Goal: Task Accomplishment & Management: Manage account settings

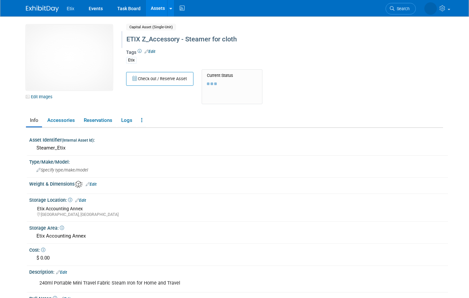
click at [175, 36] on div "ETIX Z_Accessory - Steamer for cloth" at bounding box center [262, 40] width 277 height 12
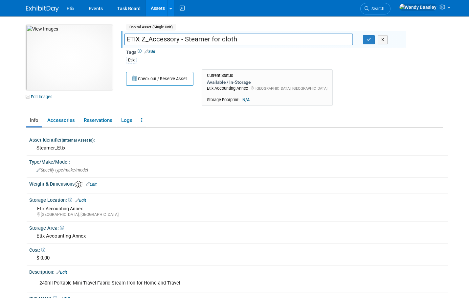
drag, startPoint x: 184, startPoint y: 40, endPoint x: 120, endPoint y: 37, distance: 64.5
click at [120, 37] on div "ETIX Z_Accessory - Steamer for cloth" at bounding box center [238, 40] width 239 height 10
drag, startPoint x: 184, startPoint y: 38, endPoint x: 138, endPoint y: 37, distance: 46.3
click at [114, 34] on div "c2003b2d-9448-4644-b44a-511e4ba1e3e4.png Edit Images Capital Asset (Single-Unit…" at bounding box center [234, 67] width 427 height 85
type input "Etix Z_Accessory - Steamer for cloth"
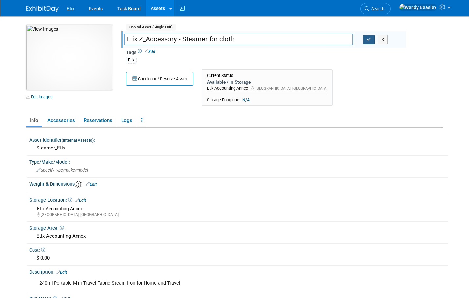
click at [370, 40] on icon "button" at bounding box center [369, 39] width 5 height 4
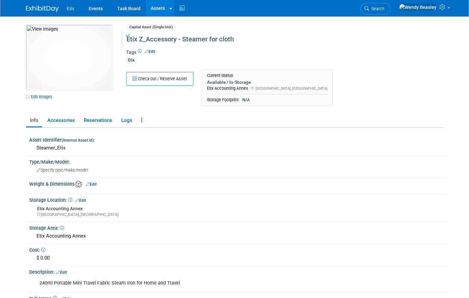
click at [153, 11] on link "Assets" at bounding box center [158, 8] width 24 height 16
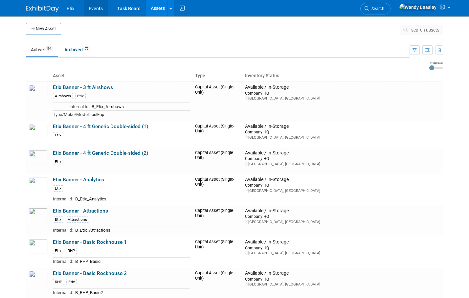
click at [94, 5] on link "Events" at bounding box center [96, 8] width 24 height 16
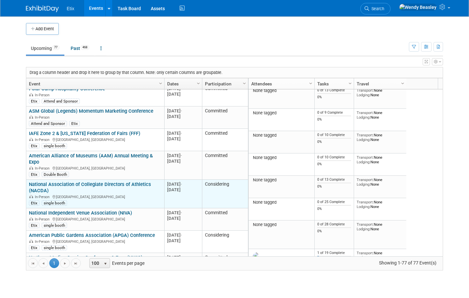
click at [118, 181] on link "National Association of Collegiate Directors of Athletics (NACDA)" at bounding box center [90, 187] width 122 height 12
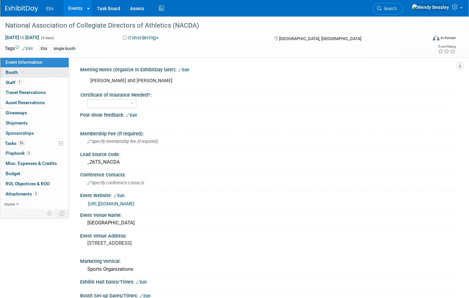
click at [14, 73] on span "Booth" at bounding box center [16, 72] width 20 height 5
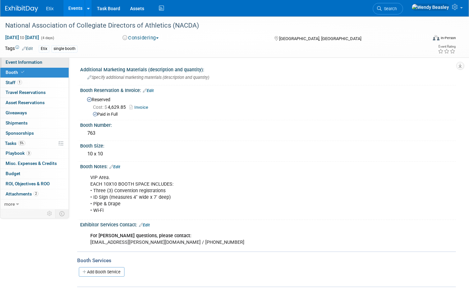
drag, startPoint x: 26, startPoint y: 59, endPoint x: 47, endPoint y: 59, distance: 21.0
click at [26, 59] on span "Event Information" at bounding box center [24, 61] width 37 height 5
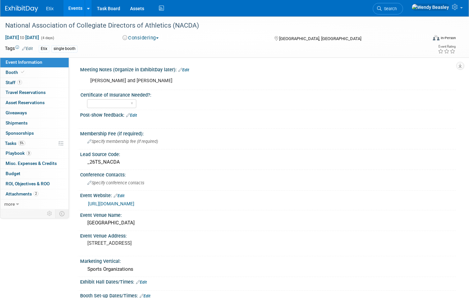
click at [144, 38] on button "Considering" at bounding box center [140, 38] width 41 height 7
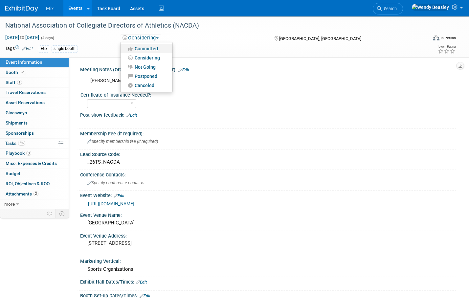
click at [146, 50] on link "Committed" at bounding box center [147, 48] width 52 height 9
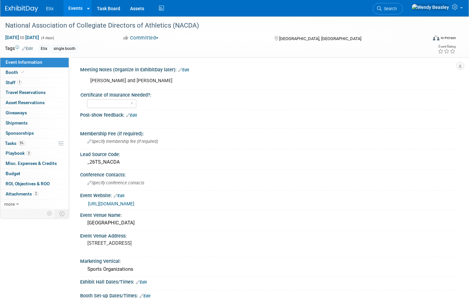
click at [71, 8] on link "Events" at bounding box center [75, 8] width 24 height 16
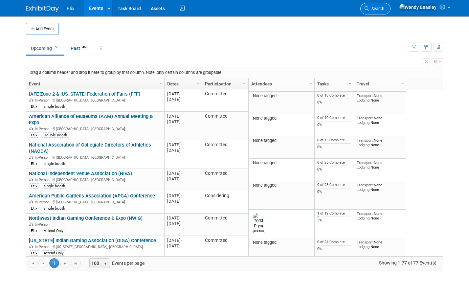
click at [384, 11] on span "Search" at bounding box center [376, 8] width 15 height 5
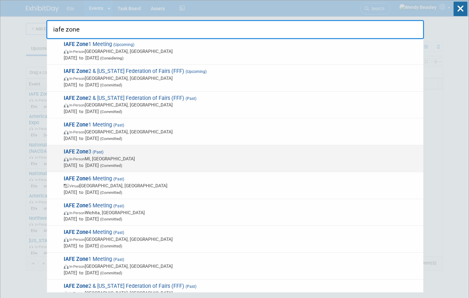
type input "iafe zone"
click at [85, 151] on strong "IAFE Zone" at bounding box center [76, 152] width 25 height 6
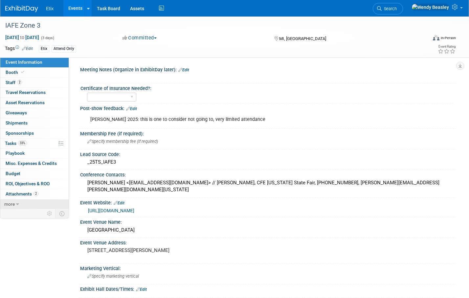
click at [21, 204] on link "more" at bounding box center [34, 204] width 68 height 10
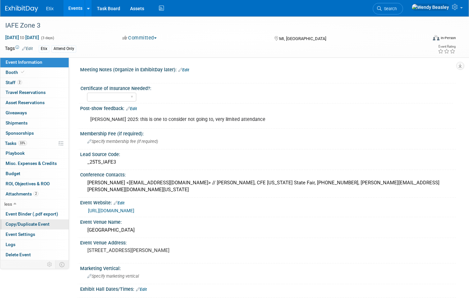
click at [37, 224] on span "Copy/Duplicate Event" at bounding box center [28, 223] width 44 height 5
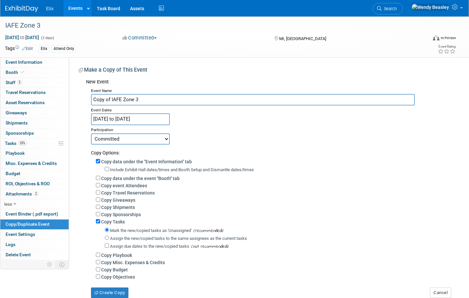
drag, startPoint x: 112, startPoint y: 100, endPoint x: 78, endPoint y: 95, distance: 34.1
click at [78, 95] on div "Meeting Notes (Organize in ExhibitDay later): Edit X Certificate of Insurance N…" at bounding box center [262, 178] width 387 height 241
type input "IAFE Zone 3"
click at [123, 135] on select "Committed Considering Not Going Postponed Canceled" at bounding box center [130, 138] width 79 height 11
select select "2"
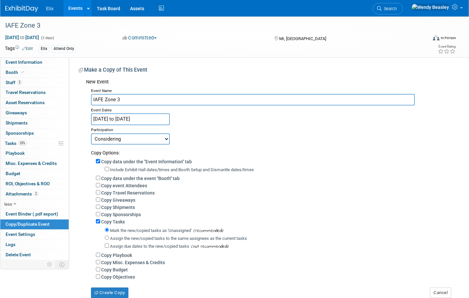
click at [91, 133] on select "Committed Considering Not Going Postponed Canceled" at bounding box center [130, 138] width 79 height 11
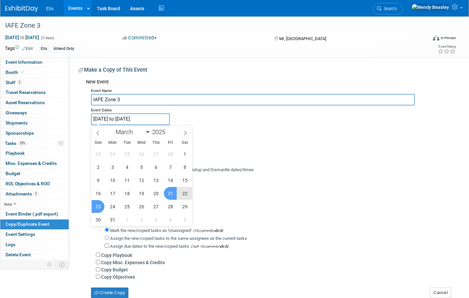
click at [164, 118] on input "Mar 21, 2025 to Mar 23, 2025" at bounding box center [130, 119] width 79 height 12
click at [167, 129] on span at bounding box center [168, 130] width 5 height 4
type input "2026"
click at [171, 182] on span "20" at bounding box center [170, 180] width 13 height 13
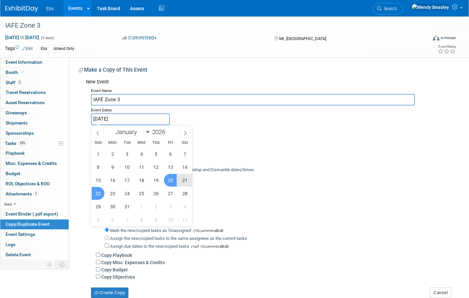
click at [101, 195] on span "22" at bounding box center [98, 193] width 13 height 13
type input "Mar 20, 2026 to Mar 22, 2026"
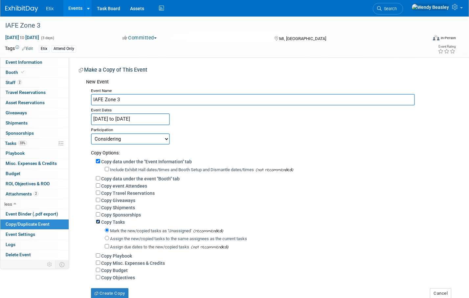
click at [100, 221] on input "Copy Tasks" at bounding box center [98, 222] width 4 height 4
checkbox input "false"
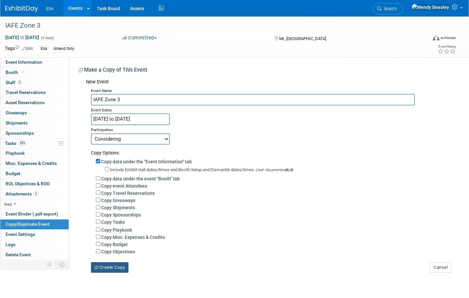
click at [114, 267] on button "Create Copy" at bounding box center [109, 267] width 37 height 11
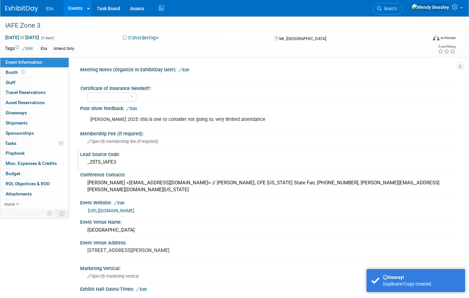
click at [103, 162] on div "_25TS_IAFE3" at bounding box center [268, 162] width 366 height 10
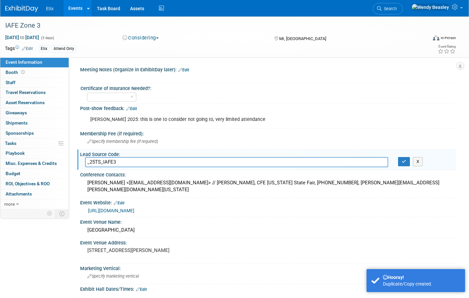
click at [94, 162] on input "_25TS_IAFE3" at bounding box center [236, 162] width 303 height 10
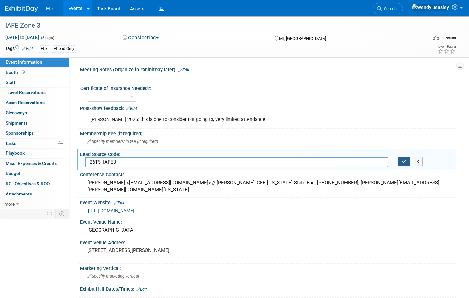
type input "_26TS_IAFE3"
click at [404, 160] on icon "button" at bounding box center [404, 161] width 5 height 4
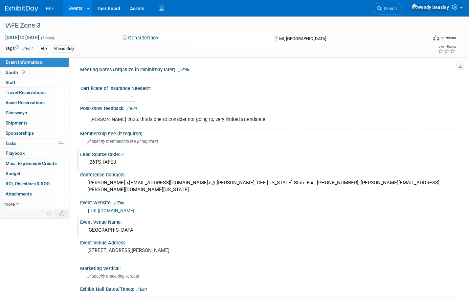
click at [137, 226] on div "Grand Agricultural Events Center" at bounding box center [268, 230] width 366 height 10
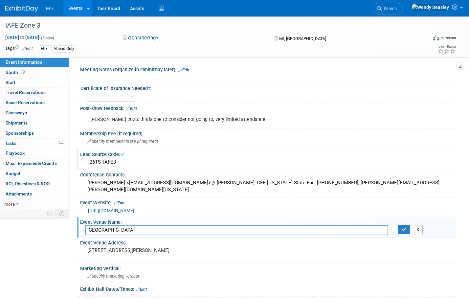
click at [137, 225] on input "Grand Agricultural Events Center" at bounding box center [236, 230] width 303 height 10
click at [406, 227] on icon "button" at bounding box center [404, 229] width 5 height 4
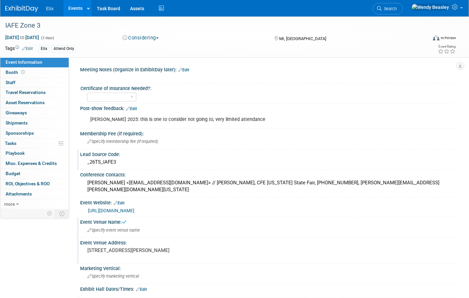
click at [137, 248] on pre "13995 Cascade Rd SE Lowell Township, MI 49331" at bounding box center [158, 250] width 142 height 6
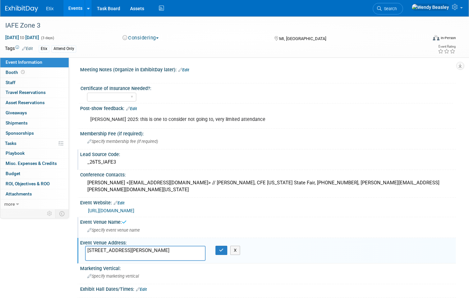
click at [137, 248] on textarea "13995 Cascade Rd SE Lowell Township, MI 49331" at bounding box center [145, 253] width 121 height 15
click at [153, 251] on textarea "13995 Cascade Rd SE Lowell Township, MI 49331" at bounding box center [145, 253] width 121 height 15
drag, startPoint x: 152, startPoint y: 250, endPoint x: 84, endPoint y: 239, distance: 69.3
click at [84, 246] on div "13995 Cascade Rd SE Lowell Township, MI 49331" at bounding box center [145, 253] width 130 height 15
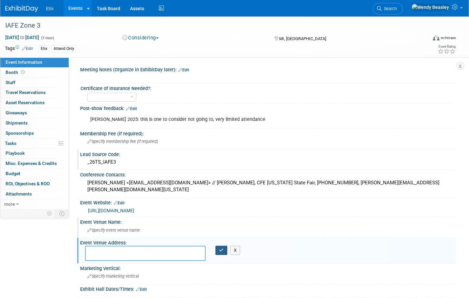
click at [221, 248] on icon "button" at bounding box center [221, 250] width 5 height 4
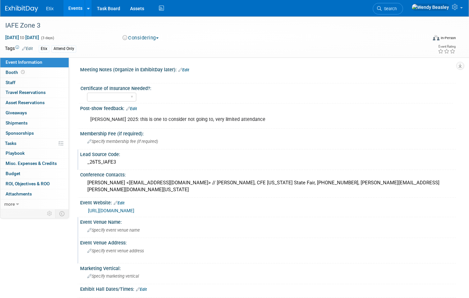
click at [230, 113] on div "Paul 2025: this is one to consider not going to, very limited attendance" at bounding box center [235, 119] width 298 height 13
click at [397, 8] on span "Search" at bounding box center [389, 8] width 15 height 5
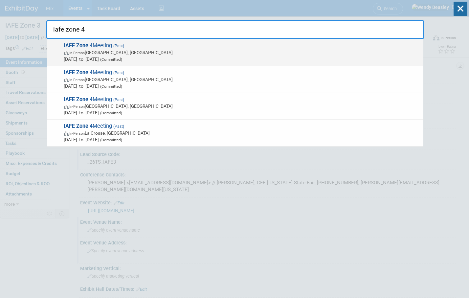
type input "iafe zone 4"
click at [134, 48] on span "IAFE Zone 4 Meeting (Past) In-Person St. Cloud, MN Feb 23, 2025 to Feb 25, 2025…" at bounding box center [241, 52] width 359 height 20
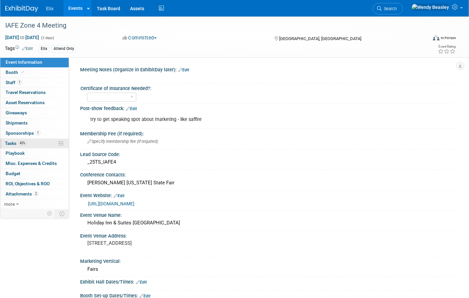
click at [13, 143] on span "Tasks 43%" at bounding box center [16, 143] width 22 height 5
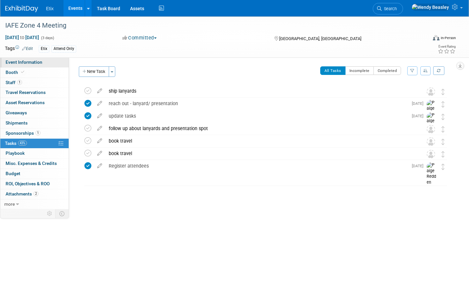
click at [35, 62] on span "Event Information" at bounding box center [24, 61] width 37 height 5
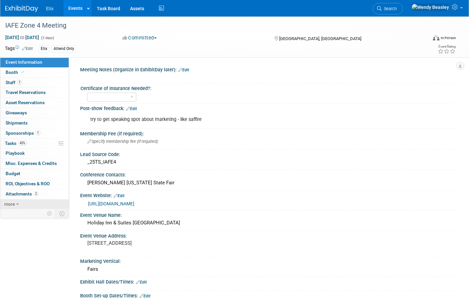
click at [19, 204] on link "more" at bounding box center [34, 204] width 68 height 10
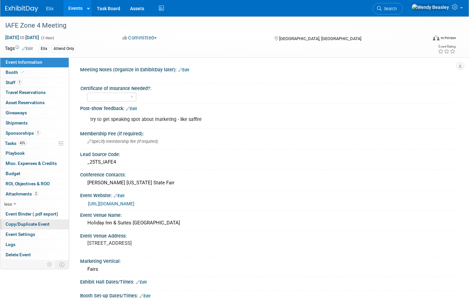
click at [42, 221] on span "Copy/Duplicate Event" at bounding box center [28, 223] width 44 height 5
select select "1"
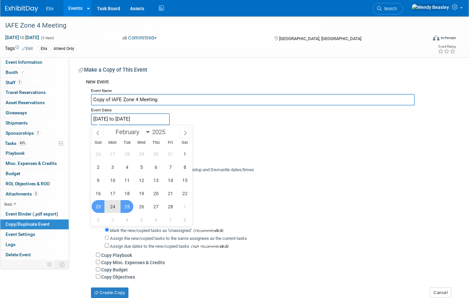
click at [159, 116] on input "Feb 23, 2025 to Feb 25, 2025" at bounding box center [130, 119] width 79 height 12
click at [170, 131] on span at bounding box center [168, 130] width 5 height 4
type input "2026"
click at [182, 133] on span at bounding box center [185, 132] width 12 height 11
select select "2"
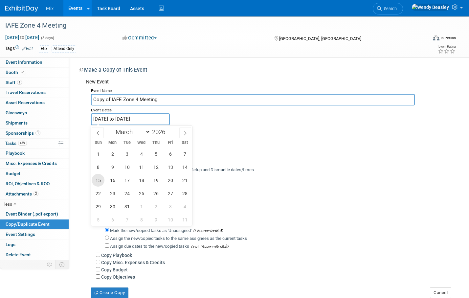
click at [99, 182] on span "15" at bounding box center [98, 180] width 13 height 13
click at [126, 180] on span "17" at bounding box center [127, 180] width 13 height 13
type input "Mar 15, 2026 to Mar 17, 2026"
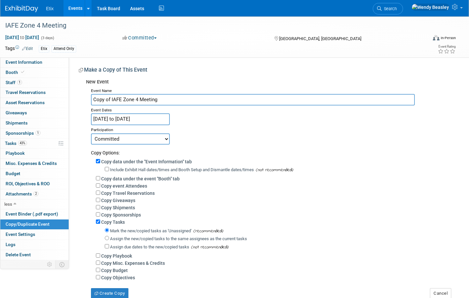
drag, startPoint x: 112, startPoint y: 99, endPoint x: 78, endPoint y: 93, distance: 35.4
click at [78, 94] on div "Meeting Notes (Organize in ExhibitDay later): Edit X Yes" at bounding box center [262, 178] width 387 height 241
type input "IAFE Zone 4 Meeting"
click at [134, 136] on select "Committed Considering Not Going Postponed Canceled" at bounding box center [130, 138] width 79 height 11
select select "2"
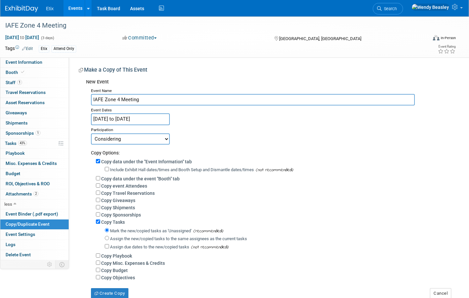
click at [91, 133] on select "Committed Considering Not Going Postponed Canceled" at bounding box center [130, 138] width 79 height 11
click at [100, 222] on input "Copy Tasks" at bounding box center [98, 222] width 4 height 4
checkbox input "false"
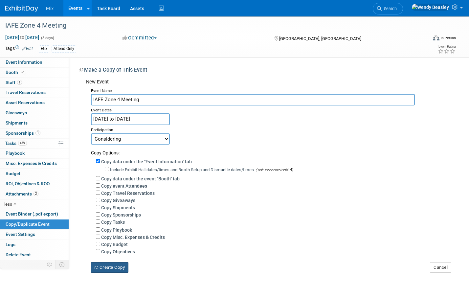
click at [114, 267] on button "Create Copy" at bounding box center [109, 267] width 37 height 11
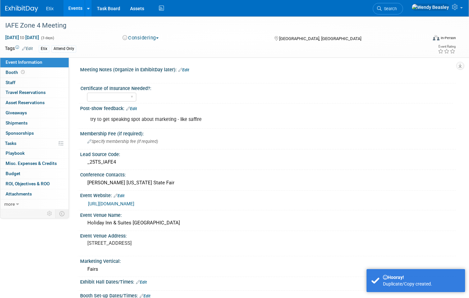
click at [30, 48] on link "Edit" at bounding box center [27, 48] width 11 height 5
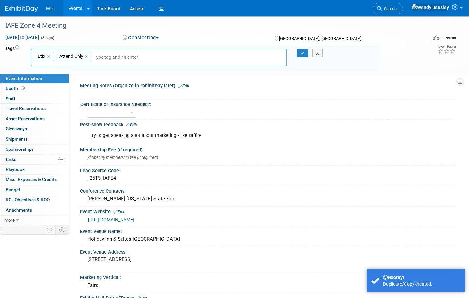
click at [84, 54] on div "Attend Only ×" at bounding box center [74, 57] width 36 height 10
type input "Attend Only"
click at [85, 56] on link "×" at bounding box center [87, 57] width 4 height 8
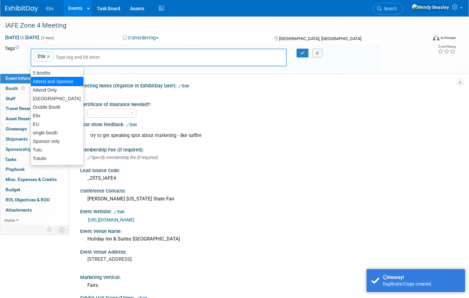
click at [53, 81] on div "Attend and Sponsor" at bounding box center [57, 81] width 53 height 9
type input "Etix, Attend and Sponsor"
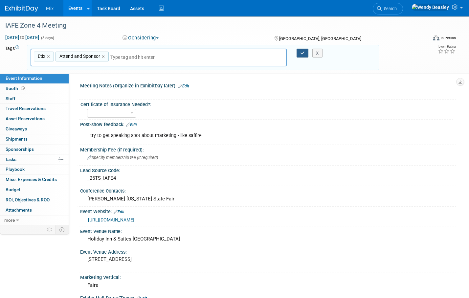
click at [298, 51] on button "button" at bounding box center [303, 53] width 12 height 9
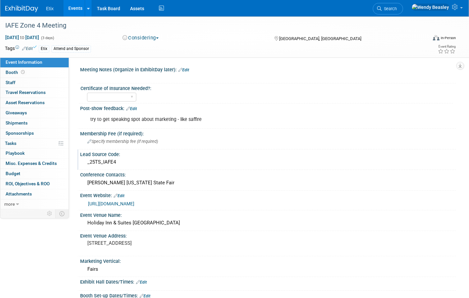
click at [104, 159] on div "_25TS_IAFE4" at bounding box center [268, 162] width 366 height 10
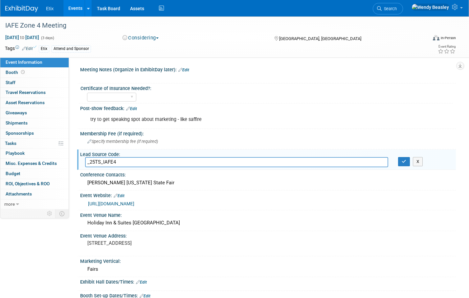
click at [94, 163] on input "_25TS_IAFE4" at bounding box center [236, 162] width 303 height 10
type input "_26TS_IAFE4"
click at [403, 163] on icon "button" at bounding box center [404, 161] width 5 height 4
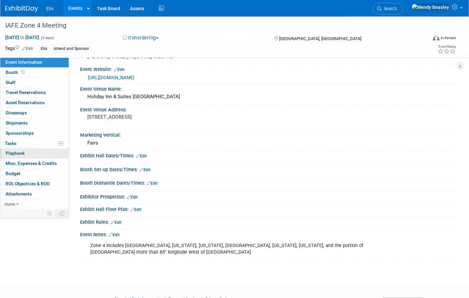
scroll to position [120, 0]
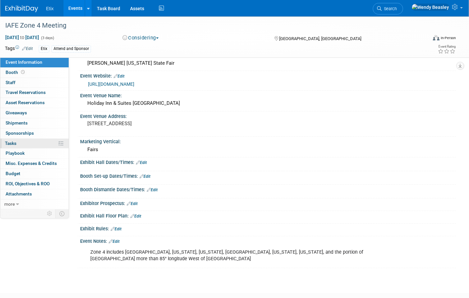
click at [13, 141] on span "Tasks 0%" at bounding box center [11, 143] width 12 height 5
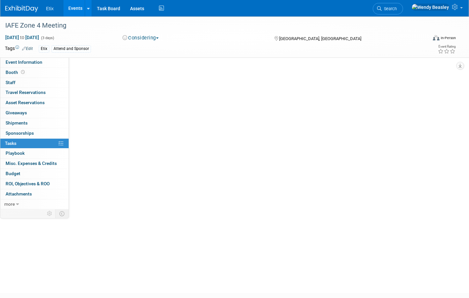
scroll to position [0, 0]
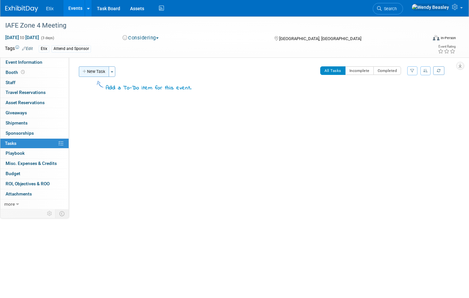
click at [95, 73] on button "New Task" at bounding box center [94, 71] width 30 height 11
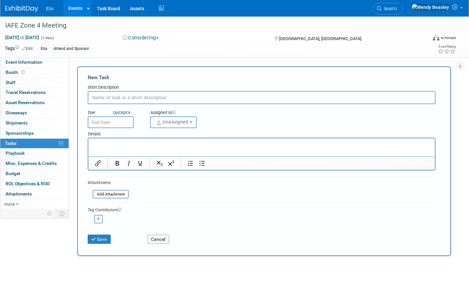
paste input "Leave post-show feedback, including orgs you met with (See Event Information ta…"
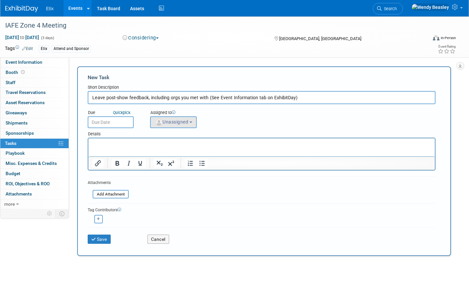
type input "Leave post-show feedback, including orgs you met with (See Event Information ta…"
click at [176, 125] on button "Unassigned" at bounding box center [173, 122] width 47 height 12
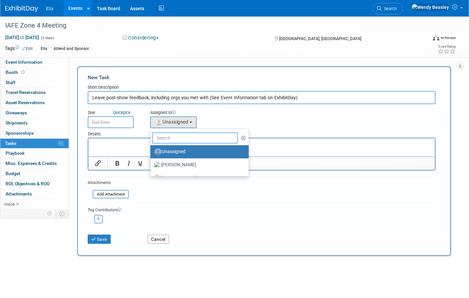
click at [180, 141] on input "text" at bounding box center [195, 137] width 86 height 11
drag, startPoint x: 88, startPoint y: 228, endPoint x: 89, endPoint y: 232, distance: 4.1
click at [88, 228] on div "Save Cancel" at bounding box center [262, 237] width 348 height 21
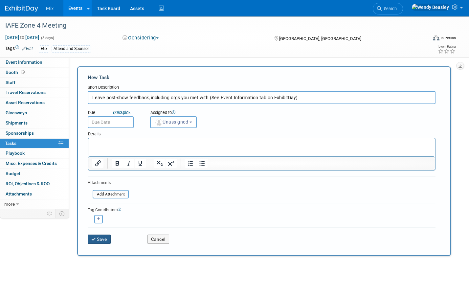
click at [96, 239] on icon "submit" at bounding box center [94, 239] width 6 height 5
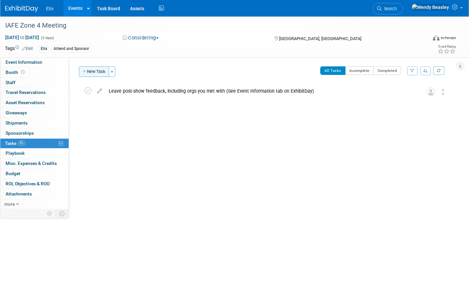
click at [95, 72] on button "New Task" at bounding box center [94, 71] width 30 height 11
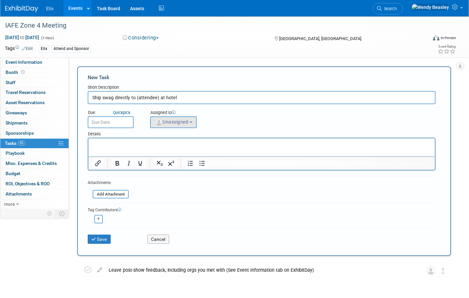
type input "Ship swag directly to (attendee) at hotel"
click at [179, 122] on span "Unassigned" at bounding box center [172, 121] width 34 height 5
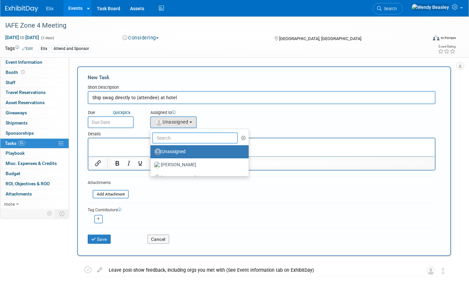
click at [184, 138] on input "text" at bounding box center [195, 137] width 86 height 11
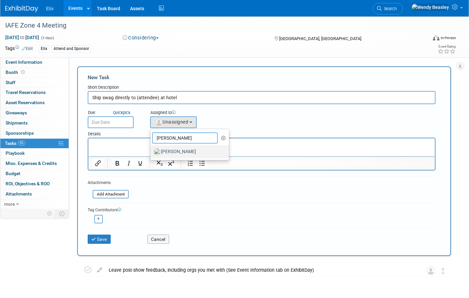
type input "[PERSON_NAME]"
click at [181, 151] on label "[PERSON_NAME]" at bounding box center [188, 152] width 69 height 11
click at [151, 151] on input "[PERSON_NAME]" at bounding box center [149, 151] width 4 height 4
select select "e83abd84-2004-4464-820a-b93eea2d3b76"
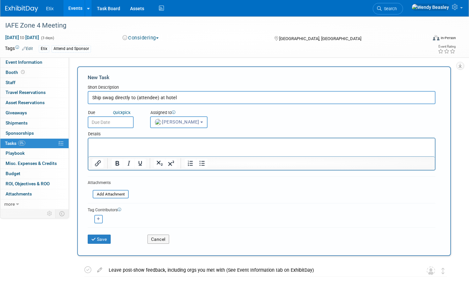
click at [91, 97] on input "Ship swag directly to (attendee) at hotel" at bounding box center [262, 97] width 348 height 13
type input "(IF NEEDED) Ship swag directly to (attendee) at hotel"
click at [102, 237] on button "Save" at bounding box center [99, 239] width 23 height 9
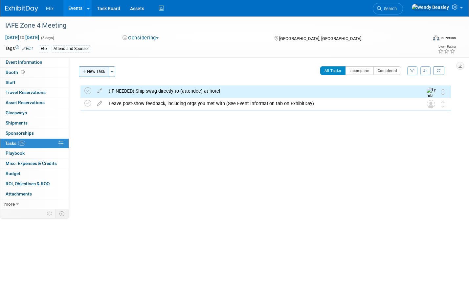
click at [99, 73] on button "New Task" at bounding box center [94, 71] width 30 height 11
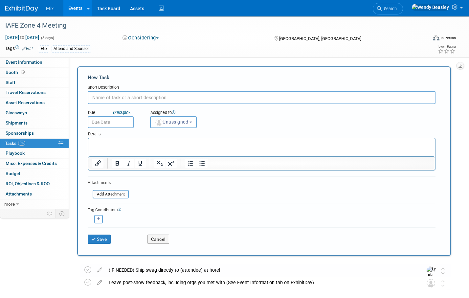
click at [150, 97] on input "text" at bounding box center [262, 97] width 348 height 13
type input "I"
type input "D"
type input "(IF NEEDED) Reserve Swag"
click at [105, 243] on button "Save" at bounding box center [99, 239] width 23 height 9
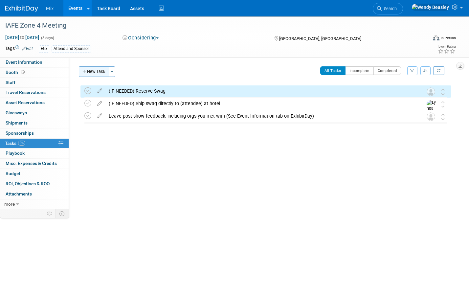
click at [95, 71] on button "New Task" at bounding box center [94, 71] width 30 height 11
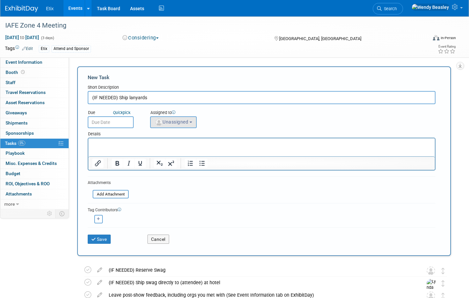
type input "(IF NEEDED) Ship lanyards"
click at [175, 124] on span "Unassigned" at bounding box center [172, 121] width 34 height 5
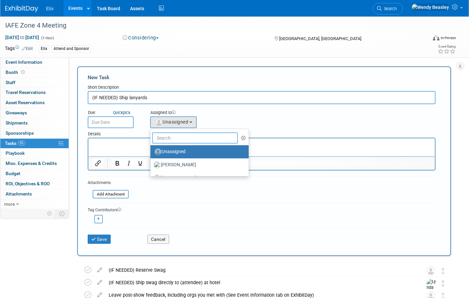
click at [181, 138] on input "text" at bounding box center [195, 137] width 86 height 11
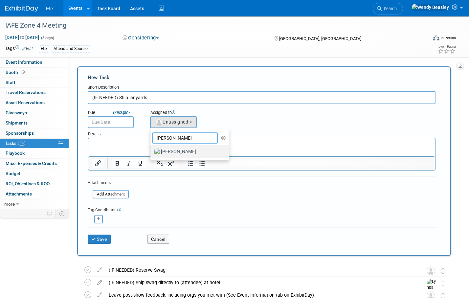
type input "Lynda"
drag, startPoint x: 184, startPoint y: 151, endPoint x: 95, endPoint y: 13, distance: 163.7
click at [184, 152] on label "[PERSON_NAME]" at bounding box center [188, 152] width 69 height 11
click at [151, 152] on input "[PERSON_NAME]" at bounding box center [149, 151] width 4 height 4
select select "e83abd84-2004-4464-820a-b93eea2d3b76"
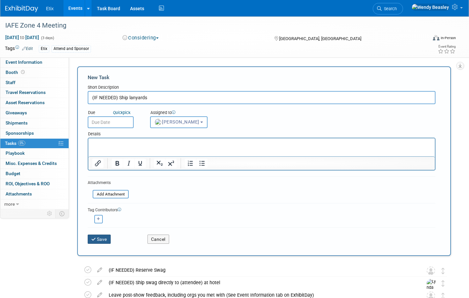
click at [103, 236] on button "Save" at bounding box center [99, 239] width 23 height 9
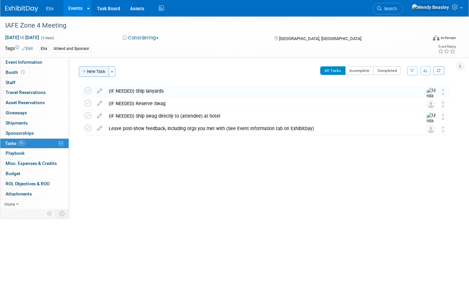
click at [100, 69] on button "New Task" at bounding box center [94, 71] width 30 height 11
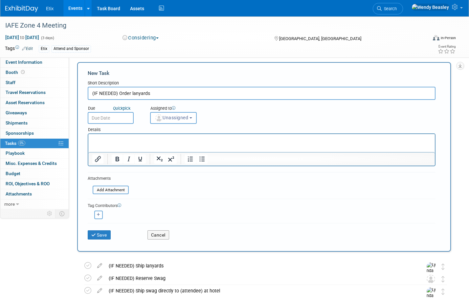
scroll to position [25, 0]
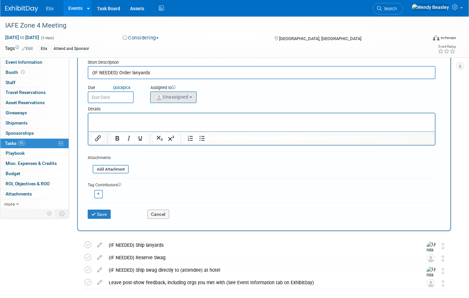
type input "(IF NEEDED) Order lanyards"
click at [182, 97] on span "Unassigned" at bounding box center [172, 96] width 34 height 5
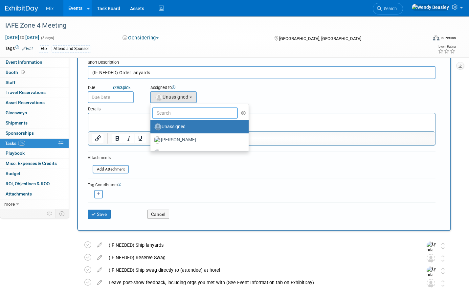
click at [184, 116] on input "text" at bounding box center [195, 112] width 86 height 11
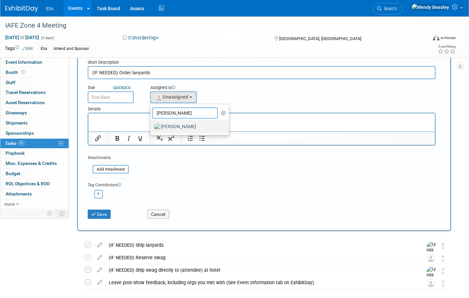
type input "Lynda"
click at [183, 124] on label "[PERSON_NAME]" at bounding box center [188, 127] width 69 height 11
click at [151, 124] on input "[PERSON_NAME]" at bounding box center [149, 126] width 4 height 4
select select "e83abd84-2004-4464-820a-b93eea2d3b76"
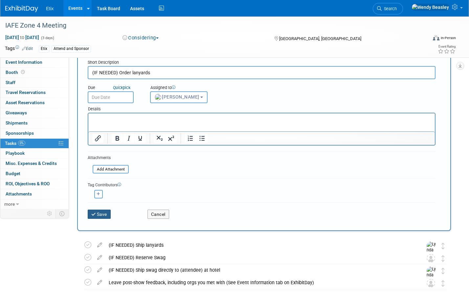
click at [103, 214] on button "Save" at bounding box center [99, 214] width 23 height 9
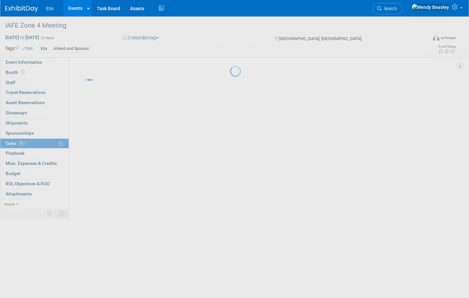
scroll to position [0, 0]
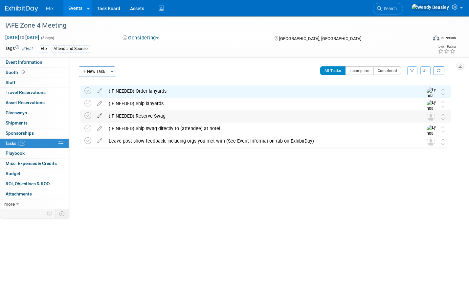
click at [99, 117] on icon at bounding box center [100, 114] width 12 height 8
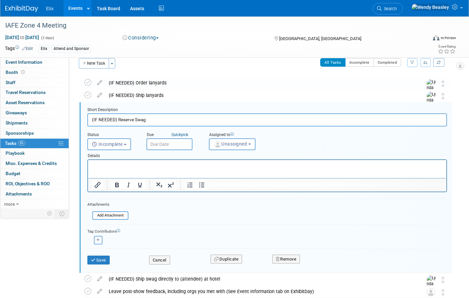
scroll to position [14, 0]
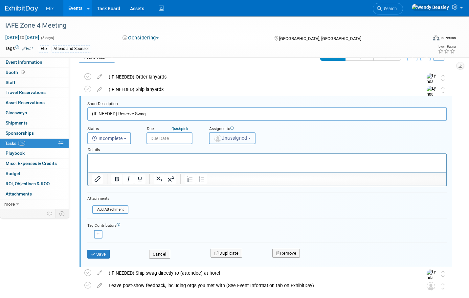
click at [235, 133] on button "Unassigned" at bounding box center [232, 138] width 47 height 12
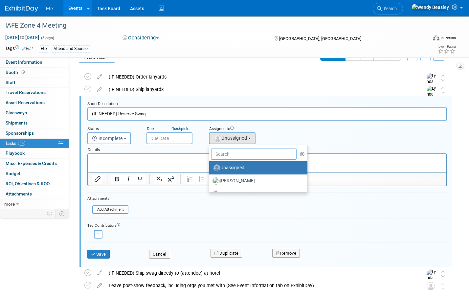
click at [241, 156] on input "text" at bounding box center [254, 154] width 86 height 11
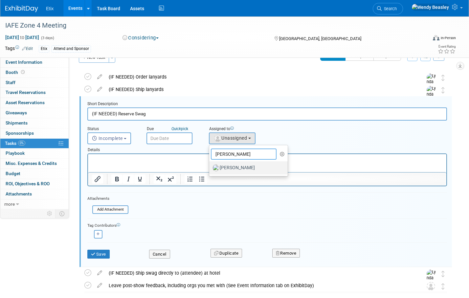
type input "Lynda"
click at [236, 166] on label "Lynda Garcia" at bounding box center [247, 168] width 69 height 11
click at [210, 166] on input "Lynda Garcia" at bounding box center [208, 167] width 4 height 4
select select "e83abd84-2004-4464-820a-b93eea2d3b76"
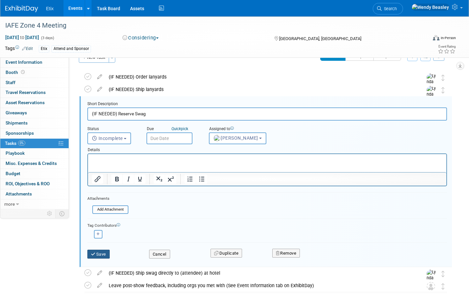
click at [104, 251] on button "Save" at bounding box center [98, 254] width 22 height 9
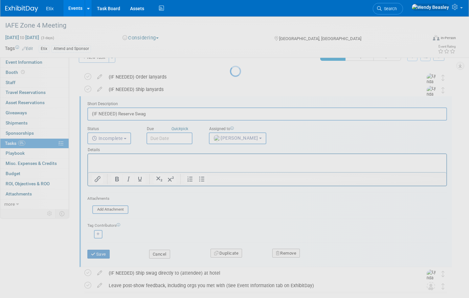
scroll to position [0, 0]
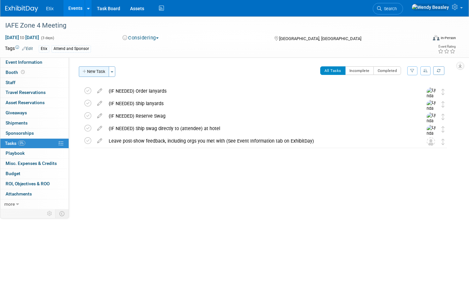
click at [97, 75] on button "New Task" at bounding box center [94, 71] width 30 height 11
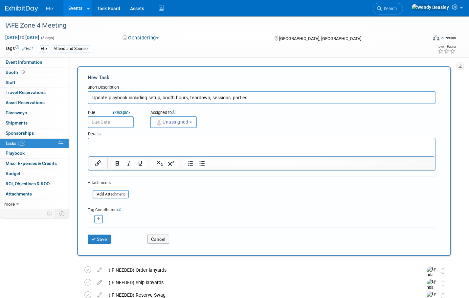
type input "Update playbook including setup, booth hours, teardown, sessions, parties"
click at [186, 128] on form "New Task Short Description Update playbook including setup, booth hours, teardo…" at bounding box center [264, 161] width 353 height 174
drag, startPoint x: 188, startPoint y: 133, endPoint x: 189, endPoint y: 128, distance: 5.1
click at [188, 133] on div "Details" at bounding box center [262, 133] width 348 height 10
click at [188, 124] on span "Unassigned" at bounding box center [172, 121] width 34 height 5
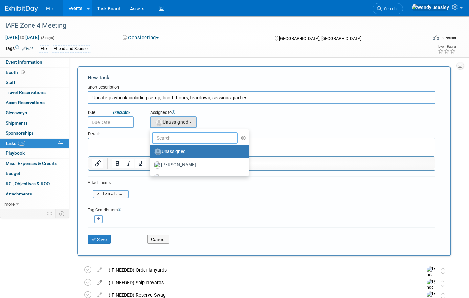
click at [193, 134] on input "text" at bounding box center [195, 137] width 86 height 11
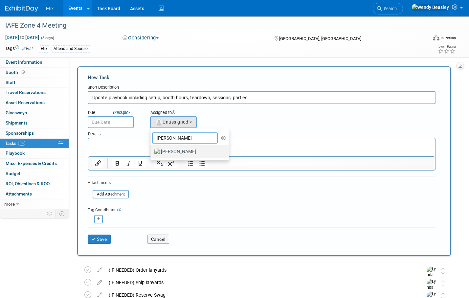
type input "Lynda"
drag, startPoint x: 186, startPoint y: 150, endPoint x: 98, endPoint y: 7, distance: 168.1
click at [186, 150] on label "[PERSON_NAME]" at bounding box center [188, 152] width 69 height 11
click at [151, 150] on input "[PERSON_NAME]" at bounding box center [149, 151] width 4 height 4
select select "e83abd84-2004-4464-820a-b93eea2d3b76"
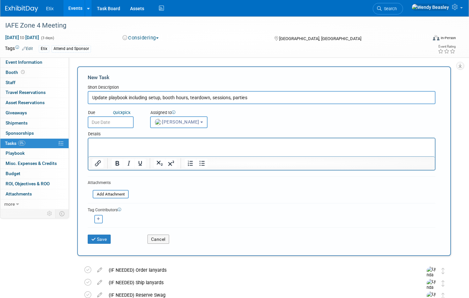
click at [158, 97] on input "Update playbook including setup, booth hours, teardown, sessions, parties" at bounding box center [262, 97] width 348 height 13
drag, startPoint x: 149, startPoint y: 98, endPoint x: 211, endPoint y: 97, distance: 62.1
click at [211, 97] on input "Update playbook including setup, booth hours, teardown, sessions, parties" at bounding box center [262, 97] width 348 height 13
type input "Update playbook including sessions, parties"
click at [102, 240] on button "Save" at bounding box center [99, 239] width 23 height 9
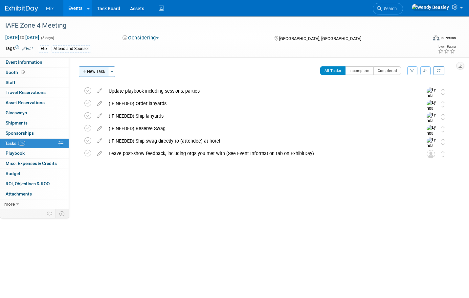
click at [93, 71] on button "New Task" at bounding box center [94, 71] width 30 height 11
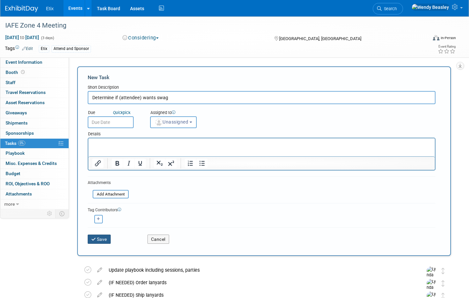
type input "Determine if (attendee) wants swag"
click at [104, 240] on button "Save" at bounding box center [99, 239] width 23 height 9
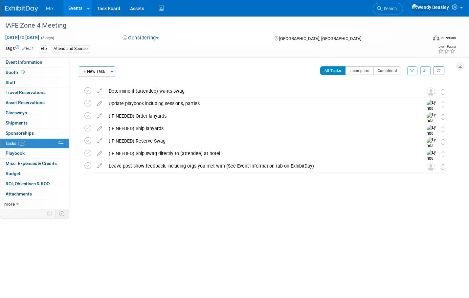
click at [96, 71] on button "New Task" at bounding box center [94, 71] width 30 height 11
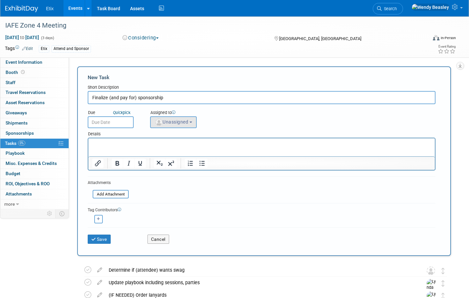
type input "Finalize (and pay for) sponsorship"
click at [184, 122] on span "Unassigned" at bounding box center [172, 121] width 34 height 5
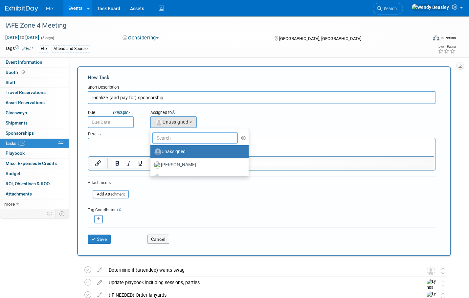
click at [195, 137] on input "text" at bounding box center [195, 137] width 86 height 11
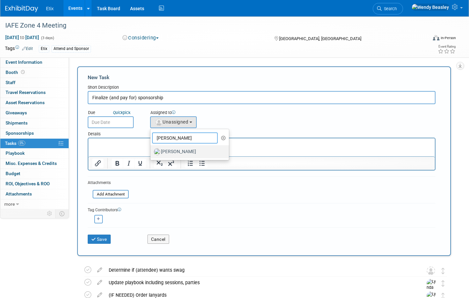
type input "Lynda"
click at [186, 152] on label "[PERSON_NAME]" at bounding box center [188, 152] width 69 height 11
click at [151, 152] on input "[PERSON_NAME]" at bounding box center [149, 151] width 4 height 4
select select "e83abd84-2004-4464-820a-b93eea2d3b76"
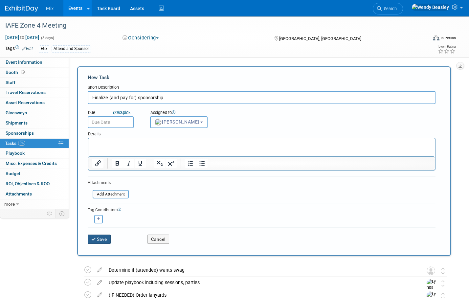
click at [102, 238] on button "Save" at bounding box center [99, 239] width 23 height 9
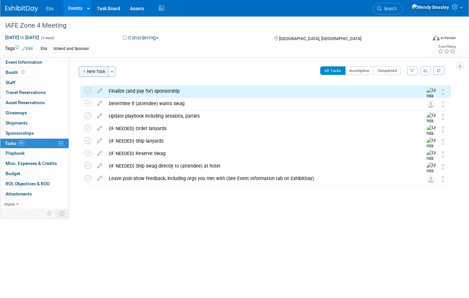
click at [99, 75] on button "New Task" at bounding box center [94, 71] width 30 height 11
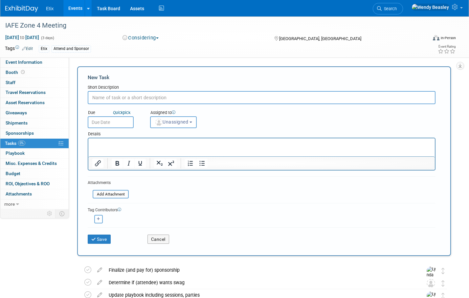
click at [134, 98] on input "text" at bounding box center [262, 97] width 348 height 13
paste input "Have initial conversation about sponsorship"
type input "Have initial conversation about sponsorship"
click at [173, 124] on span "Unassigned" at bounding box center [172, 121] width 34 height 5
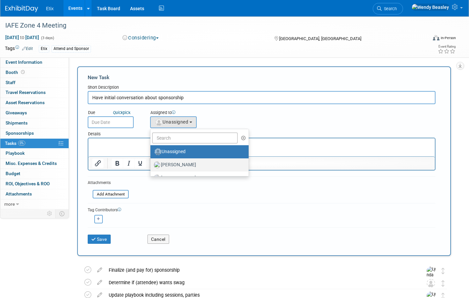
click at [183, 163] on label "Aaron Bare" at bounding box center [198, 165] width 88 height 11
click at [151, 163] on input "[PERSON_NAME]" at bounding box center [149, 164] width 4 height 4
select select "5acaaf70-30d7-4097-9937-213f95e4f2ba"
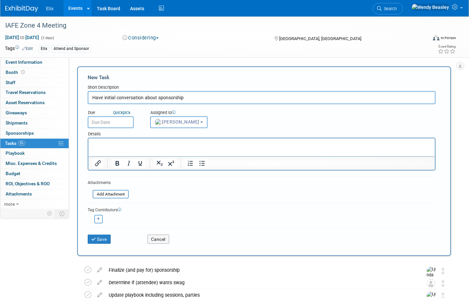
click at [97, 218] on icon "button" at bounding box center [98, 219] width 3 height 4
select select
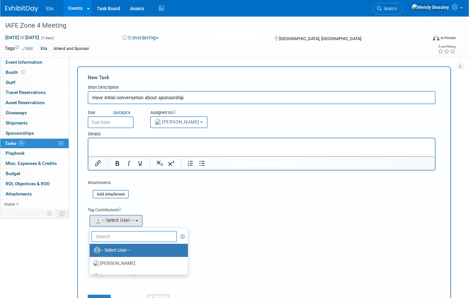
click at [113, 238] on input "text" at bounding box center [134, 236] width 86 height 11
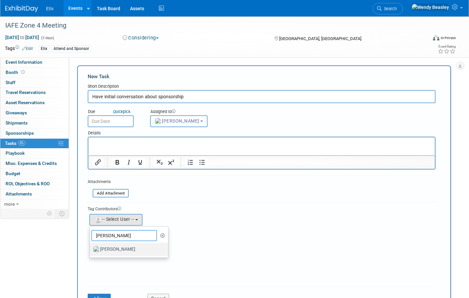
scroll to position [1, 0]
type input "jared"
click at [120, 248] on label "[PERSON_NAME]" at bounding box center [127, 249] width 69 height 11
click at [91, 248] on input "[PERSON_NAME]" at bounding box center [88, 248] width 4 height 4
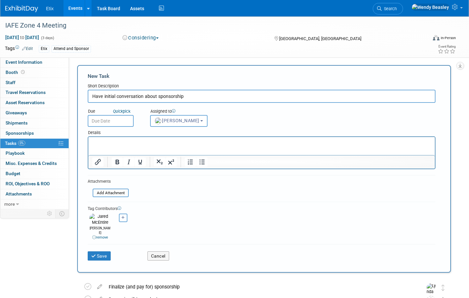
click at [123, 218] on icon "button" at bounding box center [123, 218] width 3 height 4
select select
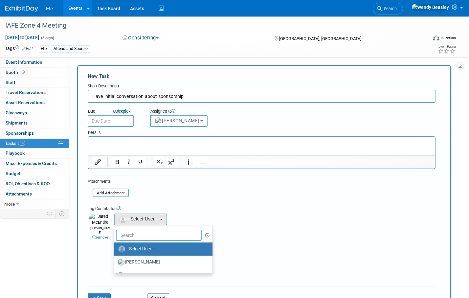
click at [141, 236] on input "text" at bounding box center [159, 235] width 86 height 11
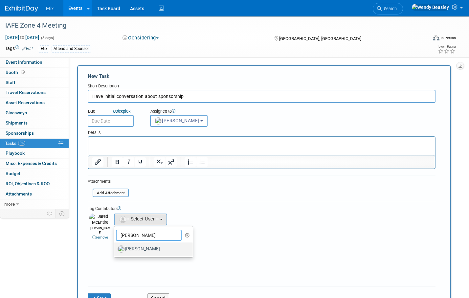
type input "[PERSON_NAME]"
click at [141, 250] on label "[PERSON_NAME]" at bounding box center [152, 249] width 69 height 11
click at [115, 250] on input "[PERSON_NAME]" at bounding box center [113, 248] width 4 height 4
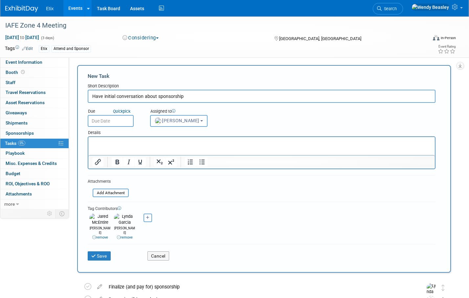
click at [128, 144] on p "Rich Text Area. Press ALT-0 for help." at bounding box center [261, 143] width 339 height 7
click at [100, 251] on button "Save" at bounding box center [99, 255] width 23 height 9
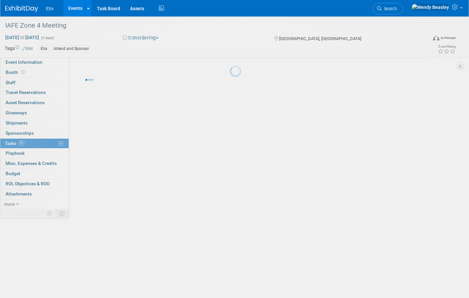
scroll to position [0, 0]
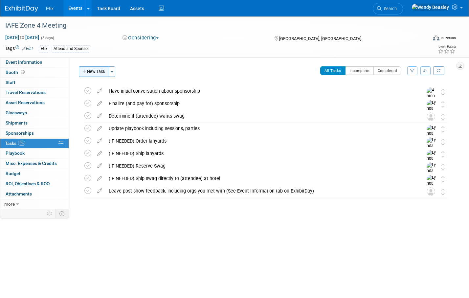
click at [98, 73] on button "New Task" at bounding box center [94, 71] width 30 height 11
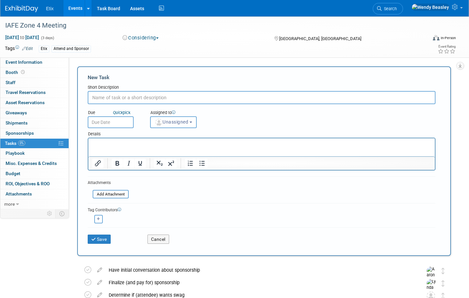
paste input "Book Travel - Please add info to Travel tab on ExhibitDay"
type input "Book Travel - Please add info to Travel tab on ExhibitDay"
click at [100, 237] on button "Save" at bounding box center [99, 239] width 23 height 9
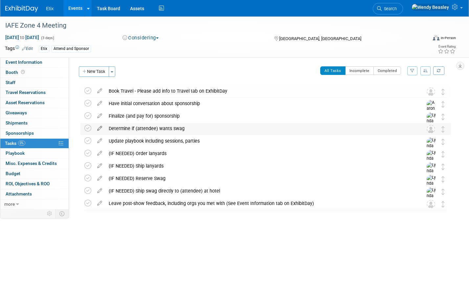
click at [98, 127] on icon at bounding box center [100, 127] width 12 height 8
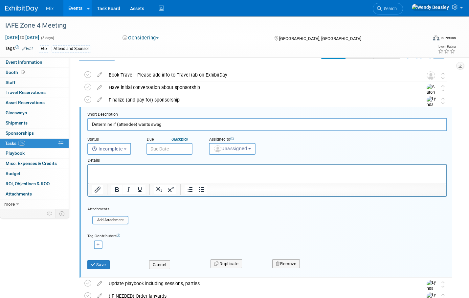
scroll to position [27, 0]
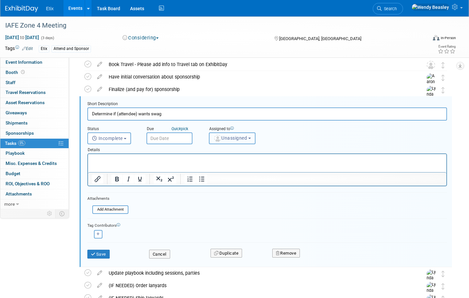
click at [229, 138] on span "Unassigned" at bounding box center [231, 137] width 34 height 5
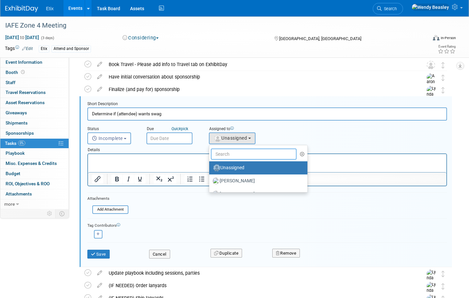
click at [236, 152] on input "text" at bounding box center [254, 154] width 86 height 11
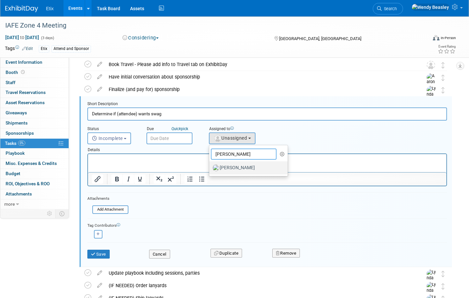
type input "[PERSON_NAME]"
click at [229, 168] on label "[PERSON_NAME]" at bounding box center [247, 168] width 69 height 11
click at [210, 168] on input "[PERSON_NAME]" at bounding box center [208, 167] width 4 height 4
select select "e83abd84-2004-4464-820a-b93eea2d3b76"
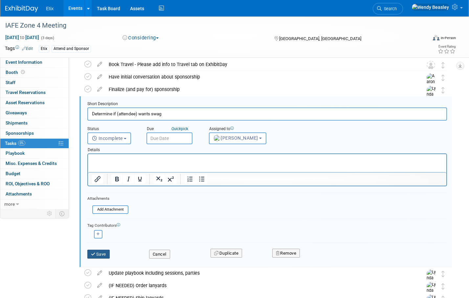
click at [101, 253] on button "Save" at bounding box center [98, 254] width 22 height 9
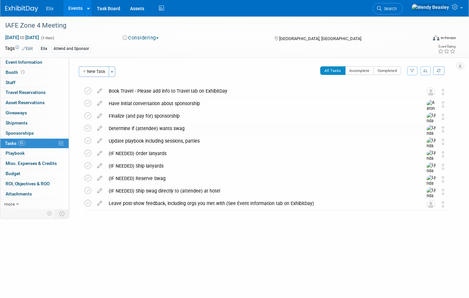
scroll to position [0, 0]
click at [98, 71] on button "New Task" at bounding box center [94, 71] width 30 height 11
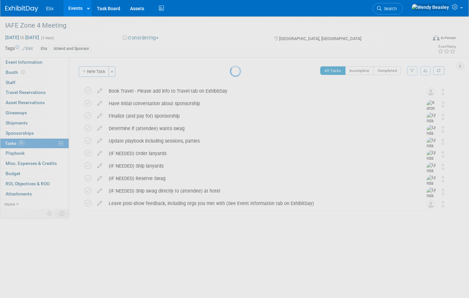
click at [230, 71] on div at bounding box center [234, 149] width 9 height 298
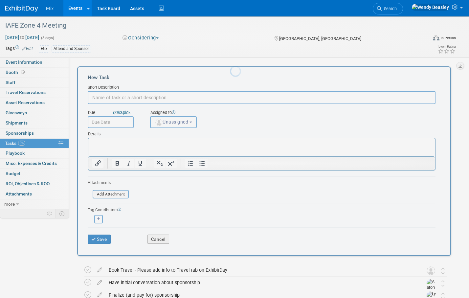
paste input "Register attendees"
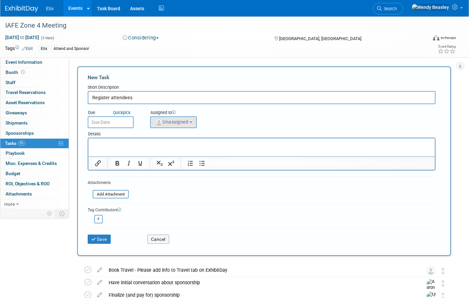
type input "Register attendees"
click at [175, 123] on span "Unassigned" at bounding box center [172, 121] width 34 height 5
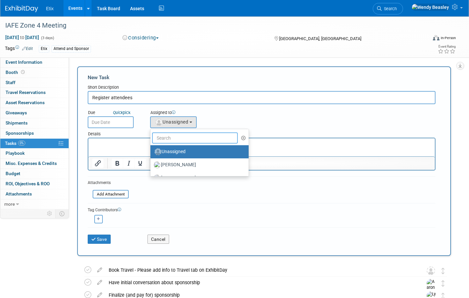
click at [179, 133] on input "text" at bounding box center [195, 137] width 86 height 11
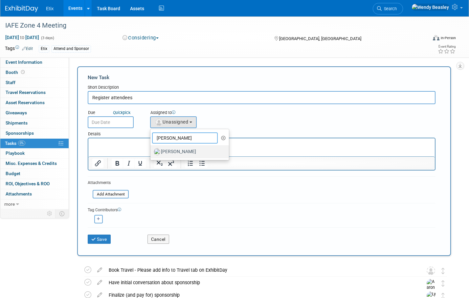
type input "[PERSON_NAME]"
drag, startPoint x: 179, startPoint y: 153, endPoint x: 87, endPoint y: 17, distance: 164.3
click at [179, 153] on label "Lynda Garcia" at bounding box center [188, 152] width 69 height 11
click at [151, 153] on input "Lynda Garcia" at bounding box center [149, 151] width 4 height 4
select select "e83abd84-2004-4464-820a-b93eea2d3b76"
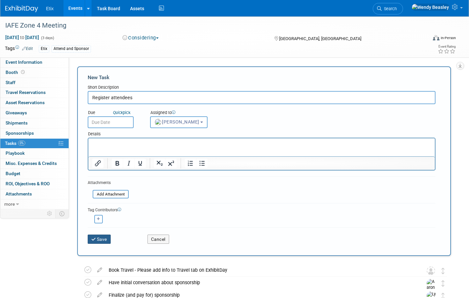
click at [101, 237] on button "Save" at bounding box center [99, 239] width 23 height 9
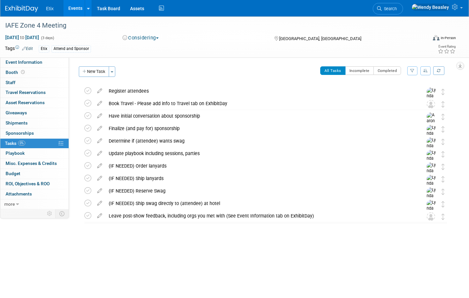
click at [98, 72] on button "New Task" at bounding box center [94, 71] width 30 height 11
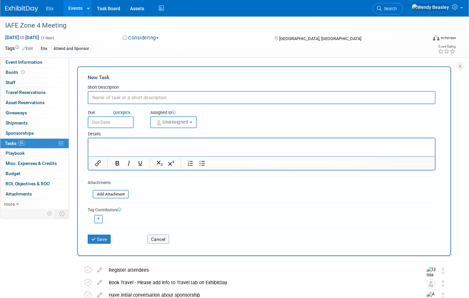
paste input "Update Event Information, Attending Staff, and Task List"
type input "Update Event Information, Attending Staff, and Task List"
click at [180, 125] on button "Unassigned" at bounding box center [173, 122] width 47 height 12
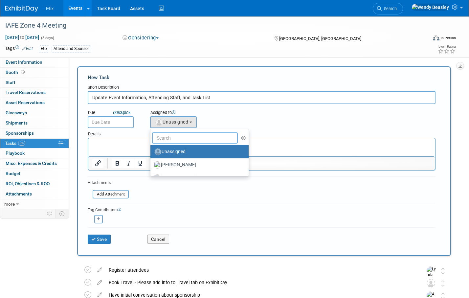
click at [185, 135] on input "text" at bounding box center [195, 137] width 86 height 11
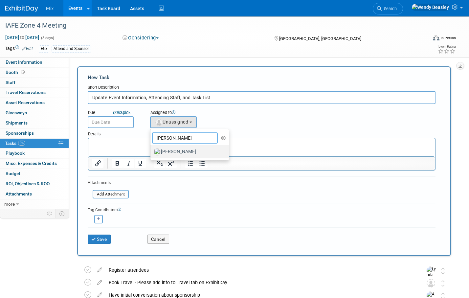
type input "[PERSON_NAME]"
click at [179, 152] on label "Lynda Garcia" at bounding box center [188, 152] width 69 height 11
click at [151, 152] on input "Lynda Garcia" at bounding box center [149, 151] width 4 height 4
select select "e83abd84-2004-4464-820a-b93eea2d3b76"
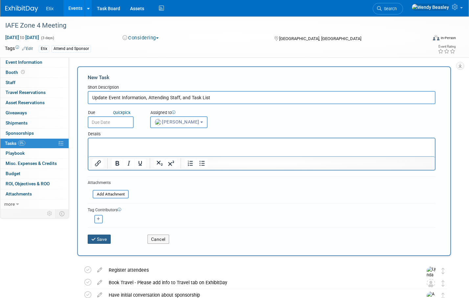
click at [98, 240] on button "Save" at bounding box center [99, 239] width 23 height 9
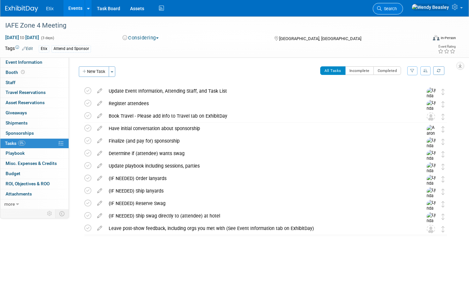
click at [403, 6] on link "Search" at bounding box center [388, 9] width 30 height 12
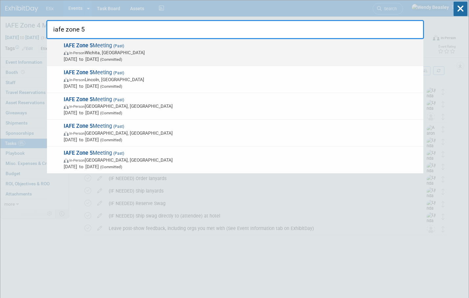
type input "iafe zone 5"
click at [111, 47] on span "IAFE Zone 5 Meeting (Past) In-Person Wichita, KS Feb 28, 2025 to Mar 2, 2025 (C…" at bounding box center [241, 52] width 359 height 20
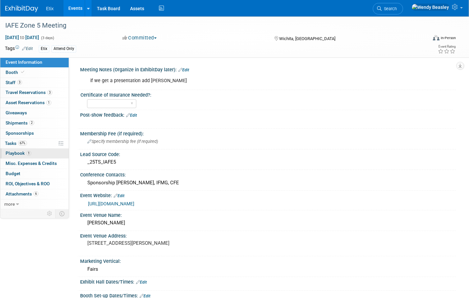
click at [14, 153] on span "Playbook 1" at bounding box center [19, 153] width 26 height 5
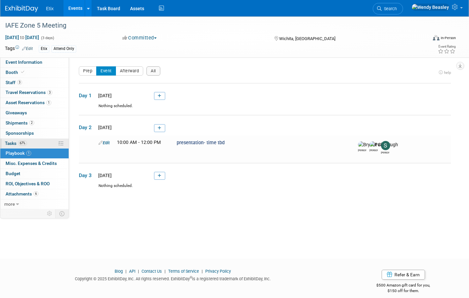
click at [12, 141] on span "Tasks 67%" at bounding box center [16, 143] width 22 height 5
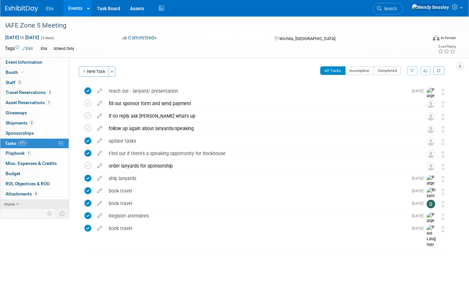
click at [12, 205] on span "more" at bounding box center [9, 203] width 11 height 5
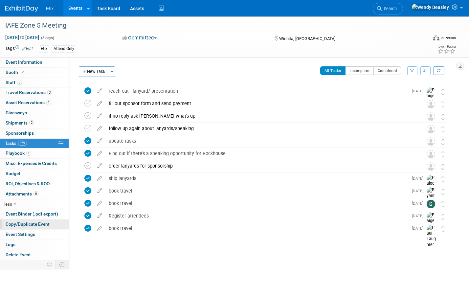
click at [38, 222] on span "Copy/Duplicate Event" at bounding box center [28, 223] width 44 height 5
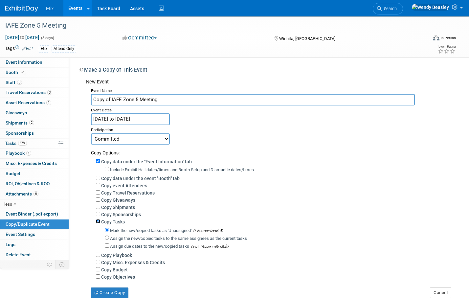
click at [97, 221] on input "Copy Tasks" at bounding box center [98, 221] width 4 height 4
checkbox input "false"
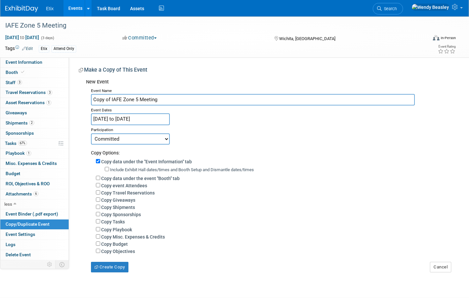
drag, startPoint x: 112, startPoint y: 100, endPoint x: 77, endPoint y: 98, distance: 35.2
click at [77, 98] on div "Meeting Notes (Organize in ExhibitDay later): Edit if we get a presentation add…" at bounding box center [262, 165] width 387 height 215
type input "IAFE Zone 5 Meeting"
click at [157, 120] on input "Feb 28, 2025 to Mar 2, 2025" at bounding box center [130, 119] width 79 height 12
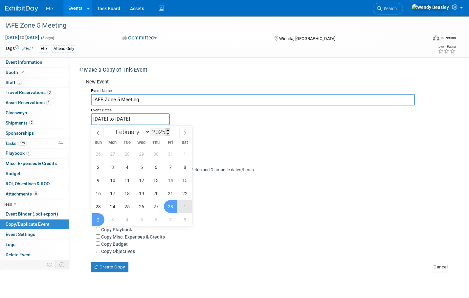
click at [168, 130] on span at bounding box center [168, 130] width 5 height 4
type input "2026"
click at [184, 133] on icon at bounding box center [185, 133] width 5 height 5
select select "2"
click at [170, 151] on span "6" at bounding box center [170, 154] width 13 height 13
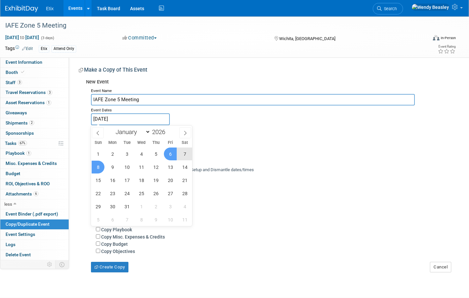
click at [100, 167] on span "8" at bounding box center [98, 167] width 13 height 13
type input "[DATE] to [DATE]"
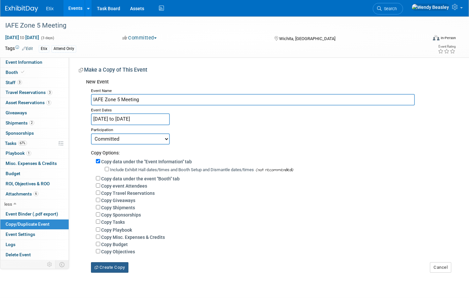
click at [110, 266] on button "Create Copy" at bounding box center [109, 267] width 37 height 11
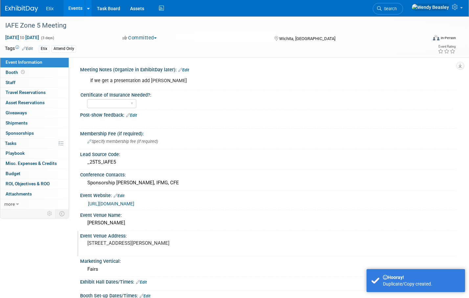
click at [113, 241] on pre "[STREET_ADDRESS][PERSON_NAME]" at bounding box center [158, 243] width 142 height 6
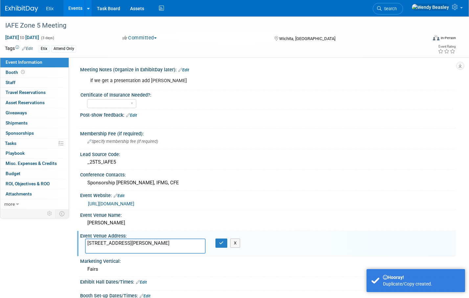
click at [113, 241] on textarea "[STREET_ADDRESS][PERSON_NAME]" at bounding box center [145, 246] width 121 height 15
click at [114, 241] on textarea "[STREET_ADDRESS][PERSON_NAME]" at bounding box center [145, 246] width 121 height 15
click at [141, 250] on textarea "[STREET_ADDRESS][PERSON_NAME]" at bounding box center [145, 246] width 121 height 15
drag, startPoint x: 120, startPoint y: 245, endPoint x: 84, endPoint y: 242, distance: 36.0
click at [84, 242] on div "[STREET_ADDRESS][PERSON_NAME]" at bounding box center [145, 246] width 130 height 15
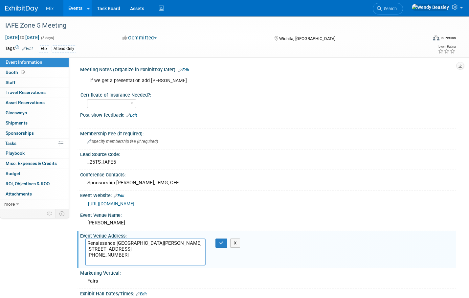
drag, startPoint x: 144, startPoint y: 237, endPoint x: 82, endPoint y: 238, distance: 61.1
click at [82, 238] on div "Event Venue Address: [STREET_ADDRESS][PERSON_NAME] [GEOGRAPHIC_DATA][PERSON_NAM…" at bounding box center [266, 249] width 379 height 37
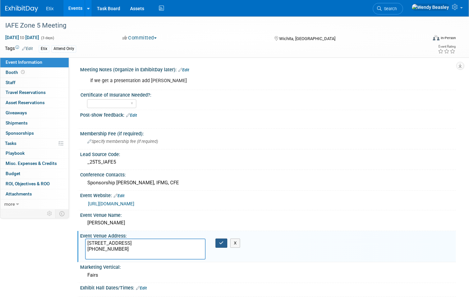
type textarea "[STREET_ADDRESS] [PHONE_NUMBER]"
click at [220, 244] on icon "button" at bounding box center [221, 243] width 5 height 4
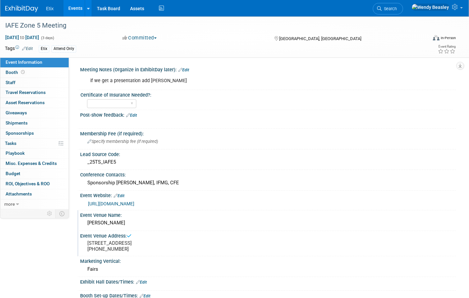
click at [128, 223] on div "[PERSON_NAME]" at bounding box center [268, 223] width 366 height 10
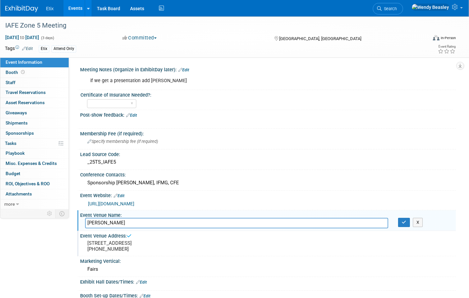
click at [126, 223] on input "[PERSON_NAME]" at bounding box center [236, 223] width 303 height 10
type input "Renaissance [GEOGRAPHIC_DATA][PERSON_NAME]"
click at [406, 224] on icon "button" at bounding box center [404, 222] width 5 height 4
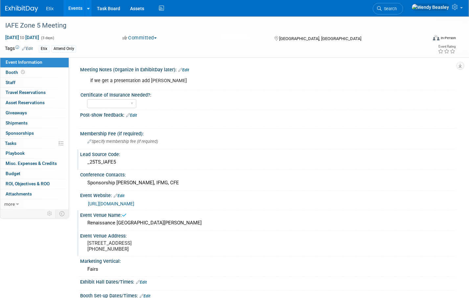
click at [101, 165] on div "_25TS_IAFE5" at bounding box center [268, 162] width 366 height 10
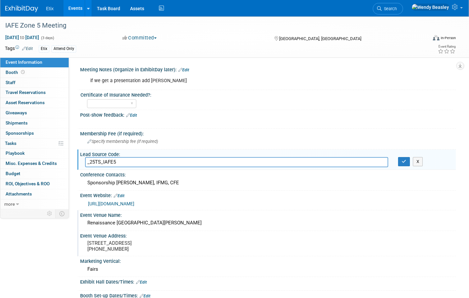
click at [94, 162] on input "_25TS_IAFE5" at bounding box center [236, 162] width 303 height 10
type input "_26TS_IAFE5"
click at [405, 162] on icon "button" at bounding box center [404, 161] width 5 height 4
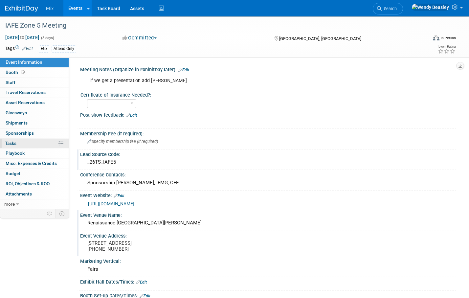
click at [15, 142] on span "Tasks 0%" at bounding box center [11, 143] width 12 height 5
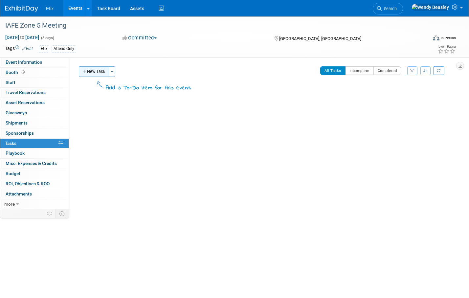
click at [98, 73] on button "New Task" at bounding box center [94, 71] width 30 height 11
click at [0, 0] on div at bounding box center [0, 0] width 0 height 0
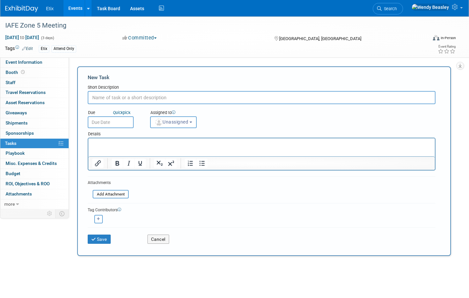
paste input "Leave post-show feedback, including orgs you met with (See Event Information ta…"
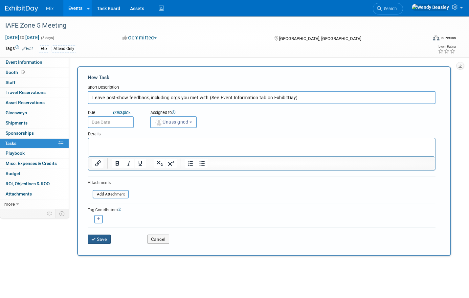
type input "Leave post-show feedback, including orgs you met with (See Event Information ta…"
click at [96, 236] on button "Save" at bounding box center [99, 239] width 23 height 9
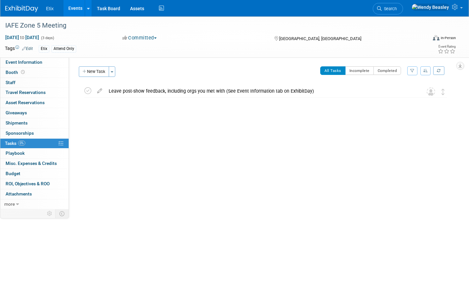
drag, startPoint x: 99, startPoint y: 75, endPoint x: 100, endPoint y: 79, distance: 3.4
click at [99, 75] on button "New Task" at bounding box center [94, 71] width 30 height 11
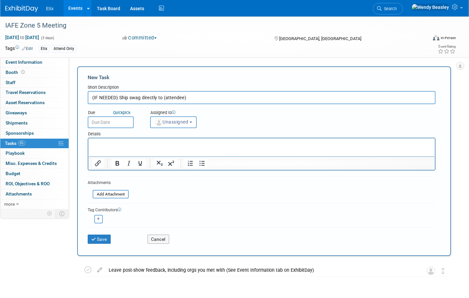
click at [182, 97] on input "(IF NEEDED) Ship swag directly to (attendee)" at bounding box center [262, 97] width 348 height 13
type input "(IF NEEDED) Ship swag directly to (attendees)"
click at [184, 124] on span "Unassigned" at bounding box center [172, 121] width 34 height 5
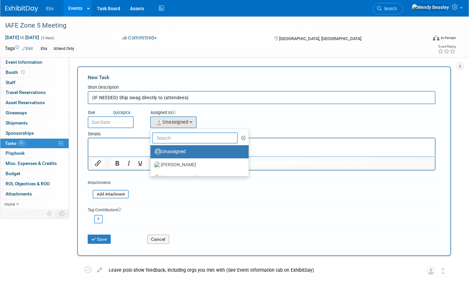
click at [186, 137] on input "text" at bounding box center [195, 137] width 86 height 11
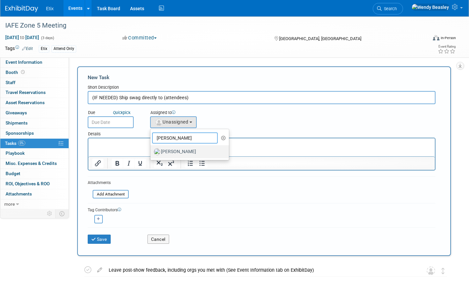
type input "Lynda"
click at [175, 151] on label "[PERSON_NAME]" at bounding box center [188, 152] width 69 height 11
click at [151, 151] on input "[PERSON_NAME]" at bounding box center [149, 151] width 4 height 4
select select "e83abd84-2004-4464-820a-b93eea2d3b76"
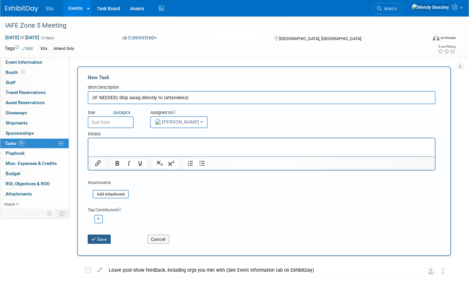
click at [97, 236] on button "Save" at bounding box center [99, 239] width 23 height 9
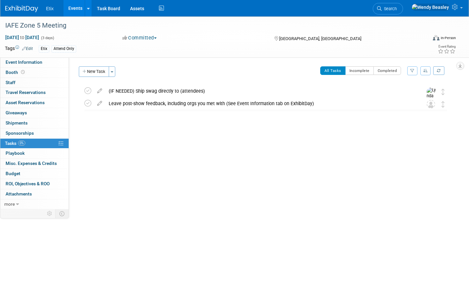
click at [94, 72] on button "New Task" at bounding box center [94, 71] width 30 height 11
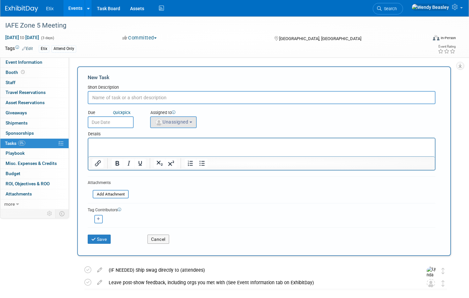
paste input "Update playbook including setup, booth hours, teardown, sessions, parties"
drag, startPoint x: 149, startPoint y: 98, endPoint x: 211, endPoint y: 99, distance: 62.4
click at [211, 99] on input "Update playbook including setup, booth hours, teardown, sessions, parties" at bounding box center [262, 97] width 348 height 13
type input "Update playbook including sessions, parties"
click at [186, 124] on span "Unassigned" at bounding box center [172, 121] width 34 height 5
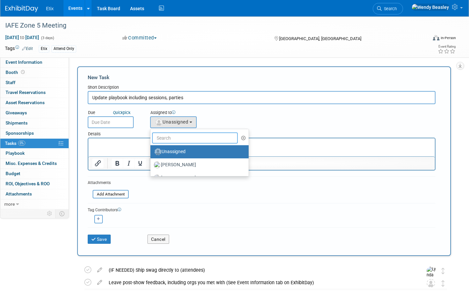
click at [193, 136] on input "text" at bounding box center [195, 137] width 86 height 11
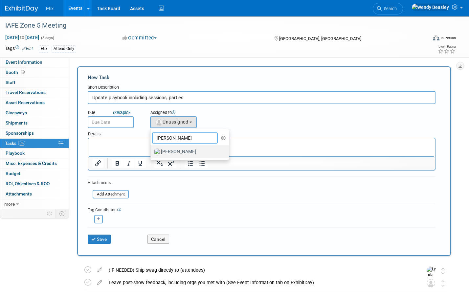
type input "Lynda"
drag, startPoint x: 190, startPoint y: 151, endPoint x: 94, endPoint y: 17, distance: 164.9
click at [190, 151] on label "[PERSON_NAME]" at bounding box center [188, 152] width 69 height 11
click at [151, 151] on input "[PERSON_NAME]" at bounding box center [149, 151] width 4 height 4
select select "e83abd84-2004-4464-820a-b93eea2d3b76"
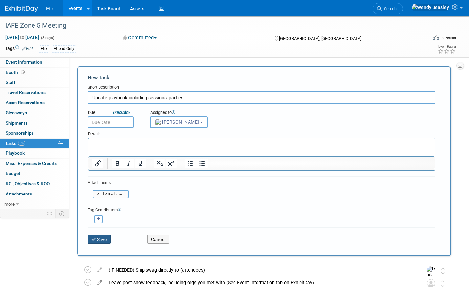
click at [96, 239] on button "Save" at bounding box center [99, 239] width 23 height 9
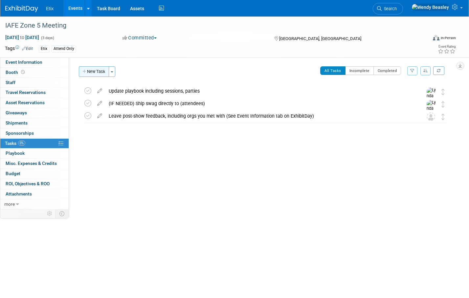
click at [97, 76] on button "New Task" at bounding box center [94, 71] width 30 height 11
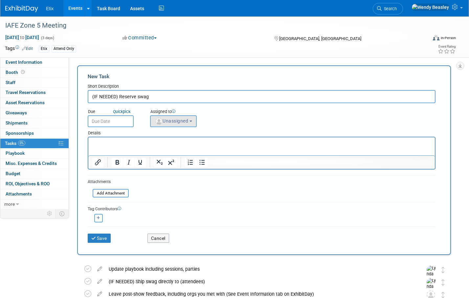
scroll to position [1, 0]
type input "(IF NEEDED) Reserve swag"
click at [168, 120] on span "Unassigned" at bounding box center [172, 120] width 34 height 5
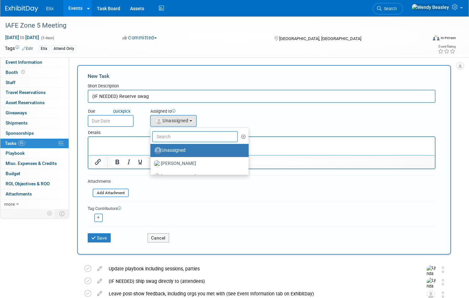
click at [178, 137] on input "text" at bounding box center [195, 136] width 86 height 11
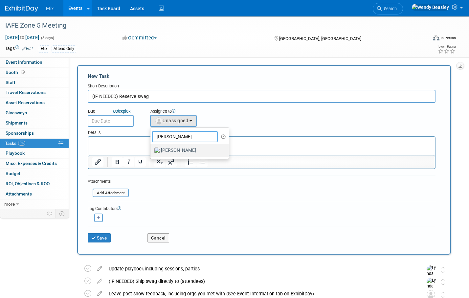
type input "Lynda"
drag, startPoint x: 181, startPoint y: 152, endPoint x: 89, endPoint y: 17, distance: 163.0
click at [181, 152] on label "[PERSON_NAME]" at bounding box center [188, 150] width 69 height 11
click at [151, 152] on input "[PERSON_NAME]" at bounding box center [149, 150] width 4 height 4
select select "e83abd84-2004-4464-820a-b93eea2d3b76"
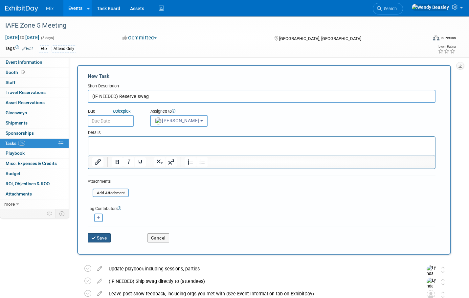
click at [104, 237] on button "Save" at bounding box center [99, 237] width 23 height 9
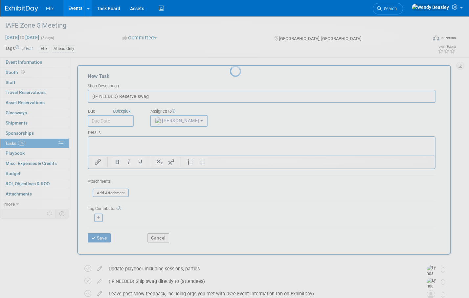
scroll to position [0, 0]
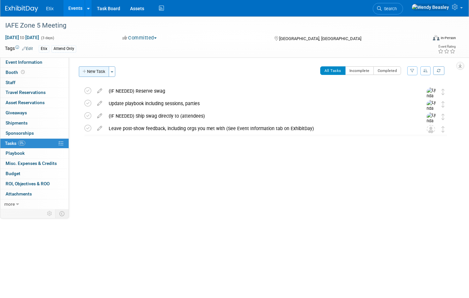
click at [102, 73] on button "New Task" at bounding box center [94, 71] width 30 height 11
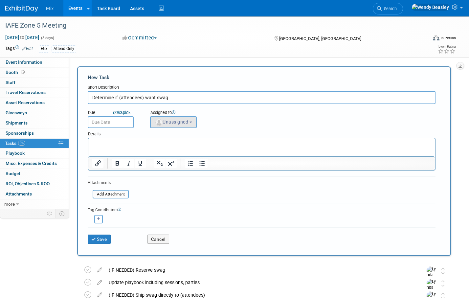
type input "Determine if (attendees) want swag"
click at [177, 124] on span "Unassigned" at bounding box center [172, 121] width 34 height 5
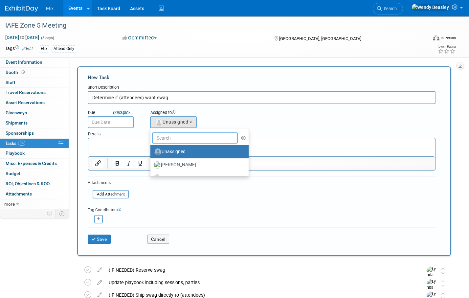
click at [179, 139] on input "text" at bounding box center [195, 137] width 86 height 11
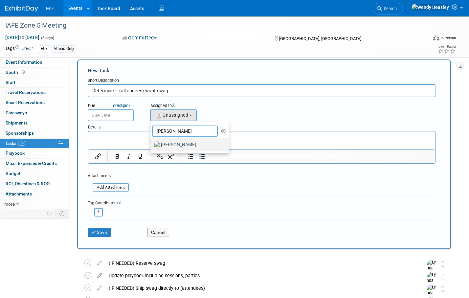
type input "Lynda"
click at [169, 145] on label "[PERSON_NAME]" at bounding box center [188, 145] width 69 height 11
click at [151, 145] on input "[PERSON_NAME]" at bounding box center [149, 144] width 4 height 4
select select "e83abd84-2004-4464-820a-b93eea2d3b76"
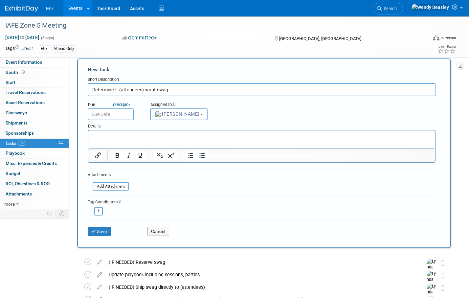
scroll to position [8, 0]
click at [103, 229] on button "Save" at bounding box center [99, 230] width 23 height 9
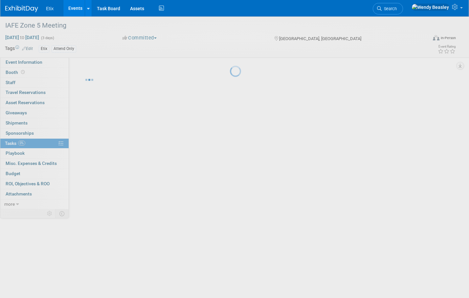
scroll to position [0, 0]
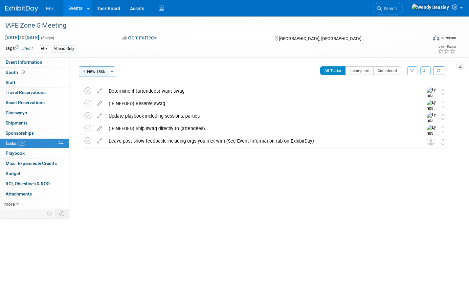
click at [105, 70] on button "New Task" at bounding box center [94, 71] width 30 height 11
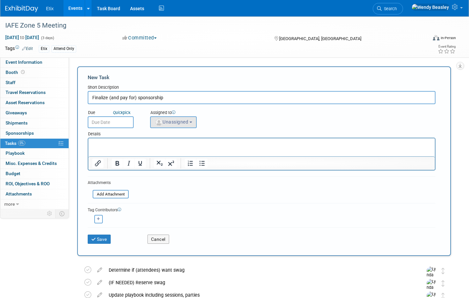
type input "Finalize (and pay for) sponsorship"
click at [185, 123] on span "Unassigned" at bounding box center [172, 121] width 34 height 5
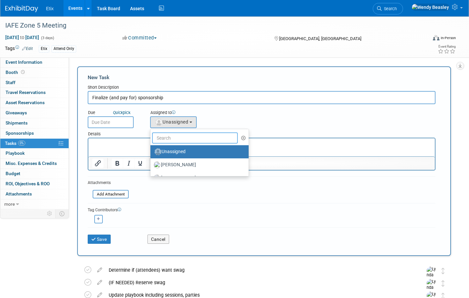
click at [185, 137] on input "text" at bounding box center [195, 137] width 86 height 11
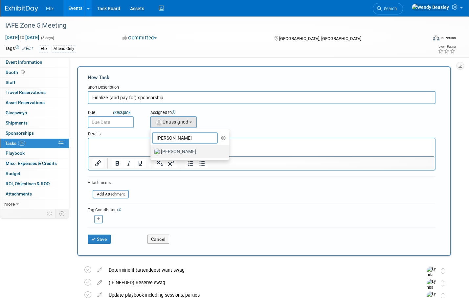
type input "Lynda"
click at [172, 155] on label "[PERSON_NAME]" at bounding box center [188, 152] width 69 height 11
drag, startPoint x: 169, startPoint y: 153, endPoint x: 81, endPoint y: 14, distance: 164.2
click at [169, 153] on label "[PERSON_NAME]" at bounding box center [188, 152] width 69 height 11
click at [151, 153] on input "[PERSON_NAME]" at bounding box center [149, 151] width 4 height 4
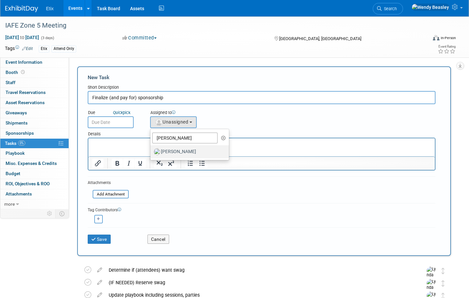
select select "e83abd84-2004-4464-820a-b93eea2d3b76"
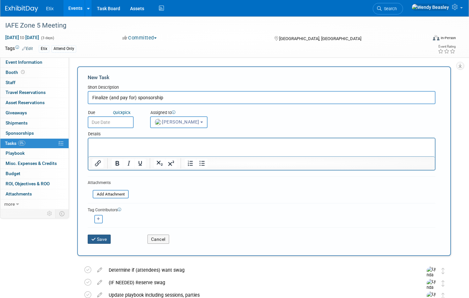
drag, startPoint x: 104, startPoint y: 240, endPoint x: 26, endPoint y: 215, distance: 82.0
click at [104, 240] on button "Save" at bounding box center [99, 239] width 23 height 9
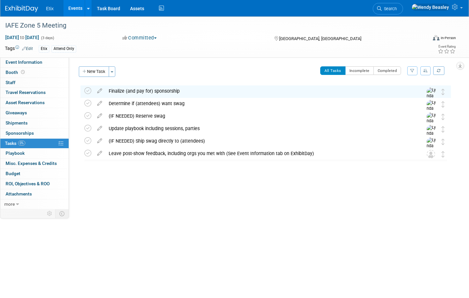
click at [99, 72] on button "New Task" at bounding box center [94, 71] width 30 height 11
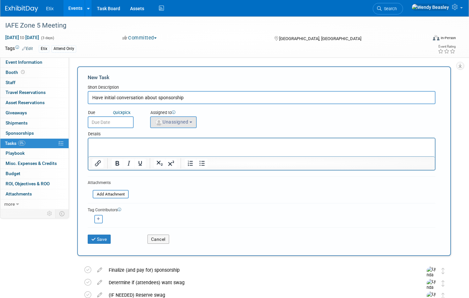
type input "Have initial conversation about sponsorship"
click at [176, 121] on span "Unassigned" at bounding box center [172, 121] width 34 height 5
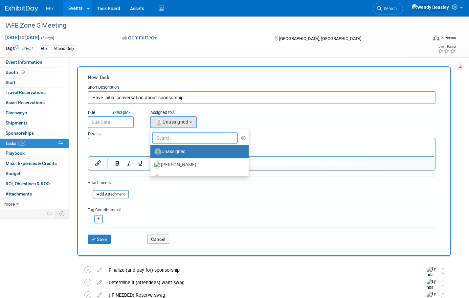
click at [182, 137] on input "text" at bounding box center [195, 137] width 86 height 11
click at [165, 163] on label "Aaron Bare" at bounding box center [198, 165] width 88 height 11
click at [151, 163] on input "Aaron Bare" at bounding box center [149, 164] width 4 height 4
select select "5acaaf70-30d7-4097-9937-213f95e4f2ba"
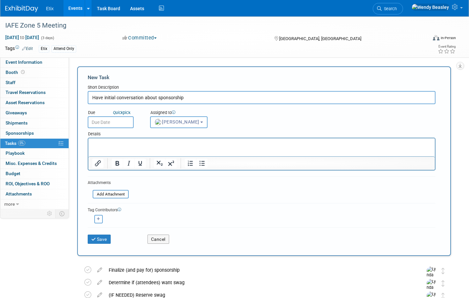
click at [100, 219] on icon "button" at bounding box center [98, 219] width 3 height 4
select select
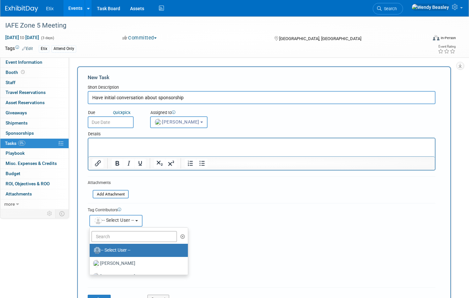
click at [110, 221] on span "-- Select User --" at bounding box center [114, 220] width 40 height 5
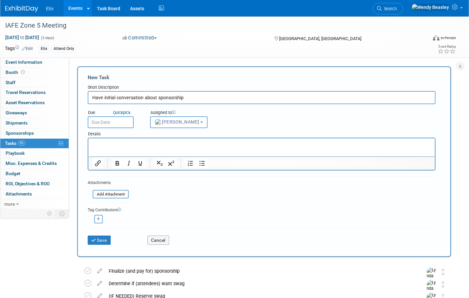
click at [97, 218] on icon "button" at bounding box center [98, 219] width 3 height 4
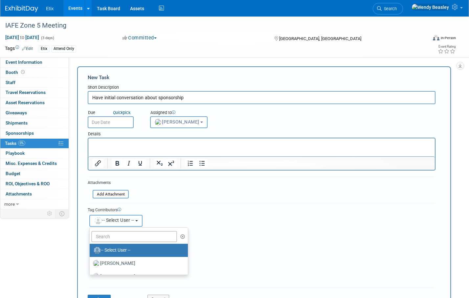
click at [112, 224] on button "-- Select User --" at bounding box center [115, 221] width 53 height 12
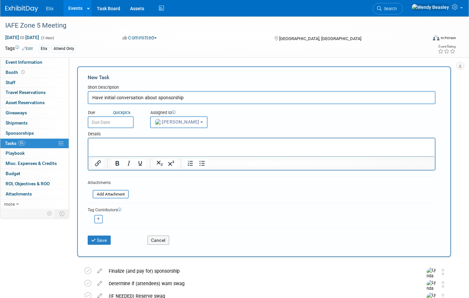
click at [99, 220] on icon "button" at bounding box center [98, 219] width 3 height 4
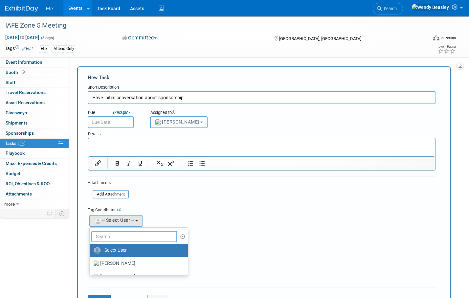
click at [110, 234] on input "text" at bounding box center [134, 236] width 86 height 11
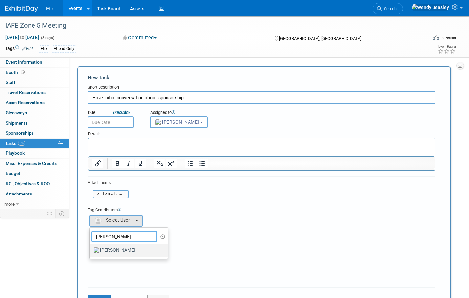
type input "jared"
click at [121, 252] on label "Jared McEntire" at bounding box center [127, 250] width 69 height 11
click at [91, 252] on input "Jared McEntire" at bounding box center [88, 249] width 4 height 4
select select "fd18225a-c7e9-469f-8cd6-bfee3399cd41"
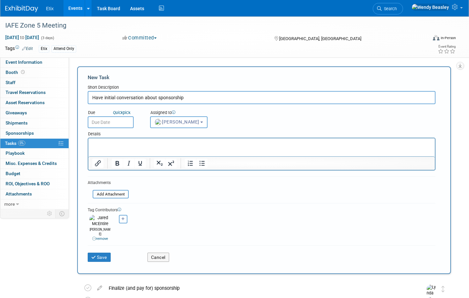
click at [123, 221] on button "button" at bounding box center [123, 219] width 9 height 9
select select
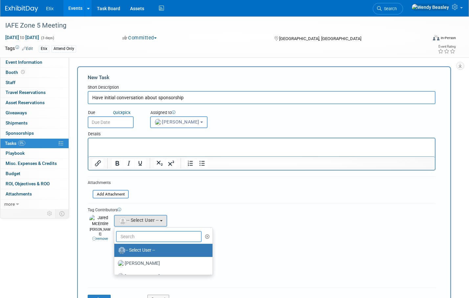
click at [138, 236] on input "text" at bounding box center [159, 236] width 86 height 11
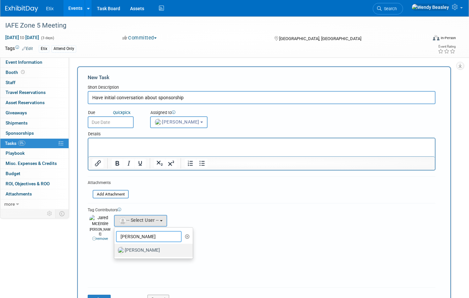
type input "Lynda"
click at [139, 251] on label "[PERSON_NAME]" at bounding box center [152, 250] width 69 height 11
click at [115, 251] on input "[PERSON_NAME]" at bounding box center [113, 249] width 4 height 4
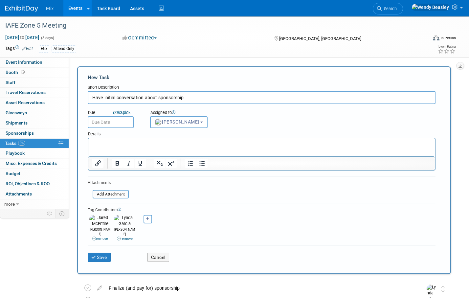
click at [110, 148] on html at bounding box center [261, 142] width 347 height 9
click at [101, 253] on button "Save" at bounding box center [99, 257] width 23 height 9
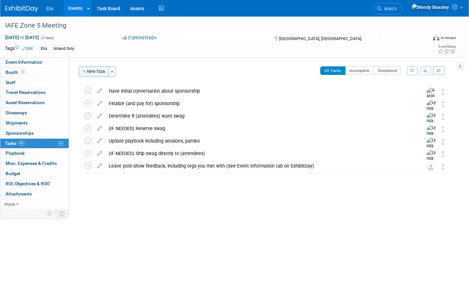
click at [103, 72] on button "New Task" at bounding box center [94, 71] width 30 height 11
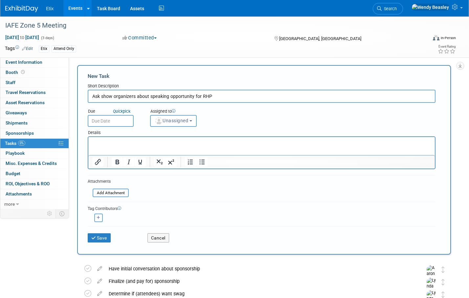
scroll to position [6, 0]
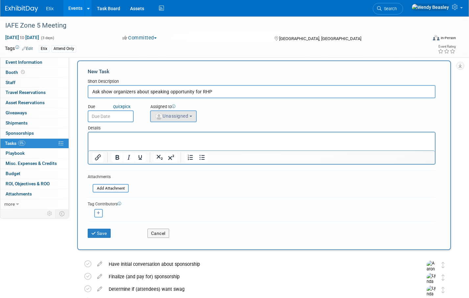
type input "Ask show organizers about speaking opportunity for RHP"
click at [196, 113] on button "Unassigned" at bounding box center [173, 116] width 47 height 12
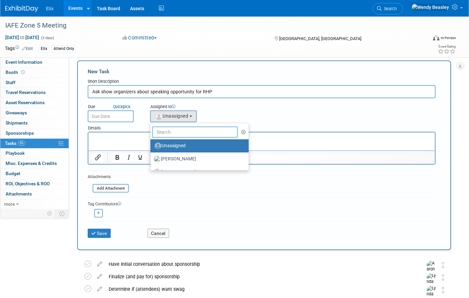
click at [186, 131] on input "text" at bounding box center [195, 132] width 86 height 11
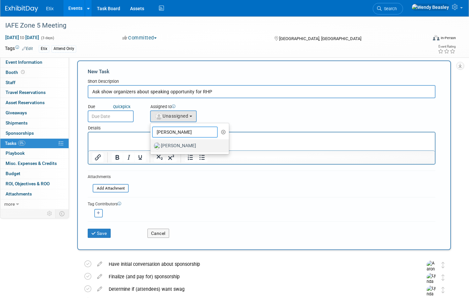
type input "Lynda"
click at [182, 147] on label "[PERSON_NAME]" at bounding box center [188, 146] width 69 height 11
click at [151, 147] on input "[PERSON_NAME]" at bounding box center [149, 145] width 4 height 4
select select "e83abd84-2004-4464-820a-b93eea2d3b76"
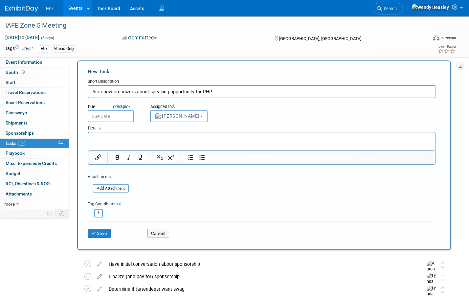
click at [98, 213] on icon "button" at bounding box center [98, 213] width 3 height 4
select select
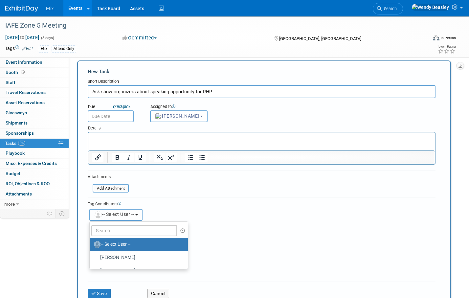
click at [123, 214] on span "-- Select User --" at bounding box center [114, 214] width 40 height 5
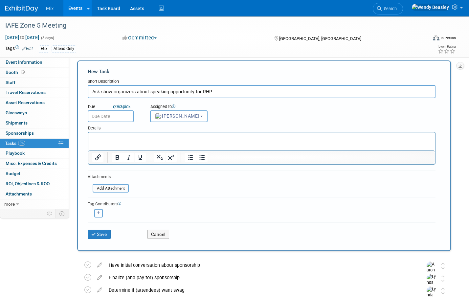
click at [100, 214] on button "button" at bounding box center [98, 213] width 9 height 9
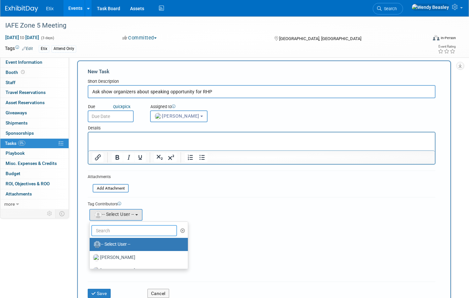
click at [111, 232] on input "text" at bounding box center [134, 230] width 86 height 11
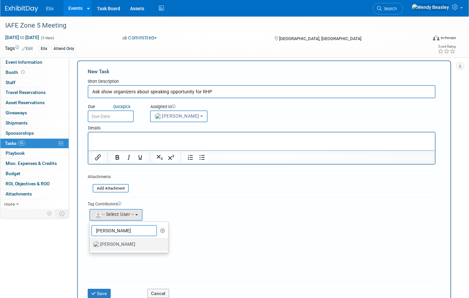
type input "jared"
click at [126, 243] on label "[PERSON_NAME]" at bounding box center [127, 244] width 69 height 11
click at [91, 243] on input "[PERSON_NAME]" at bounding box center [88, 244] width 4 height 4
select select "fd18225a-c7e9-469f-8cd6-bfee3399cd41"
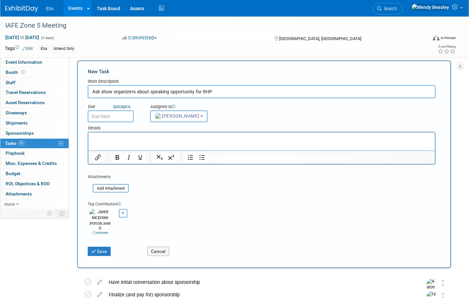
click at [125, 214] on icon "button" at bounding box center [123, 213] width 3 height 4
select select
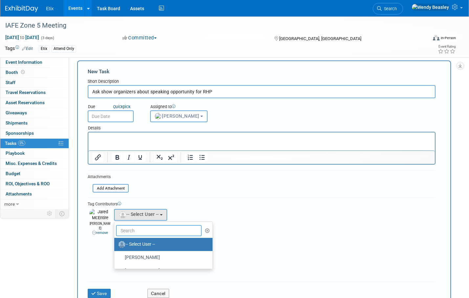
click at [150, 231] on input "text" at bounding box center [159, 230] width 86 height 11
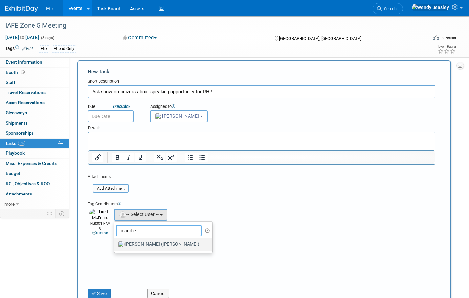
type input "maddie"
click at [146, 243] on label "[PERSON_NAME] ([PERSON_NAME])" at bounding box center [162, 244] width 88 height 11
click at [115, 243] on input "[PERSON_NAME] ([PERSON_NAME])" at bounding box center [113, 244] width 4 height 4
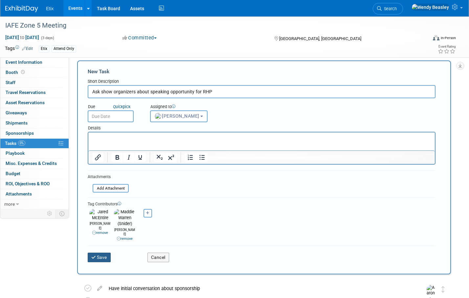
click at [98, 253] on button "Save" at bounding box center [99, 257] width 23 height 9
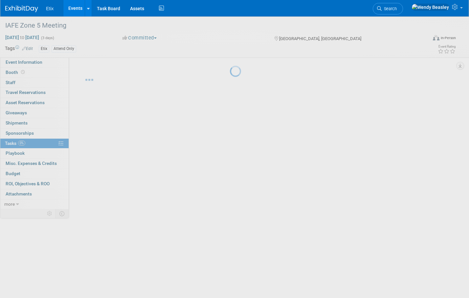
scroll to position [0, 0]
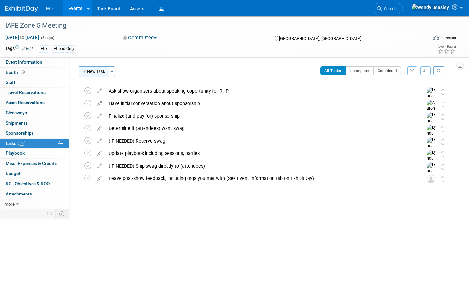
click at [99, 73] on button "New Task" at bounding box center [94, 71] width 30 height 11
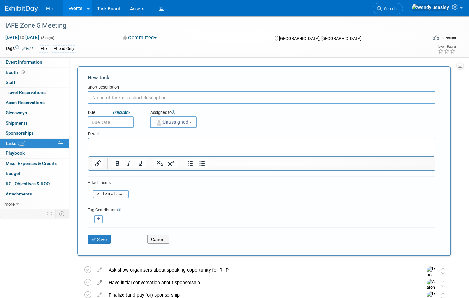
paste input "Book Travel - Please add info to Travel tab on ExhibitDay"
type input "Book Travel - Please add info to Travel tab on ExhibitDay"
click at [97, 239] on button "Save" at bounding box center [99, 239] width 23 height 9
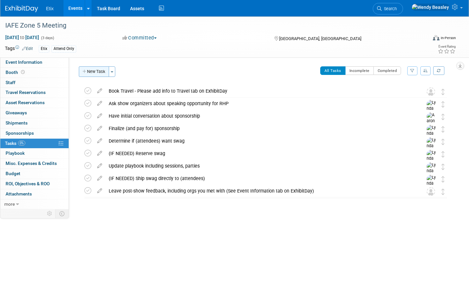
click at [96, 71] on button "New Task" at bounding box center [94, 71] width 30 height 11
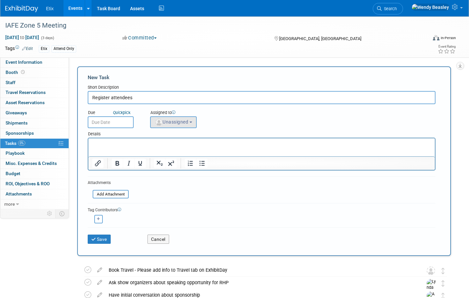
type input "Register attendees"
click at [182, 121] on span "Unassigned" at bounding box center [172, 121] width 34 height 5
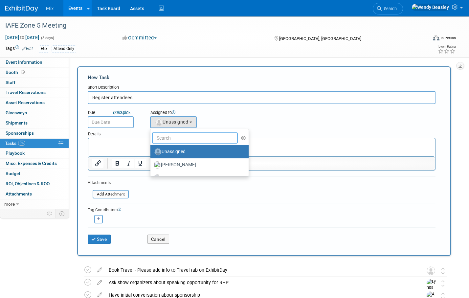
click at [186, 137] on input "text" at bounding box center [195, 137] width 86 height 11
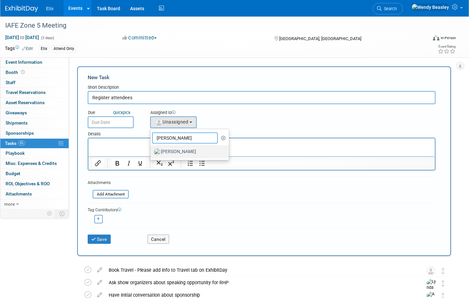
type input "[PERSON_NAME]"
click at [190, 150] on label "[PERSON_NAME]" at bounding box center [188, 152] width 69 height 11
click at [151, 150] on input "[PERSON_NAME]" at bounding box center [149, 151] width 4 height 4
select select "e83abd84-2004-4464-820a-b93eea2d3b76"
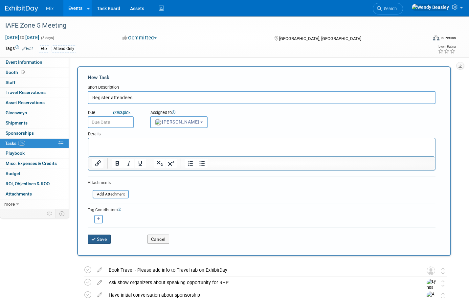
click at [101, 241] on button "Save" at bounding box center [99, 239] width 23 height 9
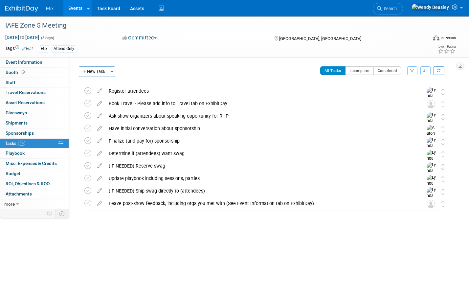
click at [95, 75] on button "New Task" at bounding box center [94, 71] width 30 height 11
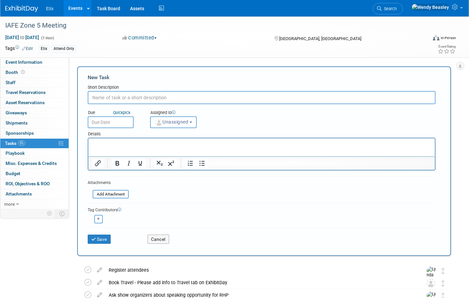
paste input "Update Event Information, Attending Staff, and Task List"
type input "Update Event Information, Attending Staff, and Task List"
click at [184, 123] on span "Unassigned" at bounding box center [172, 121] width 34 height 5
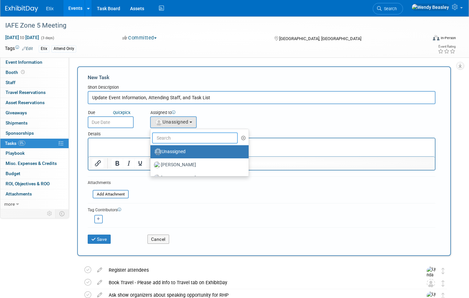
click at [182, 139] on input "text" at bounding box center [195, 137] width 86 height 11
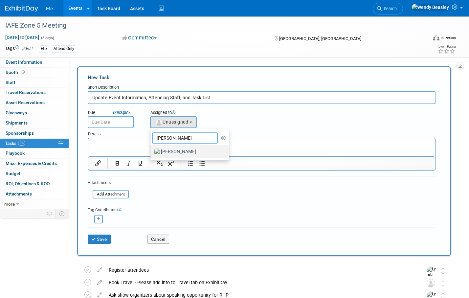
type input "[PERSON_NAME]"
drag, startPoint x: 169, startPoint y: 149, endPoint x: 162, endPoint y: 161, distance: 13.5
click at [169, 149] on label "[PERSON_NAME]" at bounding box center [188, 152] width 69 height 11
click at [151, 149] on input "[PERSON_NAME]" at bounding box center [149, 151] width 4 height 4
select select "e83abd84-2004-4464-820a-b93eea2d3b76"
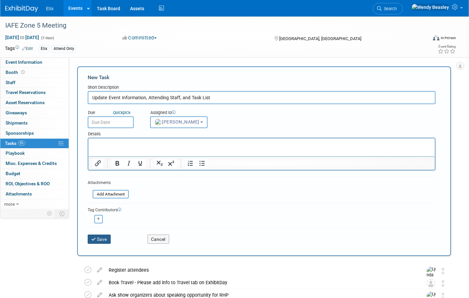
click at [111, 238] on button "Save" at bounding box center [99, 239] width 23 height 9
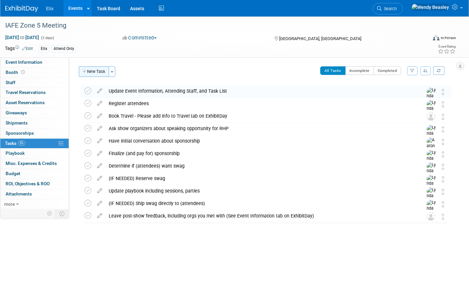
click at [102, 74] on button "New Task" at bounding box center [94, 71] width 30 height 11
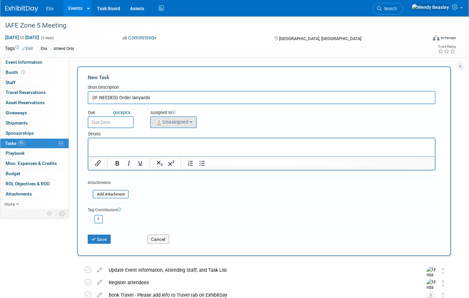
type input "(IF NEEDED) Order lanyards"
click at [179, 122] on span "Unassigned" at bounding box center [172, 121] width 34 height 5
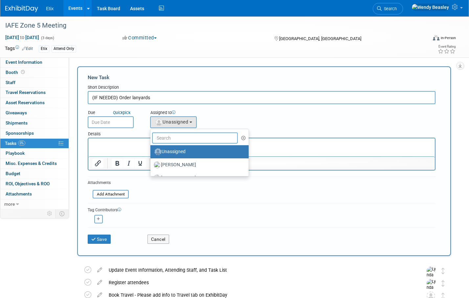
click at [184, 138] on input "text" at bounding box center [195, 137] width 86 height 11
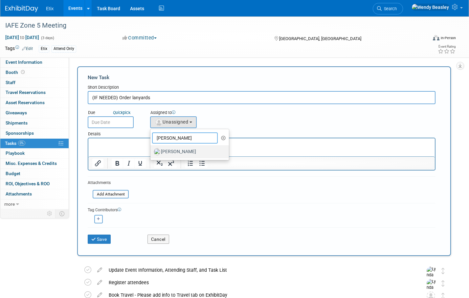
type input "[PERSON_NAME]"
click at [191, 150] on label "[PERSON_NAME]" at bounding box center [188, 152] width 69 height 11
click at [151, 150] on input "[PERSON_NAME]" at bounding box center [149, 151] width 4 height 4
select select "e83abd84-2004-4464-820a-b93eea2d3b76"
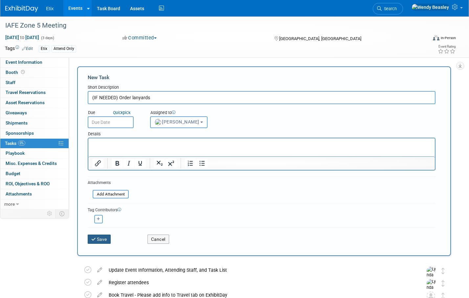
click at [100, 239] on button "Save" at bounding box center [99, 239] width 23 height 9
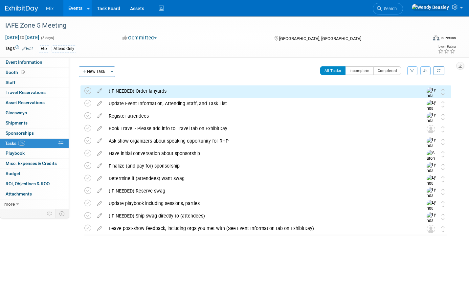
drag, startPoint x: 99, startPoint y: 70, endPoint x: 104, endPoint y: 78, distance: 9.3
click at [99, 70] on button "New Task" at bounding box center [94, 71] width 30 height 11
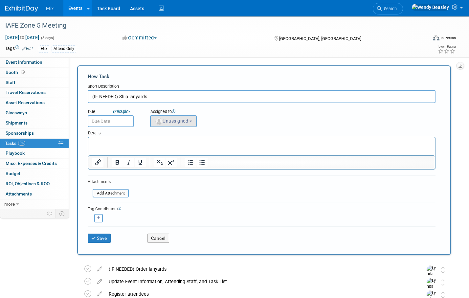
scroll to position [3, 0]
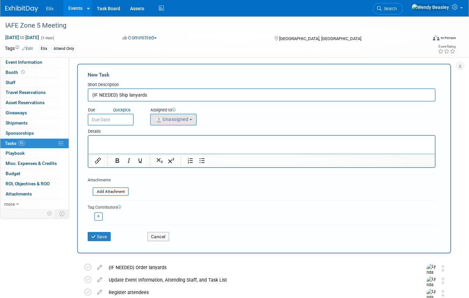
type input "(IF NEEDED) Ship lanyards"
click at [173, 117] on span "Unassigned" at bounding box center [172, 119] width 34 height 5
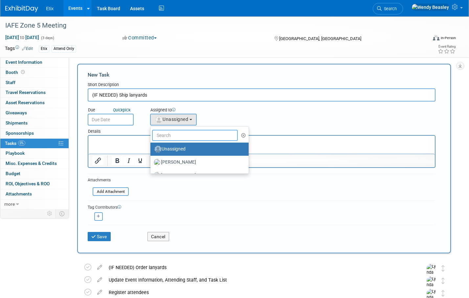
click at [177, 137] on input "text" at bounding box center [195, 135] width 86 height 11
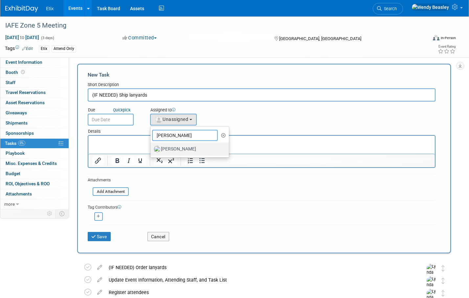
scroll to position [4, 0]
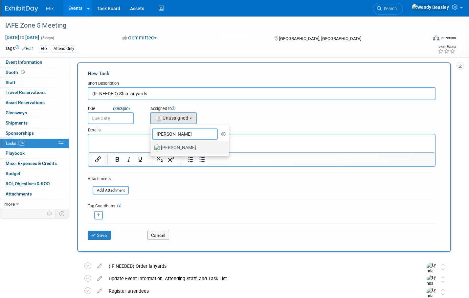
type input "[PERSON_NAME]"
click at [182, 147] on label "[PERSON_NAME]" at bounding box center [188, 148] width 69 height 11
click at [151, 147] on input "[PERSON_NAME]" at bounding box center [149, 147] width 4 height 4
select select "e83abd84-2004-4464-820a-b93eea2d3b76"
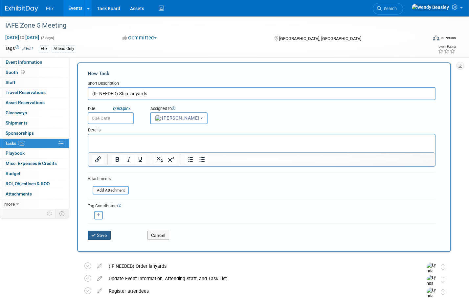
click at [104, 234] on button "Save" at bounding box center [99, 235] width 23 height 9
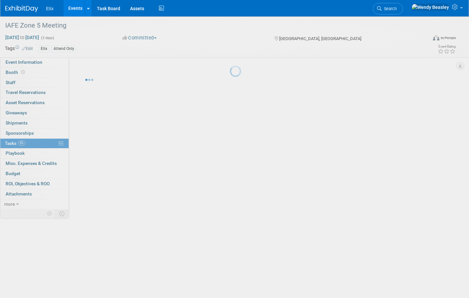
scroll to position [0, 0]
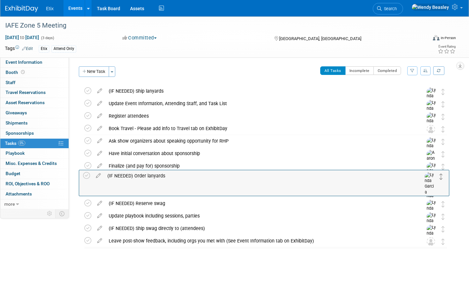
drag, startPoint x: 443, startPoint y: 105, endPoint x: 442, endPoint y: 178, distance: 72.3
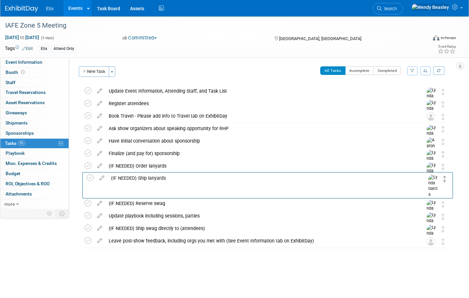
drag, startPoint x: 444, startPoint y: 94, endPoint x: 446, endPoint y: 180, distance: 86.4
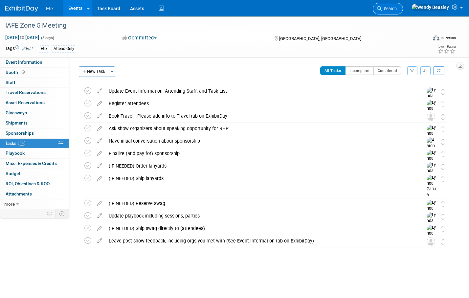
click at [397, 9] on span "Search" at bounding box center [389, 8] width 15 height 5
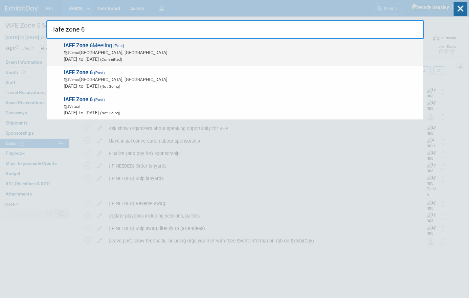
type input "iafe zone 6"
click at [99, 47] on span "IAFE Zone 6 Meeting (Past) Virtual Houston, TX Mar 6, 2025 to Mar 8, 2025 (Comm…" at bounding box center [241, 52] width 359 height 20
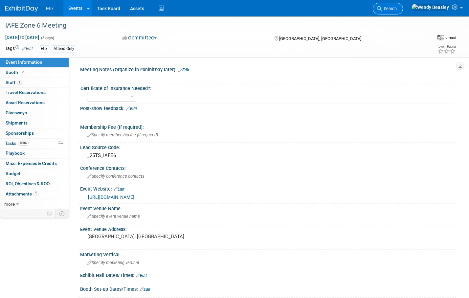
click at [397, 10] on span "Search" at bounding box center [389, 8] width 15 height 5
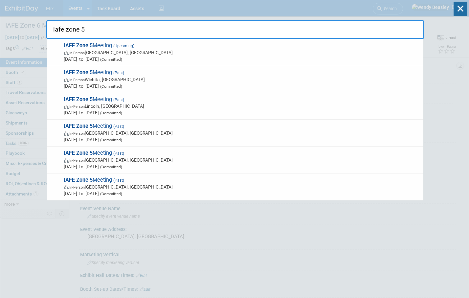
type input "iafe zone 5"
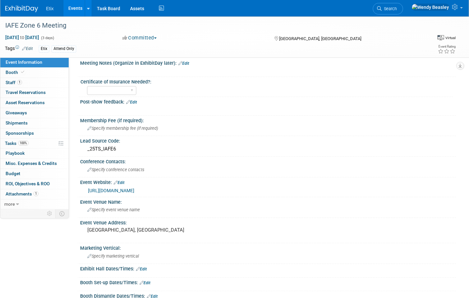
scroll to position [5, 0]
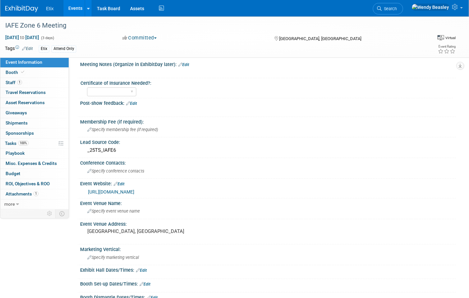
click at [452, 37] on div "Virtual" at bounding box center [450, 37] width 11 height 5
click at [443, 62] on label "In-Person" at bounding box center [438, 63] width 29 height 9
click at [422, 62] on input "In-Person" at bounding box center [420, 63] width 4 height 4
click at [15, 84] on span "Staff 1" at bounding box center [14, 82] width 16 height 5
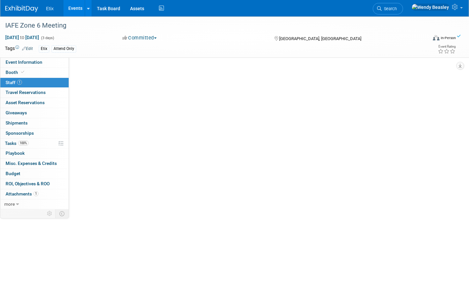
scroll to position [0, 0]
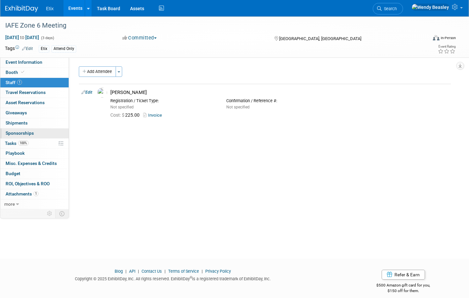
click at [6, 136] on link "0 Sponsorships 0" at bounding box center [34, 133] width 68 height 10
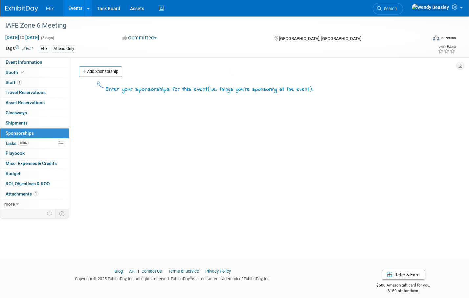
click at [11, 143] on body "Etix Events Add Event Bulk Upload Events Shareable Event Boards Recently Viewed…" at bounding box center [234, 149] width 469 height 298
click at [11, 143] on span "Tasks 100%" at bounding box center [17, 143] width 24 height 5
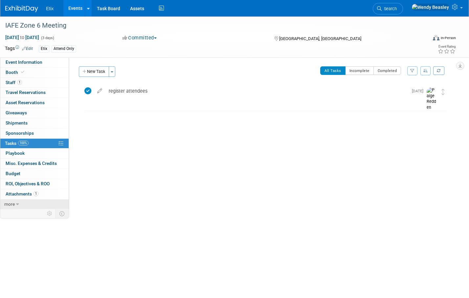
click at [15, 203] on link "more" at bounding box center [34, 204] width 68 height 10
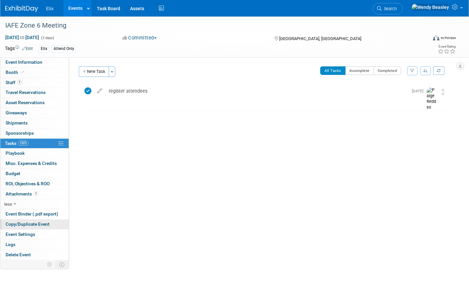
click at [27, 223] on span "Copy/Duplicate Event" at bounding box center [28, 223] width 44 height 5
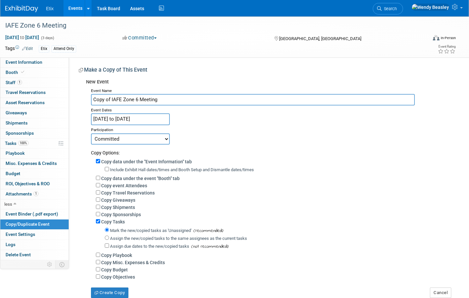
click at [127, 139] on select "Committed Considering Not Going Postponed Canceled" at bounding box center [130, 138] width 79 height 11
select select "2"
click at [91, 133] on select "Committed Considering Not Going Postponed Canceled" at bounding box center [130, 138] width 79 height 11
click at [99, 219] on input "Copy Tasks" at bounding box center [98, 221] width 4 height 4
checkbox input "false"
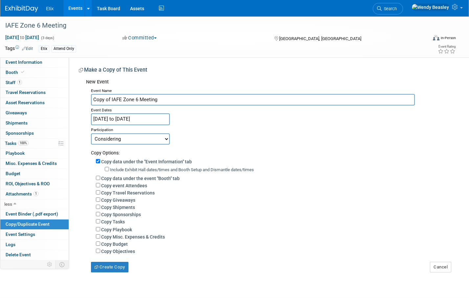
click at [160, 119] on input "[DATE] to [DATE]" at bounding box center [130, 119] width 79 height 12
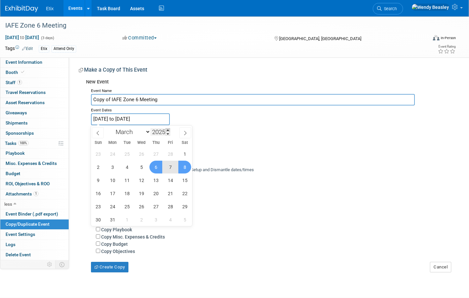
click at [169, 130] on span at bounding box center [168, 130] width 5 height 4
type input "2026"
click at [169, 151] on span "6" at bounding box center [170, 154] width 13 height 13
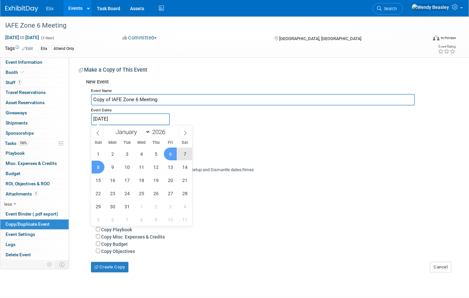
click at [102, 169] on span "8" at bounding box center [98, 167] width 13 height 13
type input "[DATE] to [DATE]"
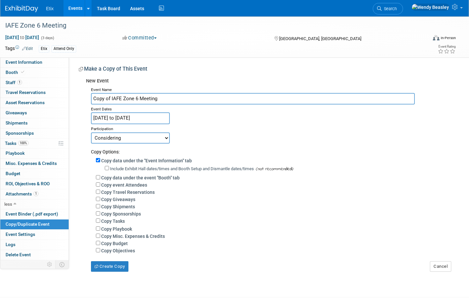
scroll to position [1, 0]
drag, startPoint x: 111, startPoint y: 98, endPoint x: 75, endPoint y: 97, distance: 35.8
click at [75, 97] on div "Meeting Notes (Organize in ExhibitDay later): Edit X Certificate of Insurance N…" at bounding box center [262, 163] width 387 height 215
type input "IAFE Zone 6 Meeting"
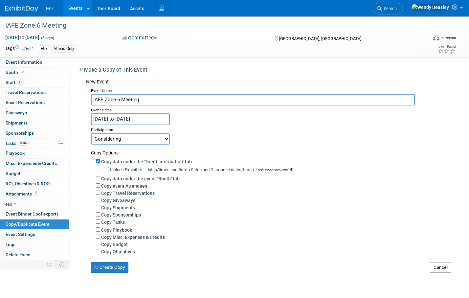
click at [442, 267] on button "Cancel" at bounding box center [440, 267] width 21 height 11
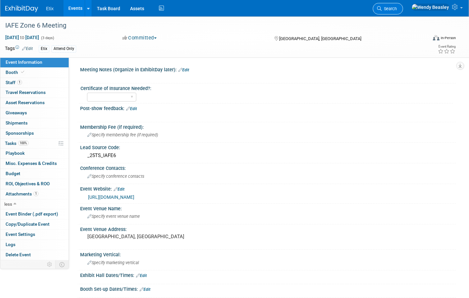
click at [403, 12] on link "Search" at bounding box center [388, 9] width 30 height 12
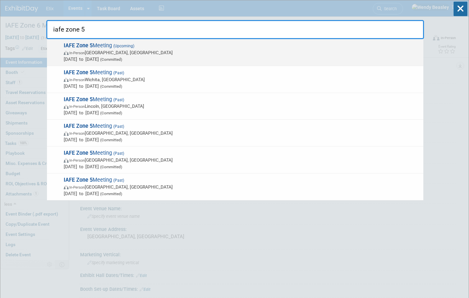
type input "iafe zone 5"
click at [113, 48] on span "(Upcoming)" at bounding box center [123, 46] width 22 height 5
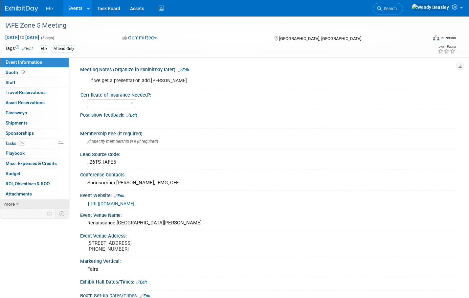
click at [17, 204] on icon at bounding box center [17, 204] width 3 height 5
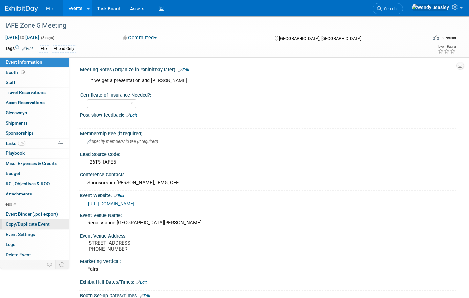
click at [32, 223] on span "Copy/Duplicate Event" at bounding box center [28, 223] width 44 height 5
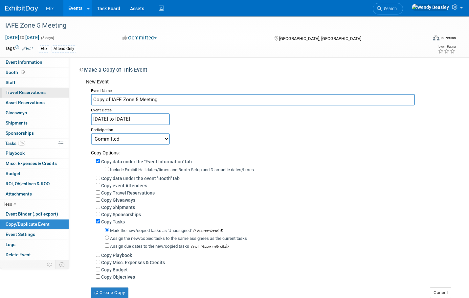
drag, startPoint x: 111, startPoint y: 99, endPoint x: 63, endPoint y: 96, distance: 47.4
click at [64, 99] on div "Event Information Event Info Booth Booth 0 Staff 0 Staff 0 Travel Reservations …" at bounding box center [234, 157] width 469 height 282
type input "IAFE Zone 6 Meeting"
click at [114, 290] on button "Create Copy" at bounding box center [109, 293] width 37 height 11
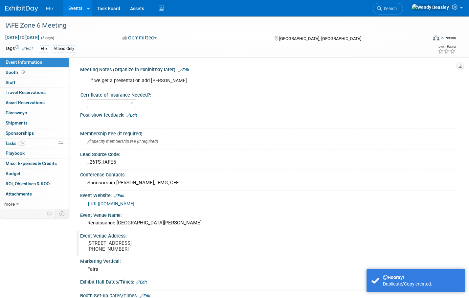
click at [113, 250] on pre "[STREET_ADDRESS] [PHONE_NUMBER]" at bounding box center [158, 246] width 142 height 12
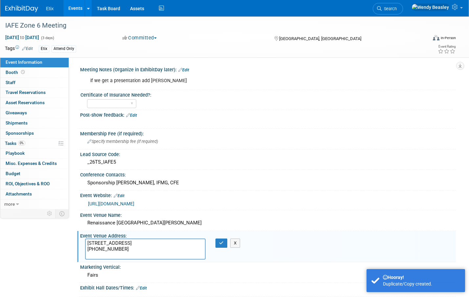
drag, startPoint x: 128, startPoint y: 255, endPoint x: 80, endPoint y: 243, distance: 50.5
click at [80, 243] on div "Event Venue Address: [STREET_ADDRESS] [PHONE_NUMBER] [STREET_ADDRESS] [PHONE_NU…" at bounding box center [266, 246] width 379 height 31
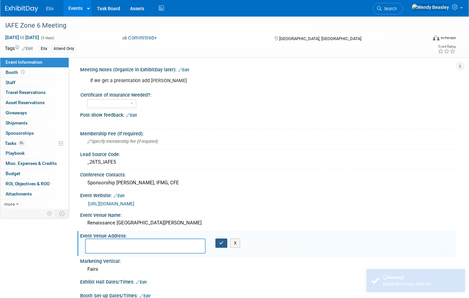
click at [219, 243] on icon "button" at bounding box center [221, 243] width 5 height 4
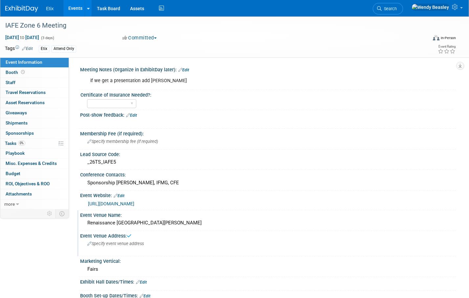
click at [174, 223] on div "Renaissance [GEOGRAPHIC_DATA][PERSON_NAME]" at bounding box center [268, 223] width 366 height 10
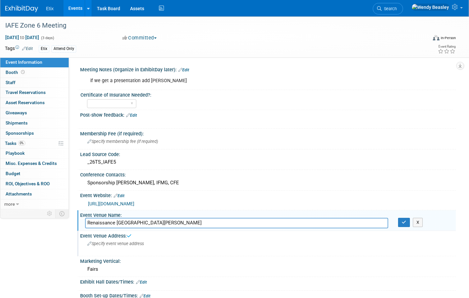
click at [174, 223] on input "Renaissance [GEOGRAPHIC_DATA][PERSON_NAME]" at bounding box center [236, 223] width 303 height 10
click at [408, 223] on button "button" at bounding box center [404, 222] width 12 height 9
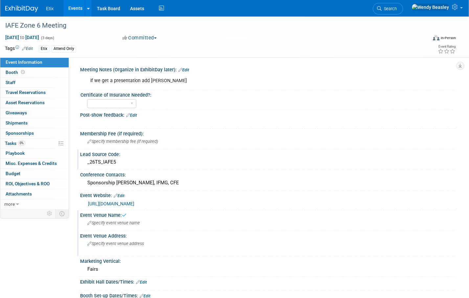
click at [118, 165] on div "_26TS_IAFE5" at bounding box center [268, 162] width 366 height 10
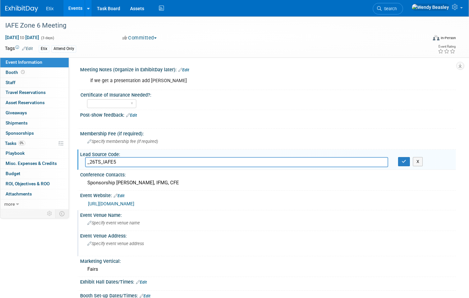
click at [117, 162] on input "_26TS_IAFE5" at bounding box center [236, 162] width 303 height 10
type input "_26TS_IAFE6"
click at [135, 181] on div "Sponsorship [PERSON_NAME], IFMG, CFE" at bounding box center [268, 183] width 366 height 10
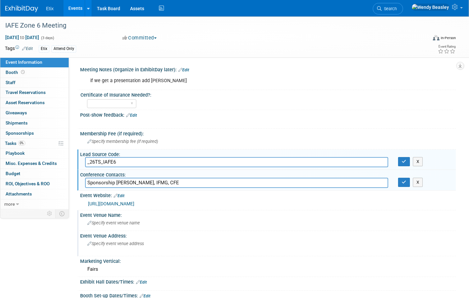
click at [135, 181] on input "Sponsorship [PERSON_NAME], IFMG, CFE" at bounding box center [236, 183] width 303 height 10
drag, startPoint x: 154, startPoint y: 182, endPoint x: 258, endPoint y: 182, distance: 103.8
click at [258, 182] on input "[PERSON_NAME] Tulsa State Fair [STREET_ADDRESS][PHONE_NUMBER] Phone: [PHONE_NUM…" at bounding box center [236, 183] width 303 height 10
click at [222, 185] on input "[PERSON_NAME] Tulsa State Fair [PHONE_NUMBER]" at bounding box center [236, 183] width 303 height 10
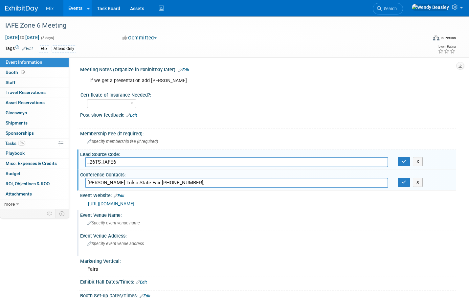
paste input "[EMAIL_ADDRESS][DOMAIN_NAME]"
type input "[PERSON_NAME] Tulsa State Fair [PHONE_NUMBER], [EMAIL_ADDRESS][DOMAIN_NAME]"
click at [406, 183] on icon "button" at bounding box center [404, 182] width 5 height 4
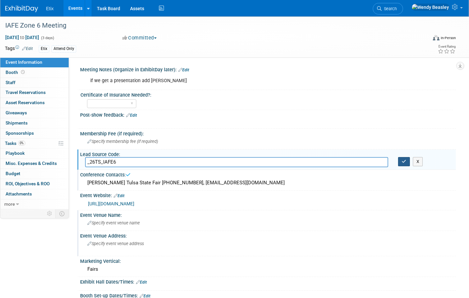
click at [404, 159] on icon "button" at bounding box center [404, 161] width 5 height 4
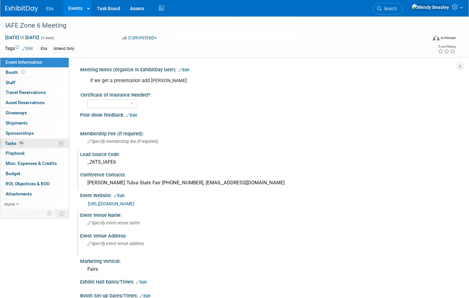
click at [11, 143] on span "Tasks 0%" at bounding box center [15, 143] width 20 height 5
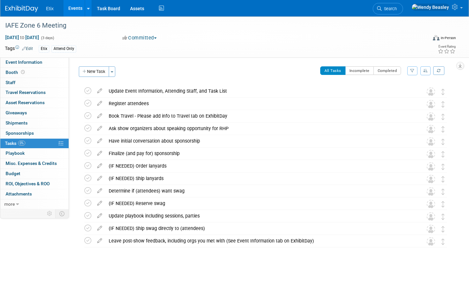
click at [99, 37] on div "[DATE] to [DATE] (3 days)" at bounding box center [57, 37] width 105 height 7
click at [73, 10] on link "Events" at bounding box center [75, 8] width 24 height 16
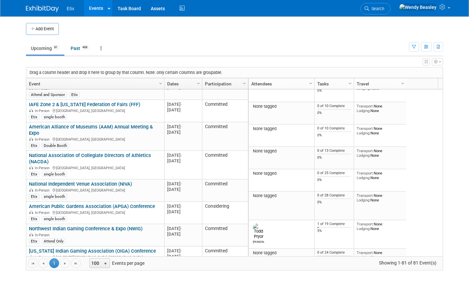
scroll to position [1738, 0]
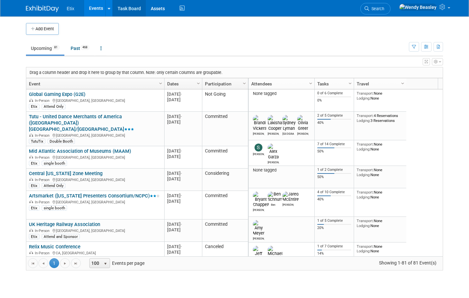
click at [128, 10] on link "Task Board" at bounding box center [129, 8] width 33 height 16
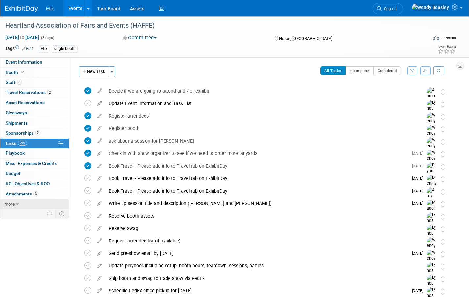
click at [13, 202] on span "more" at bounding box center [9, 203] width 11 height 5
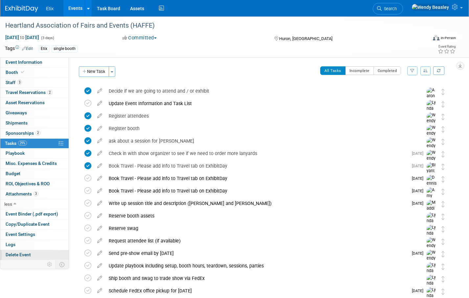
click at [30, 255] on span "Delete Event" at bounding box center [18, 254] width 25 height 5
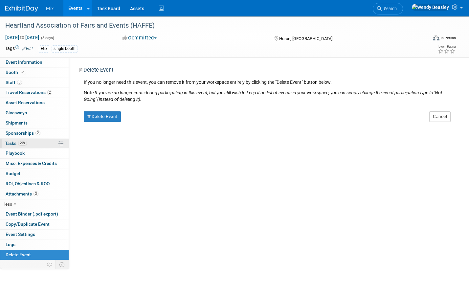
click at [15, 141] on span "Tasks 29%" at bounding box center [16, 143] width 22 height 5
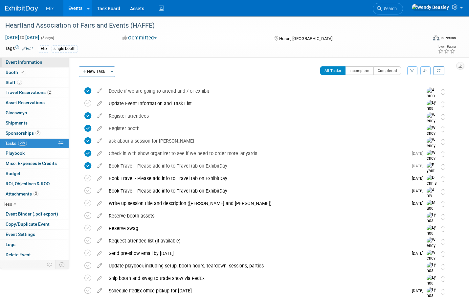
click at [20, 61] on span "Event Information" at bounding box center [24, 61] width 37 height 5
select select "No"
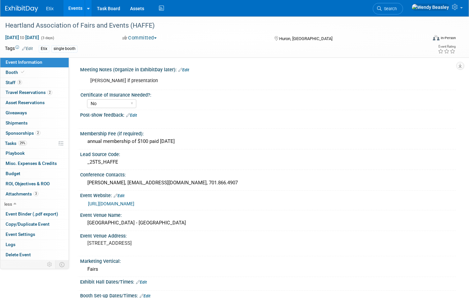
click at [134, 205] on link "[URL][DOMAIN_NAME]" at bounding box center [111, 203] width 46 height 5
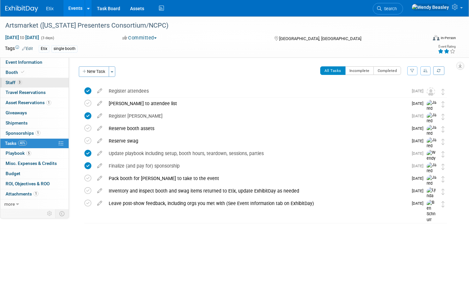
click at [14, 84] on span "Staff 3" at bounding box center [14, 82] width 16 height 5
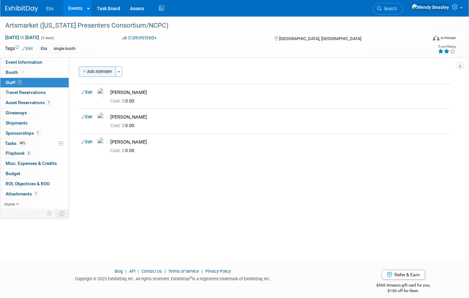
click at [114, 70] on button "Add Attendee" at bounding box center [97, 71] width 37 height 11
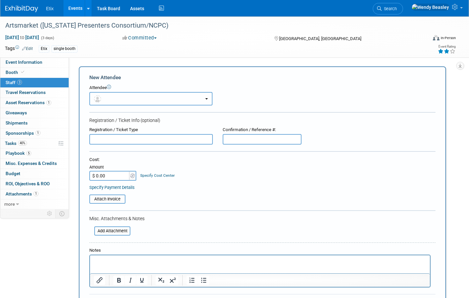
click at [135, 98] on button "button" at bounding box center [150, 98] width 123 height 13
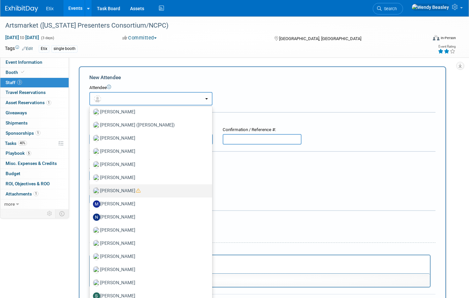
scroll to position [437, 0]
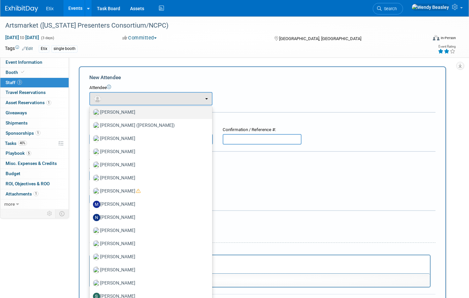
click at [123, 114] on label "[PERSON_NAME]" at bounding box center [149, 112] width 113 height 11
click at [91, 114] on input "[PERSON_NAME]" at bounding box center [88, 111] width 4 height 4
select select "e83abd84-2004-4464-820a-b93eea2d3b76"
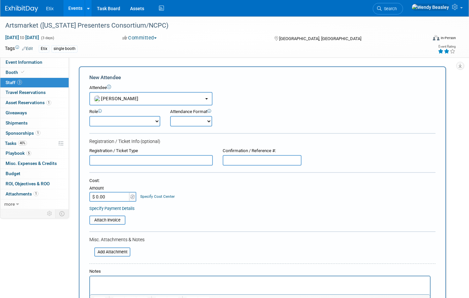
click at [206, 119] on select "Onsite Remote" at bounding box center [191, 121] width 42 height 11
select select "1"
click at [170, 116] on select "Onsite Remote" at bounding box center [191, 121] width 42 height 11
click at [154, 122] on select "Demonstrator Host Planner Presenter Sales Representative Set-up/Dismantle Crew …" at bounding box center [124, 121] width 71 height 11
select select "6"
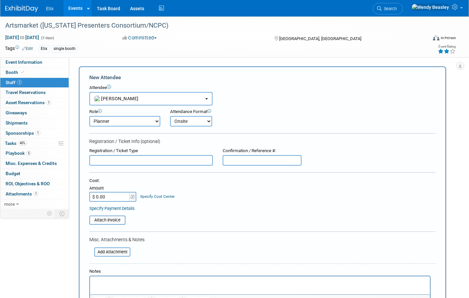
click at [89, 116] on select "Demonstrator Host Planner Presenter Sales Representative Set-up/Dismantle Crew …" at bounding box center [124, 121] width 71 height 11
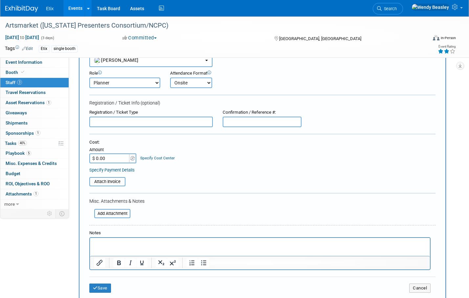
scroll to position [112, 0]
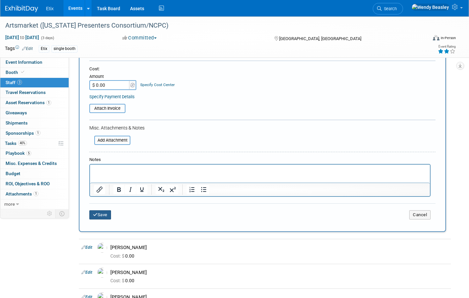
click at [99, 214] on button "Save" at bounding box center [100, 214] width 22 height 9
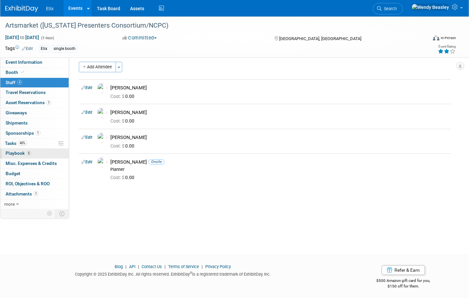
scroll to position [4, 0]
click at [13, 142] on span "Tasks 40%" at bounding box center [16, 143] width 22 height 5
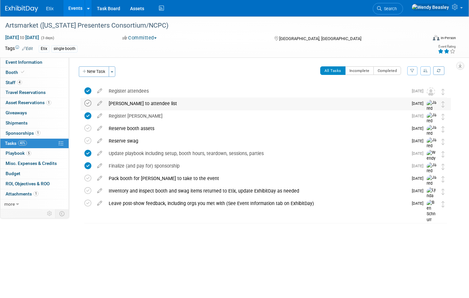
click at [87, 103] on icon at bounding box center [87, 103] width 7 height 7
click at [79, 8] on link "Events" at bounding box center [75, 8] width 24 height 16
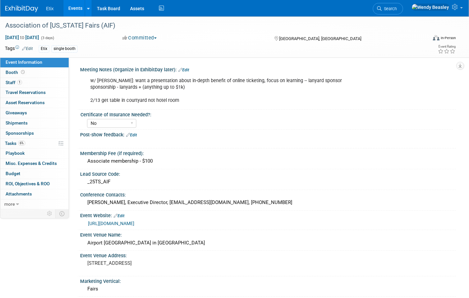
select select "No"
click at [11, 72] on span "Booth" at bounding box center [16, 72] width 20 height 5
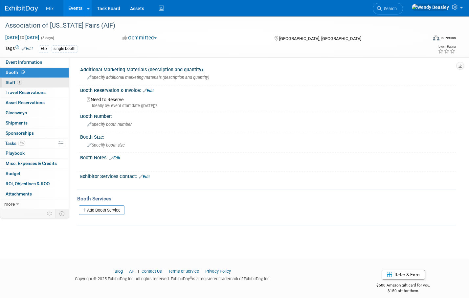
click at [14, 84] on span "Staff 1" at bounding box center [14, 82] width 16 height 5
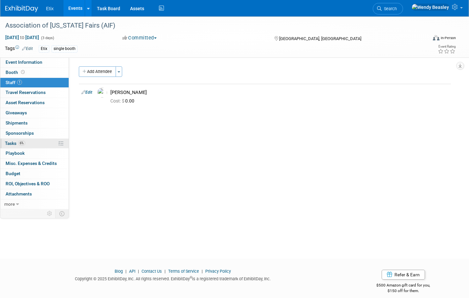
click at [13, 141] on span "Tasks 6%" at bounding box center [15, 143] width 20 height 5
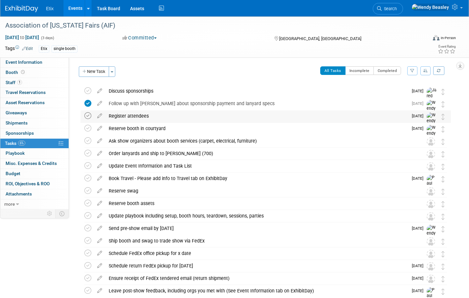
click at [88, 117] on icon at bounding box center [87, 115] width 7 height 7
click at [88, 130] on icon at bounding box center [87, 128] width 7 height 7
click at [99, 141] on icon at bounding box center [100, 139] width 12 height 8
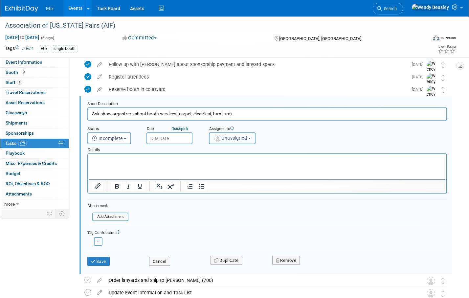
click at [250, 138] on button "Unassigned" at bounding box center [232, 138] width 47 height 12
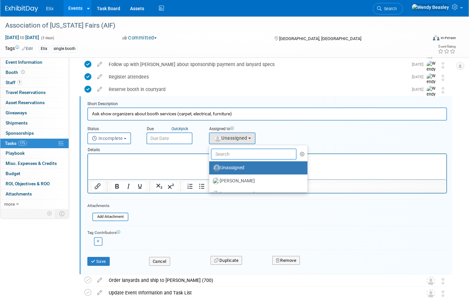
click at [244, 157] on input "text" at bounding box center [254, 154] width 86 height 11
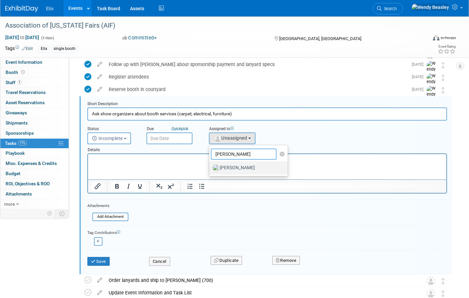
type input "[PERSON_NAME]"
drag, startPoint x: 240, startPoint y: 168, endPoint x: 123, endPoint y: 21, distance: 188.0
click at [240, 168] on label "[PERSON_NAME]" at bounding box center [247, 168] width 69 height 11
click at [210, 168] on input "[PERSON_NAME]" at bounding box center [208, 167] width 4 height 4
select select "e83abd84-2004-4464-820a-b93eea2d3b76"
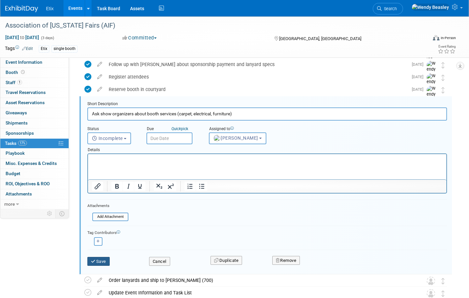
click at [101, 260] on button "Save" at bounding box center [98, 261] width 22 height 9
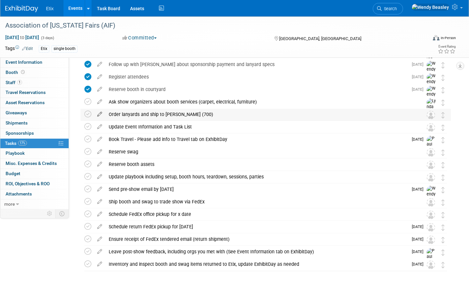
click at [99, 114] on icon at bounding box center [100, 113] width 12 height 8
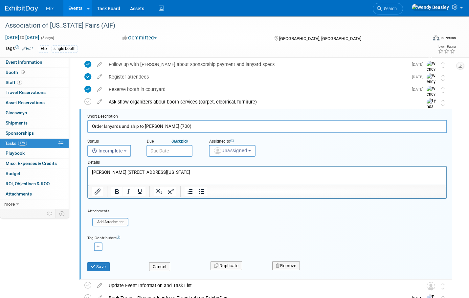
scroll to position [52, 0]
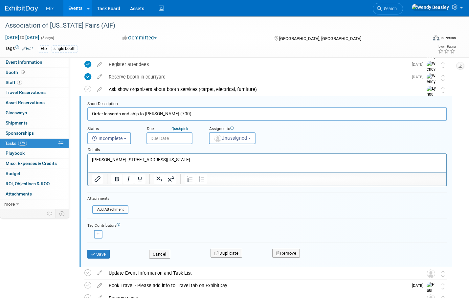
drag, startPoint x: 104, startPoint y: 115, endPoint x: 125, endPoint y: 127, distance: 24.3
click at [104, 115] on input "Order lanyards and ship to [PERSON_NAME] (700)" at bounding box center [267, 113] width 360 height 13
drag, startPoint x: 128, startPoint y: 115, endPoint x: 214, endPoint y: 116, distance: 85.4
click at [214, 116] on input "Order 700 lanyards and ship to [PERSON_NAME] (700)" at bounding box center [267, 113] width 360 height 13
type input "Order 700 lanyards"
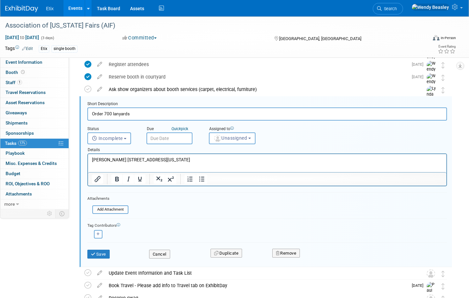
click at [124, 159] on p "[PERSON_NAME] [STREET_ADDRESS][US_STATE]" at bounding box center [267, 160] width 351 height 6
click at [231, 140] on span "Unassigned" at bounding box center [231, 137] width 34 height 5
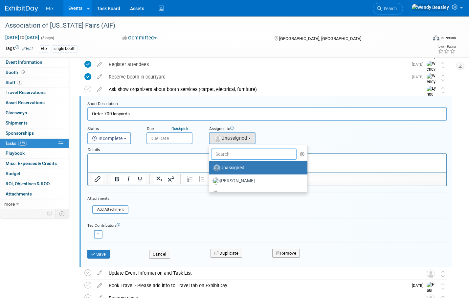
click at [233, 149] on input "text" at bounding box center [254, 154] width 86 height 11
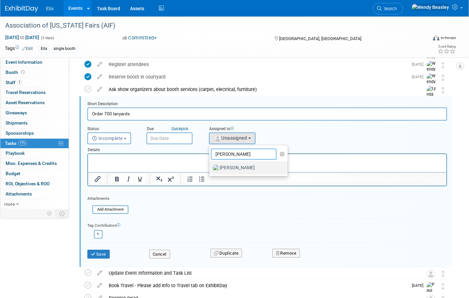
type input "[PERSON_NAME]"
click at [238, 169] on label "[PERSON_NAME]" at bounding box center [247, 168] width 69 height 11
click at [210, 169] on input "[PERSON_NAME]" at bounding box center [208, 167] width 4 height 4
select select "e83abd84-2004-4464-820a-b93eea2d3b76"
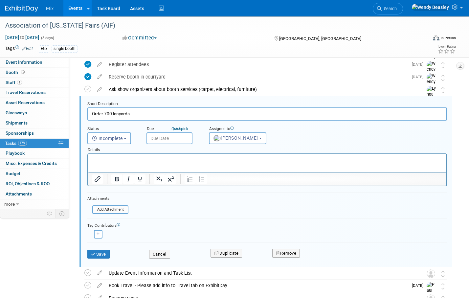
click at [92, 113] on input "Order 700 lanyards" at bounding box center [267, 113] width 360 height 13
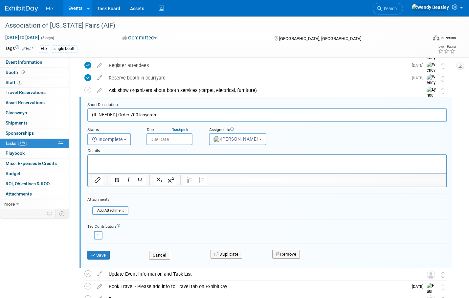
scroll to position [50, 0]
click at [113, 159] on p "Rich Text Area. Press ALT-0 for help." at bounding box center [267, 161] width 351 height 6
drag, startPoint x: 129, startPoint y: 115, endPoint x: 183, endPoint y: 121, distance: 54.6
click at [183, 121] on input "(IF NEEDED) Order 700 lanyards" at bounding box center [267, 115] width 360 height 13
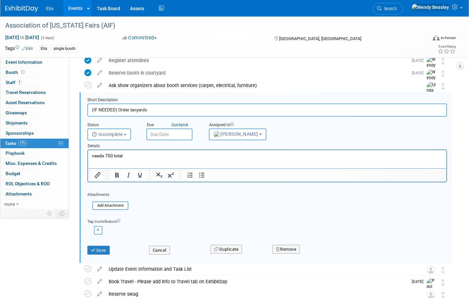
scroll to position [56, 0]
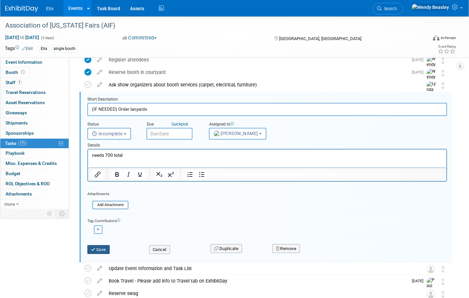
type input "(IF NEEDED) Order lanyards"
click at [105, 248] on button "Save" at bounding box center [98, 249] width 22 height 9
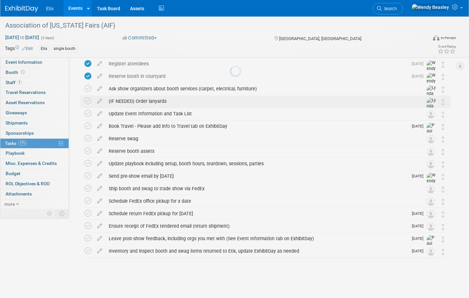
scroll to position [52, 0]
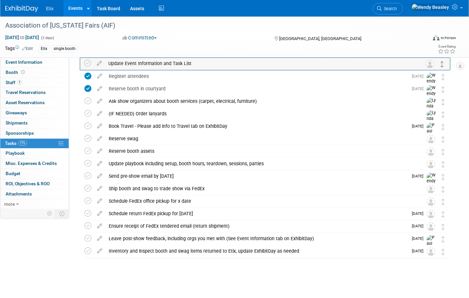
drag, startPoint x: 443, startPoint y: 113, endPoint x: 442, endPoint y: 62, distance: 50.3
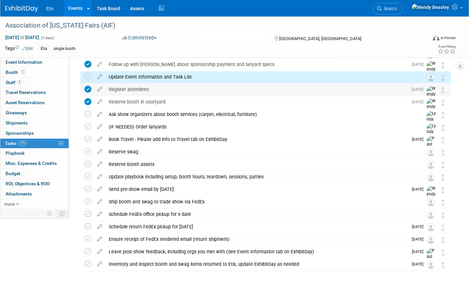
scroll to position [0, 0]
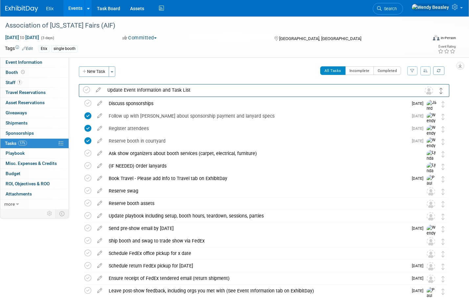
drag, startPoint x: 443, startPoint y: 118, endPoint x: 442, endPoint y: 92, distance: 26.0
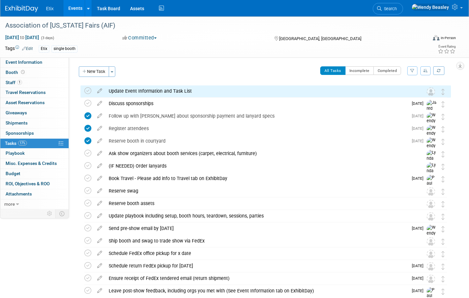
click at [101, 92] on icon at bounding box center [100, 89] width 12 height 8
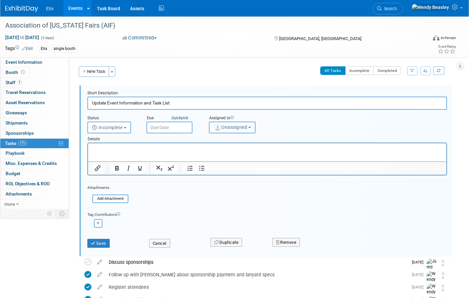
click at [230, 124] on button "Unassigned" at bounding box center [232, 128] width 47 height 12
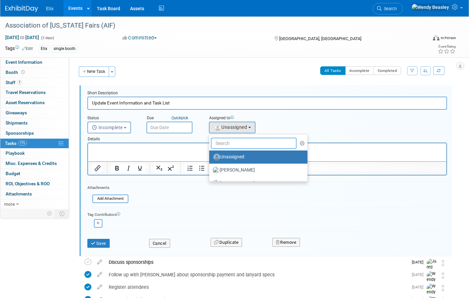
click at [237, 143] on input "text" at bounding box center [254, 143] width 86 height 11
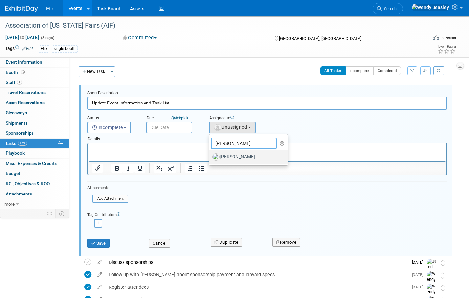
type input "[PERSON_NAME]"
click at [242, 159] on label "[PERSON_NAME]" at bounding box center [247, 157] width 69 height 11
click at [210, 158] on input "[PERSON_NAME]" at bounding box center [208, 156] width 4 height 4
select select "e83abd84-2004-4464-820a-b93eea2d3b76"
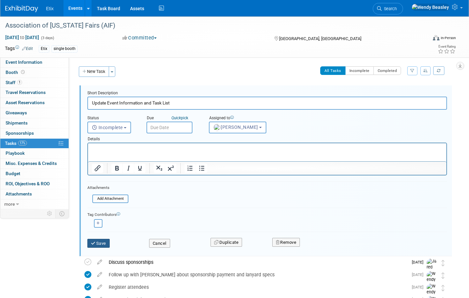
click at [102, 245] on button "Save" at bounding box center [98, 243] width 22 height 9
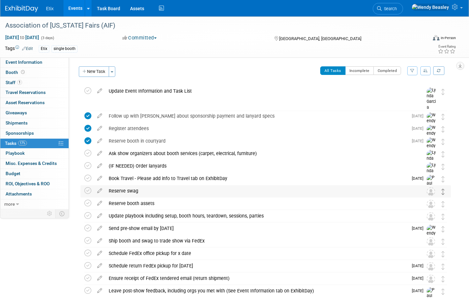
drag, startPoint x: 443, startPoint y: 208, endPoint x: 443, endPoint y: 190, distance: 17.7
click at [443, 190] on div "Association of [US_STATE] Fairs (AIF) [GEOGRAPHIC_DATA], IA [DATE] to [DATE] (G…" at bounding box center [264, 197] width 374 height 225
click at [104, 70] on button "New Task" at bounding box center [94, 71] width 30 height 11
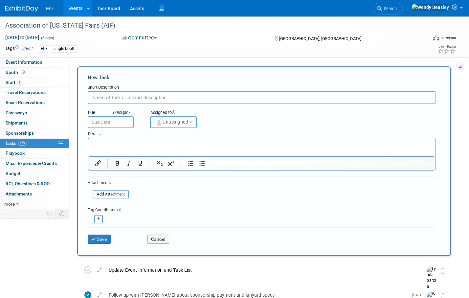
click at [123, 95] on input "text" at bounding box center [262, 97] width 348 height 13
type input "I"
type input "(IF NEEDED) Ship lanyards to Tom"
drag, startPoint x: 113, startPoint y: 143, endPoint x: 132, endPoint y: 145, distance: 19.2
click at [113, 143] on p "Rich Text Area. Press ALT-0 for help." at bounding box center [261, 144] width 339 height 7
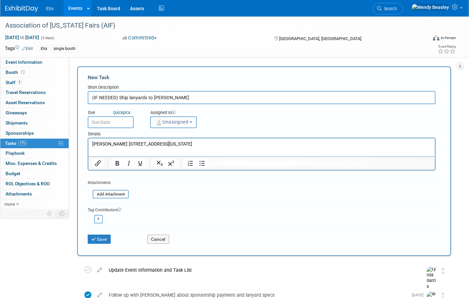
click at [194, 125] on button "Unassigned" at bounding box center [173, 122] width 47 height 12
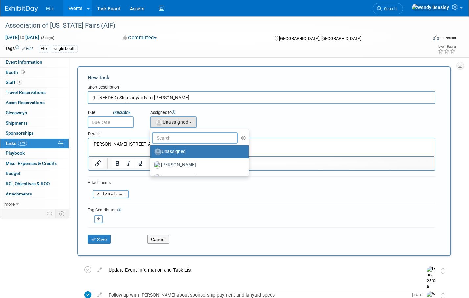
click at [188, 141] on input "text" at bounding box center [195, 137] width 86 height 11
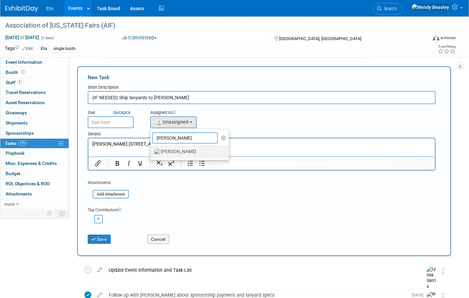
type input "[PERSON_NAME]"
click at [181, 149] on label "Lynda Garcia" at bounding box center [188, 152] width 69 height 11
click at [151, 149] on input "Lynda Garcia" at bounding box center [149, 151] width 4 height 4
select select "e83abd84-2004-4464-820a-b93eea2d3b76"
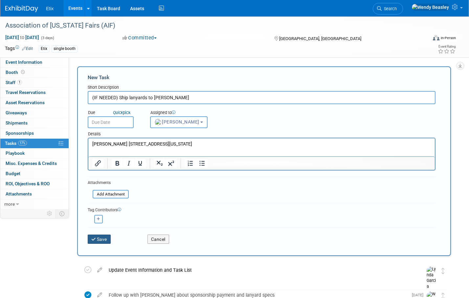
click at [97, 237] on button "Save" at bounding box center [99, 239] width 23 height 9
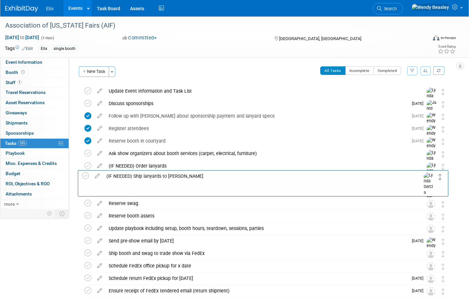
drag, startPoint x: 443, startPoint y: 94, endPoint x: 440, endPoint y: 179, distance: 85.2
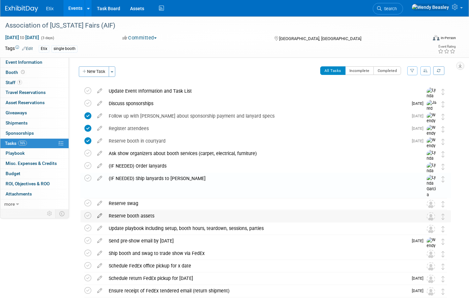
click at [101, 217] on icon at bounding box center [100, 214] width 12 height 8
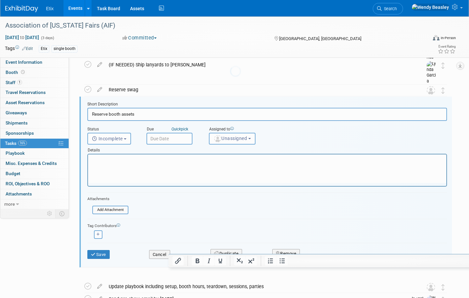
scroll to position [114, 0]
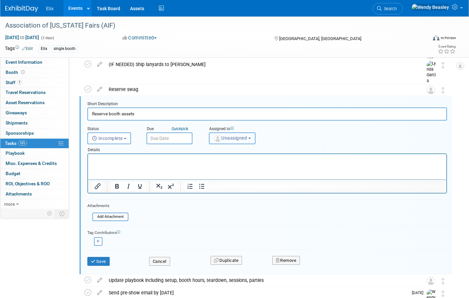
click at [241, 139] on span "Unassigned" at bounding box center [231, 137] width 34 height 5
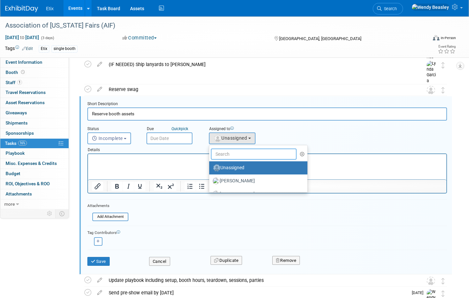
click at [235, 156] on input "text" at bounding box center [254, 154] width 86 height 11
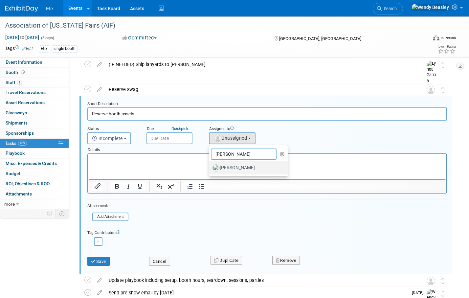
type input "Lynda"
click at [230, 167] on label "[PERSON_NAME]" at bounding box center [247, 168] width 69 height 11
click at [210, 167] on input "[PERSON_NAME]" at bounding box center [208, 167] width 4 height 4
select select "e83abd84-2004-4464-820a-b93eea2d3b76"
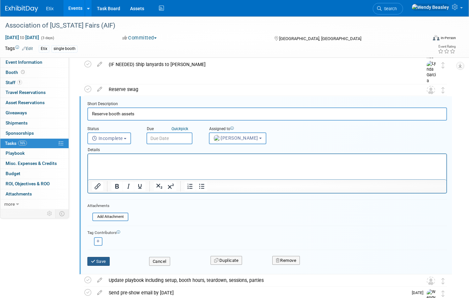
click at [101, 262] on button "Save" at bounding box center [98, 261] width 22 height 9
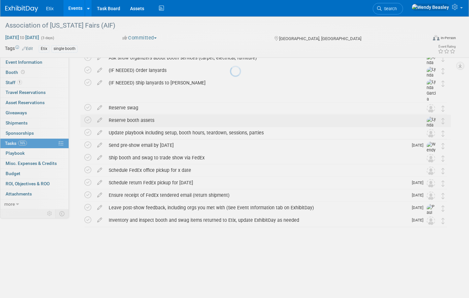
scroll to position [65, 0]
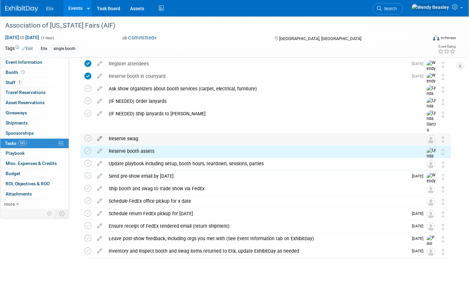
click at [99, 140] on icon at bounding box center [100, 137] width 12 height 8
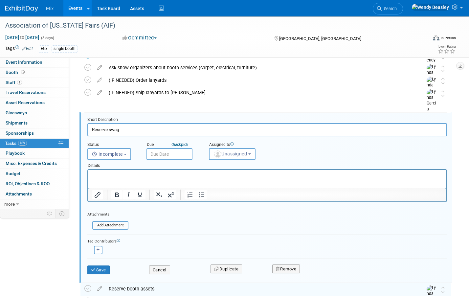
scroll to position [102, 0]
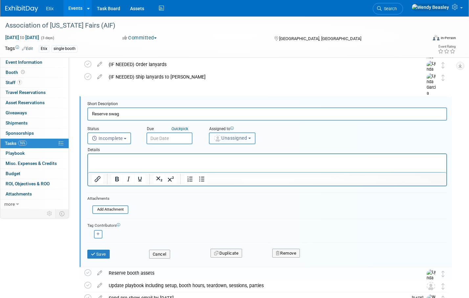
click at [234, 133] on button "Unassigned" at bounding box center [232, 138] width 47 height 12
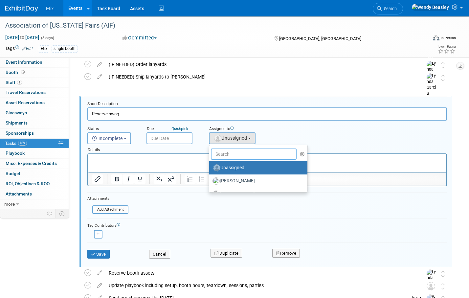
click at [239, 151] on input "text" at bounding box center [254, 154] width 86 height 11
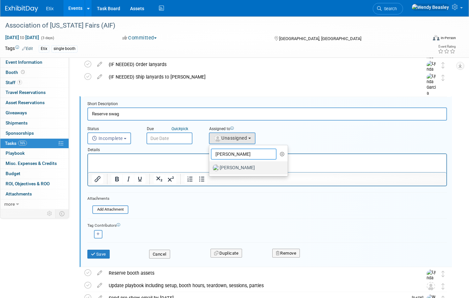
type input "Lynda"
click at [242, 167] on label "[PERSON_NAME]" at bounding box center [247, 168] width 69 height 11
click at [210, 167] on input "[PERSON_NAME]" at bounding box center [208, 167] width 4 height 4
select select "e83abd84-2004-4464-820a-b93eea2d3b76"
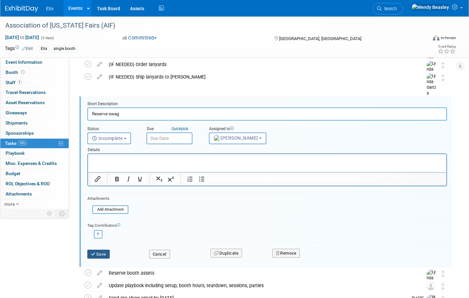
click at [100, 253] on button "Save" at bounding box center [98, 254] width 22 height 9
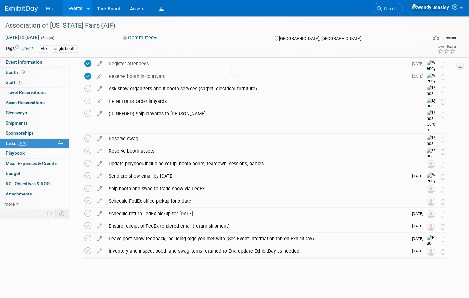
scroll to position [65, 0]
click at [99, 164] on icon at bounding box center [100, 162] width 12 height 8
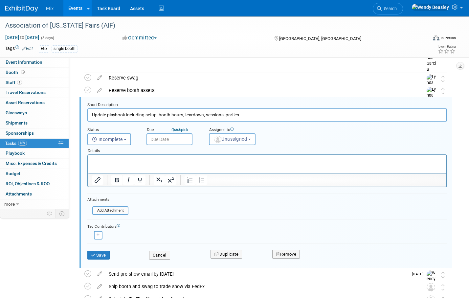
scroll to position [127, 0]
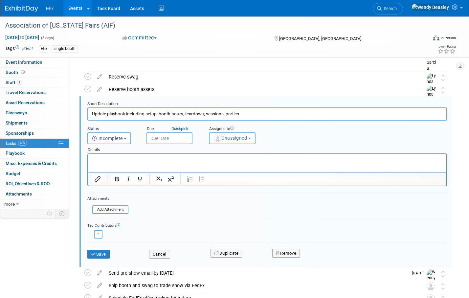
click at [249, 138] on button "Unassigned" at bounding box center [232, 138] width 47 height 12
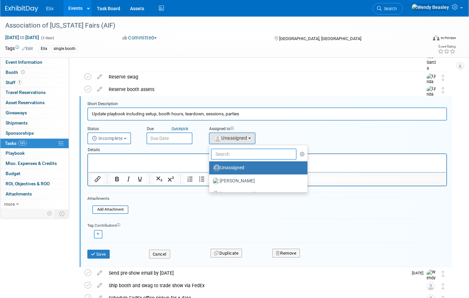
click at [236, 155] on input "text" at bounding box center [254, 154] width 86 height 11
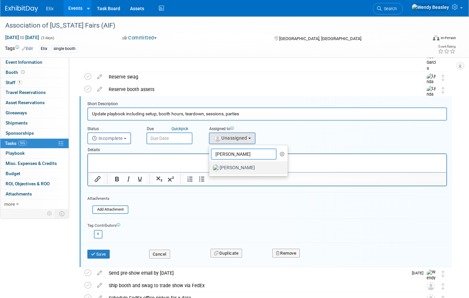
type input "[PERSON_NAME]"
drag, startPoint x: 236, startPoint y: 165, endPoint x: 188, endPoint y: 186, distance: 52.4
click at [236, 165] on label "Lynda Garcia" at bounding box center [247, 168] width 69 height 11
click at [210, 165] on input "Lynda Garcia" at bounding box center [208, 167] width 4 height 4
select select "e83abd84-2004-4464-820a-b93eea2d3b76"
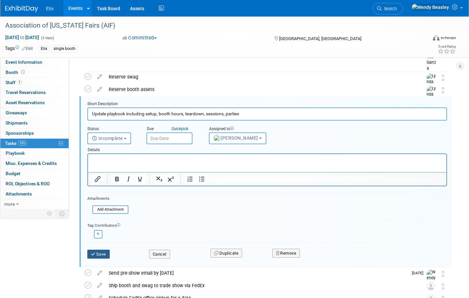
click at [99, 256] on button "Save" at bounding box center [98, 254] width 22 height 9
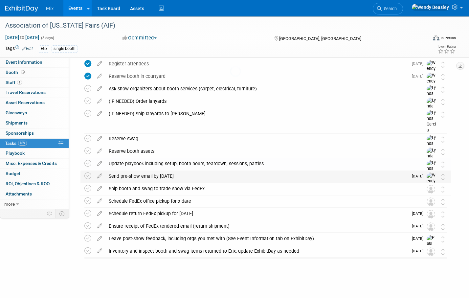
scroll to position [65, 0]
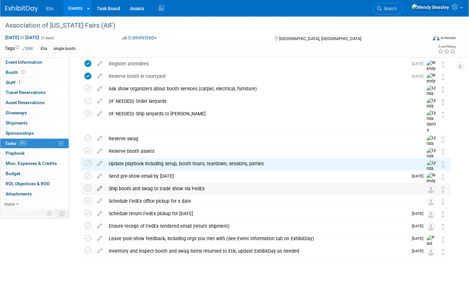
click at [98, 188] on icon at bounding box center [100, 187] width 12 height 8
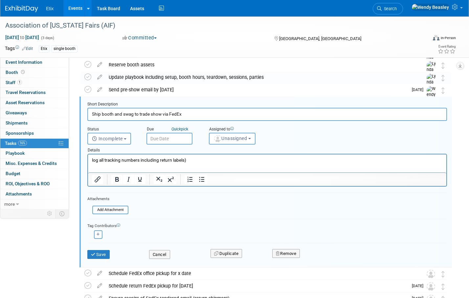
scroll to position [151, 0]
click at [243, 138] on span "Unassigned" at bounding box center [231, 137] width 34 height 5
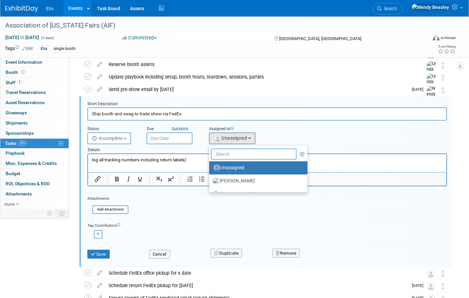
click at [238, 155] on input "text" at bounding box center [254, 154] width 86 height 11
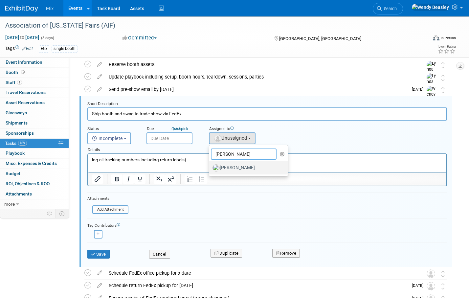
type input "Lynda"
click at [227, 168] on label "[PERSON_NAME]" at bounding box center [247, 168] width 69 height 11
click at [210, 168] on input "[PERSON_NAME]" at bounding box center [208, 167] width 4 height 4
select select "e83abd84-2004-4464-820a-b93eea2d3b76"
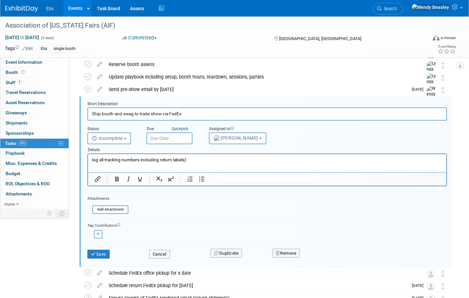
scroll to position [150, 0]
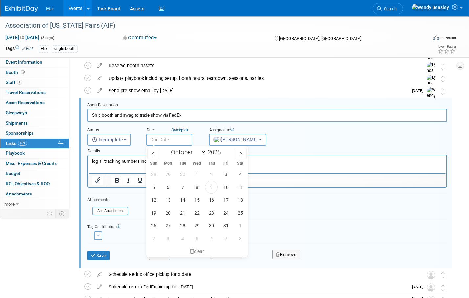
click at [172, 138] on input "text" at bounding box center [170, 140] width 46 height 12
click at [242, 151] on span at bounding box center [241, 153] width 12 height 11
click at [242, 151] on icon at bounding box center [241, 153] width 5 height 5
select select "11"
click at [168, 187] on span "8" at bounding box center [168, 187] width 13 height 13
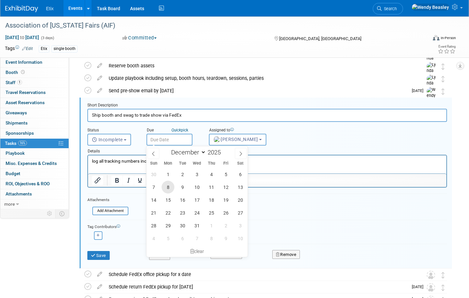
type input "[DATE]"
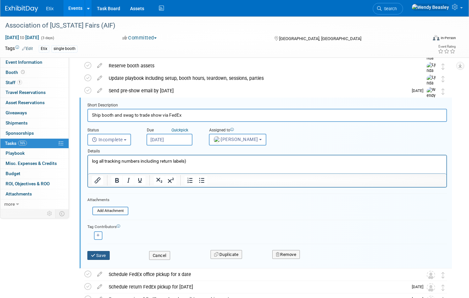
click at [104, 255] on button "Save" at bounding box center [98, 255] width 22 height 9
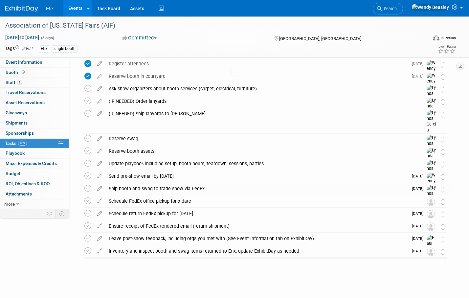
scroll to position [65, 0]
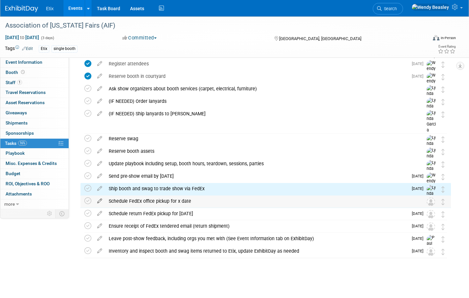
click at [99, 201] on icon at bounding box center [100, 200] width 12 height 8
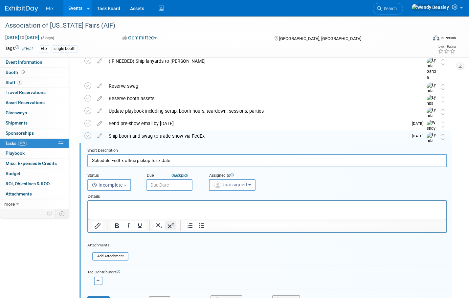
scroll to position [164, 0]
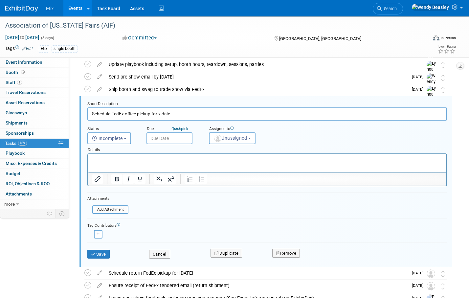
drag, startPoint x: 158, startPoint y: 114, endPoint x: 227, endPoint y: 122, distance: 69.5
click at [227, 122] on form "Short Description Schedule FedEx office pickup for x date Status <i class="far …" at bounding box center [267, 183] width 370 height 164
type input "Schedule FedEx office pickup for December 8"
click at [177, 138] on input "text" at bounding box center [170, 138] width 46 height 12
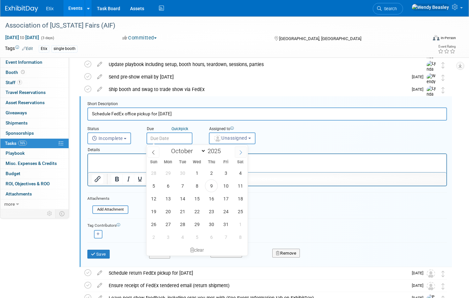
click at [242, 152] on icon at bounding box center [241, 152] width 5 height 5
select select "11"
click at [226, 174] on span "5" at bounding box center [226, 173] width 13 height 13
type input "Dec 5, 2025"
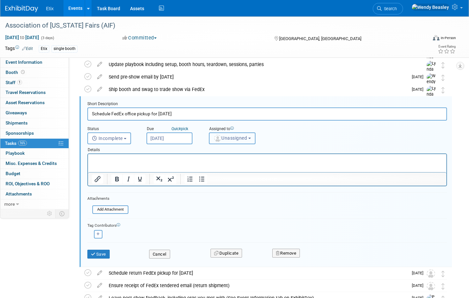
drag, startPoint x: 230, startPoint y: 135, endPoint x: 229, endPoint y: 140, distance: 5.2
click at [230, 136] on span "Unassigned" at bounding box center [231, 137] width 34 height 5
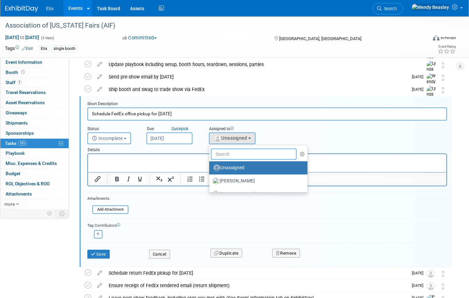
click at [226, 154] on input "text" at bounding box center [254, 154] width 86 height 11
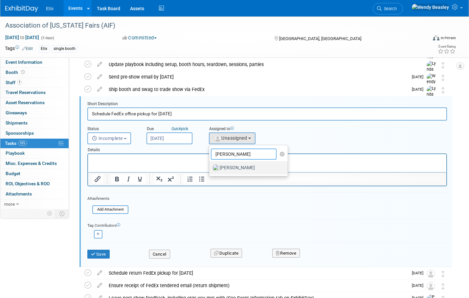
type input "[PERSON_NAME]"
click at [229, 169] on label "[PERSON_NAME]" at bounding box center [247, 168] width 69 height 11
click at [210, 169] on input "[PERSON_NAME]" at bounding box center [208, 167] width 4 height 4
select select "e83abd84-2004-4464-820a-b93eea2d3b76"
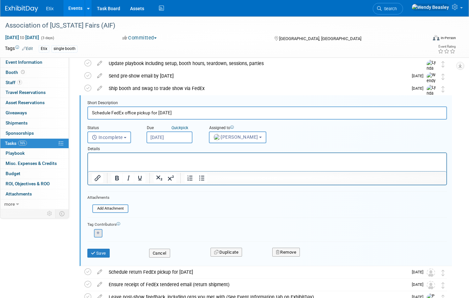
scroll to position [165, 0]
click at [99, 252] on button "Save" at bounding box center [98, 252] width 22 height 9
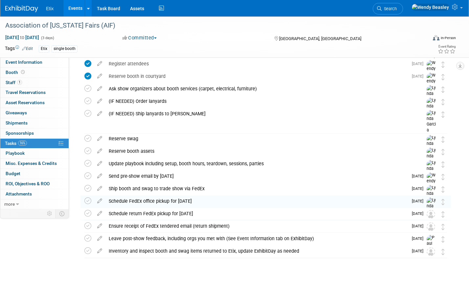
scroll to position [65, 0]
click at [97, 213] on icon at bounding box center [100, 212] width 12 height 8
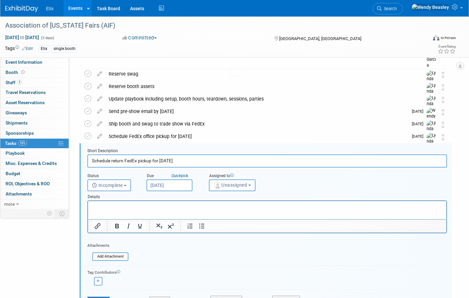
scroll to position [176, 0]
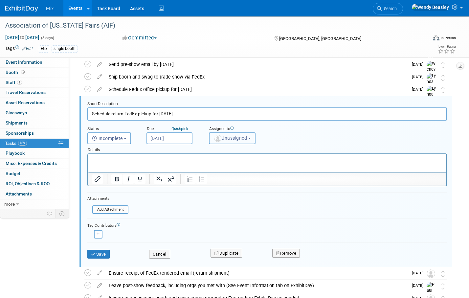
click at [243, 135] on span "Unassigned" at bounding box center [231, 137] width 34 height 5
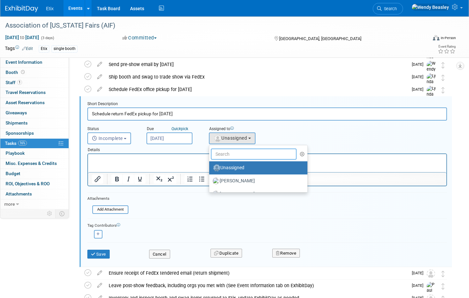
click at [238, 155] on input "text" at bounding box center [254, 154] width 86 height 11
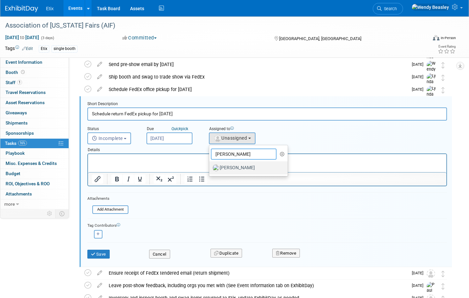
type input "[PERSON_NAME]"
click at [237, 166] on label "Lynda Garcia" at bounding box center [247, 168] width 69 height 11
click at [210, 166] on input "Lynda Garcia" at bounding box center [208, 167] width 4 height 4
select select "e83abd84-2004-4464-820a-b93eea2d3b76"
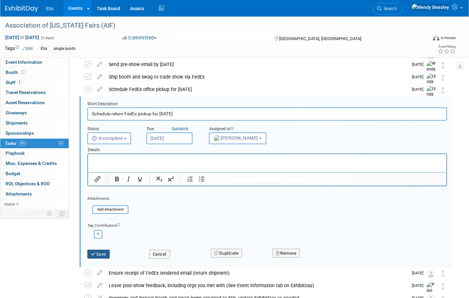
click at [103, 254] on button "Save" at bounding box center [98, 254] width 22 height 9
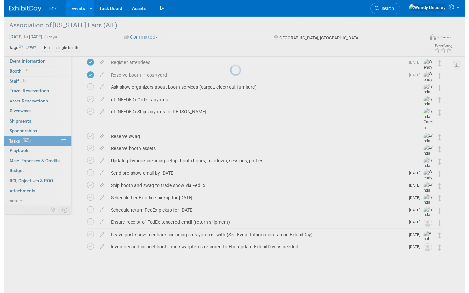
scroll to position [65, 0]
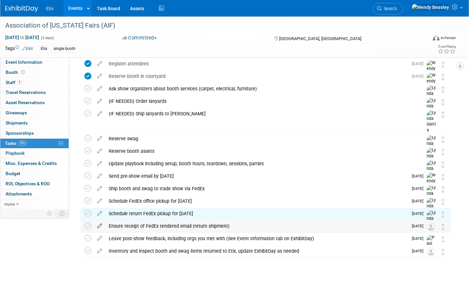
click at [101, 223] on icon at bounding box center [100, 224] width 12 height 8
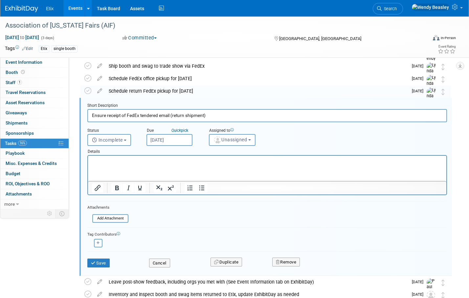
scroll to position [189, 0]
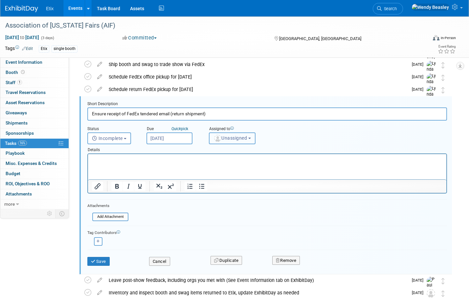
click at [244, 139] on span "Unassigned" at bounding box center [231, 137] width 34 height 5
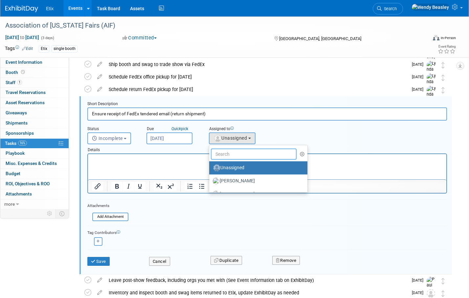
click at [237, 157] on input "text" at bounding box center [254, 154] width 86 height 11
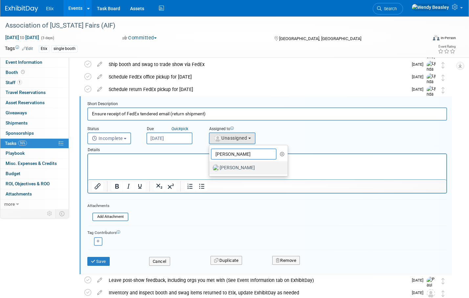
type input "[PERSON_NAME]"
drag, startPoint x: 233, startPoint y: 167, endPoint x: 120, endPoint y: 21, distance: 184.6
click at [233, 167] on label "Lynda Garcia" at bounding box center [247, 168] width 69 height 11
click at [210, 167] on input "Lynda Garcia" at bounding box center [208, 167] width 4 height 4
select select "e83abd84-2004-4464-820a-b93eea2d3b76"
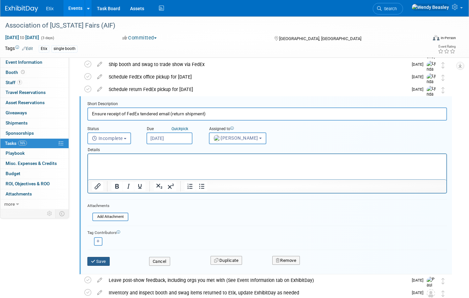
click at [100, 259] on button "Save" at bounding box center [98, 261] width 22 height 9
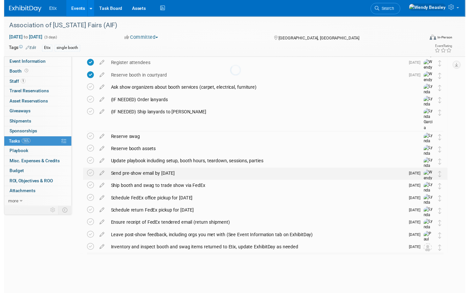
scroll to position [65, 0]
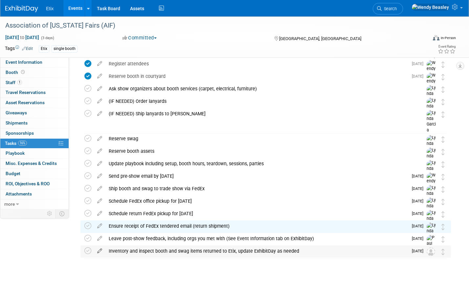
click at [100, 250] on icon at bounding box center [100, 249] width 12 height 8
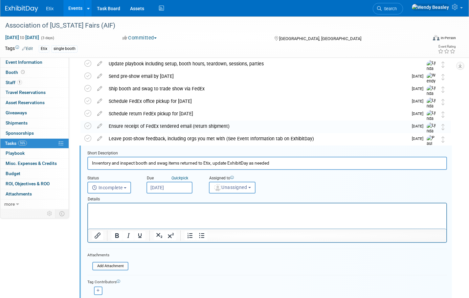
scroll to position [214, 0]
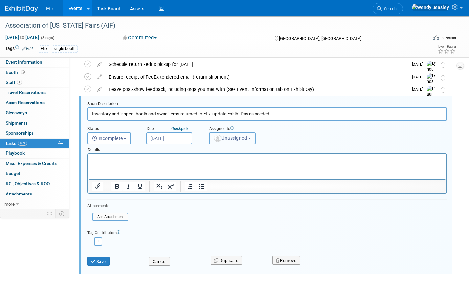
click at [231, 138] on span "Unassigned" at bounding box center [231, 137] width 34 height 5
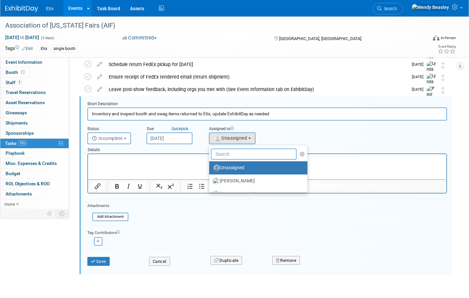
click at [233, 155] on input "text" at bounding box center [254, 154] width 86 height 11
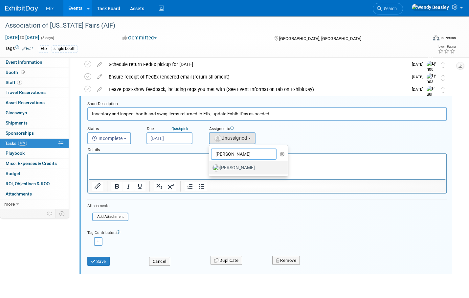
type input "[PERSON_NAME]"
click at [235, 168] on label "Lynda Garcia" at bounding box center [247, 168] width 69 height 11
click at [210, 168] on input "Lynda Garcia" at bounding box center [208, 167] width 4 height 4
select select "e83abd84-2004-4464-820a-b93eea2d3b76"
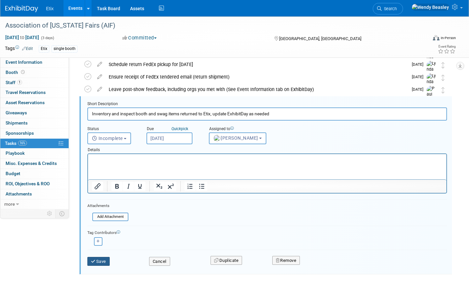
click at [99, 259] on button "Save" at bounding box center [98, 261] width 22 height 9
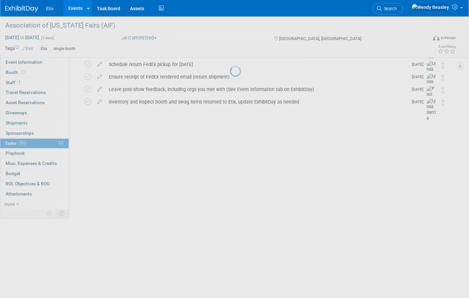
scroll to position [65, 0]
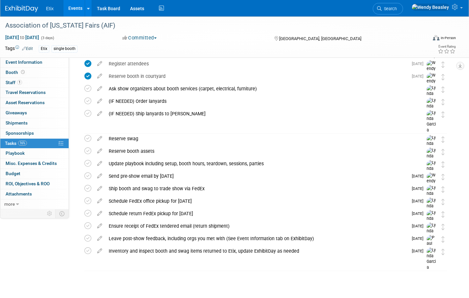
click at [75, 10] on link "Events" at bounding box center [75, 8] width 24 height 16
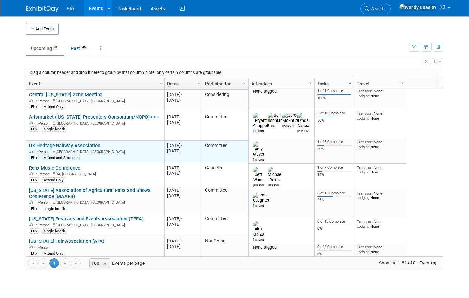
scroll to position [118, 0]
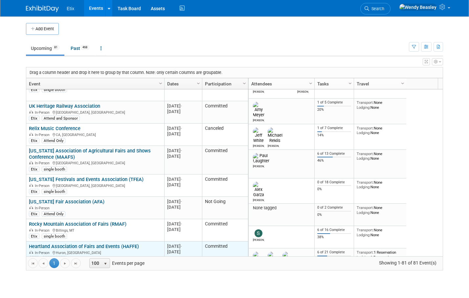
click at [103, 243] on link "Heartland Association of Fairs and Events (HAFFE)" at bounding box center [84, 246] width 110 height 6
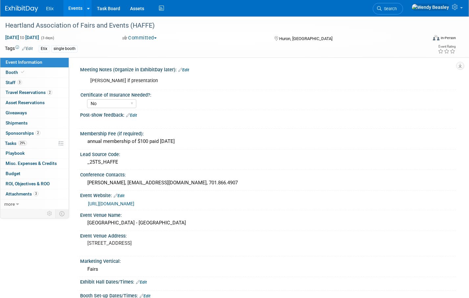
select select "No"
drag, startPoint x: 12, startPoint y: 140, endPoint x: 24, endPoint y: 142, distance: 12.9
click at [12, 140] on link "29% Tasks 29%" at bounding box center [34, 144] width 68 height 10
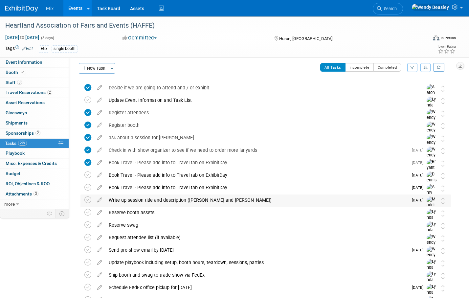
scroll to position [4, 0]
click at [178, 199] on div "Write up session title and description ([PERSON_NAME] and [PERSON_NAME])" at bounding box center [256, 199] width 303 height 11
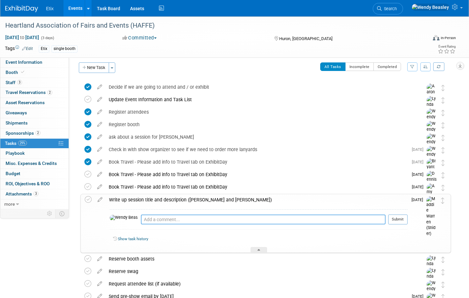
click at [144, 218] on textarea at bounding box center [263, 220] width 245 height 10
paste textarea "Title: The Future of Fairs: Smarter Ticketing, Sharper Marketing Description: T…"
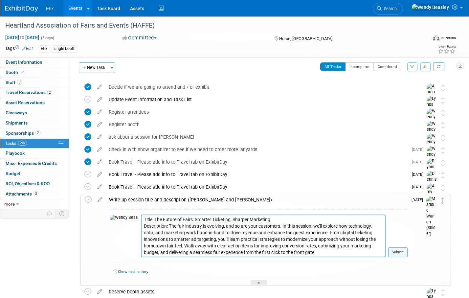
type textarea "Title: The Future of Fairs: Smarter Ticketing, Sharper Marketing Description: T…"
click at [401, 253] on button "Submit" at bounding box center [397, 252] width 19 height 10
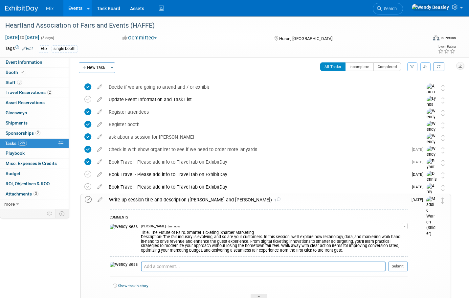
click at [87, 200] on icon at bounding box center [88, 199] width 7 height 7
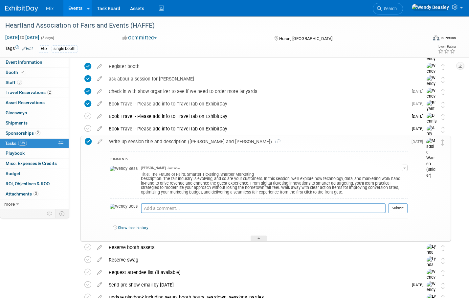
scroll to position [116, 0]
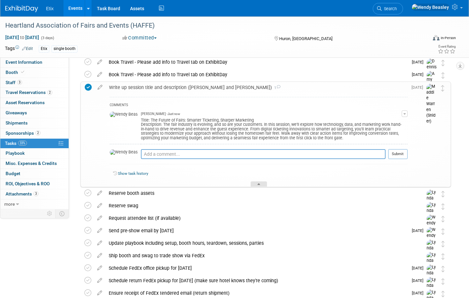
click at [258, 182] on div at bounding box center [259, 184] width 16 height 6
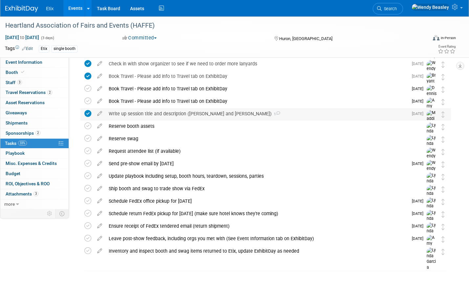
scroll to position [90, 0]
click at [408, 11] on ul "Search" at bounding box center [390, 8] width 35 height 16
click at [397, 10] on span "Search" at bounding box center [389, 8] width 15 height 5
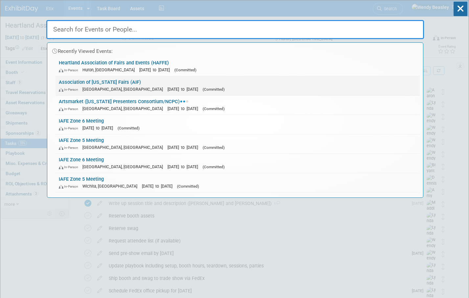
click at [85, 81] on link "Association of Iowa Fairs (AIF) In-Person Des Moines, IA Dec 12, 2025 to Dec 14…" at bounding box center [238, 85] width 364 height 19
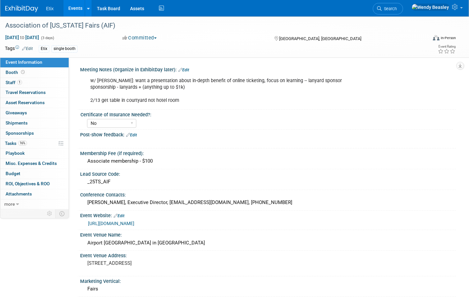
select select "No"
click at [13, 83] on span "Staff 1" at bounding box center [14, 82] width 16 height 5
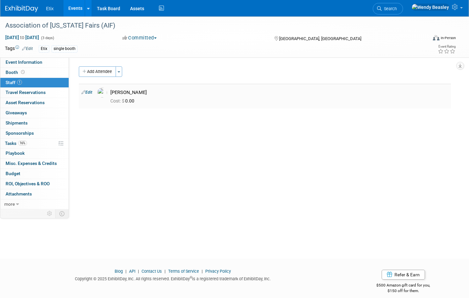
click at [86, 93] on link "Edit" at bounding box center [86, 92] width 11 height 5
select select "1a75ce82-3f41-4d77-8fa2-7ceeb94cdea1"
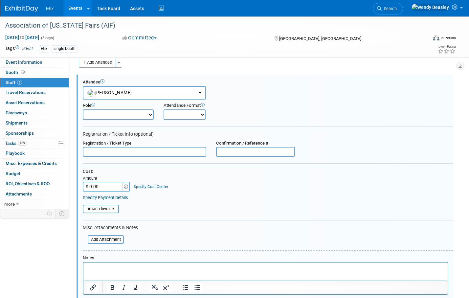
click at [198, 113] on select "Onsite Remote" at bounding box center [185, 114] width 42 height 11
select select "1"
click at [164, 109] on select "Onsite Remote" at bounding box center [185, 114] width 42 height 11
click at [143, 117] on select "Demonstrator Host Planner Presenter Sales Representative Set-up/Dismantle Crew …" at bounding box center [118, 114] width 71 height 11
select select "4"
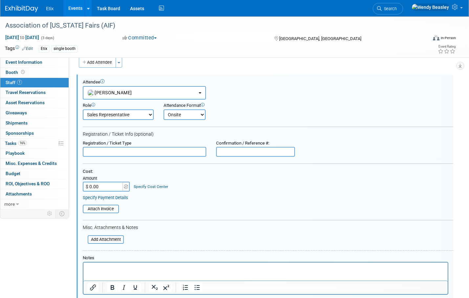
click at [83, 109] on select "Demonstrator Host Planner Presenter Sales Representative Set-up/Dismantle Crew …" at bounding box center [118, 114] width 71 height 11
click at [108, 186] on input "$ 0.00" at bounding box center [103, 187] width 41 height 10
type input "$ 290.00"
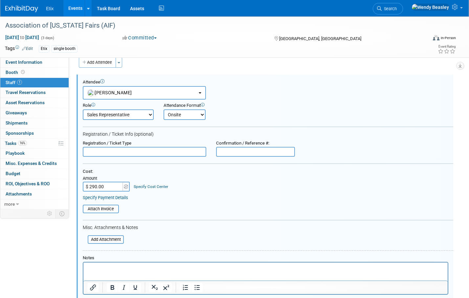
click at [106, 270] on p "Rich Text Area. Press ALT-0 for help." at bounding box center [265, 268] width 357 height 7
click at [111, 185] on input "$ 290.00" at bounding box center [103, 187] width 41 height 10
type input "$ 90.00"
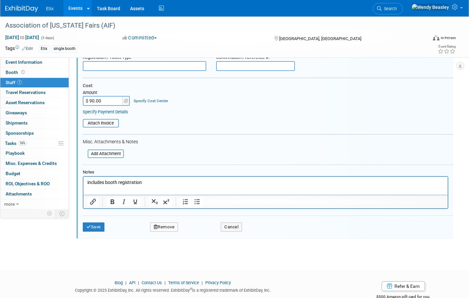
scroll to position [113, 0]
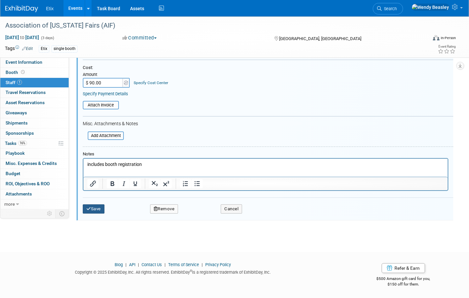
drag, startPoint x: 94, startPoint y: 208, endPoint x: 245, endPoint y: 107, distance: 181.6
click at [258, 126] on form "Attendee <img src="https://www.exhibitday.com/Images/Unassigned-User-Icon.png" …" at bounding box center [268, 97] width 371 height 243
click at [105, 104] on input "file" at bounding box center [79, 105] width 78 height 7
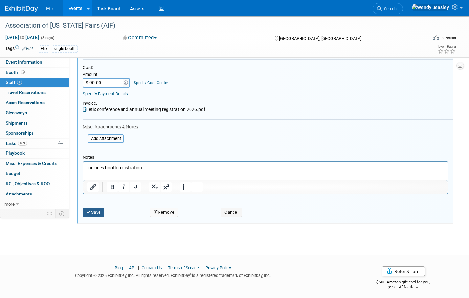
click at [97, 213] on button "Save" at bounding box center [94, 212] width 22 height 9
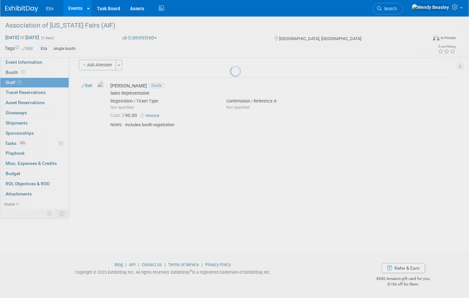
scroll to position [7, 0]
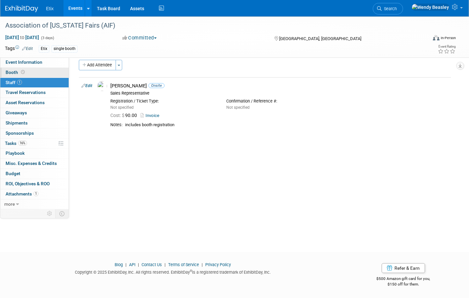
click at [14, 71] on span "Booth" at bounding box center [16, 72] width 20 height 5
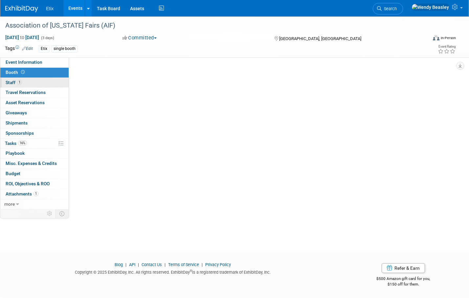
scroll to position [0, 0]
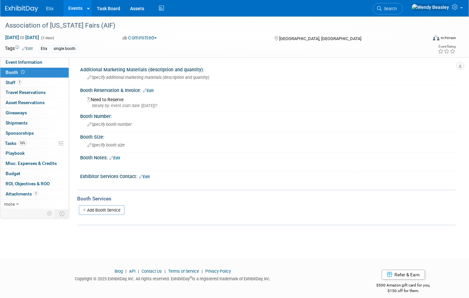
click at [151, 90] on link "Edit" at bounding box center [148, 90] width 11 height 5
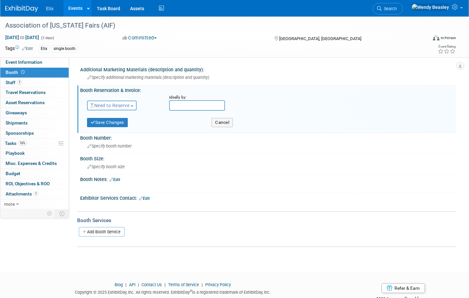
click at [117, 105] on span "Need to Reserve" at bounding box center [109, 105] width 39 height 5
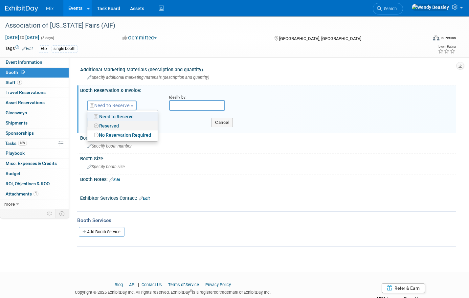
click at [118, 125] on link "Reserved" at bounding box center [122, 125] width 70 height 9
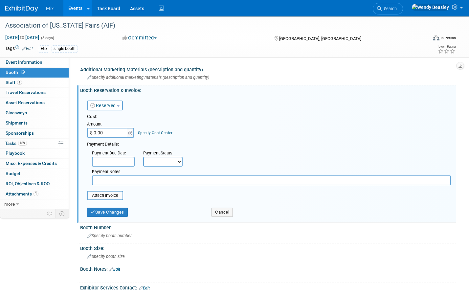
click at [104, 132] on input "$ 0.00" at bounding box center [107, 133] width 41 height 10
type input "$ 200.00"
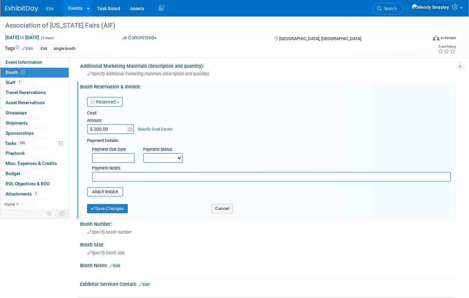
scroll to position [6, 0]
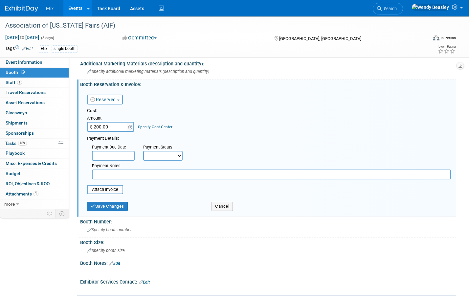
click at [166, 155] on select "Not Paid Yet Partially Paid Paid in Full" at bounding box center [162, 156] width 39 height 10
select select "1"
click at [143, 151] on select "Not Paid Yet Partially Paid Paid in Full" at bounding box center [162, 156] width 39 height 10
click at [129, 175] on input "text" at bounding box center [271, 175] width 359 height 10
type input "See Paul's registration invoice for booth details."
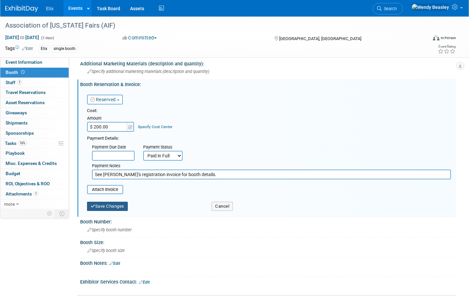
click at [112, 203] on button "Save Changes" at bounding box center [107, 206] width 41 height 9
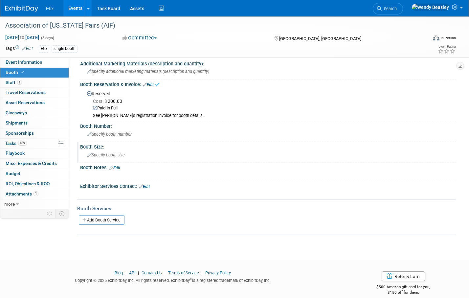
click at [112, 155] on span "Specify booth size" at bounding box center [105, 154] width 37 height 5
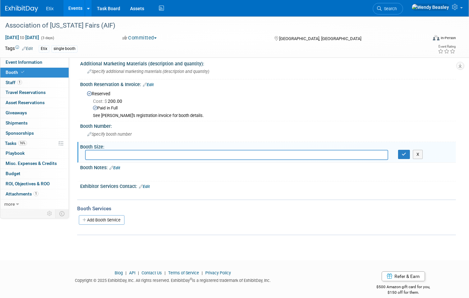
type input "C"
type input "Table in hotel courtyard"
click at [125, 155] on input "Table in hotel courtyard" at bounding box center [236, 155] width 303 height 10
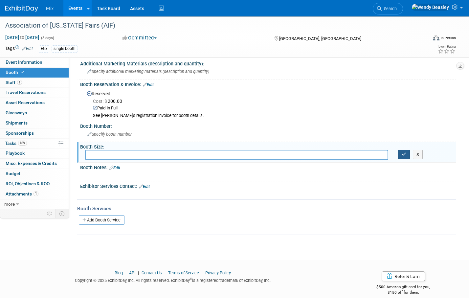
click at [406, 154] on icon "button" at bounding box center [404, 154] width 5 height 4
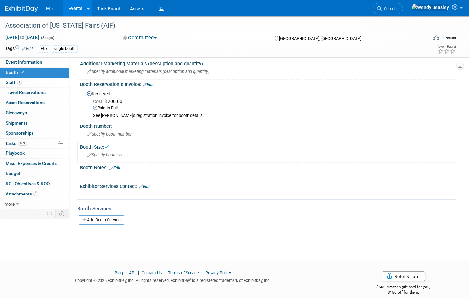
click at [120, 167] on link "Edit" at bounding box center [114, 168] width 11 height 5
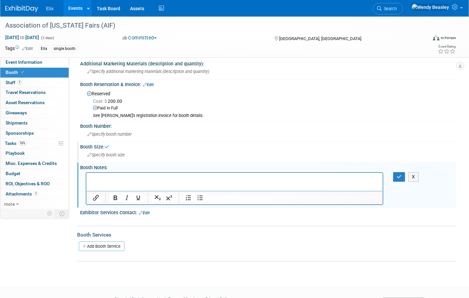
scroll to position [0, 0]
click at [394, 178] on button "button" at bounding box center [399, 177] width 12 height 10
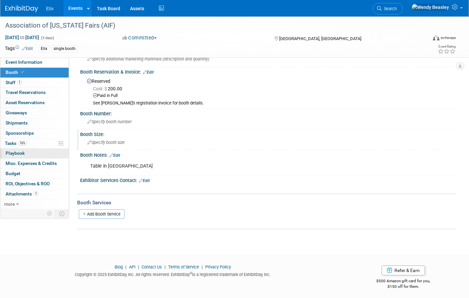
scroll to position [21, 0]
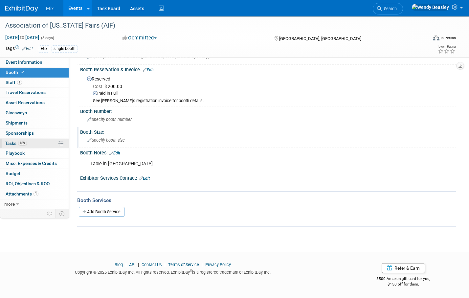
click at [10, 141] on span "Tasks 16%" at bounding box center [16, 143] width 22 height 5
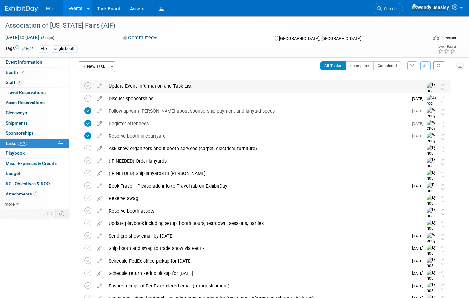
scroll to position [0, 0]
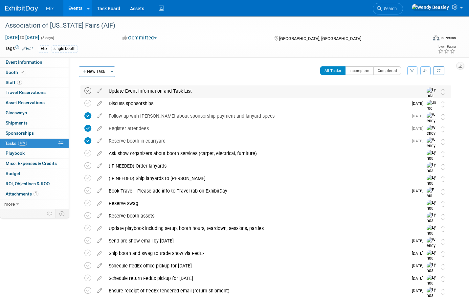
click at [89, 90] on icon at bounding box center [87, 90] width 7 height 7
click at [72, 9] on link "Events" at bounding box center [75, 8] width 24 height 16
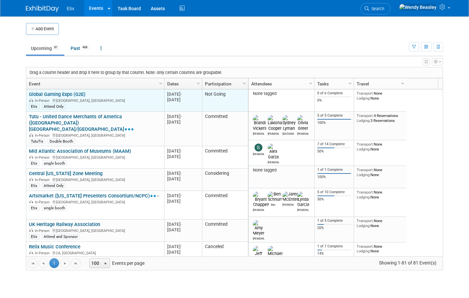
click at [67, 92] on link "Global Gaming Expo (G2E)" at bounding box center [57, 94] width 57 height 6
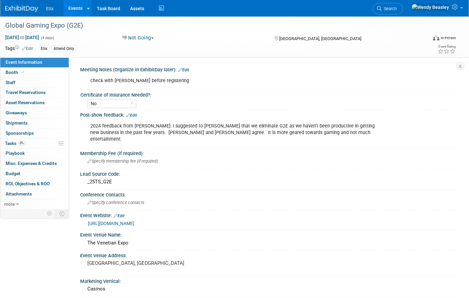
select select "No"
click at [13, 145] on span "Tasks 0%" at bounding box center [15, 143] width 20 height 5
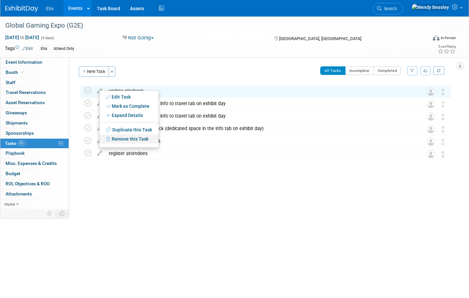
click at [125, 140] on link "Remove this Task" at bounding box center [129, 138] width 59 height 9
click at [186, 146] on link "Yes" at bounding box center [183, 144] width 19 height 11
drag, startPoint x: 102, startPoint y: 89, endPoint x: 104, endPoint y: 94, distance: 5.7
click at [133, 137] on link "Remove this Task" at bounding box center [131, 137] width 59 height 9
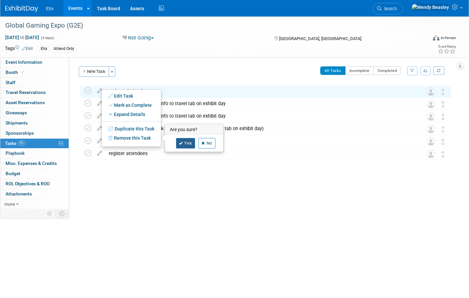
click at [182, 142] on icon at bounding box center [181, 144] width 4 height 4
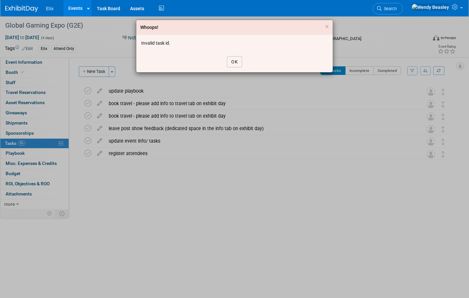
click at [233, 61] on button "OK" at bounding box center [234, 61] width 15 height 11
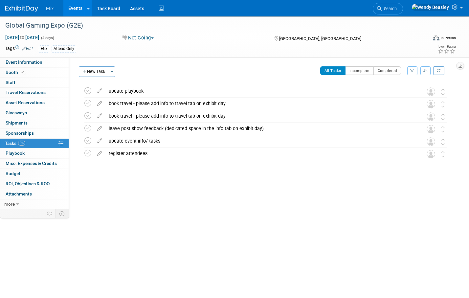
click at [100, 72] on button "New Task" at bounding box center [94, 71] width 30 height 11
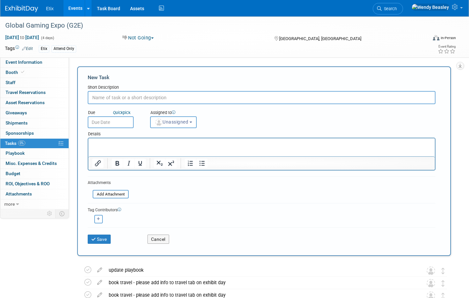
click at [135, 98] on input "text" at bounding box center [262, 97] width 348 height 13
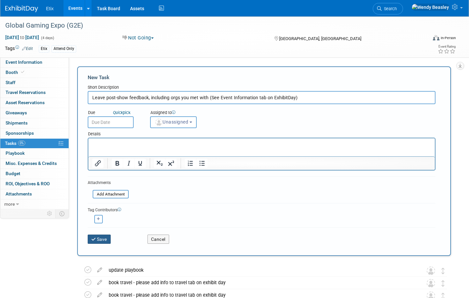
type input "Leave post-show feedback, including orgs you met with (See Event Information ta…"
click at [102, 236] on button "Save" at bounding box center [99, 239] width 23 height 9
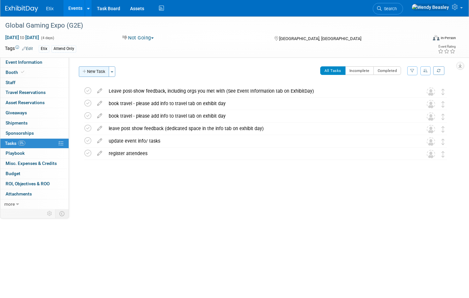
click at [100, 72] on button "New Task" at bounding box center [94, 71] width 30 height 11
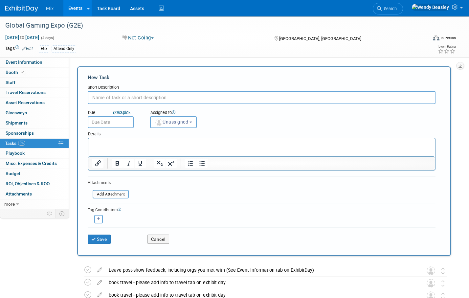
paste input "Register attendees"
type input "Register attendees"
click at [104, 241] on button "Save" at bounding box center [99, 239] width 23 height 9
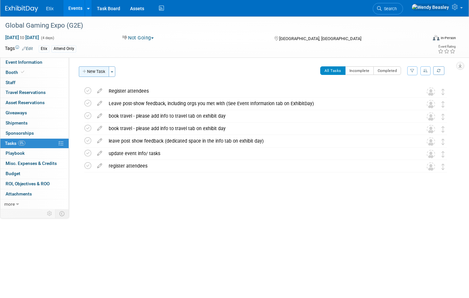
click at [97, 73] on button "New Task" at bounding box center [94, 71] width 30 height 11
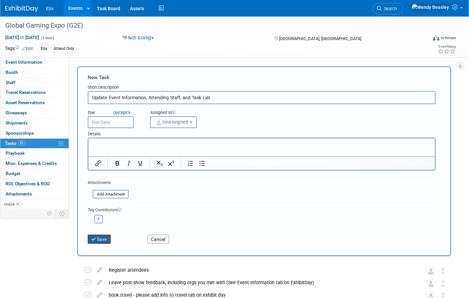
type input "Update Event Information, Attending Staff, and Task List"
click at [99, 242] on button "Save" at bounding box center [99, 239] width 23 height 9
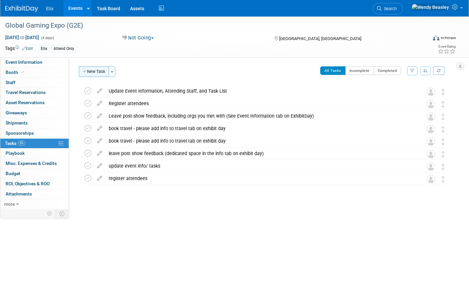
click at [97, 74] on button "New Task" at bounding box center [94, 71] width 30 height 11
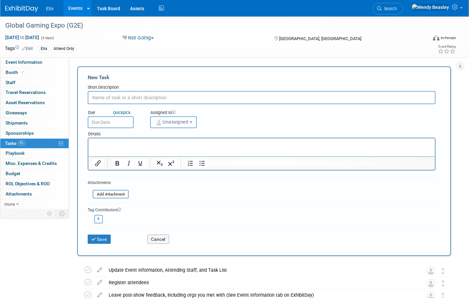
paste input "Book Travel - Please add info to Travel tab on ExhibitDay"
type input "Book Travel - Please add info to Travel tab on ExhibitDay"
click at [94, 240] on icon "submit" at bounding box center [94, 239] width 6 height 5
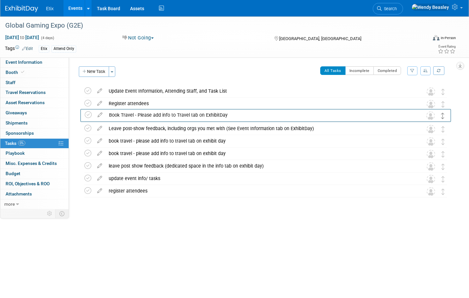
drag, startPoint x: 441, startPoint y: 94, endPoint x: 442, endPoint y: 118, distance: 24.0
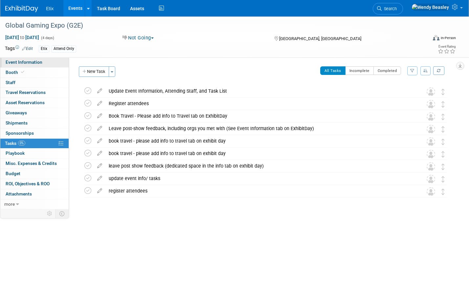
click at [25, 59] on span "Event Information" at bounding box center [24, 61] width 37 height 5
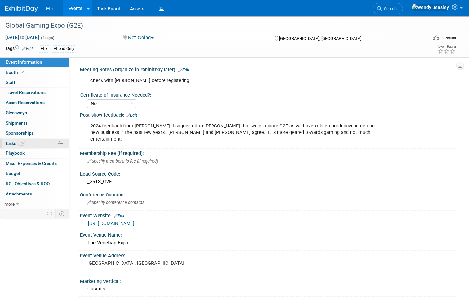
click at [10, 141] on span "Tasks 0%" at bounding box center [15, 143] width 20 height 5
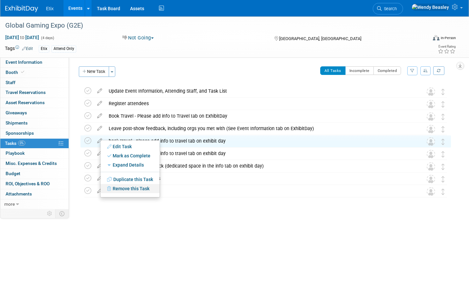
click at [132, 187] on link "Remove this Task" at bounding box center [130, 188] width 59 height 9
click at [185, 194] on link "Yes" at bounding box center [184, 194] width 19 height 11
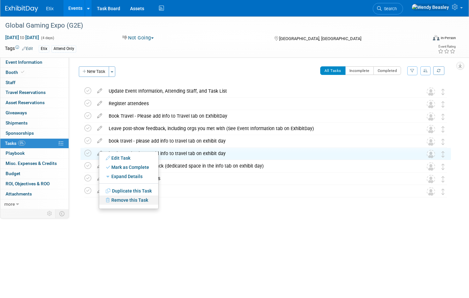
click at [129, 199] on link "Remove this Task" at bounding box center [128, 200] width 59 height 9
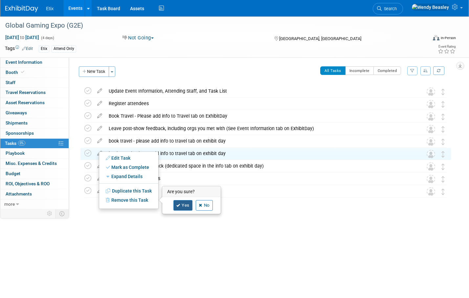
click at [182, 206] on link "Yes" at bounding box center [183, 205] width 19 height 11
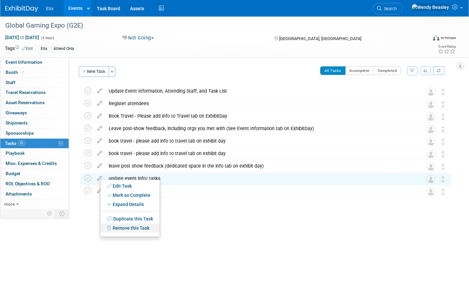
click at [128, 228] on link "Remove this Task" at bounding box center [130, 227] width 59 height 9
click at [182, 232] on link "Yes" at bounding box center [184, 233] width 19 height 11
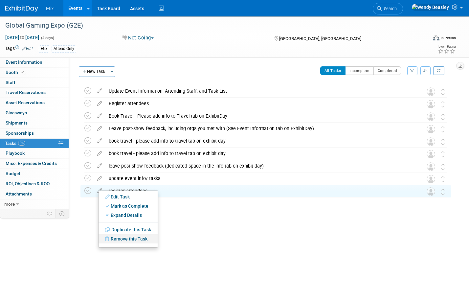
click at [127, 237] on link "Remove this Task" at bounding box center [128, 238] width 59 height 9
click at [182, 242] on link "Yes" at bounding box center [182, 244] width 19 height 11
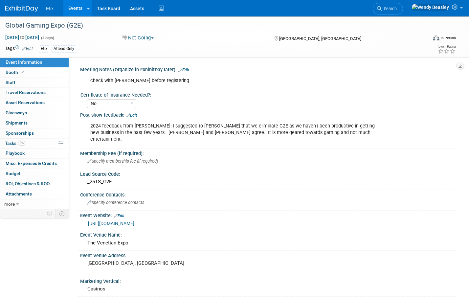
select select "No"
click at [13, 143] on span "Tasks 0%" at bounding box center [15, 143] width 20 height 5
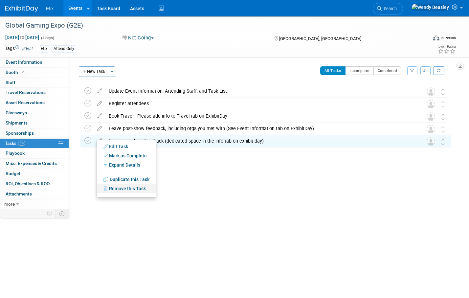
click at [131, 185] on link "Remove this Task" at bounding box center [126, 188] width 59 height 9
click at [183, 192] on link "Yes" at bounding box center [180, 194] width 19 height 11
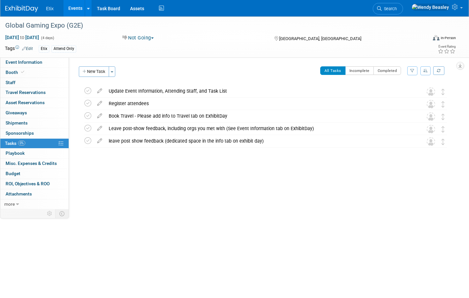
click at [68, 8] on link "Events" at bounding box center [75, 8] width 24 height 16
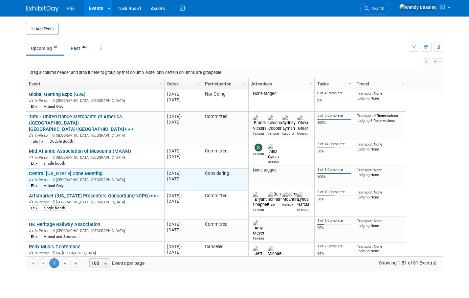
click at [74, 171] on link "Central [US_STATE] Zone Meeting" at bounding box center [66, 174] width 74 height 6
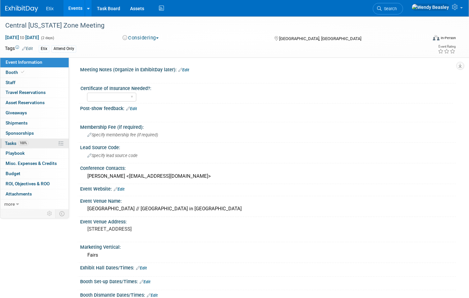
click at [12, 142] on span "Tasks 100%" at bounding box center [17, 143] width 24 height 5
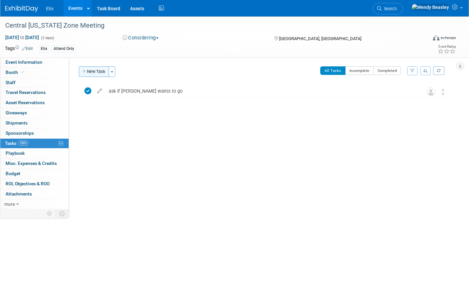
click at [99, 70] on button "New Task" at bounding box center [94, 71] width 30 height 11
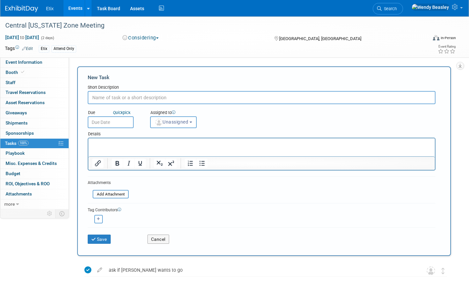
paste input "Book Travel - Please add info to Travel tab on ExhibitDay"
type input "Book Travel - Please add info to Travel tab on ExhibitDay"
click at [103, 238] on button "Save" at bounding box center [99, 239] width 23 height 9
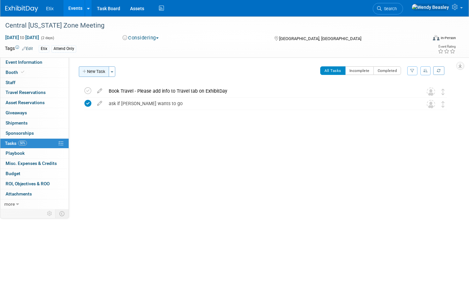
click at [99, 70] on button "New Task" at bounding box center [94, 71] width 30 height 11
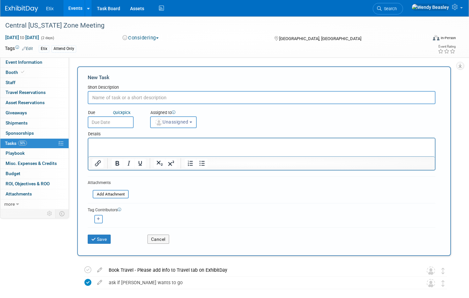
paste input "Leave post-show feedback, including orgs you met with (See Event Information ta…"
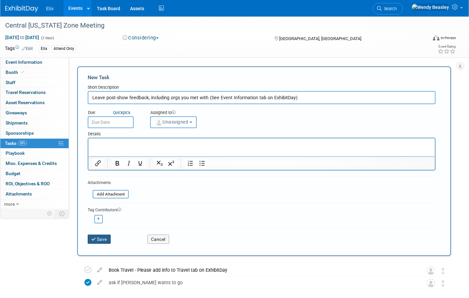
type input "Leave post-show feedback, including orgs you met with (See Event Information ta…"
click at [107, 238] on button "Save" at bounding box center [99, 239] width 23 height 9
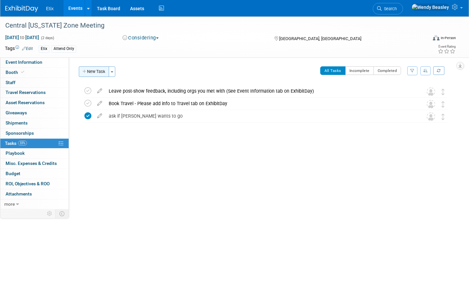
click at [96, 73] on button "New Task" at bounding box center [94, 71] width 30 height 11
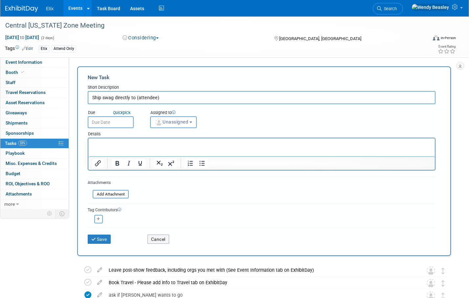
click at [90, 96] on input "Ship swag directly to (attendee)" at bounding box center [262, 97] width 348 height 13
type input "(IF NEEDED) Ship swag directly to (attendee)"
click at [106, 236] on button "Save" at bounding box center [99, 239] width 23 height 9
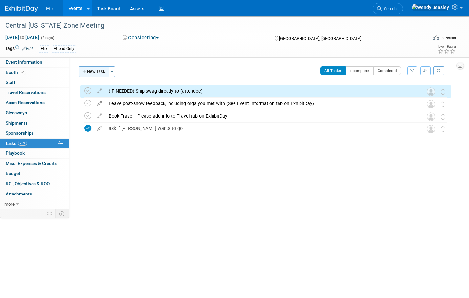
click at [99, 71] on button "New Task" at bounding box center [94, 71] width 30 height 11
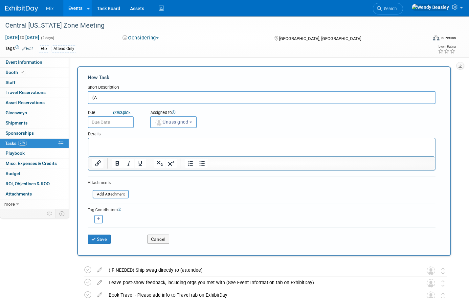
type input "("
type input "a"
type input "Ask (attendees) if they want swag"
click at [97, 238] on button "Save" at bounding box center [99, 239] width 23 height 9
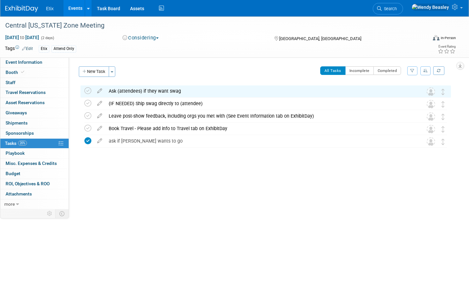
click at [95, 71] on button "New Task" at bounding box center [94, 71] width 30 height 11
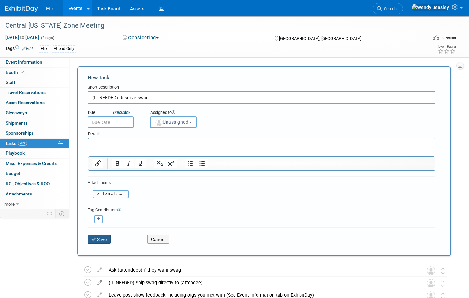
type input "(IF NEEDED) Reserve swag"
click at [101, 236] on button "Save" at bounding box center [99, 239] width 23 height 9
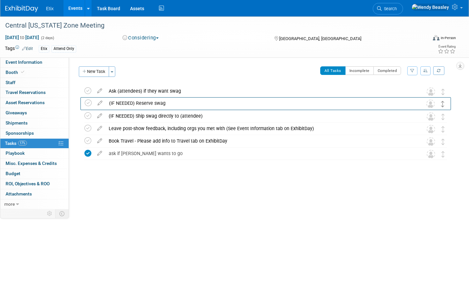
drag, startPoint x: 443, startPoint y: 92, endPoint x: 443, endPoint y: 104, distance: 11.8
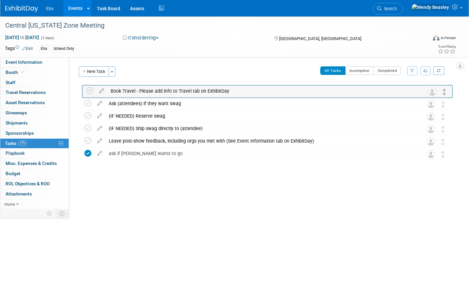
drag, startPoint x: 444, startPoint y: 142, endPoint x: 446, endPoint y: 92, distance: 50.3
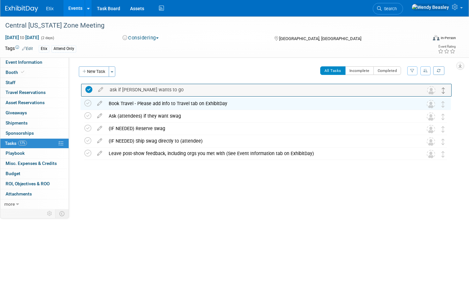
drag, startPoint x: 443, startPoint y: 154, endPoint x: 444, endPoint y: 90, distance: 63.8
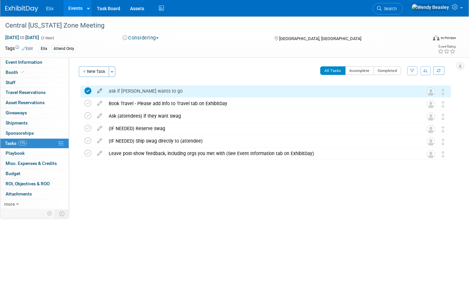
click at [104, 89] on icon at bounding box center [100, 89] width 12 height 8
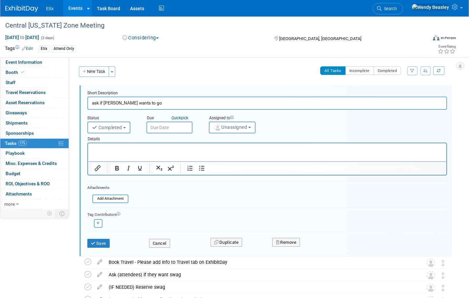
click at [144, 100] on input "ask if [PERSON_NAME] wants to go" at bounding box center [267, 103] width 360 height 13
type input "Ask [PERSON_NAME] if he wants to attend"
click at [102, 243] on button "Save" at bounding box center [98, 243] width 22 height 9
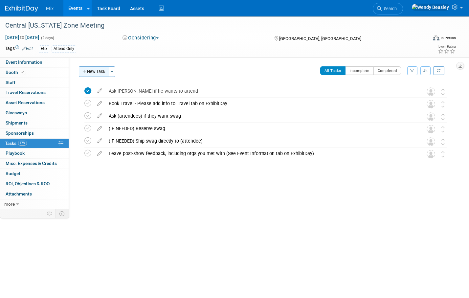
click at [96, 71] on button "New Task" at bounding box center [94, 71] width 30 height 11
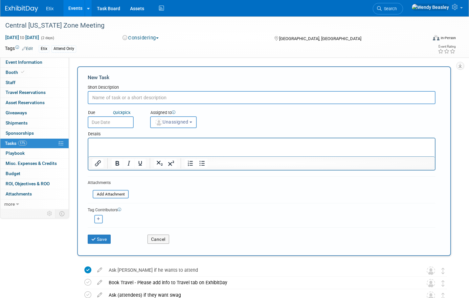
paste input "Update Event Information, Attending Staff, and Task List"
type input "Update Event Information, Attending Staff, and Task List"
click at [104, 240] on button "Save" at bounding box center [99, 239] width 23 height 9
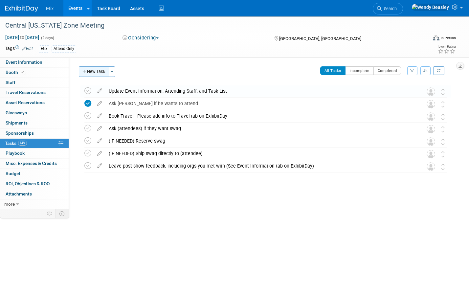
click at [95, 71] on button "New Task" at bounding box center [94, 71] width 30 height 11
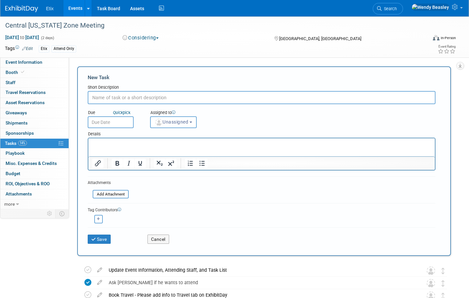
click at [124, 96] on input "text" at bounding box center [262, 97] width 348 height 13
type input "Register attendees"
click at [98, 238] on button "Save" at bounding box center [99, 239] width 23 height 9
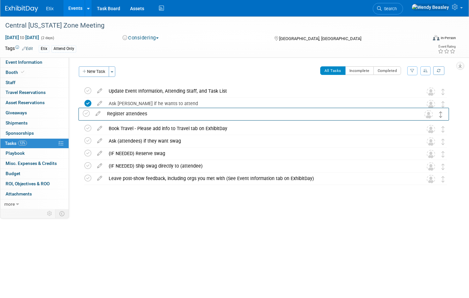
drag, startPoint x: 443, startPoint y: 93, endPoint x: 442, endPoint y: 114, distance: 21.1
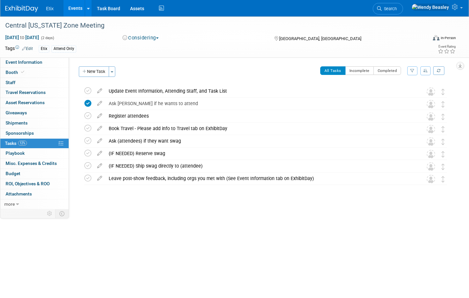
click at [157, 38] on button "Considering" at bounding box center [140, 38] width 41 height 7
click at [206, 31] on div "Central [US_STATE] Zone Meeting" at bounding box center [210, 26] width 415 height 12
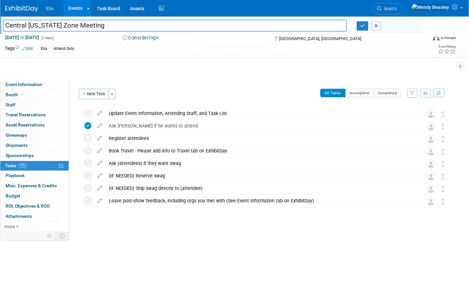
drag, startPoint x: 213, startPoint y: 58, endPoint x: 224, endPoint y: 59, distance: 11.7
click at [213, 58] on div "Central Illinois Zone Meeting Central Illinois Zone Meeting X Nov 1, 2025 to No…" at bounding box center [234, 36] width 469 height 41
click at [361, 26] on icon "button" at bounding box center [362, 26] width 5 height 4
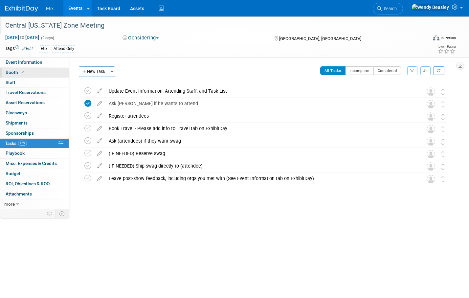
click at [18, 71] on span "Booth" at bounding box center [16, 72] width 20 height 5
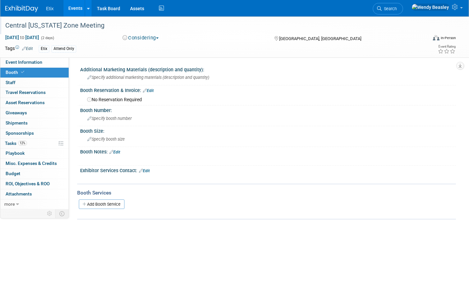
click at [73, 6] on link "Events" at bounding box center [75, 8] width 24 height 16
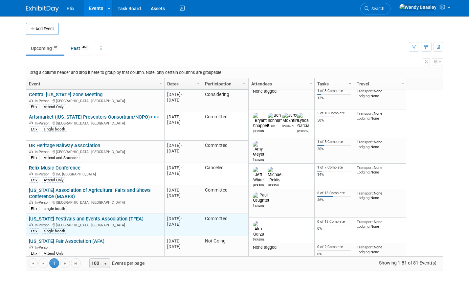
scroll to position [118, 0]
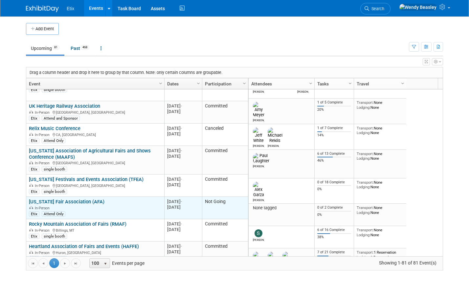
click at [74, 199] on link "[US_STATE] Fair Association (AFA)" at bounding box center [67, 202] width 76 height 6
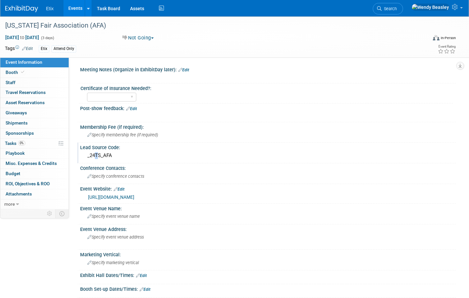
click at [95, 156] on div "_24TS_AFA" at bounding box center [268, 156] width 366 height 10
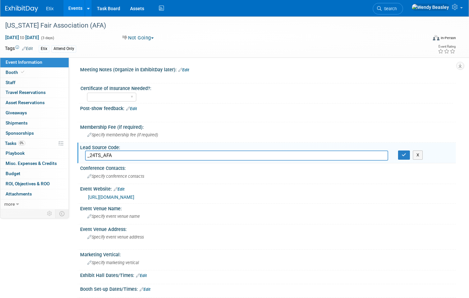
click at [95, 156] on input "_24TS_AFA" at bounding box center [236, 156] width 303 height 10
type input "_25TS_AFA"
click at [406, 156] on icon "button" at bounding box center [404, 155] width 5 height 4
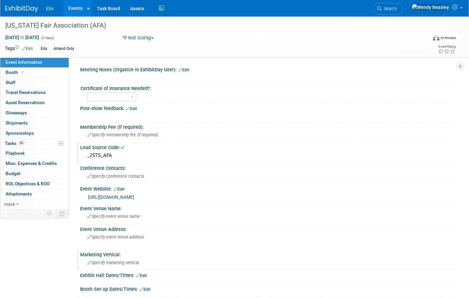
click at [113, 260] on div "Specify marketing vertical" at bounding box center [268, 263] width 366 height 10
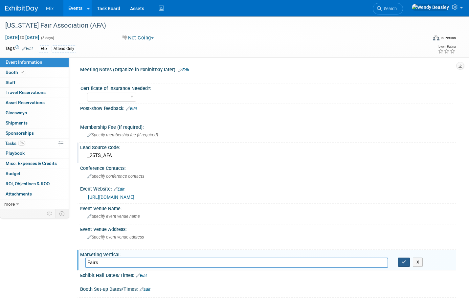
type input "Fairs"
click at [406, 263] on icon "button" at bounding box center [404, 262] width 5 height 4
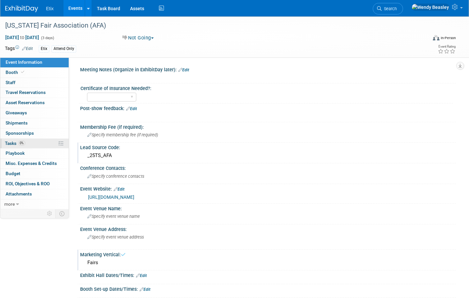
click at [11, 144] on span "Tasks 0%" at bounding box center [15, 143] width 20 height 5
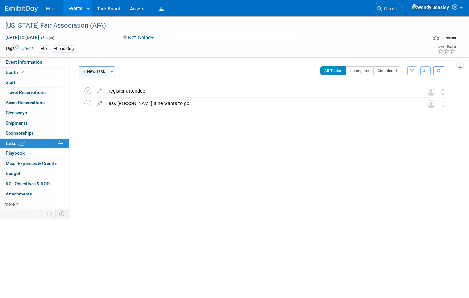
click at [90, 72] on button "New Task" at bounding box center [94, 71] width 30 height 11
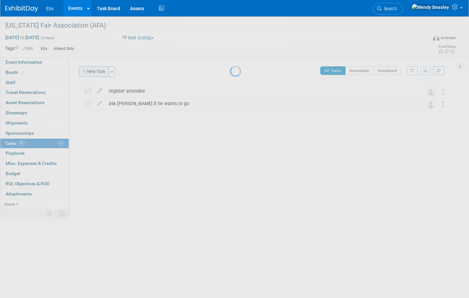
click at [230, 72] on div at bounding box center [234, 149] width 9 height 298
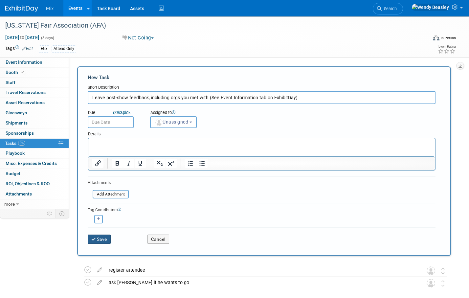
type input "Leave post-show feedback, including orgs you met with (See Event Information ta…"
click at [105, 241] on button "Save" at bounding box center [99, 239] width 23 height 9
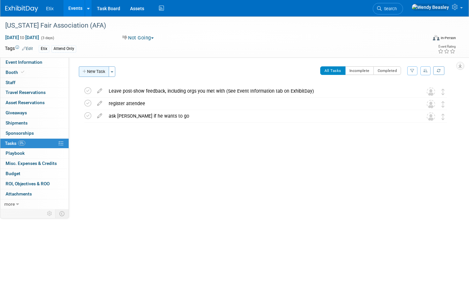
click at [95, 72] on button "New Task" at bounding box center [94, 71] width 30 height 11
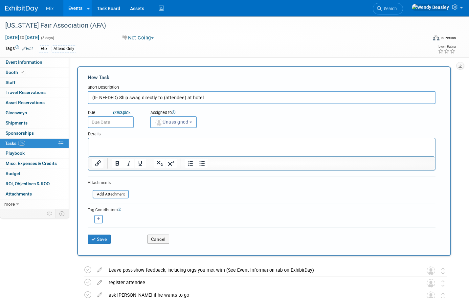
click at [183, 97] on input "(IF NEEDED) Ship swag directly to (attendee) at hotel" at bounding box center [262, 97] width 348 height 13
type input "(IF NEEDED) Ship swag directly to (attendees) at hotel"
click at [105, 235] on button "Save" at bounding box center [99, 239] width 23 height 9
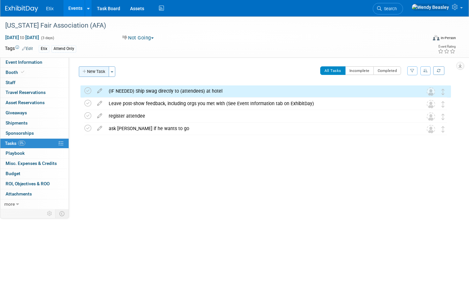
click at [96, 72] on button "New Task" at bounding box center [94, 71] width 30 height 11
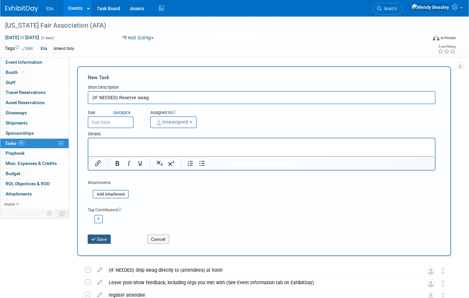
type input "(IF NEEDED) Reserve swag"
click at [103, 237] on button "Save" at bounding box center [99, 239] width 23 height 9
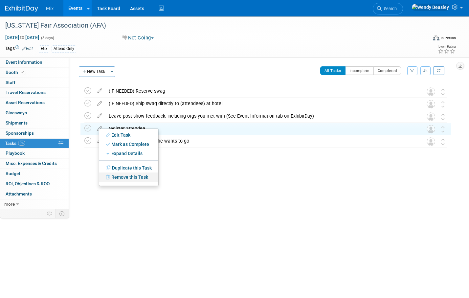
click at [126, 176] on link "Remove this Task" at bounding box center [128, 177] width 59 height 9
click at [184, 180] on link "Yes" at bounding box center [183, 182] width 19 height 11
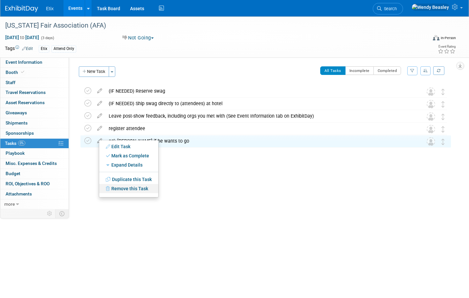
click at [132, 188] on link "Remove this Task" at bounding box center [128, 188] width 59 height 9
click at [190, 192] on link "Yes" at bounding box center [183, 194] width 19 height 11
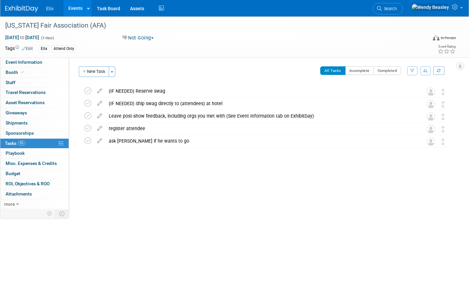
click at [96, 72] on button "New Task" at bounding box center [94, 71] width 30 height 11
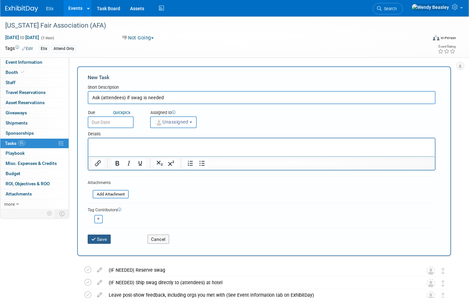
type input "Ask (attendees) if swag is needed"
click at [97, 240] on button "Save" at bounding box center [99, 239] width 23 height 9
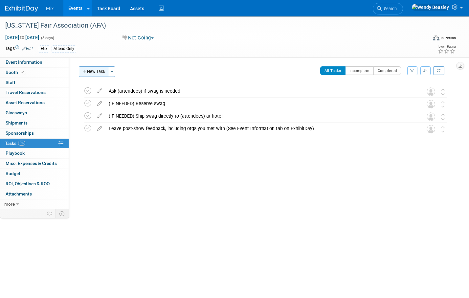
click at [94, 71] on button "New Task" at bounding box center [94, 71] width 30 height 11
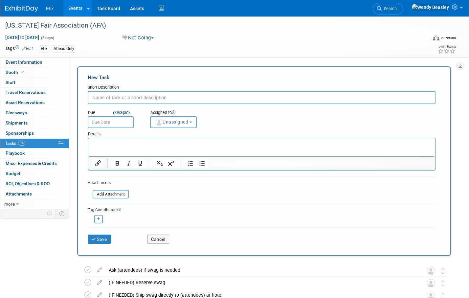
paste input "Update playbook including setup, booth hours, teardown, sessions, parties"
drag, startPoint x: 150, startPoint y: 98, endPoint x: 210, endPoint y: 99, distance: 60.1
click at [210, 99] on input "Update playbook including setup, booth hours, teardown, sessions, parties" at bounding box center [262, 97] width 348 height 13
type input "Update playbook including ssessions, parties"
click at [99, 241] on button "Save" at bounding box center [99, 239] width 23 height 9
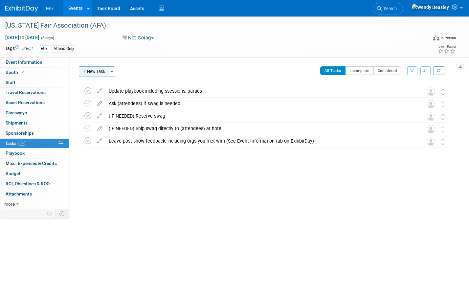
click at [102, 71] on button "New Task" at bounding box center [94, 71] width 30 height 11
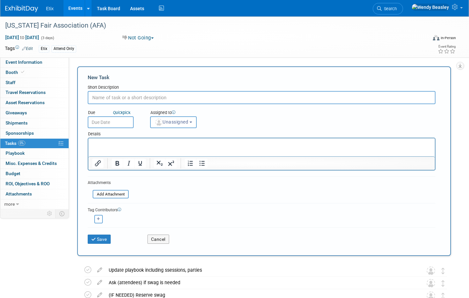
paste input "Book Travel - Please add info to Travel tab on ExhibitDay"
type input "Book Travel - Please add info to Travel tab on ExhibitDay"
click at [104, 238] on button "Save" at bounding box center [99, 239] width 23 height 9
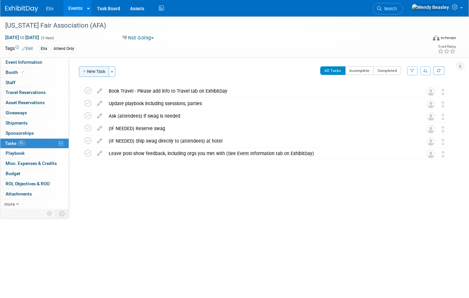
click at [96, 72] on button "New Task" at bounding box center [94, 71] width 30 height 11
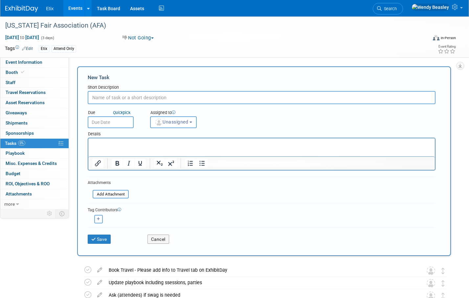
paste input "Register attendees"
type input "Register attendees"
click at [103, 238] on button "Save" at bounding box center [99, 239] width 23 height 9
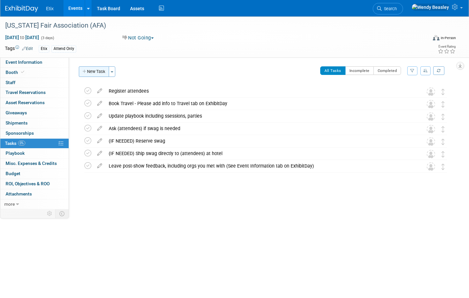
click at [101, 70] on button "New Task" at bounding box center [94, 71] width 30 height 11
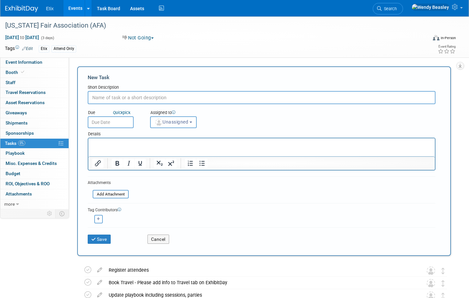
paste input "Determine if (attendee) wants to go to show"
drag, startPoint x: 119, startPoint y: 98, endPoint x: 142, endPoint y: 99, distance: 23.0
click at [142, 99] on input "Determine if (attendee) wants to go to show" at bounding box center [262, 97] width 348 height 13
drag, startPoint x: 140, startPoint y: 98, endPoint x: 156, endPoint y: 98, distance: 15.8
click at [140, 98] on input "Determine if (attendee) wants to go to show" at bounding box center [262, 97] width 348 height 13
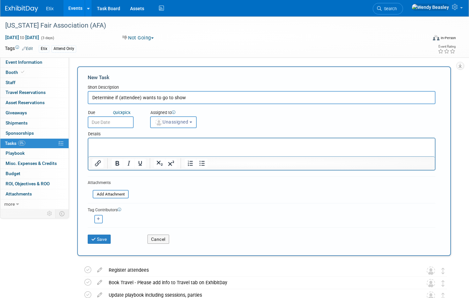
drag, startPoint x: 185, startPoint y: 97, endPoint x: 120, endPoint y: 100, distance: 65.1
click at [120, 100] on input "Determine if (attendee) wants to go to show" at bounding box center [262, 97] width 348 height 13
type input "Determine if anyone is going to this event"
click at [153, 148] on html at bounding box center [261, 142] width 347 height 9
click at [98, 238] on button "Save" at bounding box center [99, 239] width 23 height 9
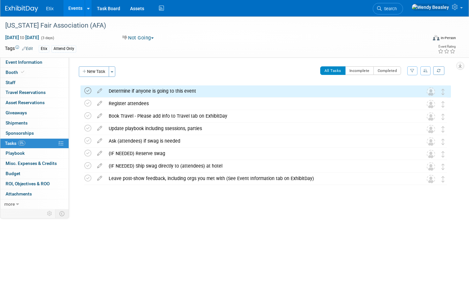
click at [89, 90] on icon at bounding box center [87, 90] width 7 height 7
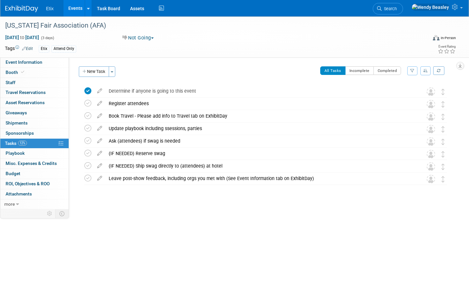
click at [74, 8] on link "Events" at bounding box center [75, 8] width 24 height 16
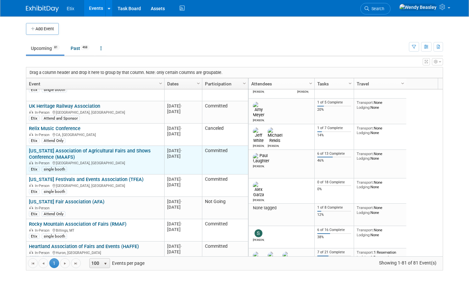
scroll to position [158, 0]
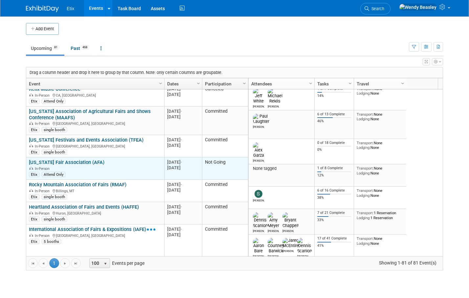
click at [67, 159] on link "[US_STATE] Fair Association (AFA)" at bounding box center [67, 162] width 76 height 6
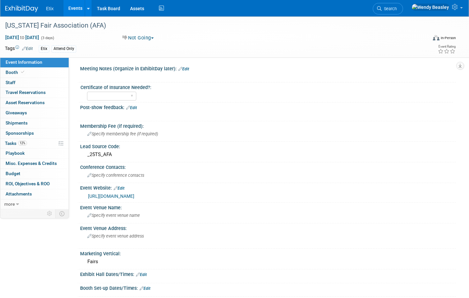
scroll to position [1, 0]
click at [12, 143] on span "Tasks 12%" at bounding box center [16, 143] width 22 height 5
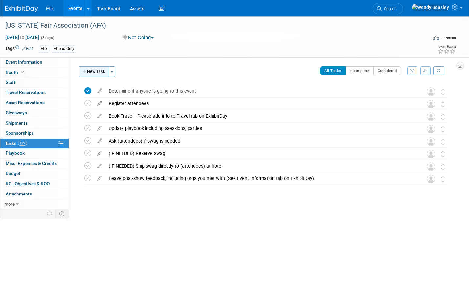
click at [91, 73] on button "New Task" at bounding box center [94, 71] width 30 height 11
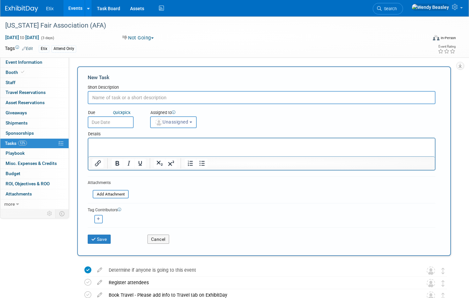
paste input "Update Event Information, Attending Staff, and Task List"
type input "Update Event Information, Attending Staff, and Task List"
click at [105, 238] on button "Save" at bounding box center [99, 239] width 23 height 9
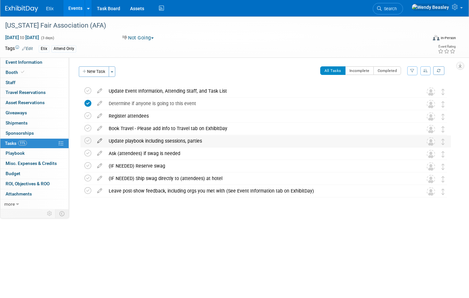
click at [100, 143] on icon at bounding box center [100, 139] width 12 height 8
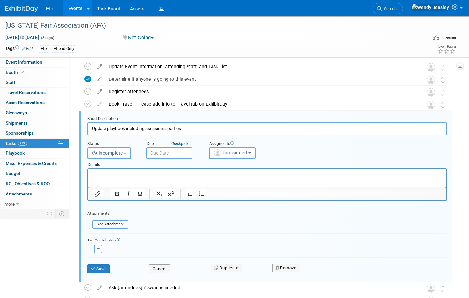
scroll to position [39, 0]
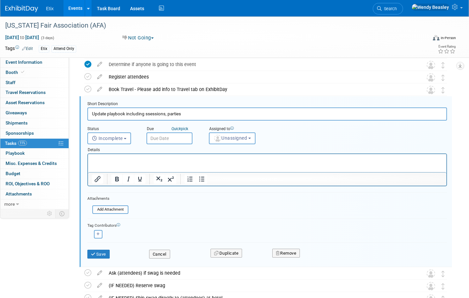
click at [147, 114] on input "Update playbook including ssessions, parties" at bounding box center [267, 113] width 360 height 13
type input "Update playbook including sessions, parties"
click at [99, 254] on button "Save" at bounding box center [98, 254] width 22 height 9
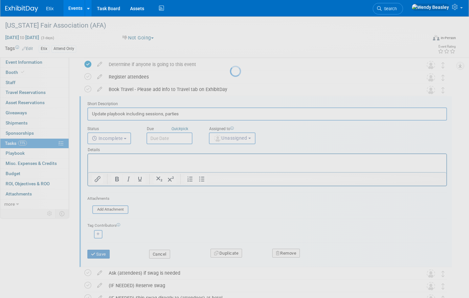
scroll to position [0, 0]
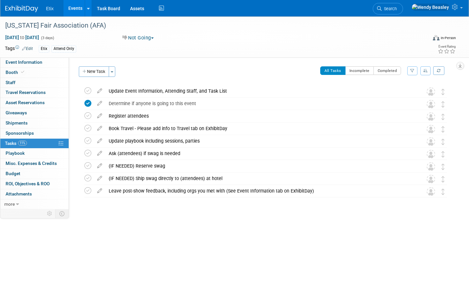
click at [78, 9] on link "Events" at bounding box center [75, 8] width 24 height 16
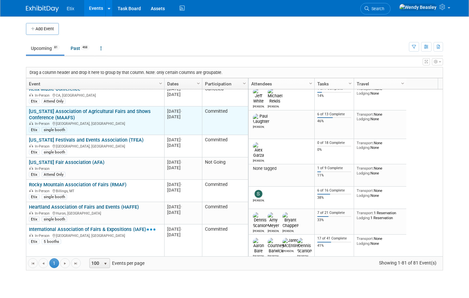
scroll to position [118, 0]
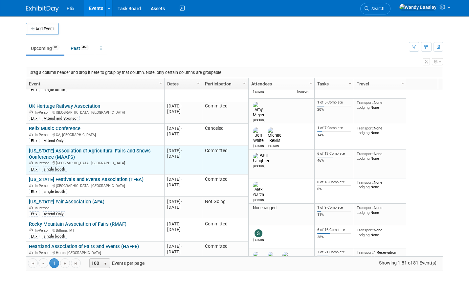
click at [119, 148] on link "[US_STATE] Association of Agricultural Fairs and Shows Conference (MAAFS)" at bounding box center [90, 154] width 122 height 12
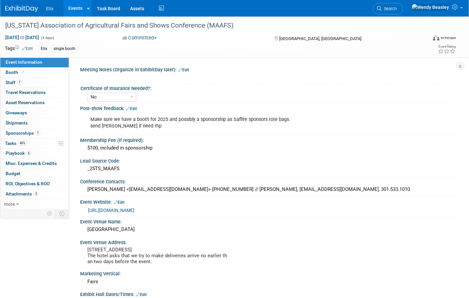
select select "No"
click at [15, 141] on span "Tasks 46%" at bounding box center [16, 143] width 22 height 5
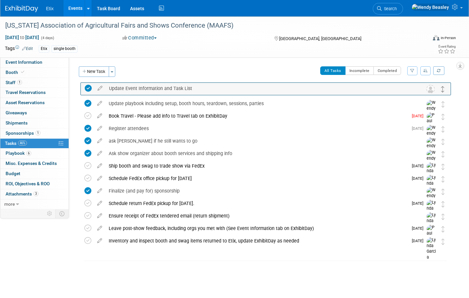
drag, startPoint x: 442, startPoint y: 130, endPoint x: 441, endPoint y: 90, distance: 40.4
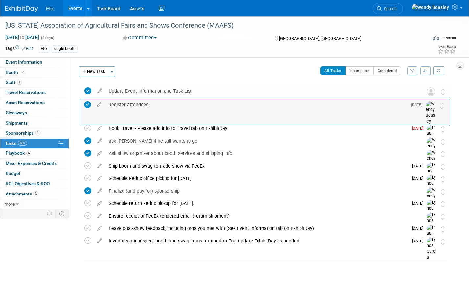
drag, startPoint x: 442, startPoint y: 129, endPoint x: 442, endPoint y: 109, distance: 20.4
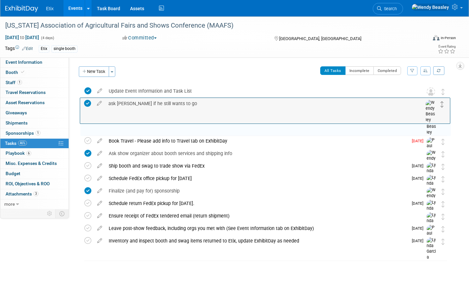
drag, startPoint x: 442, startPoint y: 143, endPoint x: 441, endPoint y: 105, distance: 37.8
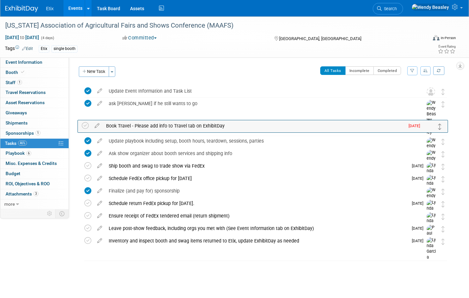
drag, startPoint x: 444, startPoint y: 142, endPoint x: 441, endPoint y: 127, distance: 15.1
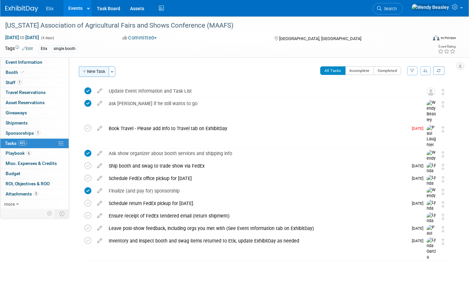
click at [95, 71] on button "New Task" at bounding box center [94, 71] width 30 height 11
click at [0, 0] on div at bounding box center [0, 0] width 0 height 0
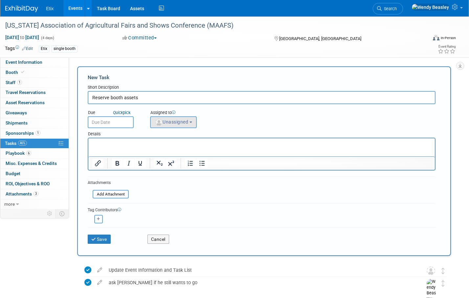
type input "Reserve booth assets"
click at [194, 124] on button "Unassigned" at bounding box center [173, 122] width 47 height 12
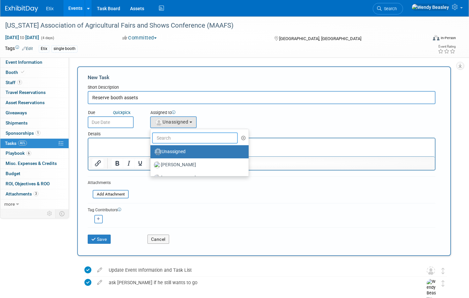
click at [176, 139] on input "text" at bounding box center [195, 137] width 86 height 11
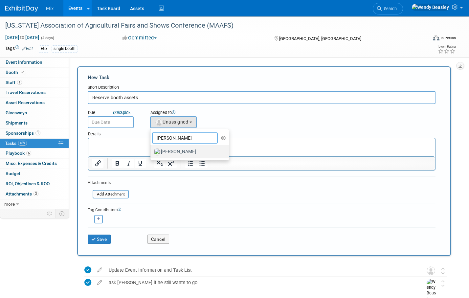
type input "[PERSON_NAME]"
click at [178, 152] on label "[PERSON_NAME]" at bounding box center [188, 152] width 69 height 11
click at [151, 152] on input "[PERSON_NAME]" at bounding box center [149, 151] width 4 height 4
select select "e83abd84-2004-4464-820a-b93eea2d3b76"
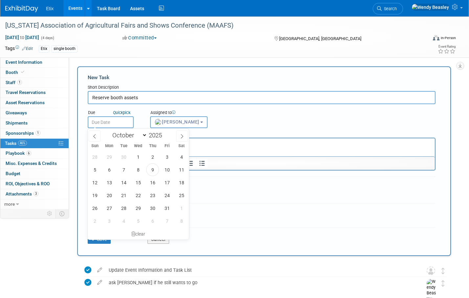
click at [122, 124] on input "text" at bounding box center [111, 122] width 46 height 12
click at [122, 193] on span "21" at bounding box center [123, 195] width 13 height 13
type input "Oct 21, 2025"
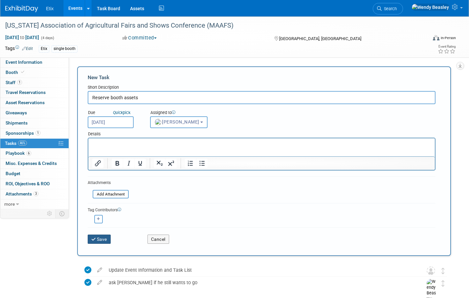
click at [96, 237] on icon "submit" at bounding box center [94, 239] width 6 height 5
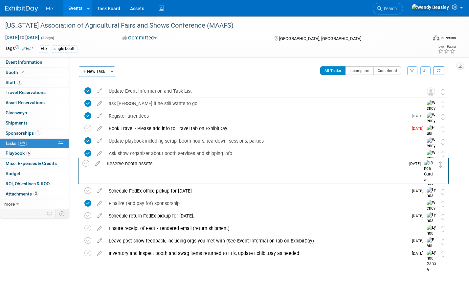
drag, startPoint x: 444, startPoint y: 93, endPoint x: 441, endPoint y: 165, distance: 72.3
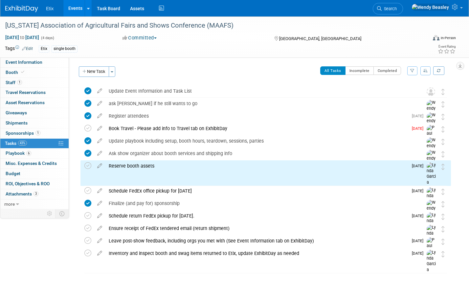
click at [152, 178] on div "Ship booth and swag to trade show via FedEx" at bounding box center [256, 178] width 303 height 11
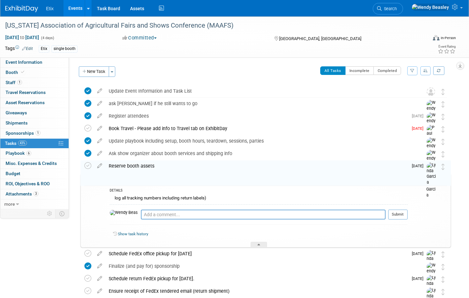
click at [152, 178] on div "Ship booth and swag to trade show via FedEx" at bounding box center [257, 178] width 302 height 11
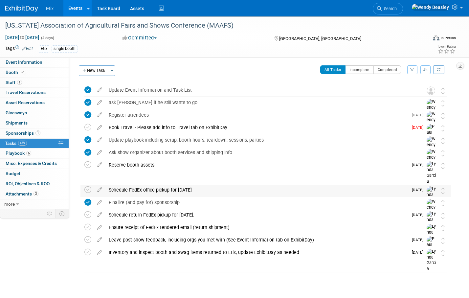
scroll to position [1, 0]
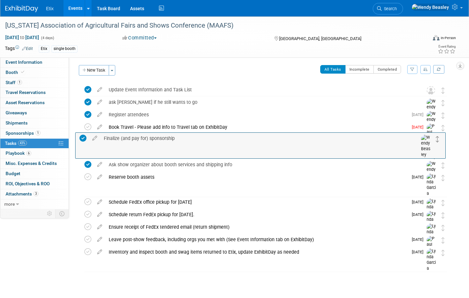
drag, startPoint x: 443, startPoint y: 205, endPoint x: 438, endPoint y: 141, distance: 63.9
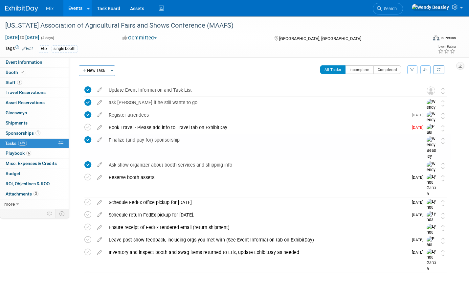
scroll to position [0, 0]
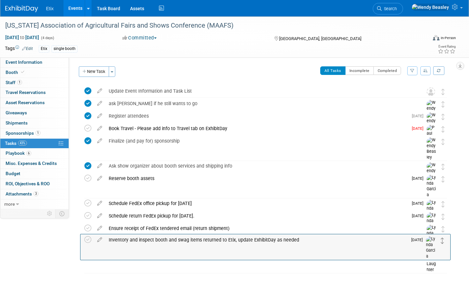
drag, startPoint x: 443, startPoint y: 254, endPoint x: 443, endPoint y: 241, distance: 13.5
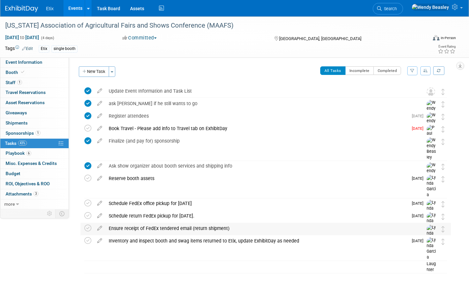
click at [147, 226] on div "Ensure receipt of FedEx tendered email (return shipment)" at bounding box center [259, 228] width 308 height 11
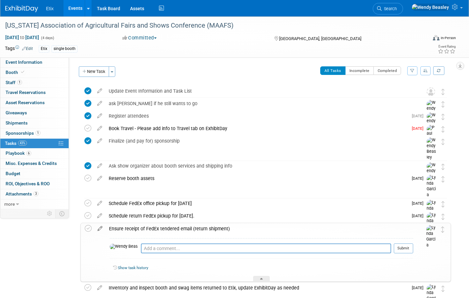
click at [101, 229] on icon at bounding box center [100, 227] width 12 height 8
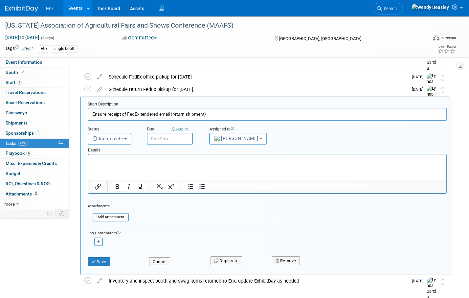
scroll to position [127, 0]
click at [182, 140] on input "text" at bounding box center [170, 138] width 46 height 12
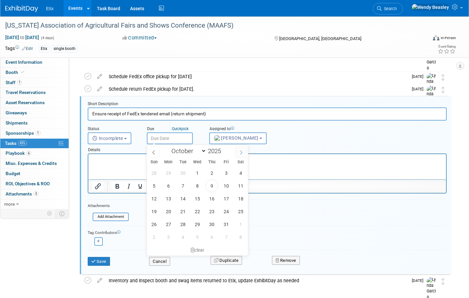
click at [242, 152] on icon at bounding box center [241, 152] width 5 height 5
select select "10"
click at [168, 198] on span "10" at bounding box center [168, 198] width 13 height 13
type input "Nov 10, 2025"
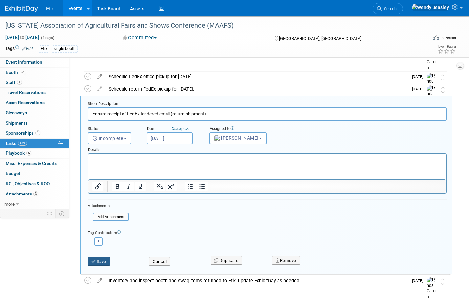
click at [104, 260] on button "Save" at bounding box center [99, 261] width 22 height 9
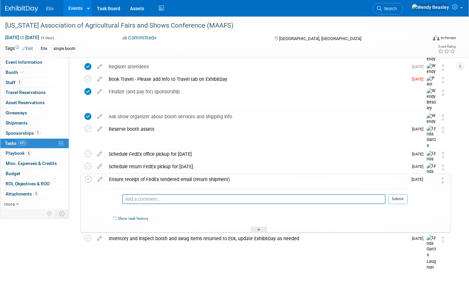
scroll to position [49, 0]
click at [171, 165] on div "Schedule return FedEx pickup for Nov 10." at bounding box center [256, 166] width 303 height 11
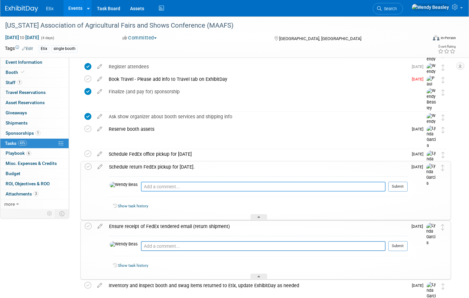
drag, startPoint x: 142, startPoint y: 189, endPoint x: 140, endPoint y: 185, distance: 4.3
click at [142, 189] on textarea at bounding box center [263, 187] width 245 height 10
type textarea "Ensure hotel knows FedEx is coming, ask where they should pick up items"
click at [405, 187] on button "Submit" at bounding box center [397, 187] width 19 height 10
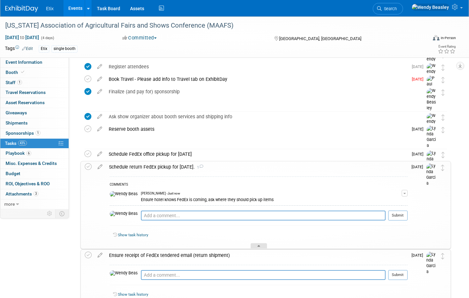
click at [256, 244] on div at bounding box center [259, 246] width 16 height 6
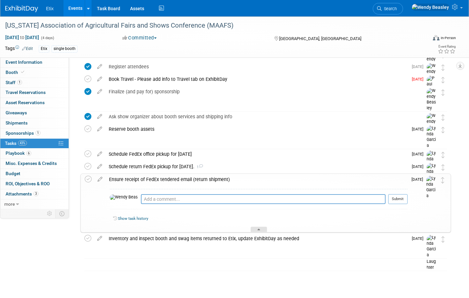
click at [258, 229] on icon at bounding box center [259, 231] width 3 height 4
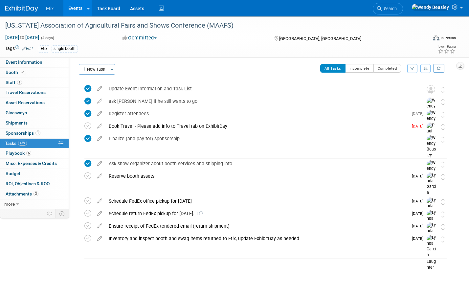
scroll to position [2, 0]
click at [97, 68] on button "New Task" at bounding box center [94, 69] width 30 height 11
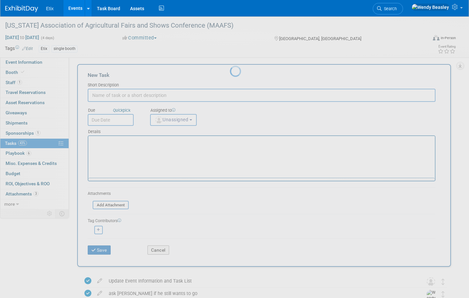
scroll to position [0, 0]
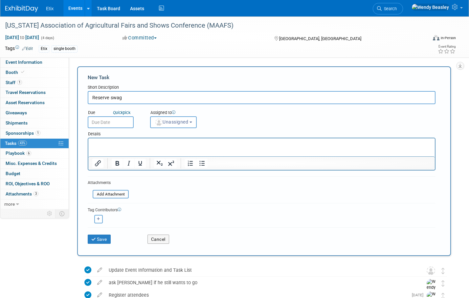
type input "Reserve swag"
click at [113, 123] on input "text" at bounding box center [111, 122] width 46 height 12
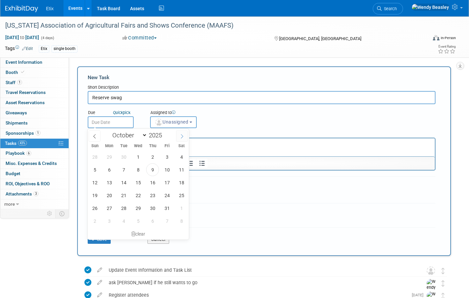
click at [182, 135] on icon at bounding box center [182, 136] width 5 height 5
select select "10"
click at [164, 194] on span "21" at bounding box center [167, 195] width 13 height 13
type input "Nov 21, 2025"
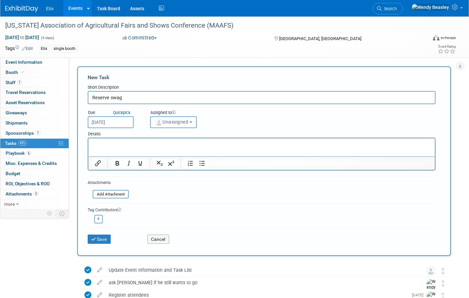
click at [186, 123] on span "Unassigned" at bounding box center [172, 121] width 34 height 5
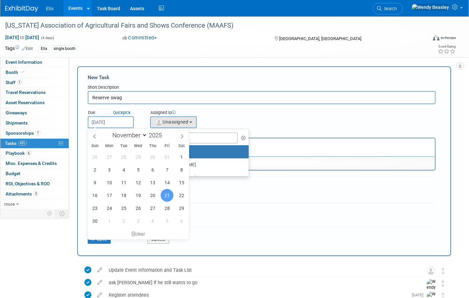
click at [120, 117] on input "Nov 21, 2025" at bounding box center [111, 122] width 46 height 12
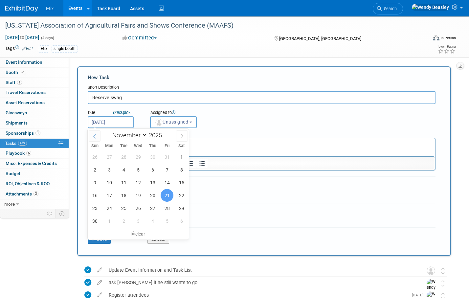
click at [96, 136] on icon at bounding box center [94, 136] width 5 height 5
select select "9"
click at [124, 195] on span "21" at bounding box center [123, 195] width 13 height 13
type input "Oct 21, 2025"
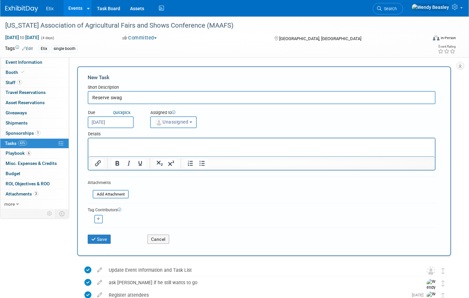
click at [183, 121] on span "Unassigned" at bounding box center [172, 121] width 34 height 5
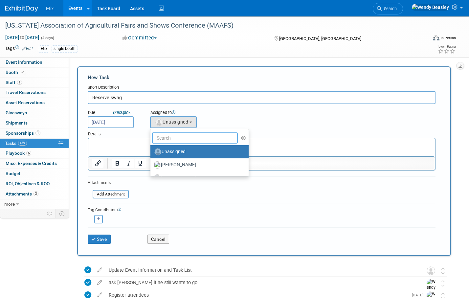
click at [183, 142] on input "text" at bounding box center [195, 137] width 86 height 11
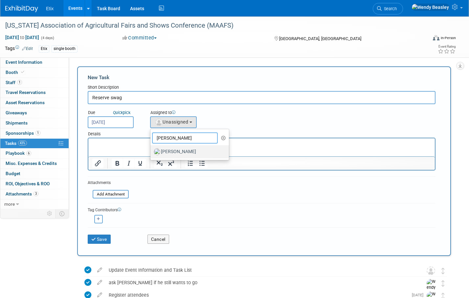
type input "[PERSON_NAME]"
click at [188, 154] on label "[PERSON_NAME]" at bounding box center [188, 152] width 69 height 11
click at [151, 153] on input "[PERSON_NAME]" at bounding box center [149, 151] width 4 height 4
select select "e83abd84-2004-4464-820a-b93eea2d3b76"
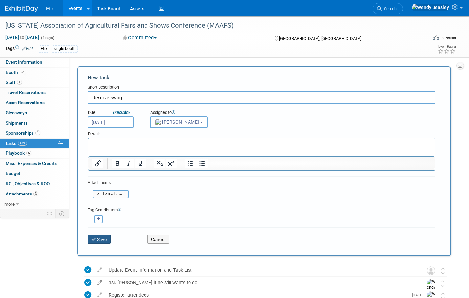
click at [104, 240] on button "Save" at bounding box center [99, 239] width 23 height 9
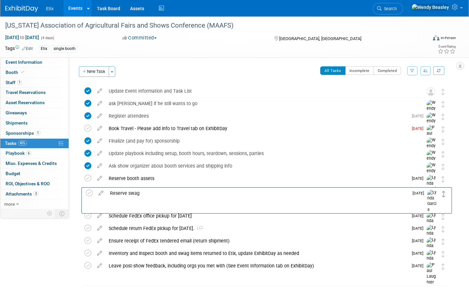
drag, startPoint x: 443, startPoint y: 91, endPoint x: 444, endPoint y: 193, distance: 101.2
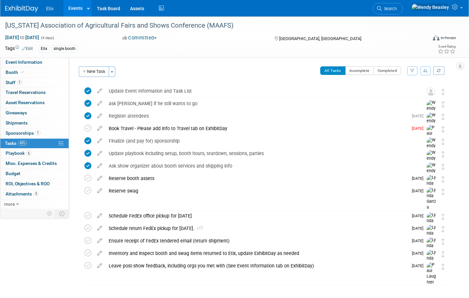
click at [72, 6] on link "Events" at bounding box center [75, 8] width 24 height 16
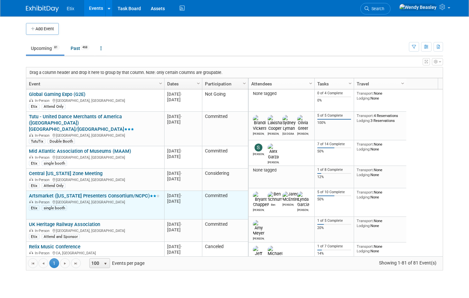
scroll to position [39, 0]
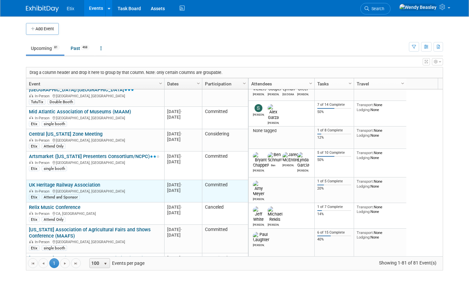
click at [85, 182] on link "UK Heritage Railway Association" at bounding box center [64, 185] width 71 height 6
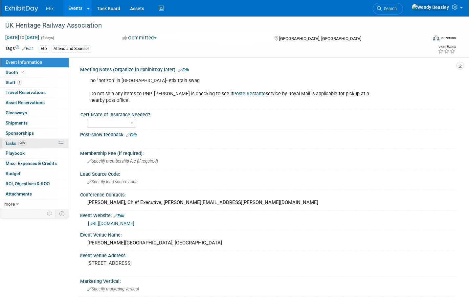
click at [11, 144] on span "Tasks 20%" at bounding box center [16, 143] width 22 height 5
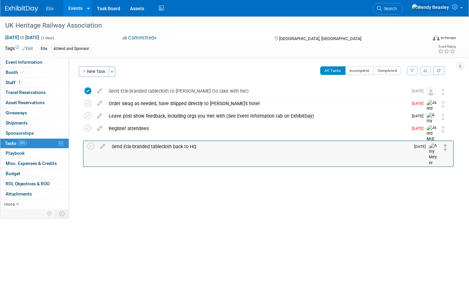
drag, startPoint x: 443, startPoint y: 91, endPoint x: 446, endPoint y: 146, distance: 55.3
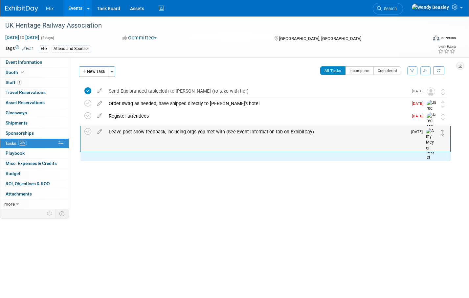
drag, startPoint x: 443, startPoint y: 117, endPoint x: 443, endPoint y: 130, distance: 13.8
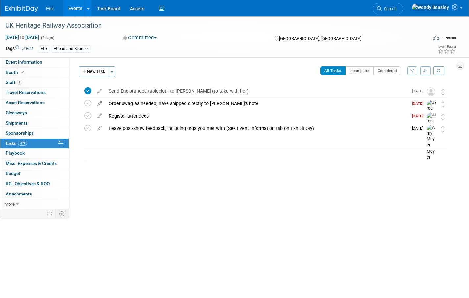
click at [74, 8] on link "Events" at bounding box center [75, 8] width 24 height 16
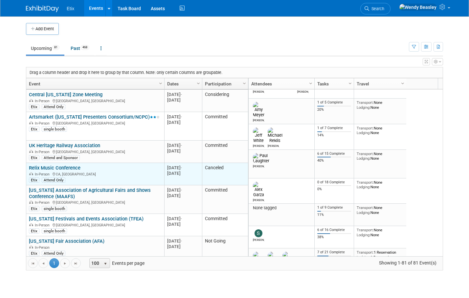
scroll to position [118, 0]
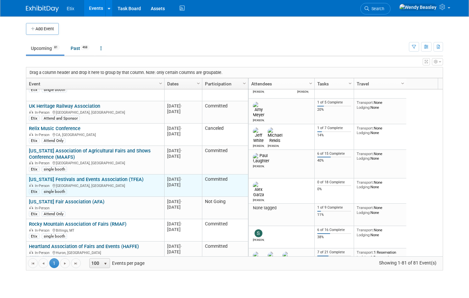
click at [89, 176] on link "[US_STATE] Festivals and Events Association (TFEA)" at bounding box center [86, 179] width 115 height 6
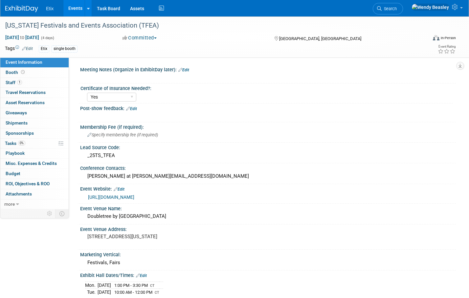
select select "Yes"
click at [12, 140] on link "0% Tasks 0%" at bounding box center [34, 144] width 68 height 10
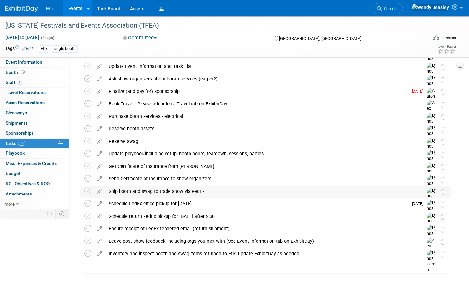
scroll to position [48, 0]
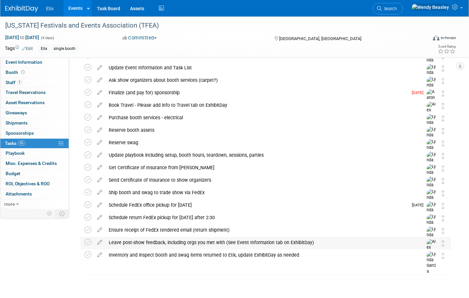
click at [165, 242] on div "Leave post-show feedback, including orgs you met with (See Event Information ta…" at bounding box center [259, 242] width 308 height 11
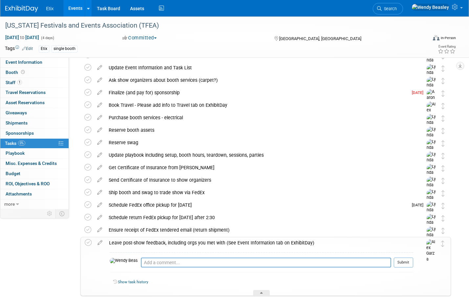
click at [165, 242] on div "Leave post-show feedback, including orgs you met with (See Event Information ta…" at bounding box center [260, 242] width 308 height 11
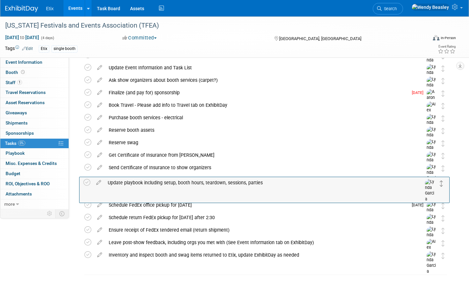
drag, startPoint x: 443, startPoint y: 159, endPoint x: 442, endPoint y: 186, distance: 27.0
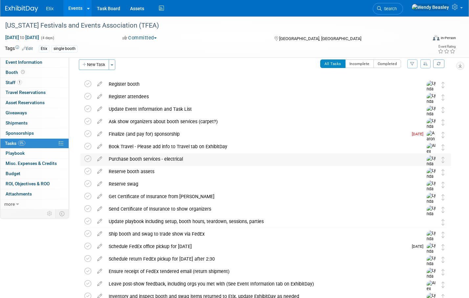
scroll to position [7, 0]
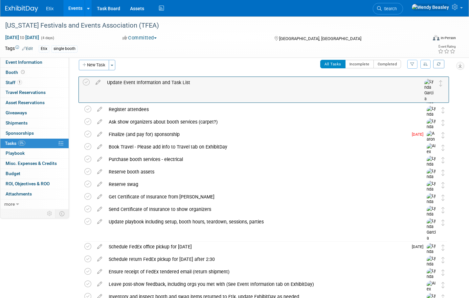
drag, startPoint x: 442, startPoint y: 109, endPoint x: 440, endPoint y: 82, distance: 27.0
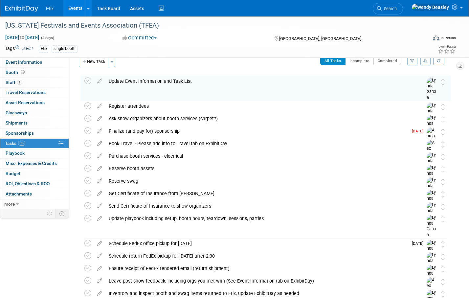
scroll to position [0, 0]
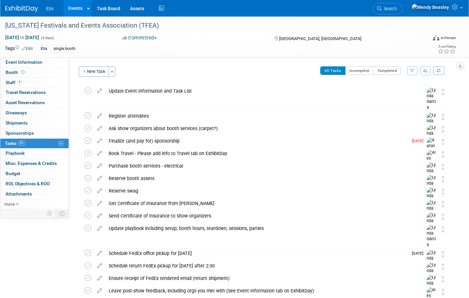
click at [72, 5] on link "Events" at bounding box center [75, 8] width 24 height 16
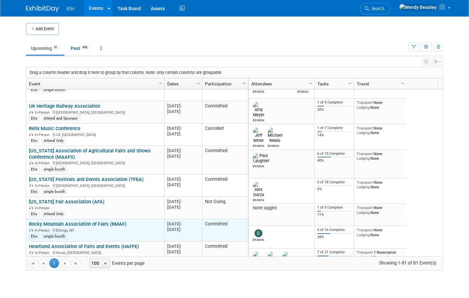
scroll to position [158, 0]
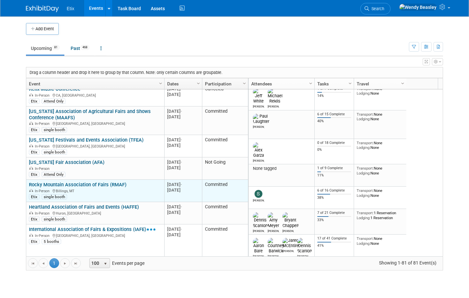
click at [69, 182] on link "Rocky Mountain Association of Fairs (RMAF)" at bounding box center [78, 185] width 98 height 6
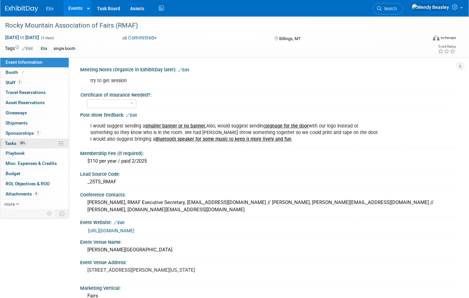
click at [16, 144] on span "Tasks 38%" at bounding box center [16, 143] width 22 height 5
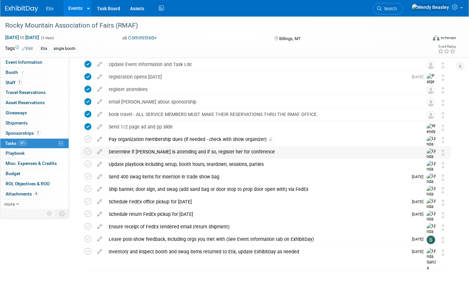
scroll to position [27, 0]
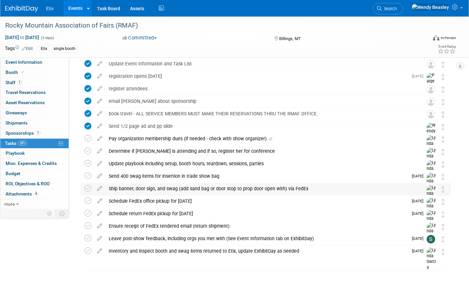
click at [206, 186] on div "Ship banner, door sign, and swag (add sand bag or door stop to prop door open w…" at bounding box center [259, 188] width 308 height 11
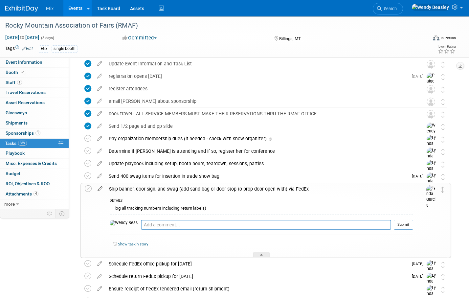
click at [100, 188] on icon at bounding box center [100, 187] width 12 height 8
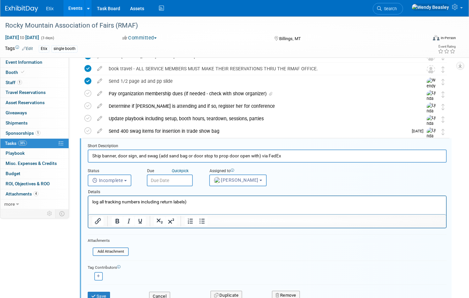
scroll to position [114, 0]
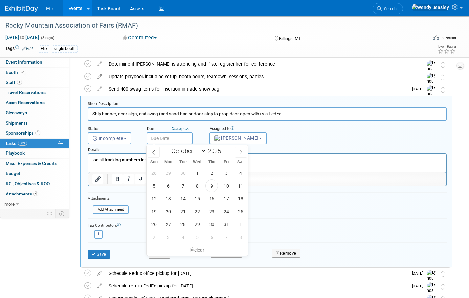
click at [171, 138] on input "text" at bounding box center [170, 138] width 46 height 12
click at [242, 152] on icon at bounding box center [241, 152] width 5 height 5
select select "10"
click at [211, 184] on span "6" at bounding box center [211, 185] width 13 height 13
type input "[DATE]"
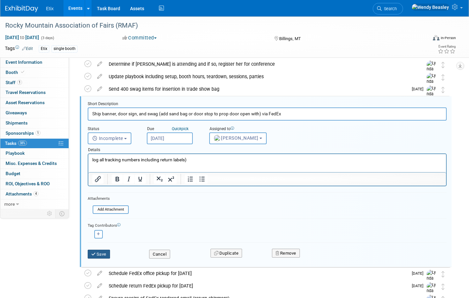
click at [104, 253] on button "Save" at bounding box center [99, 254] width 22 height 9
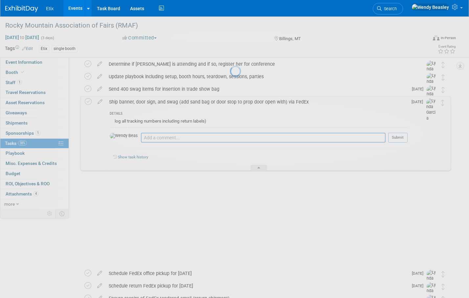
scroll to position [90, 0]
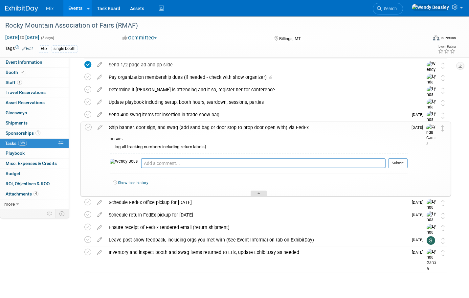
click at [263, 191] on div at bounding box center [259, 194] width 16 height 6
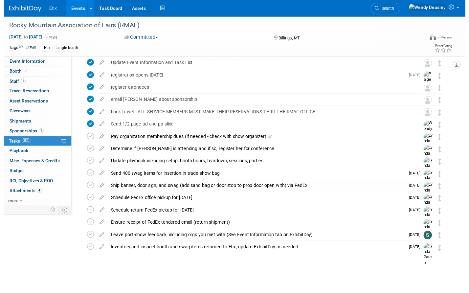
scroll to position [27, 0]
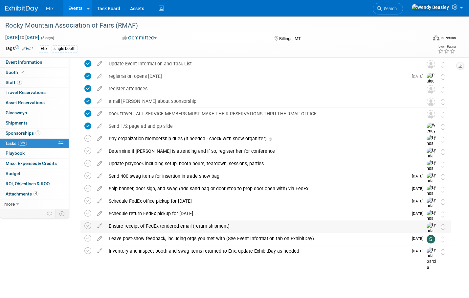
click at [165, 225] on div "Ensure receipt of FedEx tendered email (return shipment)" at bounding box center [259, 225] width 308 height 11
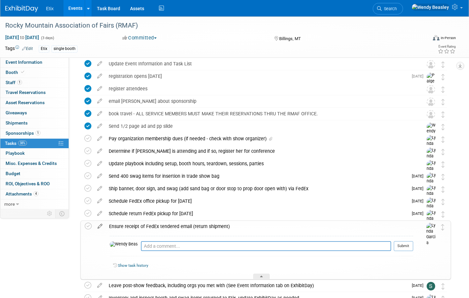
click at [97, 225] on icon at bounding box center [100, 225] width 12 height 8
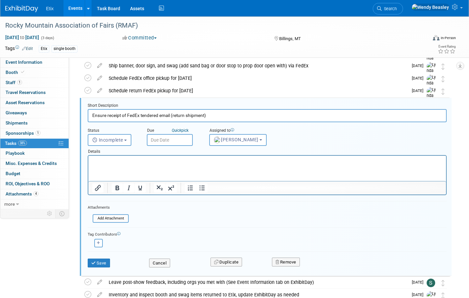
scroll to position [152, 0]
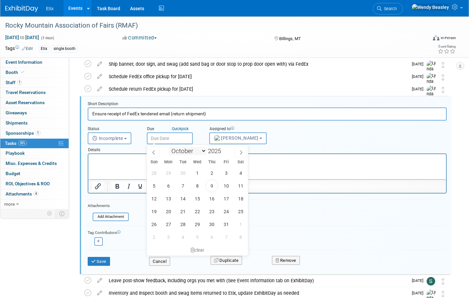
click at [181, 141] on input "text" at bounding box center [170, 138] width 46 height 12
click at [241, 155] on span at bounding box center [241, 152] width 12 height 11
select select "10"
click at [169, 213] on span "17" at bounding box center [168, 211] width 13 height 13
type input "[DATE]"
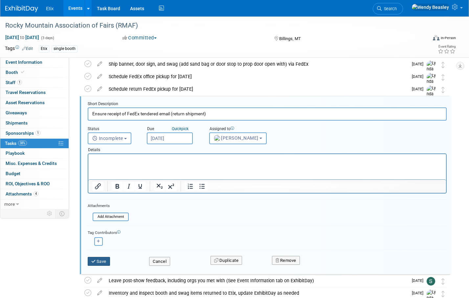
click at [98, 257] on button "Save" at bounding box center [99, 261] width 22 height 9
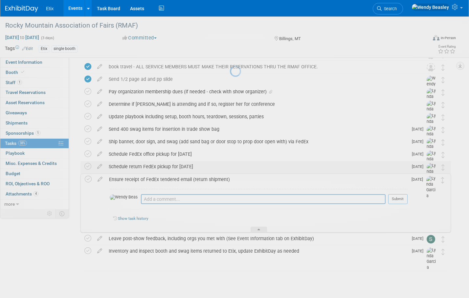
scroll to position [74, 0]
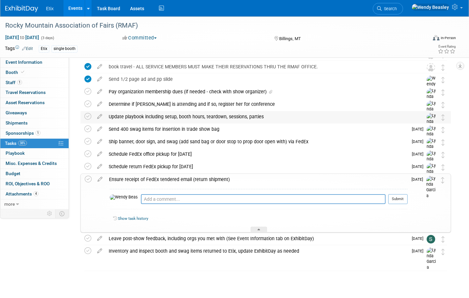
click at [263, 119] on div "Update playbook including setup, booth hours, teardown, sessions, parties" at bounding box center [259, 116] width 308 height 11
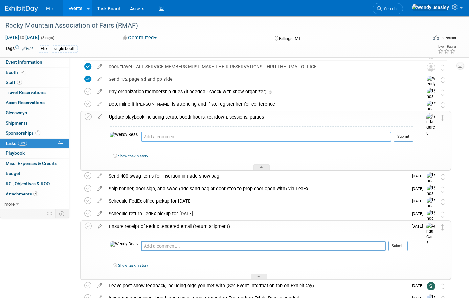
click at [176, 138] on textarea at bounding box center [266, 137] width 250 height 10
paste textarea "https://cdn.saffire.com/files.ashx?t=fg&rid=RMAF&f=Schedule_at_a_Glance_2025_v2…"
type textarea "https://cdn.saffire.com/files.ashx?t=fg&rid=RMAF&f=Schedule_at_a_Glance_2025_v2…"
click at [404, 137] on button "Submit" at bounding box center [403, 137] width 19 height 10
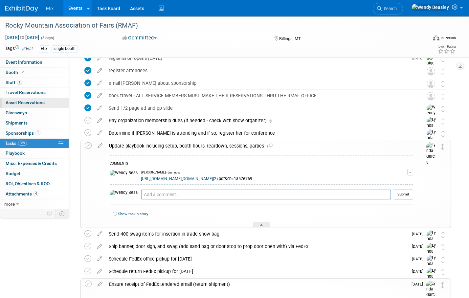
scroll to position [36, 0]
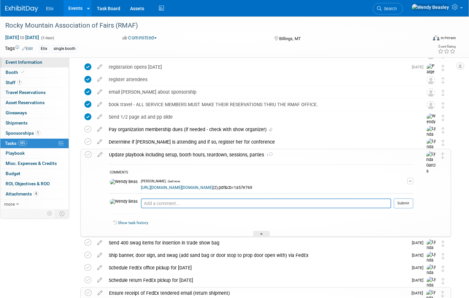
click at [19, 62] on span "Event Information" at bounding box center [24, 61] width 37 height 5
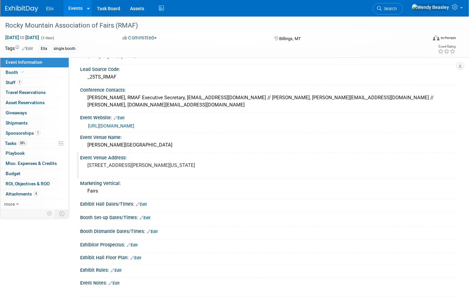
scroll to position [107, 0]
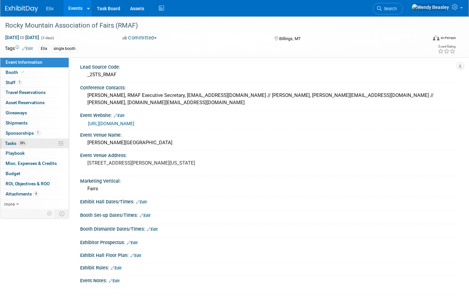
click at [16, 143] on span "Tasks 38%" at bounding box center [16, 143] width 22 height 5
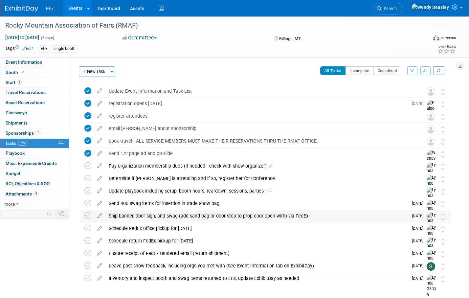
click at [172, 214] on div "Ship banner, door sign, and swag (add sand bag or door stop to prop door open w…" at bounding box center [256, 215] width 303 height 11
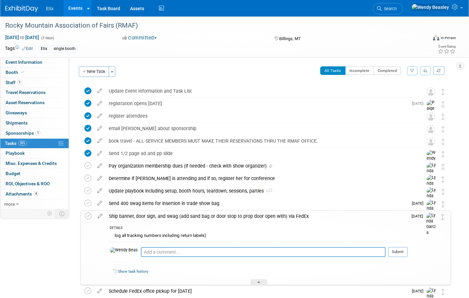
click at [266, 220] on div "Ship banner, door sign, and swag (add sand bag or door stop to prop door open w…" at bounding box center [257, 216] width 302 height 11
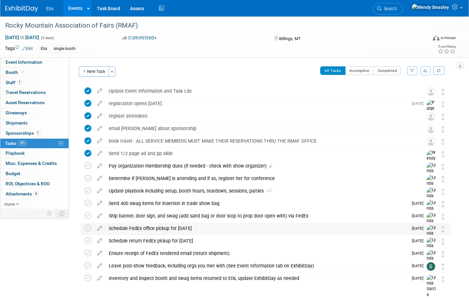
click at [172, 225] on div "Schedule FedEx office pickup for Nov 7" at bounding box center [256, 228] width 303 height 11
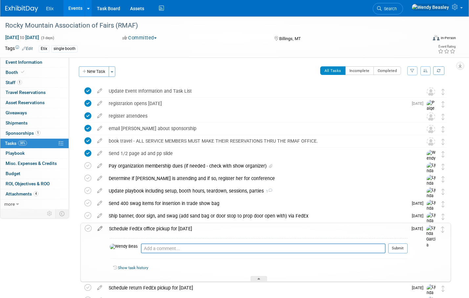
click at [101, 227] on icon at bounding box center [100, 227] width 12 height 8
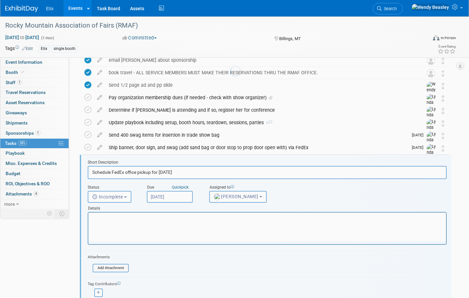
scroll to position [127, 0]
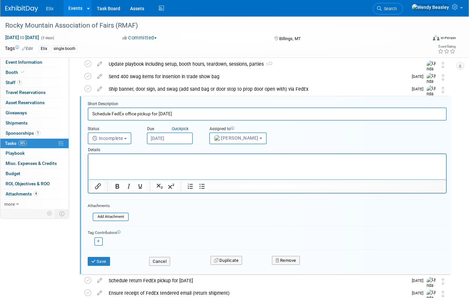
click at [170, 115] on input "Schedule FedEx office pickup for Nov 7" at bounding box center [267, 113] width 359 height 13
drag, startPoint x: 164, startPoint y: 115, endPoint x: 171, endPoint y: 116, distance: 6.3
click at [171, 116] on input "Schedule FedEx office pickup for Nov 7" at bounding box center [267, 113] width 359 height 13
type input "Schedule FedEx office pickup for Nov 6"
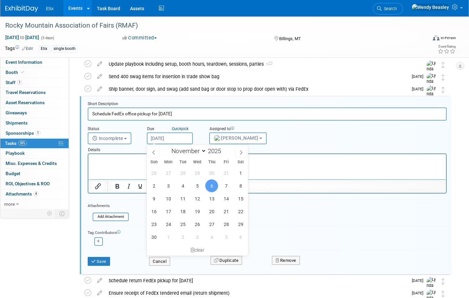
click at [179, 140] on input "Nov 6, 2025" at bounding box center [170, 138] width 46 height 12
click at [199, 184] on span "5" at bounding box center [197, 185] width 13 height 13
type input "[DATE]"
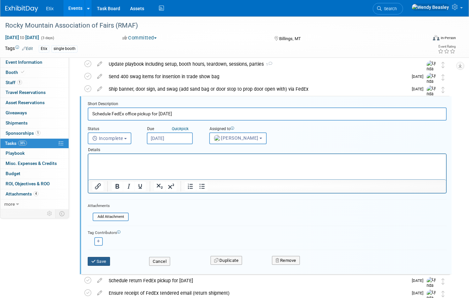
click at [100, 261] on button "Save" at bounding box center [99, 261] width 22 height 9
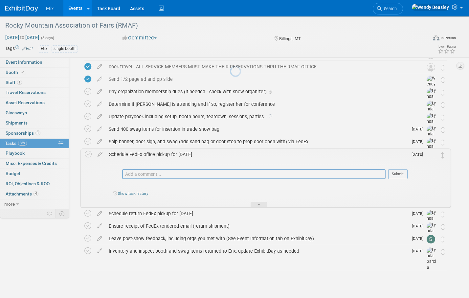
scroll to position [74, 0]
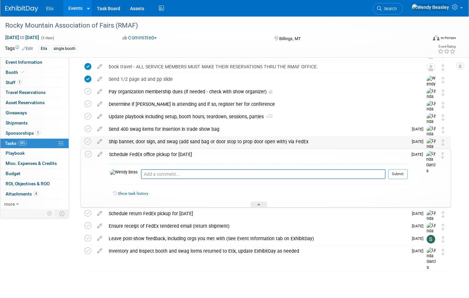
click at [136, 141] on div "Ship banner, door sign, and swag (add sand bag or door stop to prop door open w…" at bounding box center [256, 141] width 303 height 11
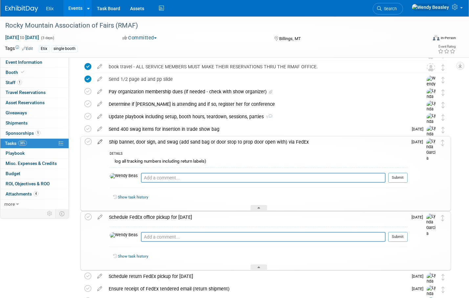
click at [100, 142] on icon at bounding box center [100, 140] width 12 height 8
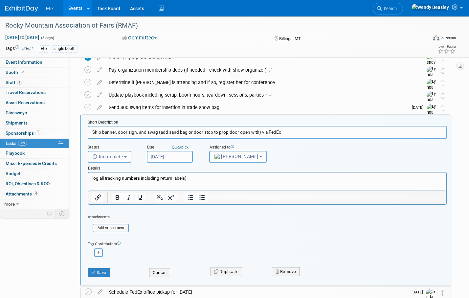
scroll to position [114, 0]
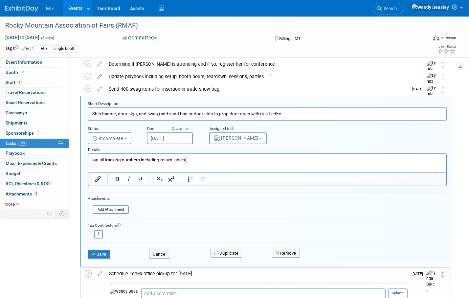
drag, startPoint x: 115, startPoint y: 115, endPoint x: 140, endPoint y: 116, distance: 25.3
click at [146, 119] on input "Ship banner, door sign, and swag (add sand bag or door stop to prop door open w…" at bounding box center [267, 113] width 359 height 13
drag, startPoint x: 138, startPoint y: 114, endPoint x: 115, endPoint y: 116, distance: 23.1
click at [115, 116] on input "Ship banner, door sign, and swag (add sand bag or door stop to prop door open w…" at bounding box center [267, 113] width 359 height 13
click at [102, 115] on input "Ship banner and swag (add sand bag or door stop to prop door open with) via Fed…" at bounding box center [267, 113] width 359 height 13
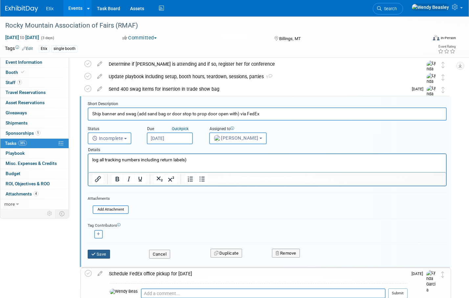
type input "Ship banner and swag (add sand bag or door stop to prop door open with) via Fed…"
click at [104, 256] on button "Save" at bounding box center [99, 254] width 22 height 9
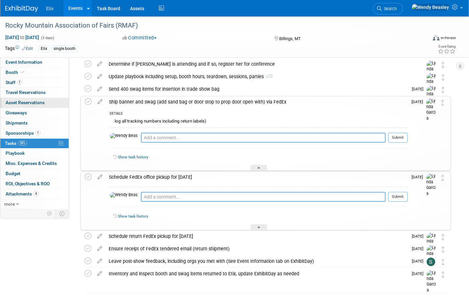
click at [20, 102] on span "Asset Reservations 0" at bounding box center [25, 102] width 39 height 5
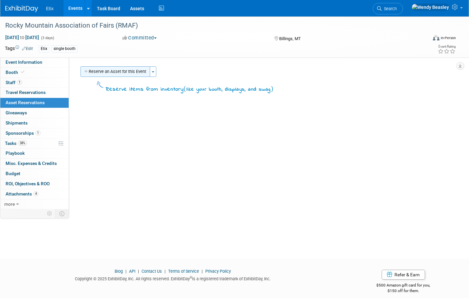
click at [107, 71] on button "Reserve an Asset for this Event" at bounding box center [116, 71] width 70 height 11
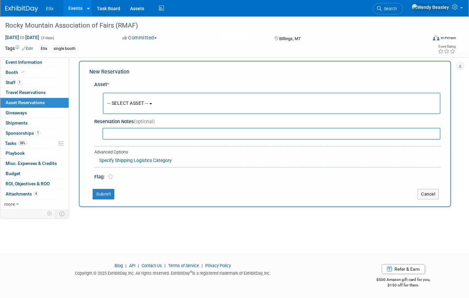
scroll to position [6, 0]
click at [135, 100] on button "-- SELECT ASSET --" at bounding box center [272, 102] width 338 height 21
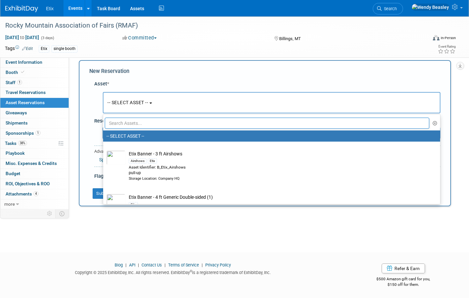
click at [208, 77] on div "New Reservation Asset * -- SELECT ASSET --" at bounding box center [265, 133] width 372 height 146
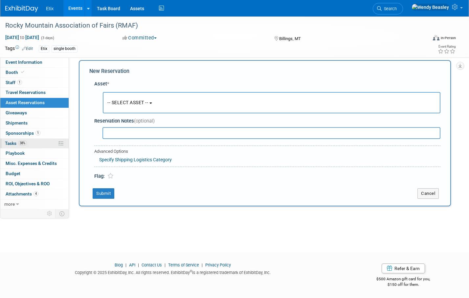
click at [12, 143] on span "Tasks 38%" at bounding box center [16, 143] width 22 height 5
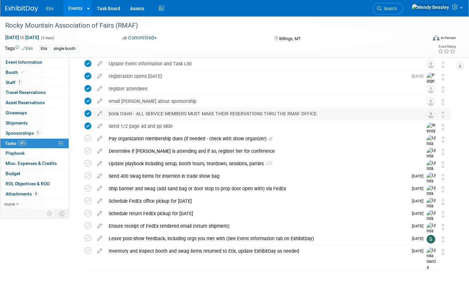
scroll to position [26, 0]
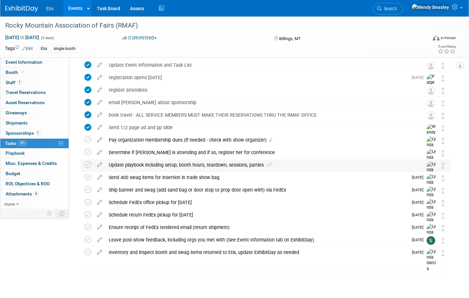
click at [151, 163] on div "Update playbook including setup, booth hours, teardown, sessions, parties 1" at bounding box center [259, 164] width 308 height 11
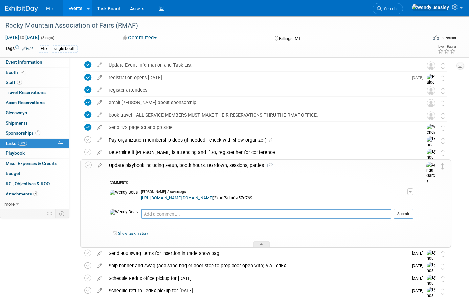
click at [132, 166] on div "Update playbook including setup, booth hours, teardown, sessions, parties 1" at bounding box center [260, 165] width 308 height 11
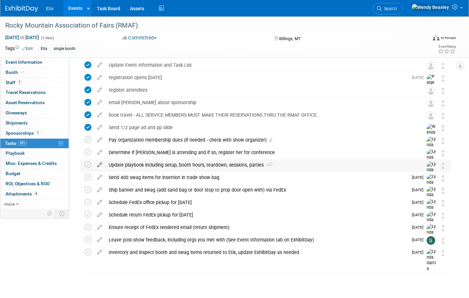
click at [96, 162] on icon at bounding box center [100, 163] width 12 height 8
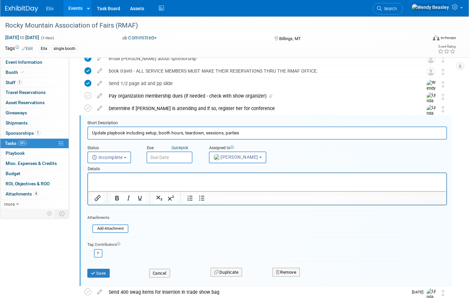
scroll to position [89, 0]
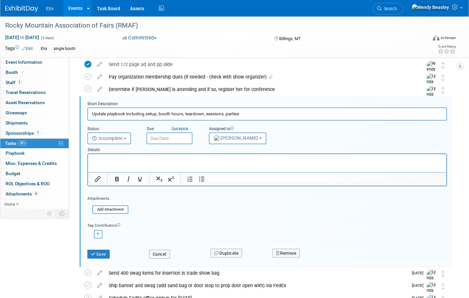
drag, startPoint x: 146, startPoint y: 113, endPoint x: 159, endPoint y: 115, distance: 13.3
click at [159, 115] on input "Update playbook including setup, booth hours, teardown, sessions, parties" at bounding box center [267, 113] width 360 height 13
drag, startPoint x: 170, startPoint y: 115, endPoint x: 191, endPoint y: 116, distance: 20.7
click at [191, 116] on input "Update playbook including booth hours, teardown, sessions, parties" at bounding box center [267, 113] width 360 height 13
type input "Update playbook including booth hours, shipping instrutions, sessions, parties"
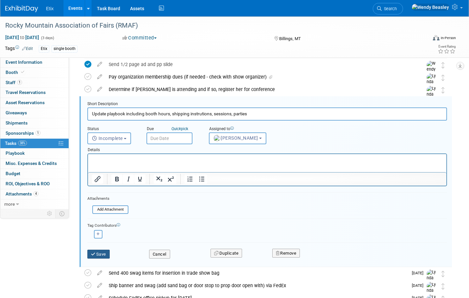
click at [106, 252] on button "Save" at bounding box center [98, 254] width 22 height 9
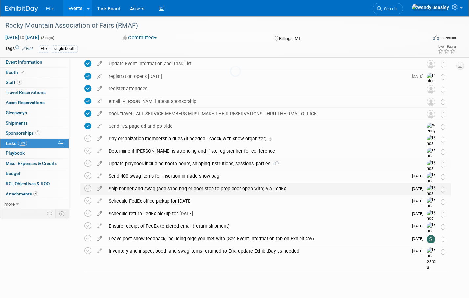
scroll to position [27, 0]
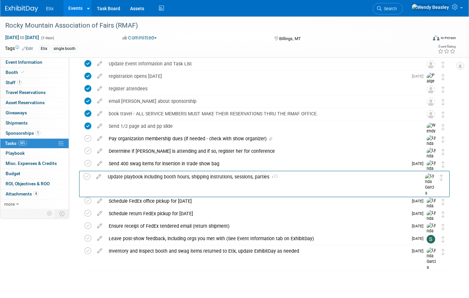
drag, startPoint x: 441, startPoint y: 165, endPoint x: 439, endPoint y: 177, distance: 12.6
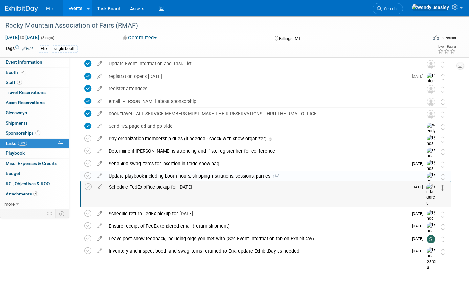
drag, startPoint x: 444, startPoint y: 204, endPoint x: 444, endPoint y: 189, distance: 14.8
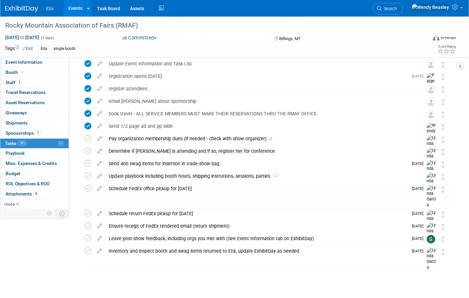
click at [171, 175] on div "Update playbook including booth hours, shipping instrutions, sessions, parties 1" at bounding box center [259, 176] width 308 height 11
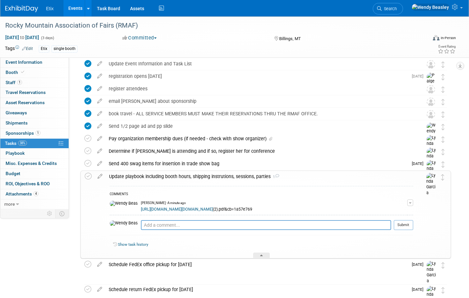
scroll to position [26, 0]
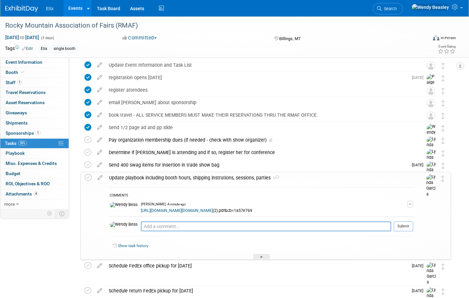
click at [99, 175] on icon at bounding box center [100, 176] width 12 height 8
select select "9"
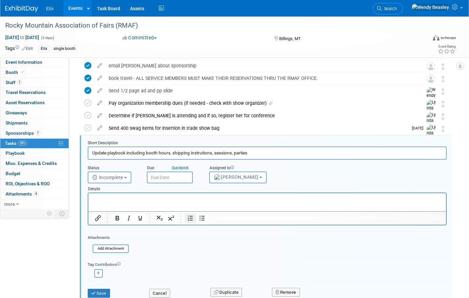
scroll to position [102, 0]
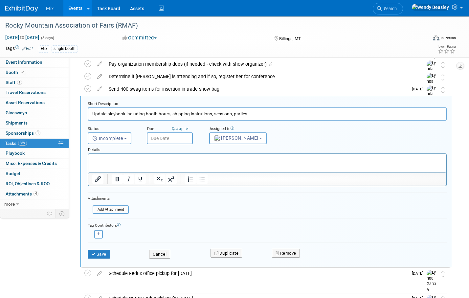
click at [201, 115] on input "Update playbook including booth hours, shipping instrutions, sessions, parties" at bounding box center [267, 113] width 359 height 13
type input "Update playbook including booth hours, shipping instructions, sessions, parties"
click at [174, 138] on input "text" at bounding box center [170, 138] width 46 height 12
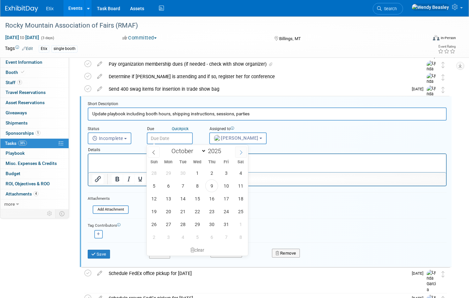
click at [242, 151] on icon at bounding box center [241, 152] width 5 height 5
select select "10"
click at [166, 199] on span "10" at bounding box center [168, 198] width 13 height 13
type input "Nov 10, 2025"
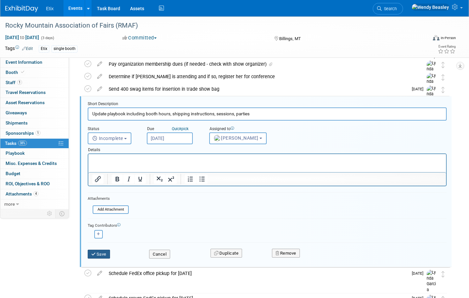
click at [102, 253] on button "Save" at bounding box center [99, 254] width 22 height 9
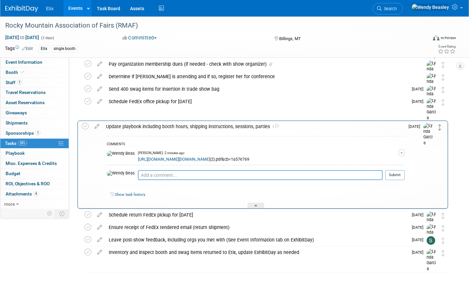
drag, startPoint x: 442, startPoint y: 105, endPoint x: 439, endPoint y: 130, distance: 25.1
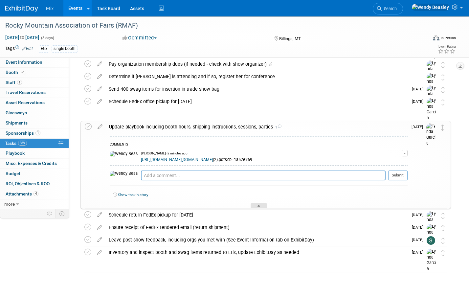
click at [255, 204] on div at bounding box center [259, 206] width 16 height 6
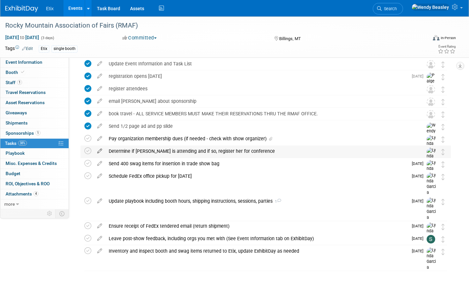
click at [101, 151] on icon at bounding box center [100, 150] width 12 height 8
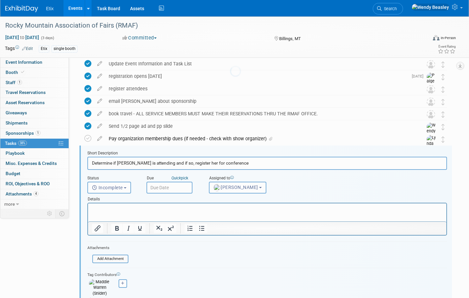
scroll to position [77, 0]
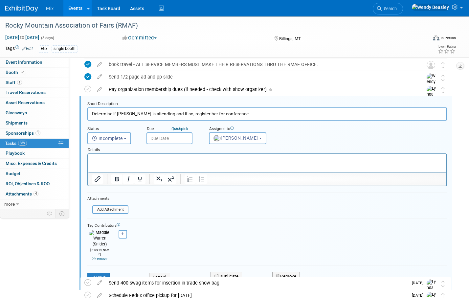
click at [178, 161] on p "Rich Text Area. Press ALT-0 for help." at bounding box center [267, 160] width 351 height 6
drag, startPoint x: 113, startPoint y: 157, endPoint x: 72, endPoint y: 159, distance: 41.1
click at [88, 159] on html "@madd" at bounding box center [267, 158] width 359 height 9
click at [163, 273] on button "Cancel" at bounding box center [159, 277] width 21 height 9
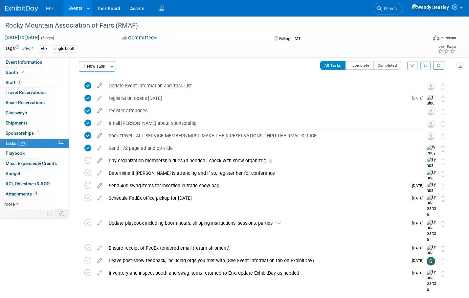
scroll to position [0, 0]
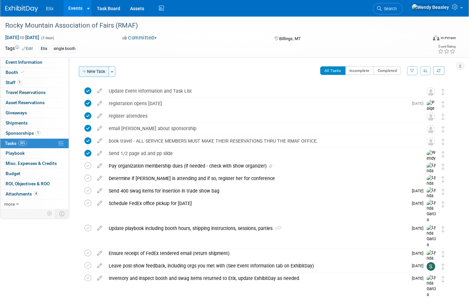
click at [102, 70] on button "New Task" at bounding box center [94, 71] width 30 height 11
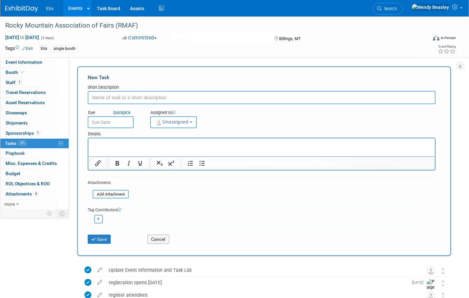
paste input "Reserve booth assets"
type input "Reserve booth assets"
click at [184, 122] on span "Unassigned" at bounding box center [172, 121] width 34 height 5
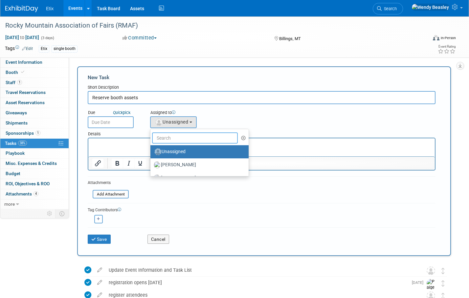
click at [185, 138] on input "text" at bounding box center [195, 137] width 86 height 11
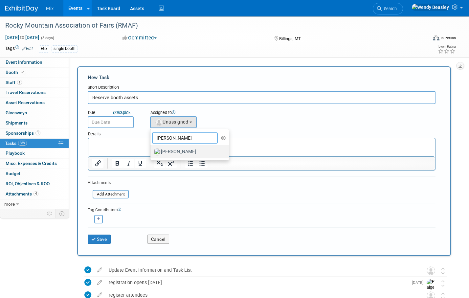
type input "[PERSON_NAME]"
click at [181, 153] on label "[PERSON_NAME]" at bounding box center [188, 152] width 69 height 11
click at [151, 153] on input "[PERSON_NAME]" at bounding box center [149, 151] width 4 height 4
select select "e83abd84-2004-4464-820a-b93eea2d3b76"
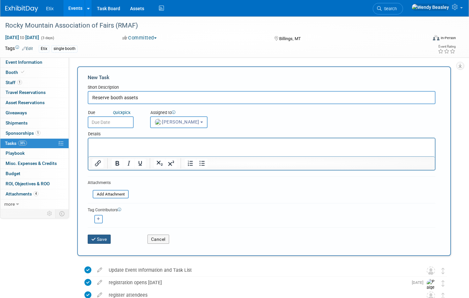
click at [105, 241] on button "Save" at bounding box center [99, 239] width 23 height 9
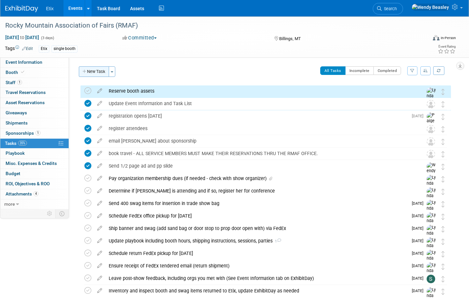
click at [96, 72] on button "New Task" at bounding box center [94, 71] width 30 height 11
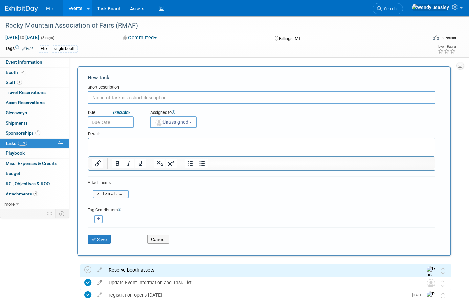
click at [129, 96] on input "text" at bounding box center [262, 97] width 348 height 13
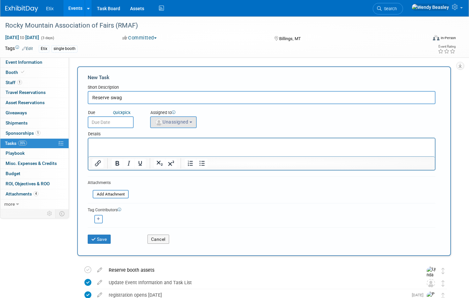
type input "Reserve swag"
click at [164, 121] on span "Unassigned" at bounding box center [172, 121] width 34 height 5
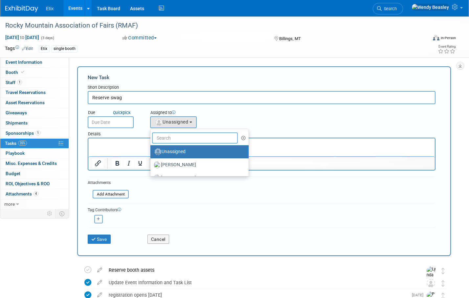
click at [183, 136] on input "text" at bounding box center [195, 137] width 86 height 11
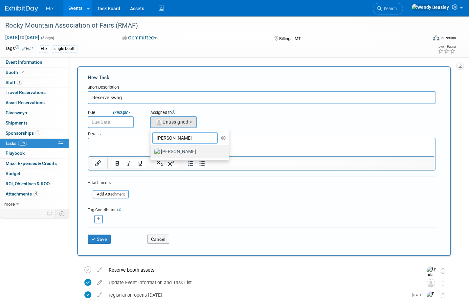
type input "[PERSON_NAME]"
drag, startPoint x: 180, startPoint y: 151, endPoint x: 87, endPoint y: 12, distance: 167.8
click at [180, 151] on label "[PERSON_NAME]" at bounding box center [188, 152] width 69 height 11
click at [151, 151] on input "[PERSON_NAME]" at bounding box center [149, 151] width 4 height 4
select select "e83abd84-2004-4464-820a-b93eea2d3b76"
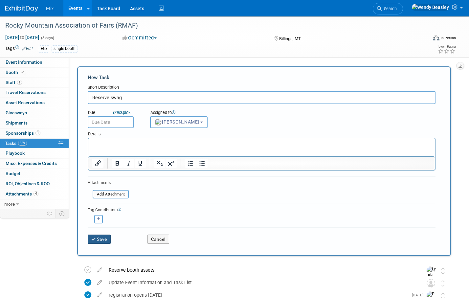
click at [104, 236] on button "Save" at bounding box center [99, 239] width 23 height 9
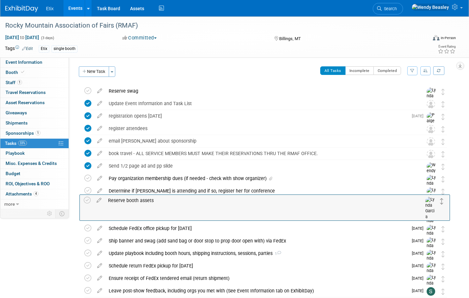
drag, startPoint x: 442, startPoint y: 107, endPoint x: 441, endPoint y: 204, distance: 96.9
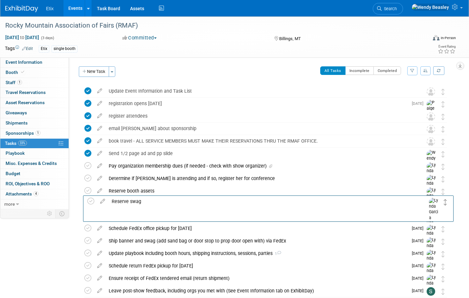
drag, startPoint x: 443, startPoint y: 92, endPoint x: 445, endPoint y: 202, distance: 110.4
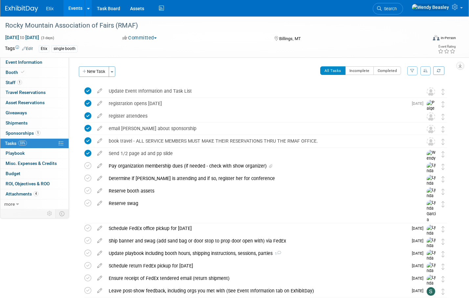
click at [226, 216] on div "Send 400 swag items for insertion in trade show bag" at bounding box center [256, 215] width 303 height 11
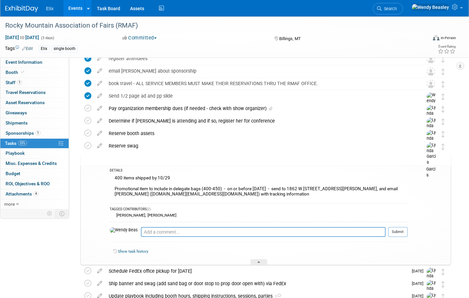
scroll to position [68, 0]
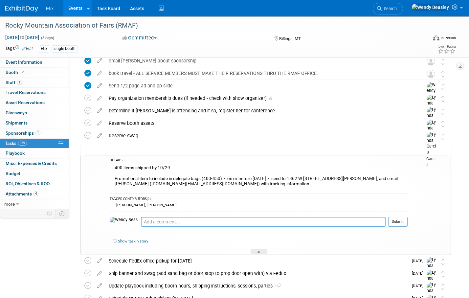
click at [200, 221] on textarea at bounding box center [263, 222] width 245 height 10
type textarea "Thinking mints are going to have to be it - not sure we have a big quantity of …"
click at [393, 220] on button "Submit" at bounding box center [397, 222] width 19 height 10
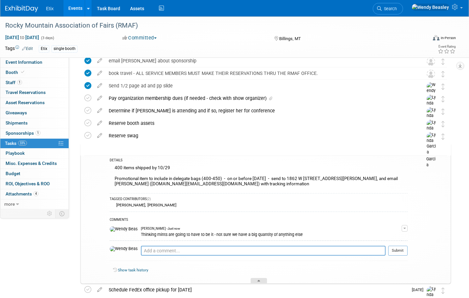
click at [261, 279] on div at bounding box center [259, 281] width 16 height 6
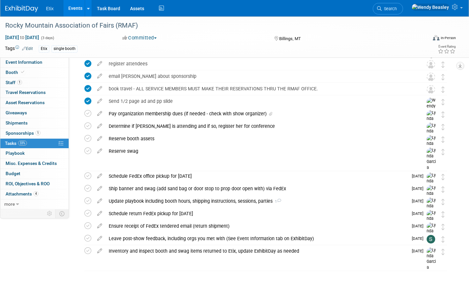
scroll to position [52, 0]
click at [316, 162] on div "Send 400 swag items for insertion in trade show bag 1" at bounding box center [256, 163] width 303 height 11
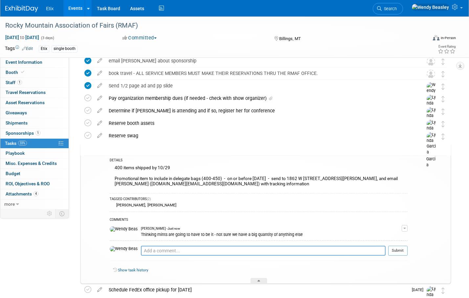
click at [316, 162] on div "DETAILS" at bounding box center [259, 161] width 298 height 6
click at [265, 149] on div "Send 400 swag items for insertion in trade show bag 1" at bounding box center [257, 148] width 302 height 11
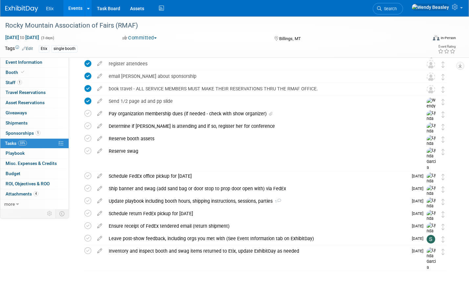
scroll to position [52, 0]
click at [301, 161] on div "Send 400 swag items for insertion in trade show bag 1" at bounding box center [256, 163] width 303 height 11
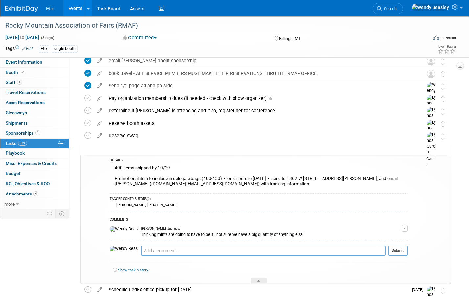
click at [296, 151] on div "Send 400 swag items for insertion in trade show bag 1" at bounding box center [257, 148] width 302 height 11
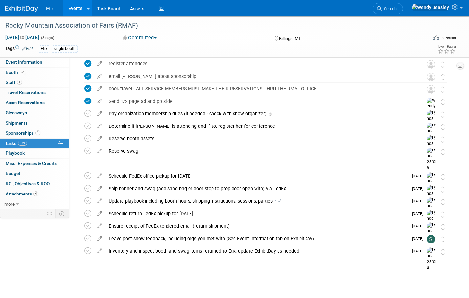
click at [295, 153] on div "Reserve swag" at bounding box center [259, 151] width 308 height 11
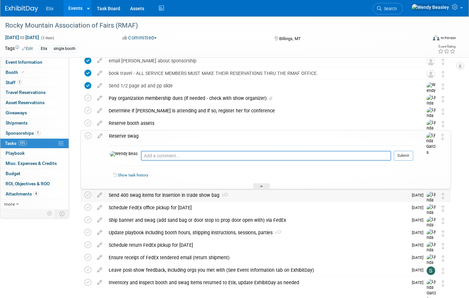
click at [273, 199] on div "Send 400 swag items for insertion in trade show bag 1" at bounding box center [256, 195] width 303 height 11
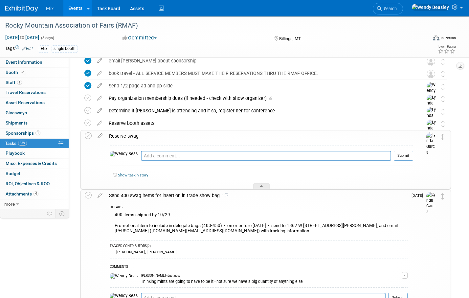
click at [205, 215] on div "400 items shipped by 10/29 Promotional item to include in delegate bags (400-45…" at bounding box center [259, 224] width 298 height 26
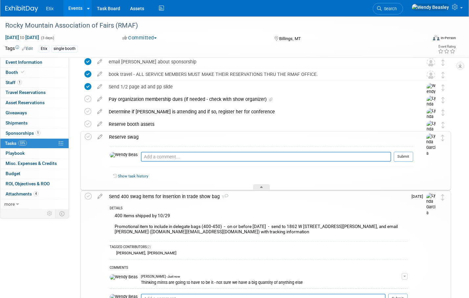
scroll to position [66, 0]
click at [101, 197] on icon at bounding box center [100, 195] width 12 height 8
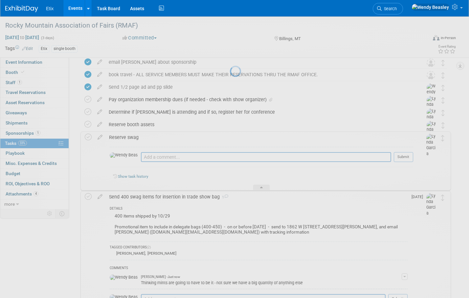
select select "9"
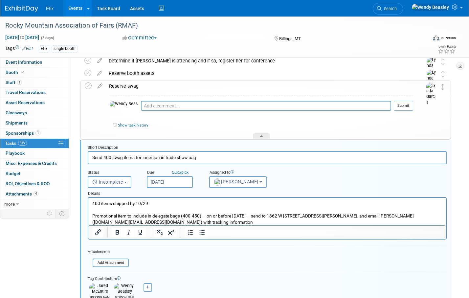
scroll to position [161, 0]
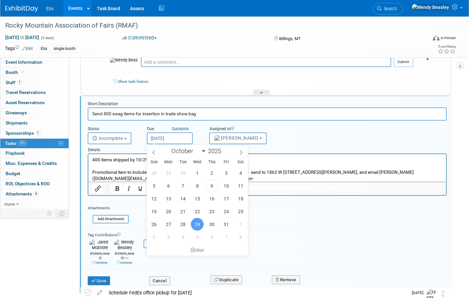
click at [173, 138] on input "Oct 29, 2025" at bounding box center [170, 138] width 46 height 12
click at [285, 219] on form "Short Description Send 400 swag items for insertion in trade show bag Status <i…" at bounding box center [267, 196] width 369 height 191
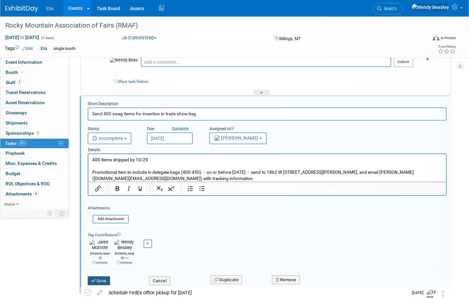
scroll to position [160, 0]
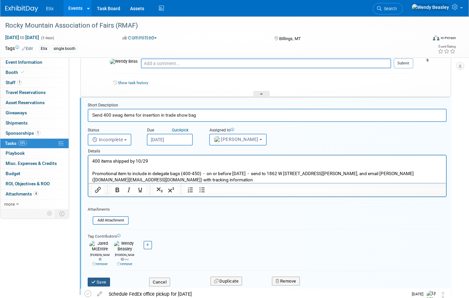
click at [97, 278] on button "Save" at bounding box center [99, 282] width 22 height 9
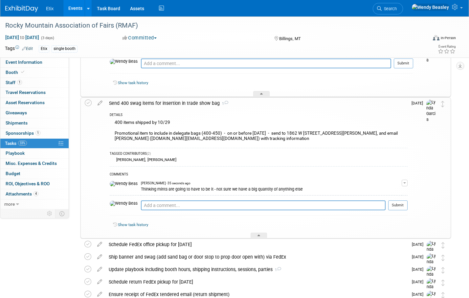
scroll to position [159, 0]
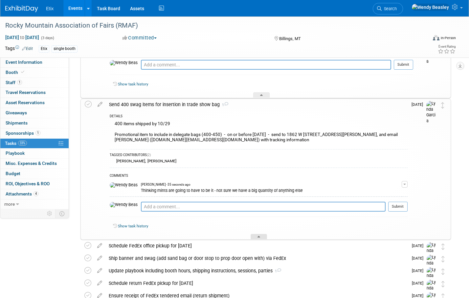
click at [258, 237] on icon at bounding box center [259, 238] width 3 height 4
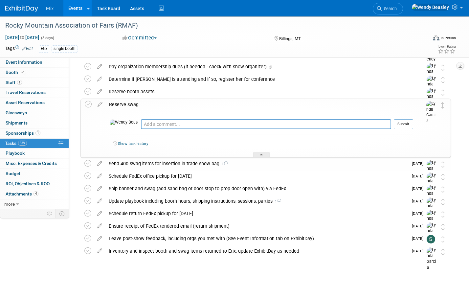
scroll to position [99, 0]
click at [98, 176] on icon at bounding box center [100, 175] width 12 height 8
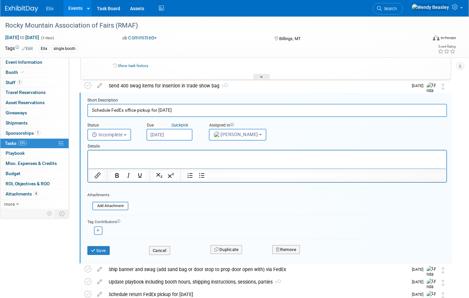
scroll to position [181, 0]
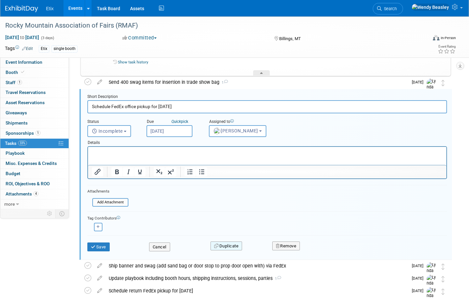
click at [232, 246] on button "Duplicate" at bounding box center [227, 246] width 32 height 9
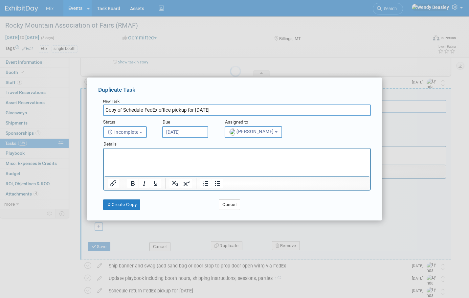
scroll to position [0, 0]
drag, startPoint x: 205, startPoint y: 111, endPoint x: 209, endPoint y: 113, distance: 4.8
click at [209, 112] on input "Copy of Schedule FedEx office pickup for Nov 6" at bounding box center [237, 110] width 268 height 12
type input "Copy of Schedule FedEx office pickup for October 29"
click at [195, 130] on input "[DATE]" at bounding box center [185, 132] width 46 height 12
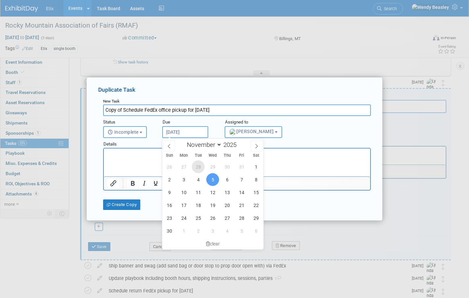
click at [201, 167] on span "28" at bounding box center [198, 166] width 13 height 13
type input "[DATE]"
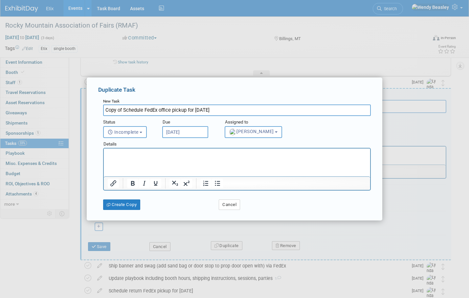
drag, startPoint x: 125, startPoint y: 111, endPoint x: 89, endPoint y: 108, distance: 35.6
click at [89, 108] on div "Duplicate Task New Task Copy of Schedule FedEx office pickup for October 29 Sta…" at bounding box center [235, 149] width 296 height 143
type input "Schedule FedEx office pickup for October 29"
click at [136, 205] on button "Create Copy" at bounding box center [121, 204] width 37 height 11
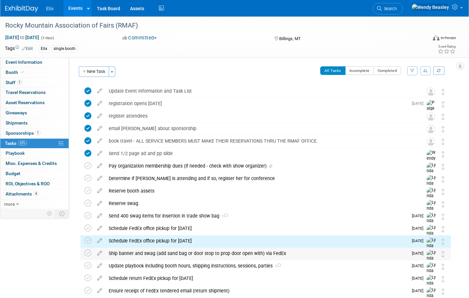
scroll to position [1, 0]
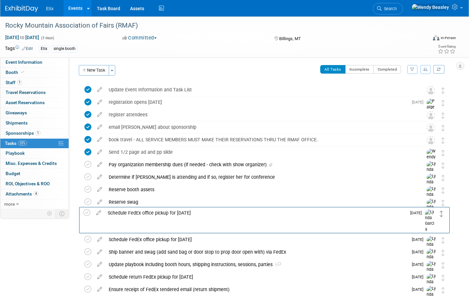
drag, startPoint x: 442, startPoint y: 243, endPoint x: 441, endPoint y: 216, distance: 27.0
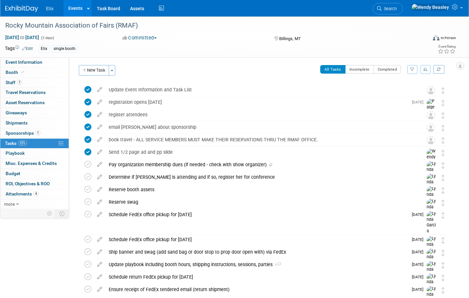
click at [245, 41] on div "Nov 12, 2025 to Nov 14, 2025 (3 days) Nov 12, 2025 to Nov 14, 2025 Committed Co…" at bounding box center [230, 39] width 461 height 10
click at [75, 8] on link "Events" at bounding box center [75, 8] width 24 height 16
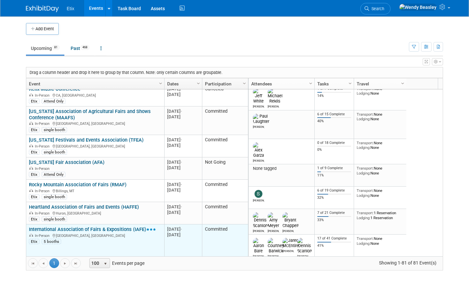
scroll to position [237, 0]
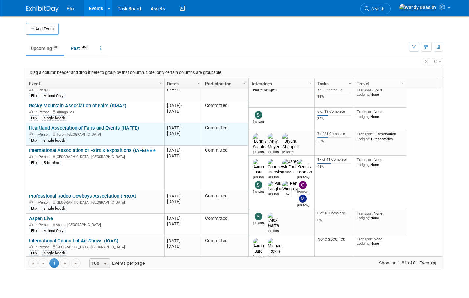
click at [95, 125] on link "Heartland Association of Fairs and Events (HAFFE)" at bounding box center [84, 128] width 110 height 6
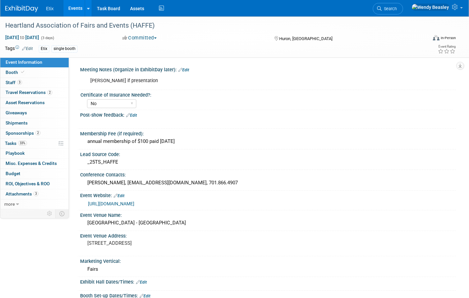
select select "No"
click at [17, 142] on span "Tasks 33%" at bounding box center [16, 143] width 22 height 5
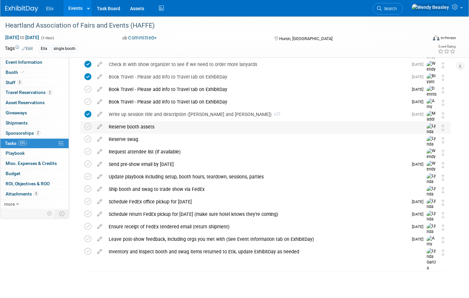
scroll to position [90, 0]
click at [154, 186] on div "Ship booth and swag to trade show via FedEx" at bounding box center [259, 188] width 308 height 11
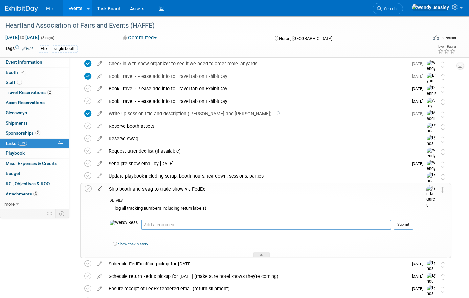
click at [101, 188] on icon at bounding box center [100, 187] width 12 height 8
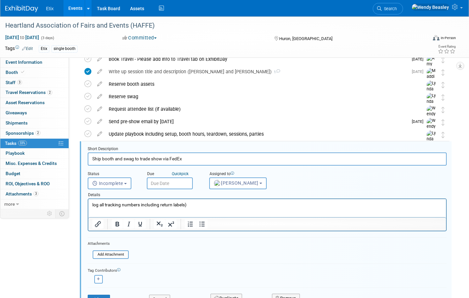
scroll to position [177, 0]
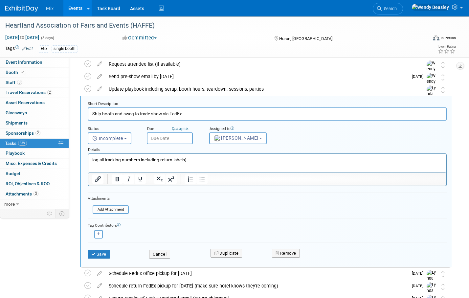
click at [167, 135] on input "text" at bounding box center [170, 138] width 46 height 12
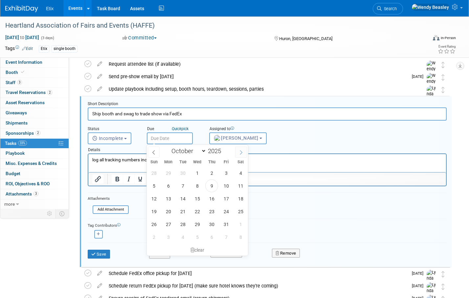
click at [241, 152] on icon at bounding box center [241, 152] width 5 height 5
select select "10"
click at [226, 199] on span "14" at bounding box center [226, 198] width 13 height 13
type input "[DATE]"
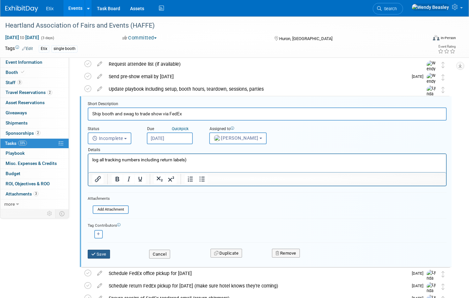
click at [101, 252] on button "Save" at bounding box center [99, 254] width 22 height 9
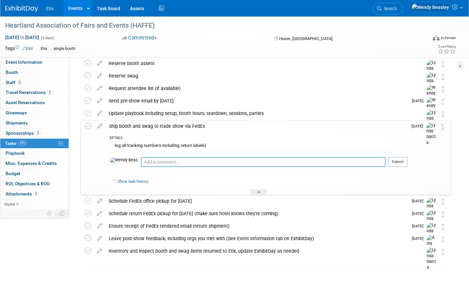
scroll to position [152, 0]
click at [255, 192] on div at bounding box center [259, 192] width 16 height 6
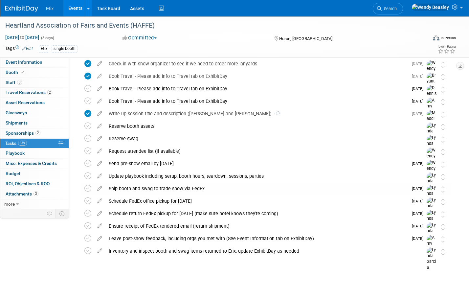
scroll to position [90, 0]
click at [192, 200] on div "Schedule FedEx office pickup for [DATE]" at bounding box center [256, 201] width 303 height 11
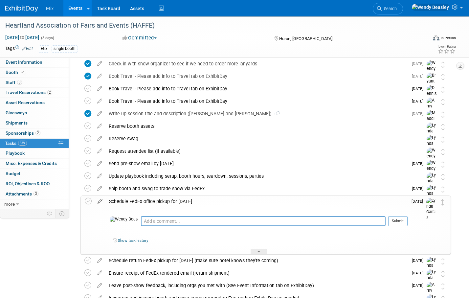
click at [101, 200] on icon at bounding box center [100, 200] width 12 height 8
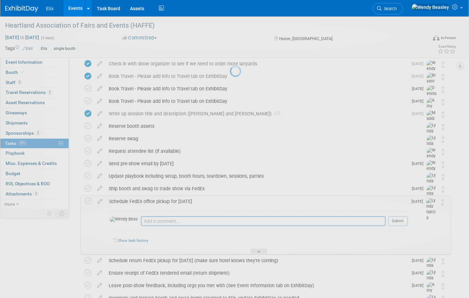
select select "10"
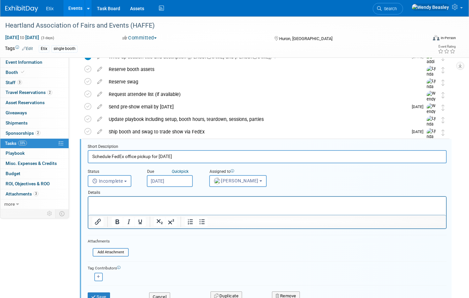
scroll to position [189, 0]
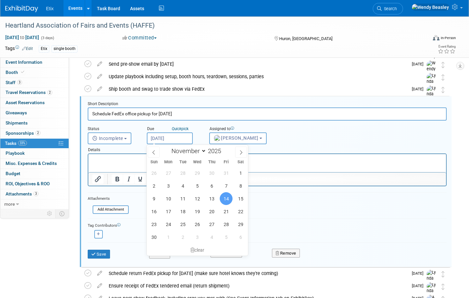
click at [171, 134] on input "[DATE]" at bounding box center [170, 138] width 46 height 12
click at [210, 199] on span "13" at bounding box center [211, 198] width 13 height 13
type input "[DATE]"
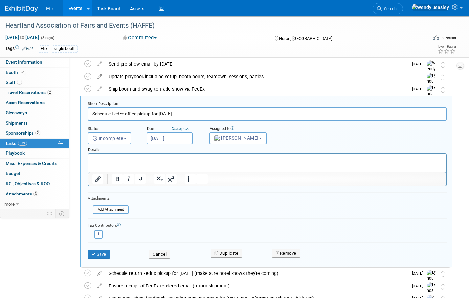
click at [173, 113] on input "Schedule FedEx office pickup for [DATE]" at bounding box center [267, 113] width 359 height 13
type input "Schedule FedEx office pickup for [DATE]"
click at [101, 253] on button "Save" at bounding box center [99, 254] width 22 height 9
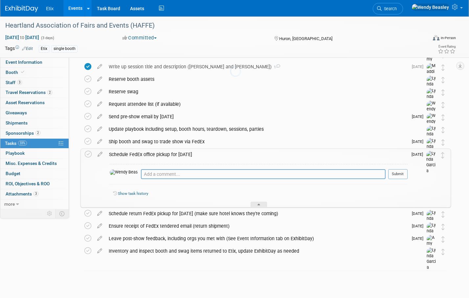
scroll to position [137, 0]
click at [164, 141] on div "Ship booth and swag to trade show via FedEx" at bounding box center [256, 141] width 303 height 11
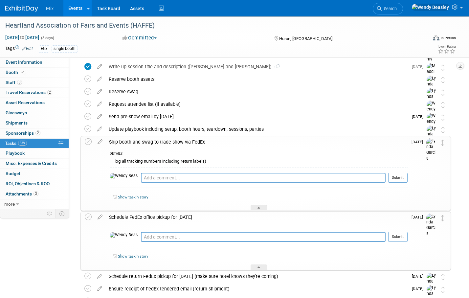
click at [161, 139] on div "Ship booth and swag to trade show via FedEx" at bounding box center [257, 141] width 302 height 11
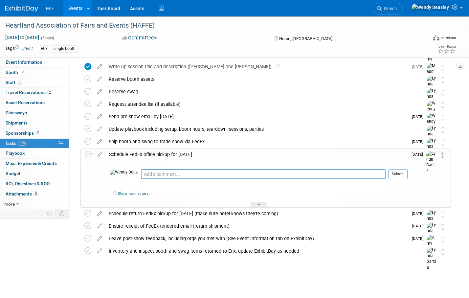
click at [154, 154] on div "Schedule FedEx office pickup for [DATE]" at bounding box center [257, 154] width 302 height 11
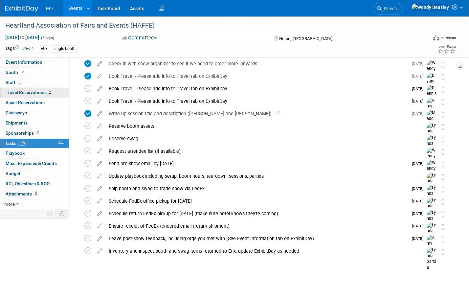
click at [22, 93] on span "Travel Reservations 2" at bounding box center [29, 92] width 47 height 5
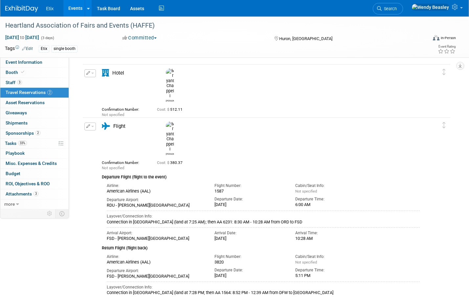
scroll to position [0, 0]
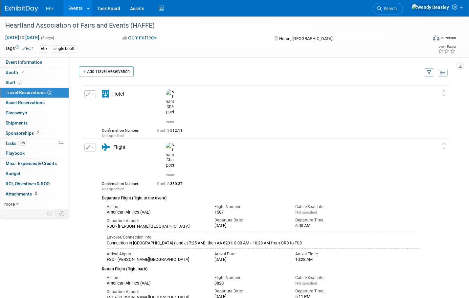
drag, startPoint x: 100, startPoint y: 126, endPoint x: 174, endPoint y: 129, distance: 73.7
click at [174, 138] on div "Hotel Name: Holiday Inn Express [PERSON_NAME] by IHG" at bounding box center [138, 148] width 82 height 20
click at [156, 138] on div "Hotel Name: Holiday Inn Express [PERSON_NAME] by IHG" at bounding box center [138, 148] width 82 height 20
click at [12, 141] on span "Tasks 33%" at bounding box center [16, 143] width 22 height 5
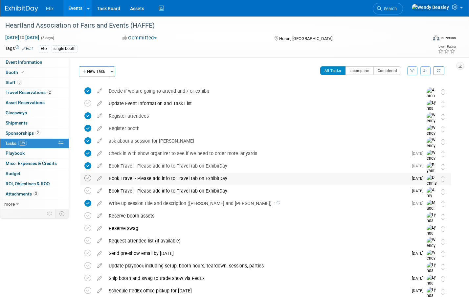
click at [87, 178] on icon at bounding box center [87, 178] width 7 height 7
click at [88, 191] on icon at bounding box center [87, 190] width 7 height 7
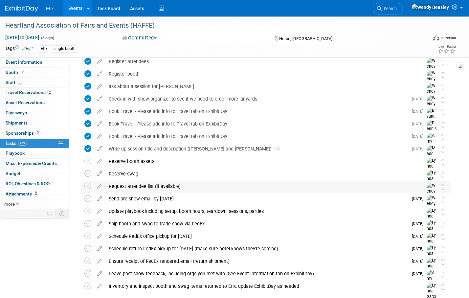
scroll to position [90, 0]
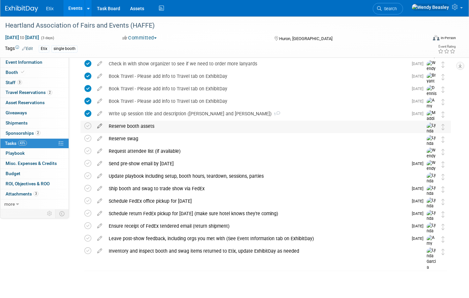
click at [99, 126] on icon at bounding box center [100, 125] width 12 height 8
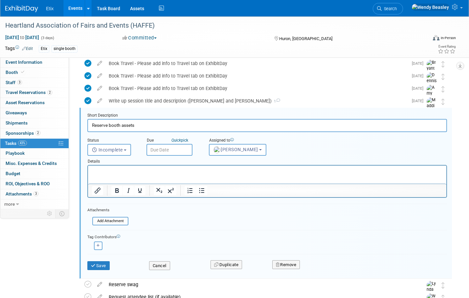
scroll to position [114, 0]
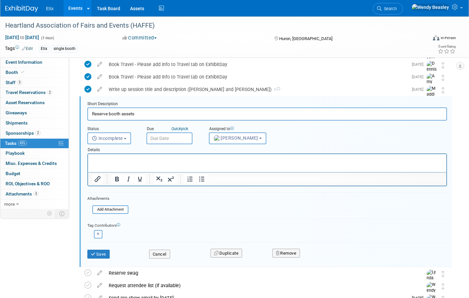
click at [182, 138] on input "text" at bounding box center [170, 138] width 46 height 12
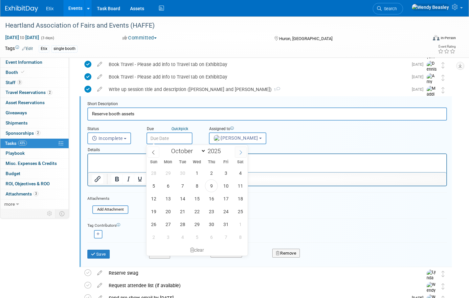
click at [240, 152] on icon at bounding box center [241, 152] width 5 height 5
select select "10"
click at [178, 185] on span "4" at bounding box center [182, 185] width 13 height 13
type input "[DATE]"
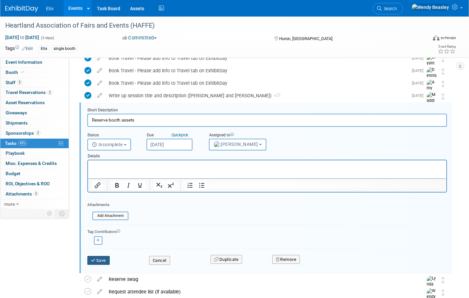
scroll to position [107, 0]
click at [101, 259] on button "Save" at bounding box center [98, 261] width 22 height 9
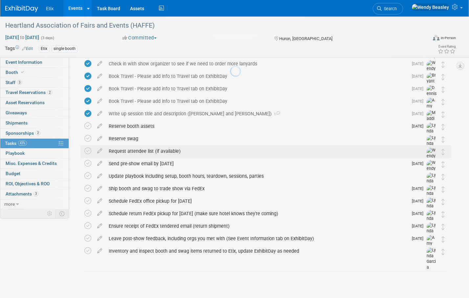
scroll to position [90, 0]
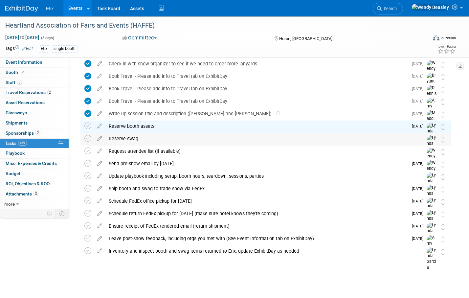
click at [129, 139] on div "Reserve swag" at bounding box center [259, 138] width 308 height 11
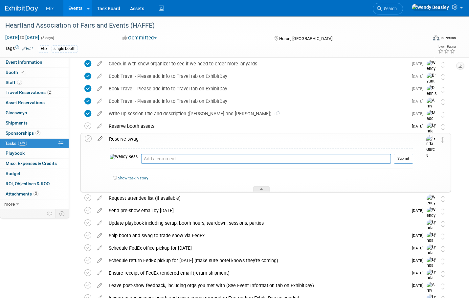
click at [99, 140] on icon at bounding box center [100, 137] width 12 height 8
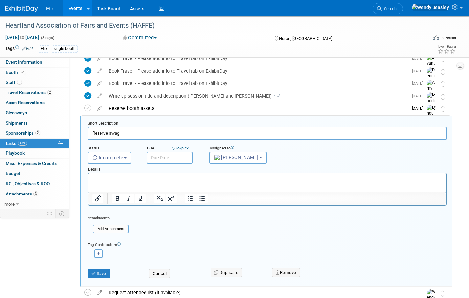
scroll to position [127, 0]
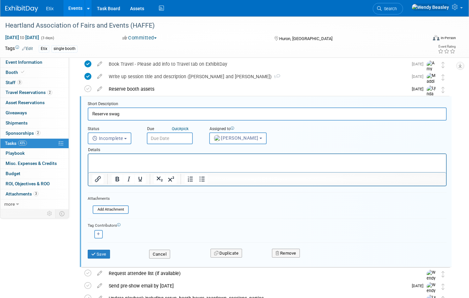
click at [166, 138] on input "text" at bounding box center [170, 138] width 46 height 12
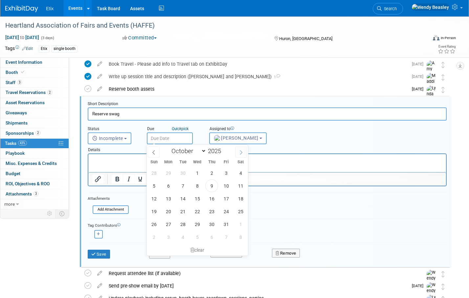
click at [239, 152] on icon at bounding box center [241, 152] width 5 height 5
select select "10"
click at [183, 185] on span "4" at bounding box center [182, 185] width 13 height 13
type input "[DATE]"
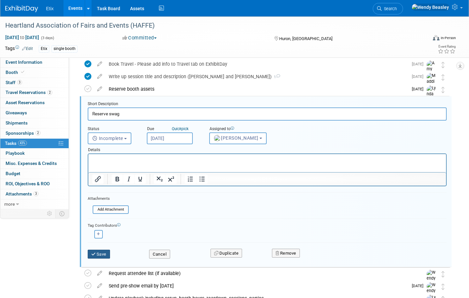
click at [103, 252] on button "Save" at bounding box center [99, 254] width 22 height 9
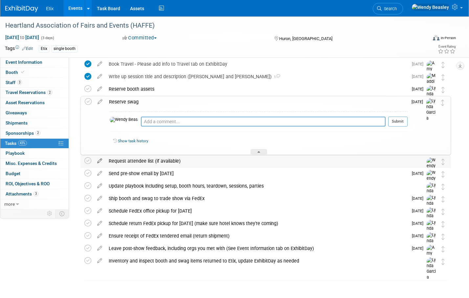
click at [99, 159] on icon at bounding box center [100, 159] width 12 height 8
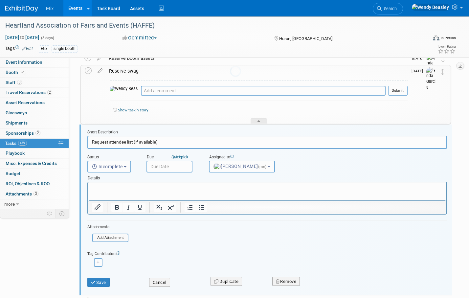
scroll to position [186, 0]
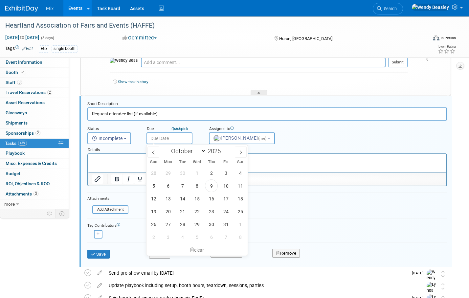
click at [184, 136] on input "text" at bounding box center [170, 138] width 46 height 12
click at [239, 151] on icon at bounding box center [241, 152] width 5 height 5
select select "10"
drag, startPoint x: 197, startPoint y: 185, endPoint x: 204, endPoint y: 176, distance: 11.0
click at [197, 185] on span "5" at bounding box center [197, 185] width 13 height 13
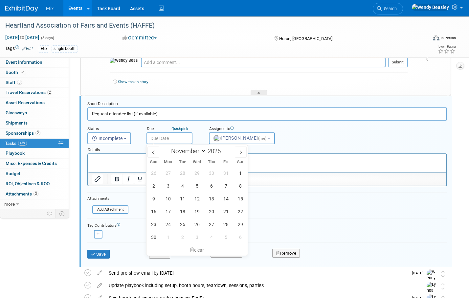
type input "[DATE]"
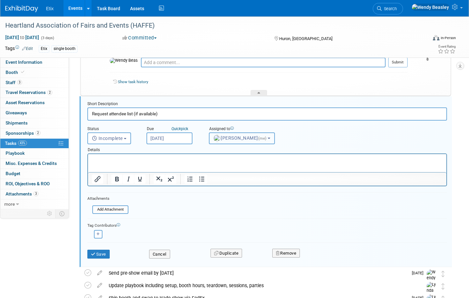
click at [228, 138] on span "[PERSON_NAME] (me)" at bounding box center [241, 137] width 54 height 5
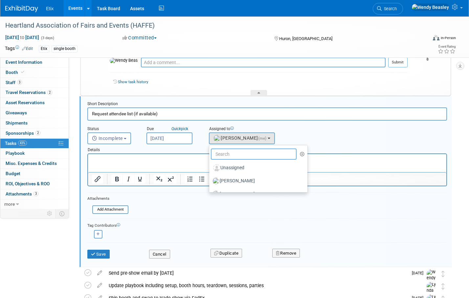
click at [232, 156] on input "text" at bounding box center [254, 154] width 86 height 11
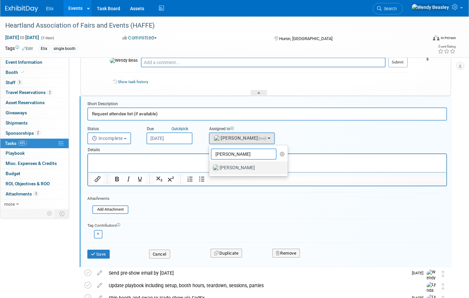
type input "[PERSON_NAME]"
click at [230, 167] on label "[PERSON_NAME]" at bounding box center [247, 168] width 69 height 11
click at [210, 167] on input "[PERSON_NAME]" at bounding box center [208, 167] width 4 height 4
select select "e83abd84-2004-4464-820a-b93eea2d3b76"
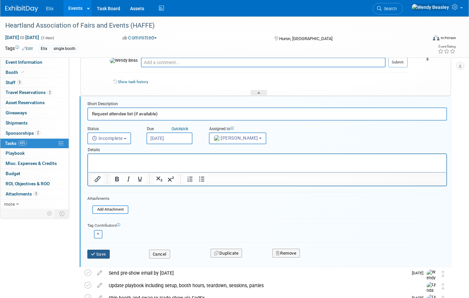
click at [106, 255] on button "Save" at bounding box center [98, 254] width 22 height 9
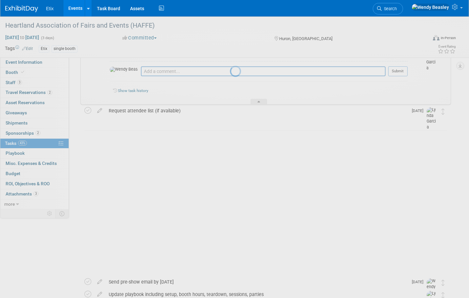
scroll to position [137, 0]
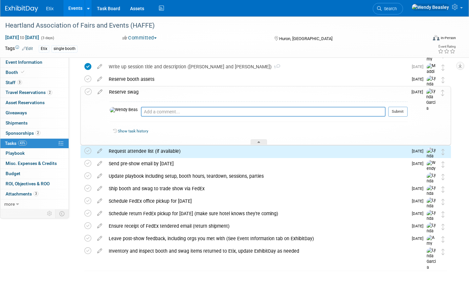
click at [257, 138] on div "Show task history" at bounding box center [259, 132] width 298 height 14
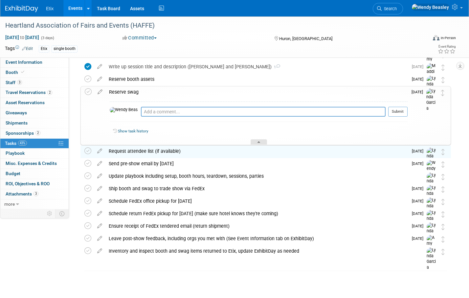
click at [260, 142] on icon at bounding box center [259, 143] width 3 height 4
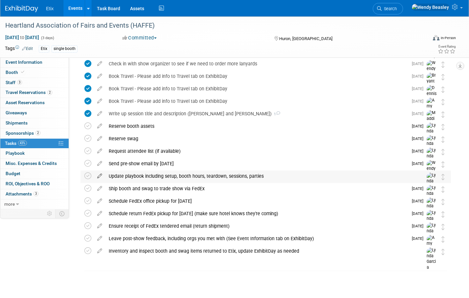
click at [100, 175] on icon at bounding box center [100, 175] width 12 height 8
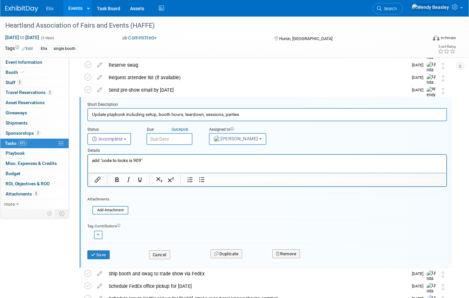
scroll to position [164, 0]
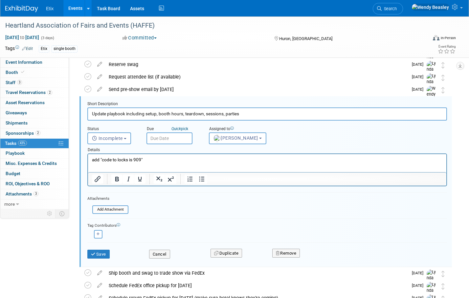
click at [180, 137] on input "text" at bounding box center [170, 138] width 46 height 12
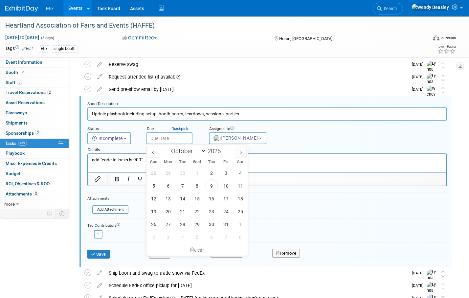
click at [238, 151] on span at bounding box center [241, 152] width 12 height 11
select select "10"
click at [181, 212] on span "18" at bounding box center [182, 211] width 13 height 13
type input "[DATE]"
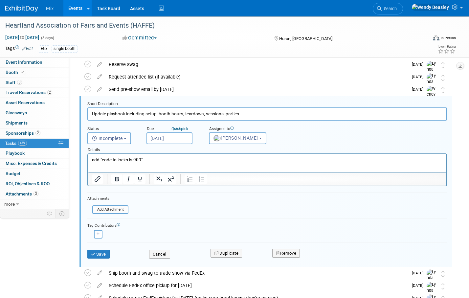
click at [248, 114] on input "Update playbook including setup, booth hours, teardown, sessions, parties" at bounding box center [267, 113] width 360 height 13
type input "Update playbook including setup, booth hours, teardown, sessions, parties, retu…"
click at [104, 254] on button "Save" at bounding box center [98, 254] width 22 height 9
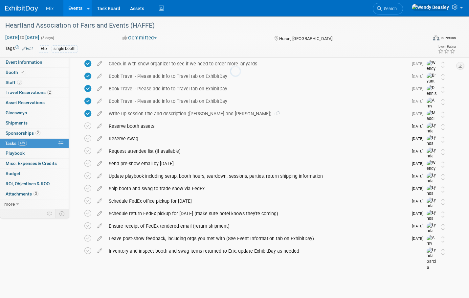
scroll to position [90, 0]
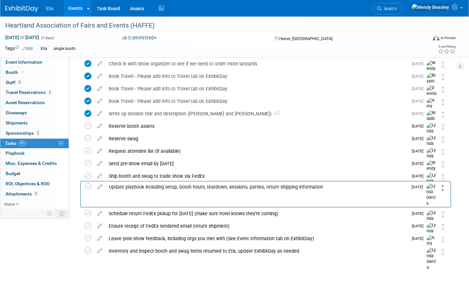
drag, startPoint x: 443, startPoint y: 176, endPoint x: 442, endPoint y: 188, distance: 12.2
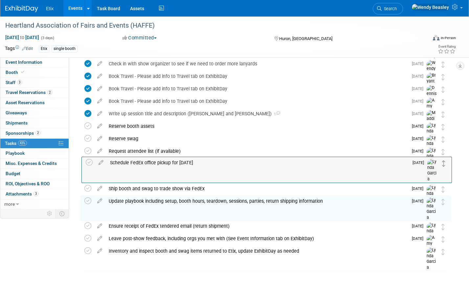
drag, startPoint x: 444, startPoint y: 204, endPoint x: 445, endPoint y: 165, distance: 39.1
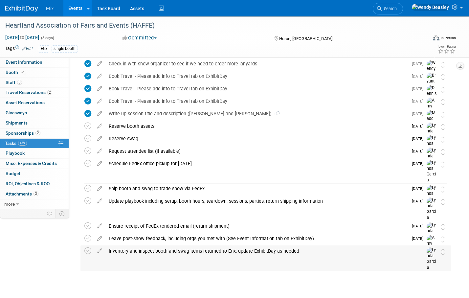
click at [215, 251] on div "Inventory and inspect booth and swag items returned to Etix, update ExhibitDay …" at bounding box center [259, 250] width 308 height 11
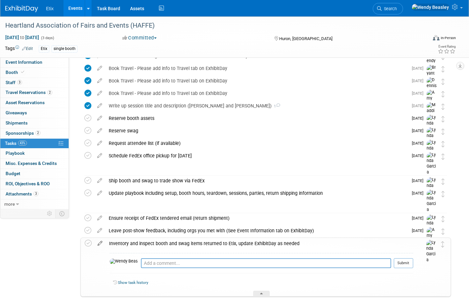
click at [99, 242] on icon at bounding box center [100, 242] width 12 height 8
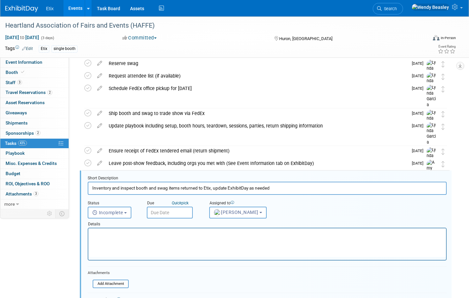
scroll to position [239, 0]
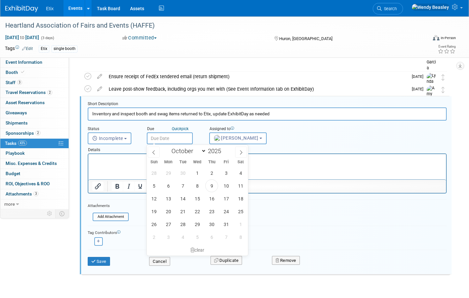
click at [170, 134] on input "text" at bounding box center [170, 138] width 46 height 12
click at [239, 152] on icon at bounding box center [241, 152] width 5 height 5
select select "10"
click at [166, 237] on span "1" at bounding box center [168, 237] width 13 height 13
type input "[DATE]"
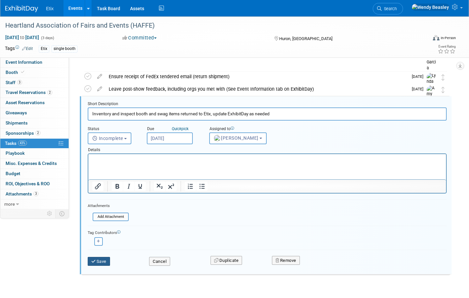
click at [97, 259] on button "Save" at bounding box center [99, 261] width 22 height 9
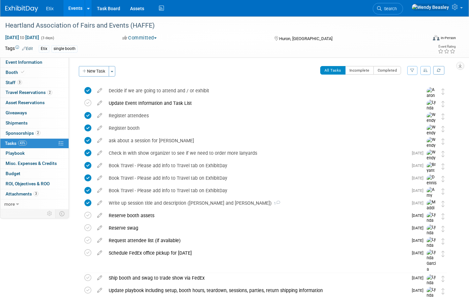
scroll to position [0, 0]
click at [99, 104] on icon at bounding box center [100, 102] width 12 height 8
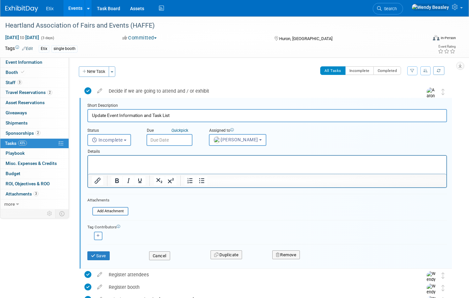
scroll to position [2, 0]
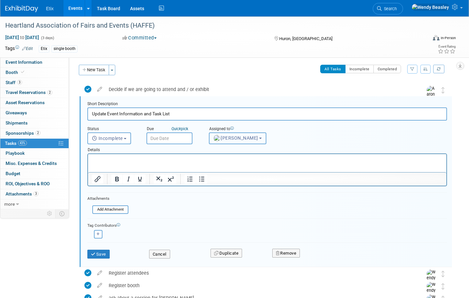
click at [245, 137] on span "[PERSON_NAME]" at bounding box center [236, 137] width 45 height 5
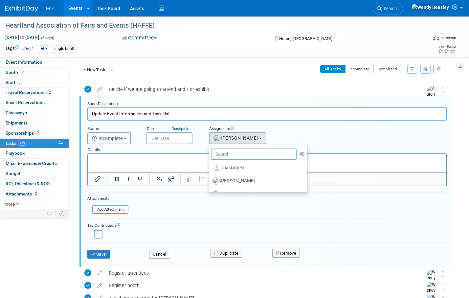
click at [244, 153] on input "text" at bounding box center [254, 154] width 86 height 11
type input "we"
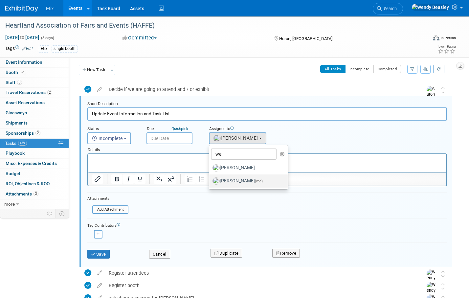
click at [237, 181] on label "[PERSON_NAME] (me)" at bounding box center [247, 181] width 69 height 11
click at [210, 181] on input "[PERSON_NAME] (me)" at bounding box center [208, 180] width 4 height 4
select select "67d77b69-99bf-450c-bf82-adffa46a8a34"
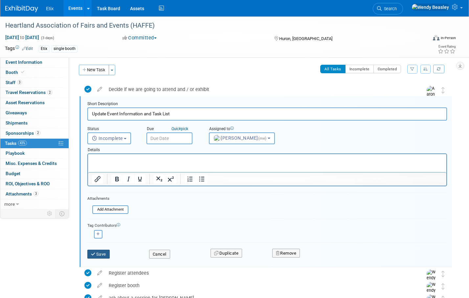
click at [99, 252] on button "Save" at bounding box center [98, 254] width 22 height 9
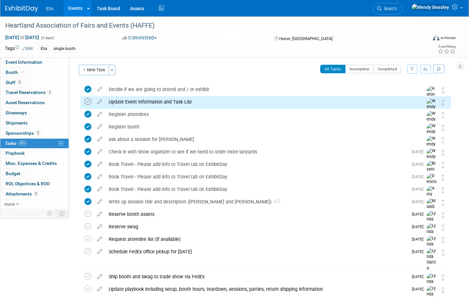
click at [89, 101] on icon at bounding box center [87, 101] width 7 height 7
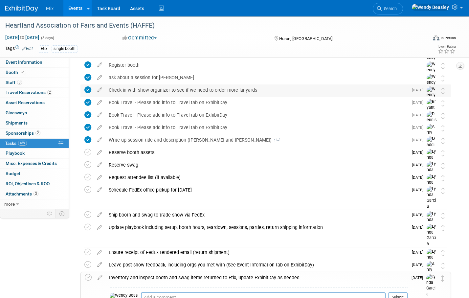
scroll to position [0, 0]
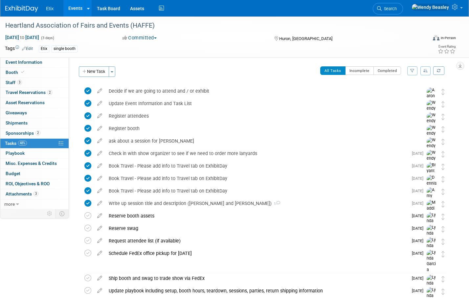
click at [73, 10] on link "Events" at bounding box center [75, 8] width 24 height 16
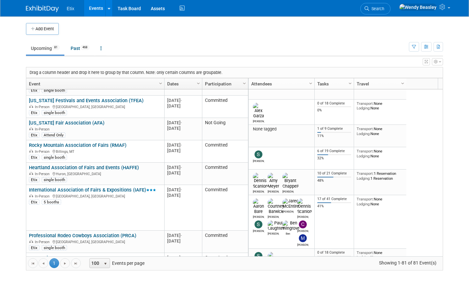
scroll to position [237, 0]
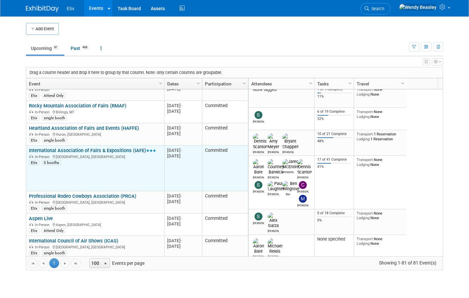
click at [87, 148] on link "International Association of Fairs & Expositions (IAFE)" at bounding box center [92, 151] width 127 height 6
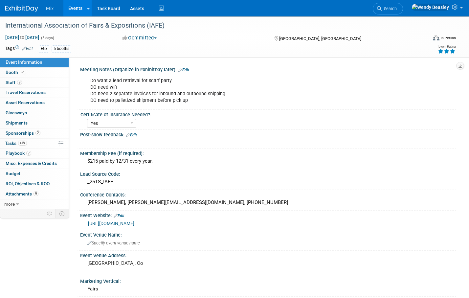
select select "Yes"
click at [10, 143] on span "Tasks 41%" at bounding box center [16, 143] width 22 height 5
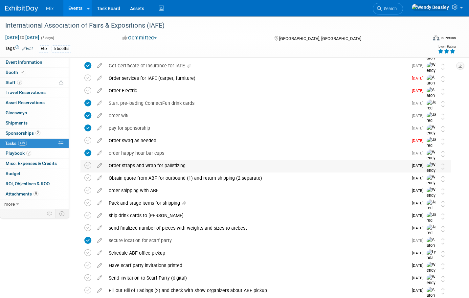
scroll to position [176, 0]
click at [101, 140] on icon at bounding box center [100, 138] width 12 height 8
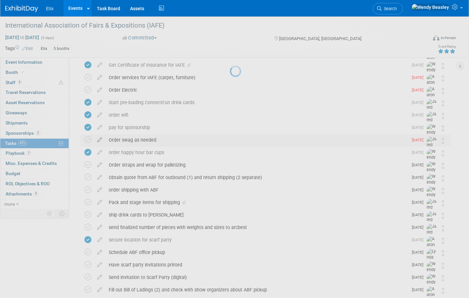
select select "9"
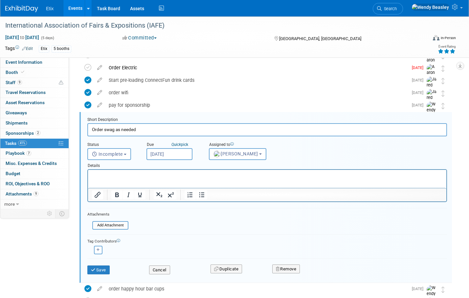
scroll to position [214, 0]
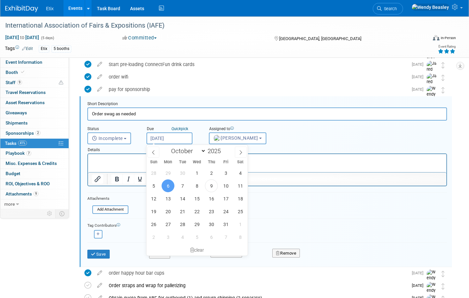
click at [177, 139] on input "[DATE]" at bounding box center [170, 138] width 46 height 12
click at [168, 198] on span "13" at bounding box center [168, 198] width 13 height 13
type input "Oct 13, 2025"
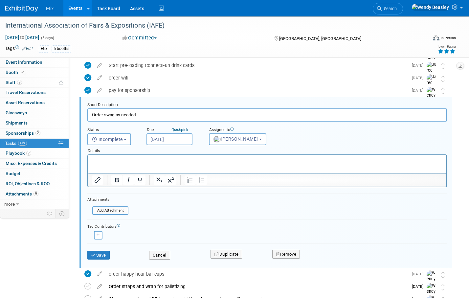
scroll to position [213, 0]
click at [99, 255] on button "Save" at bounding box center [98, 255] width 22 height 9
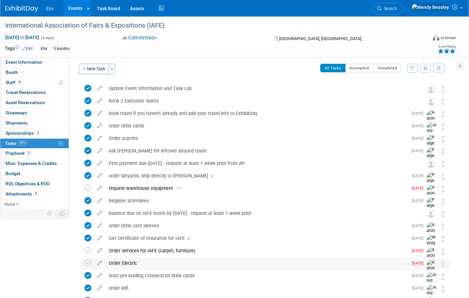
scroll to position [0, 0]
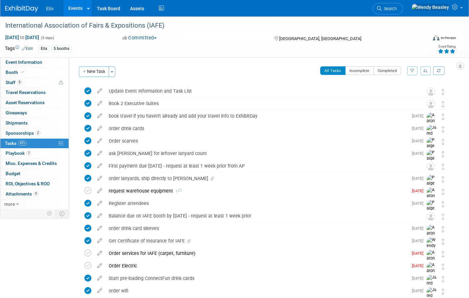
click at [95, 68] on button "New Task" at bounding box center [94, 71] width 30 height 11
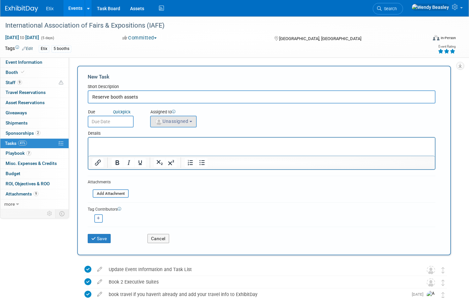
scroll to position [1, 0]
type input "Reserve booth assets"
click at [171, 121] on span "Unassigned" at bounding box center [172, 120] width 34 height 5
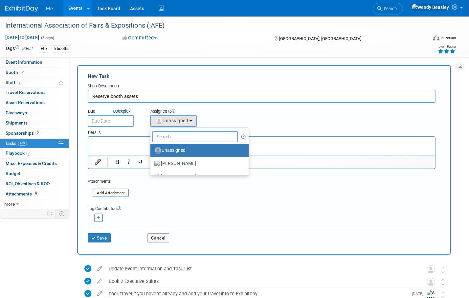
click at [179, 139] on input "text" at bounding box center [195, 136] width 86 height 11
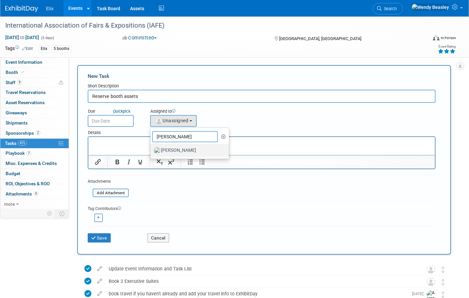
type input "jared"
click at [178, 151] on label "[PERSON_NAME]" at bounding box center [188, 150] width 69 height 11
click at [151, 151] on input "[PERSON_NAME]" at bounding box center [149, 150] width 4 height 4
select select "fd18225a-c7e9-469f-8cd6-bfee3399cd41"
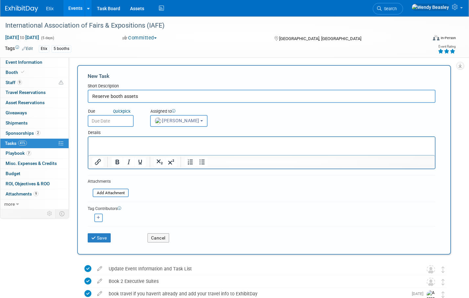
click at [119, 122] on input "text" at bounding box center [111, 121] width 46 height 12
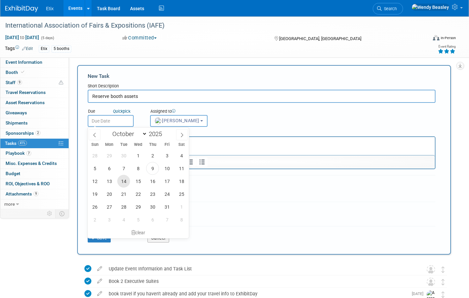
click at [126, 181] on span "14" at bounding box center [123, 181] width 13 height 13
type input "Oct 14, 2025"
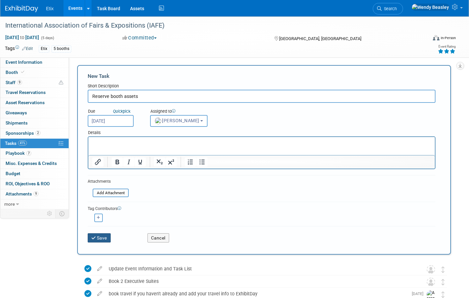
click at [103, 238] on button "Save" at bounding box center [99, 237] width 23 height 9
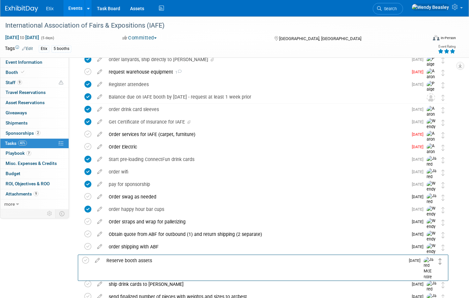
scroll to position [198, 0]
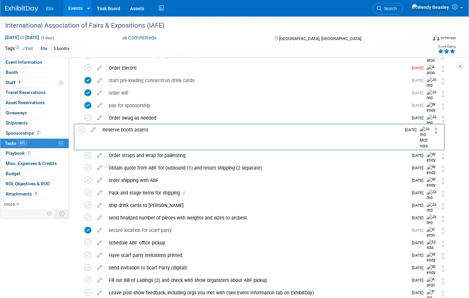
drag, startPoint x: 442, startPoint y: 92, endPoint x: 435, endPoint y: 134, distance: 42.0
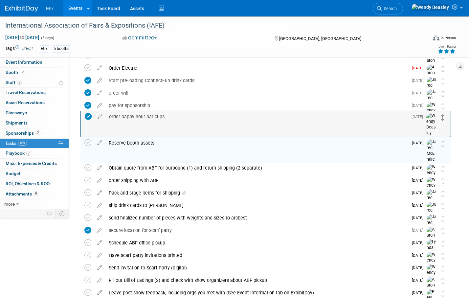
drag, startPoint x: 444, startPoint y: 145, endPoint x: 444, endPoint y: 119, distance: 26.6
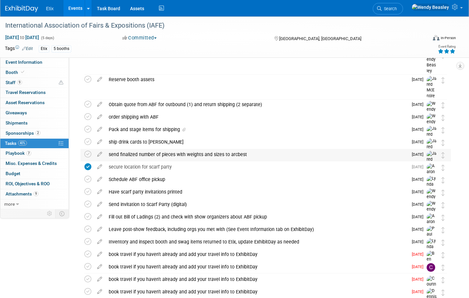
scroll to position [262, 0]
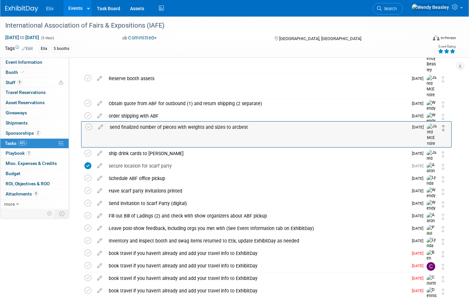
drag, startPoint x: 445, startPoint y: 154, endPoint x: 445, endPoint y: 128, distance: 26.6
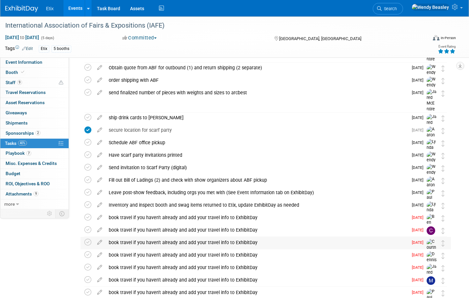
scroll to position [295, 0]
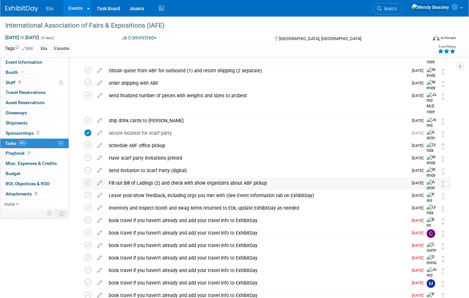
click at [256, 178] on div "Fill out Bill of Ladings (2) and check with show organizers about ABF pickup" at bounding box center [256, 182] width 303 height 11
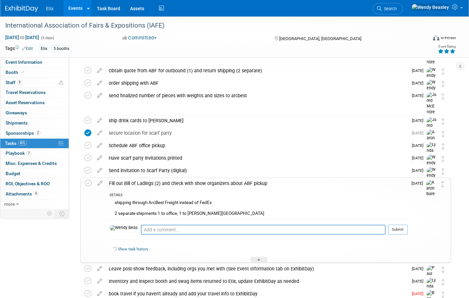
click at [239, 182] on div "Fill out Bill of Ladings (2) and check with show organizers about ABF pickup" at bounding box center [257, 183] width 302 height 11
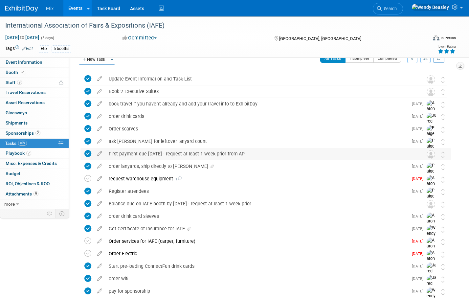
scroll to position [24, 0]
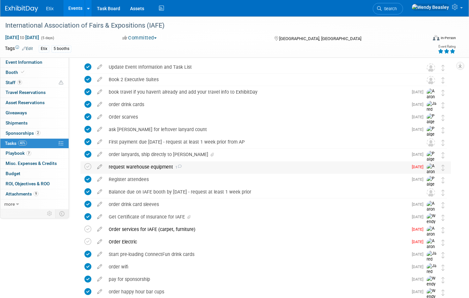
click at [148, 169] on div "request warehouse equipment 1" at bounding box center [256, 166] width 303 height 11
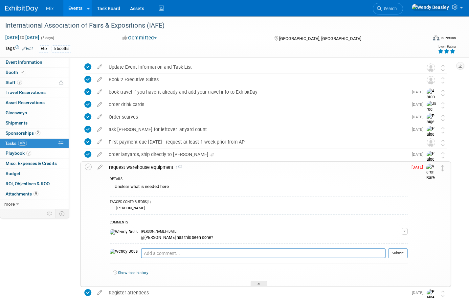
click at [164, 187] on div "Unclear what is needed here" at bounding box center [259, 187] width 298 height 10
click at [161, 168] on div "request warehouse equipment 1" at bounding box center [257, 167] width 302 height 11
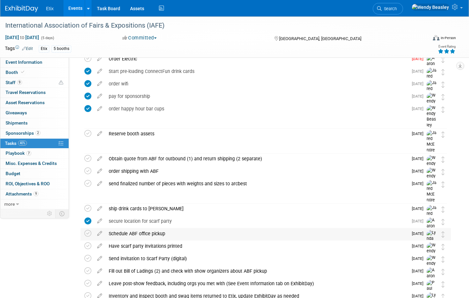
scroll to position [211, 0]
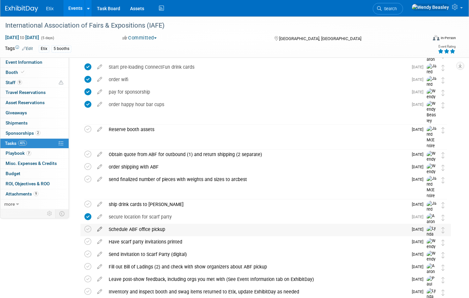
click at [100, 229] on icon at bounding box center [100, 228] width 12 height 8
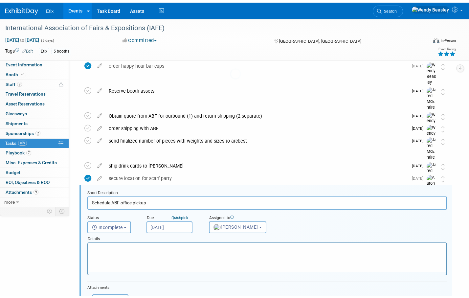
scroll to position [339, 0]
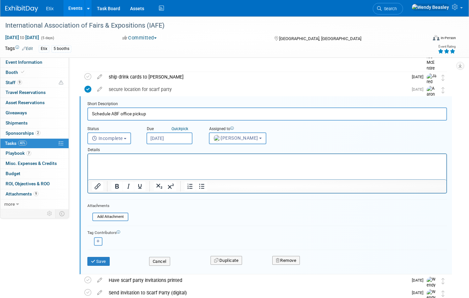
click at [99, 242] on icon "button" at bounding box center [98, 242] width 3 height 4
select select
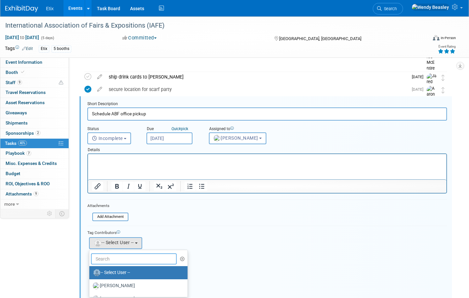
click at [130, 256] on input "text" at bounding box center [134, 258] width 86 height 11
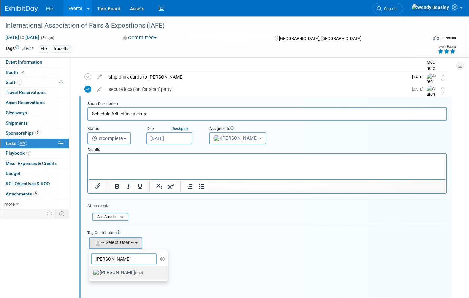
type input "Wen"
click at [145, 269] on label "Wendy Beasley (me)" at bounding box center [127, 272] width 69 height 11
click at [90, 270] on input "Wendy Beasley (me)" at bounding box center [88, 272] width 4 height 4
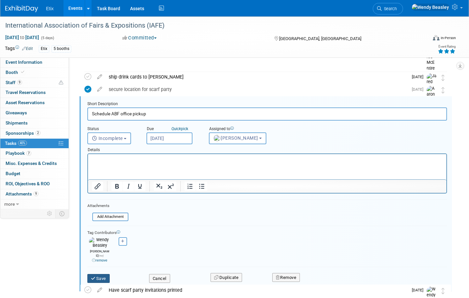
click at [101, 274] on button "Save" at bounding box center [98, 278] width 22 height 9
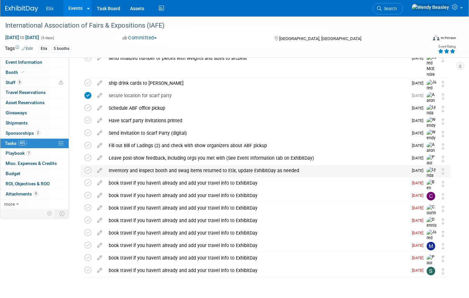
scroll to position [330, 0]
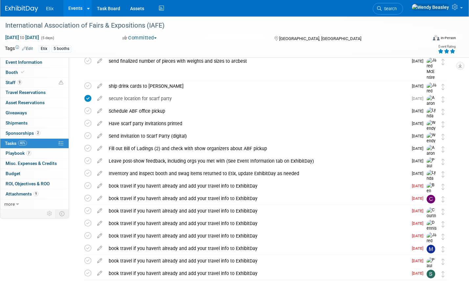
click at [75, 9] on link "Events" at bounding box center [75, 8] width 24 height 16
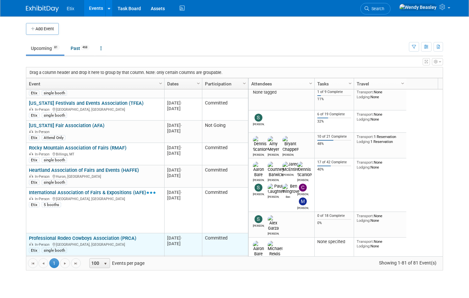
scroll to position [234, 0]
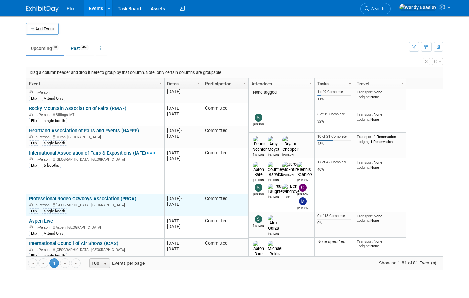
click at [102, 196] on link "Professional Rodeo Cowboys Association (PRCA)" at bounding box center [82, 199] width 107 height 6
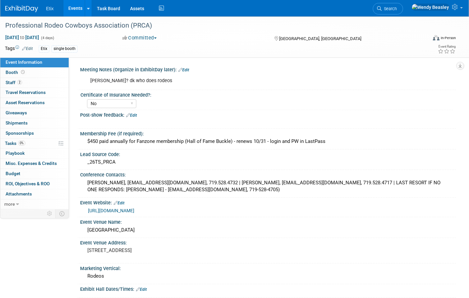
select select "No"
click at [16, 145] on span "Tasks 0%" at bounding box center [15, 143] width 20 height 5
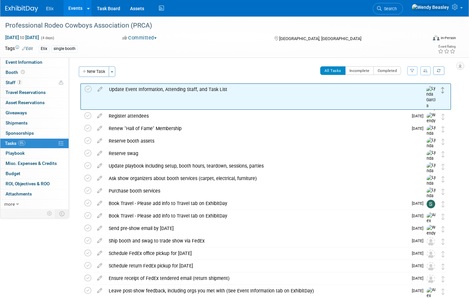
drag, startPoint x: 443, startPoint y: 129, endPoint x: 442, endPoint y: 90, distance: 39.4
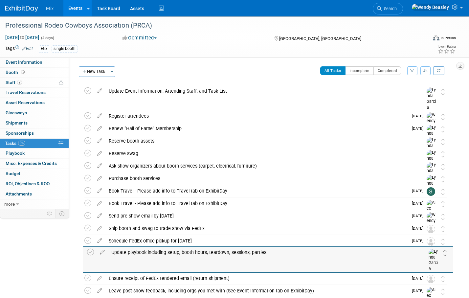
drag, startPoint x: 442, startPoint y: 167, endPoint x: 444, endPoint y: 253, distance: 86.1
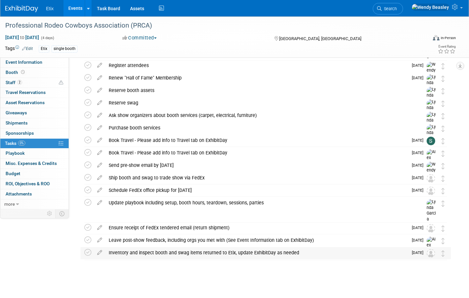
scroll to position [50, 0]
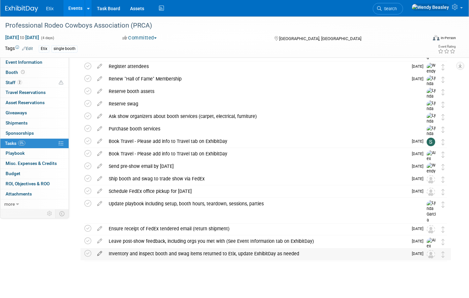
click at [97, 252] on icon at bounding box center [100, 252] width 12 height 8
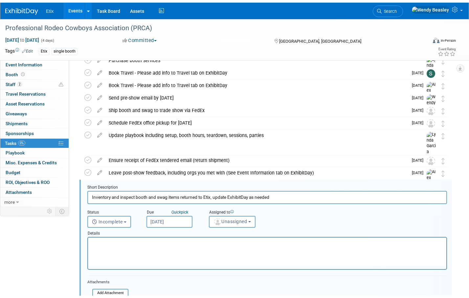
scroll to position [201, 0]
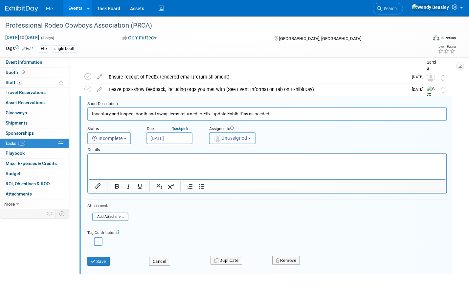
click at [232, 140] on span "Unassigned" at bounding box center [231, 137] width 34 height 5
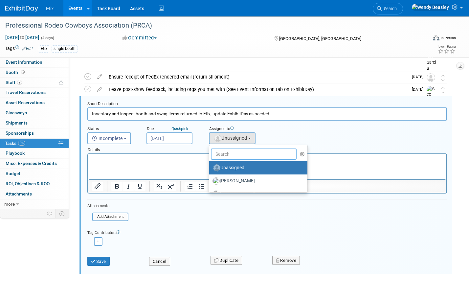
click at [230, 158] on input "text" at bounding box center [254, 154] width 86 height 11
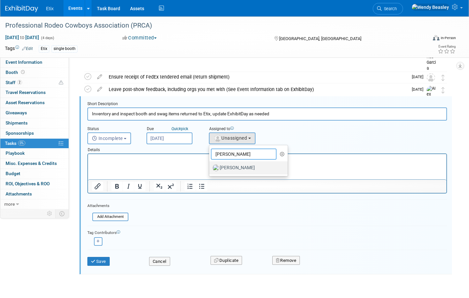
type input "[PERSON_NAME]"
drag, startPoint x: 225, startPoint y: 169, endPoint x: 128, endPoint y: 16, distance: 180.6
click at [225, 169] on label "[PERSON_NAME]" at bounding box center [247, 168] width 69 height 11
click at [210, 169] on input "[PERSON_NAME]" at bounding box center [208, 167] width 4 height 4
select select "e83abd84-2004-4464-820a-b93eea2d3b76"
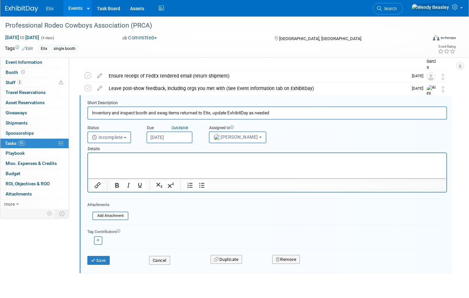
scroll to position [203, 0]
click at [102, 258] on button "Save" at bounding box center [98, 260] width 22 height 9
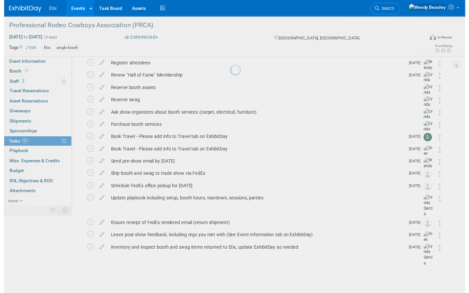
scroll to position [52, 0]
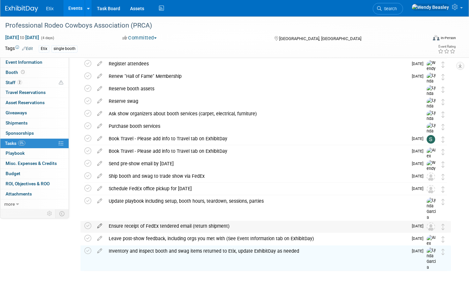
click at [99, 226] on icon at bounding box center [100, 224] width 12 height 8
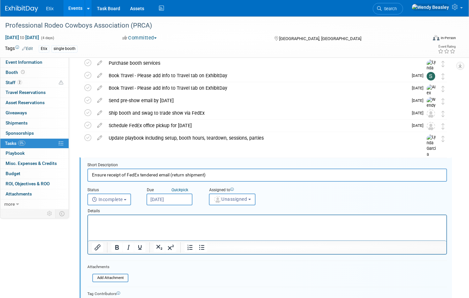
scroll to position [176, 0]
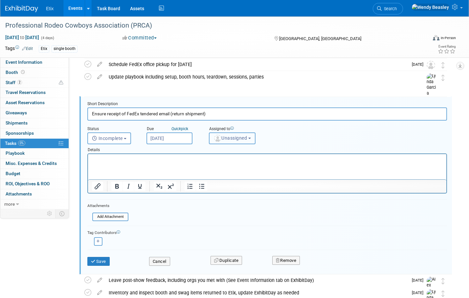
drag, startPoint x: 237, startPoint y: 137, endPoint x: 238, endPoint y: 145, distance: 7.3
click at [237, 138] on span "Unassigned" at bounding box center [231, 137] width 34 height 5
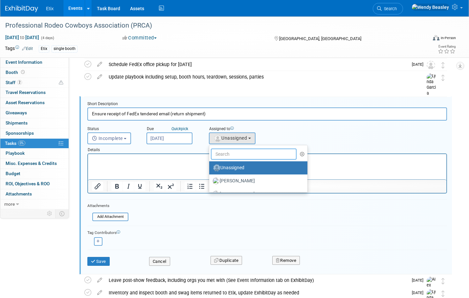
click at [240, 153] on input "text" at bounding box center [254, 154] width 86 height 11
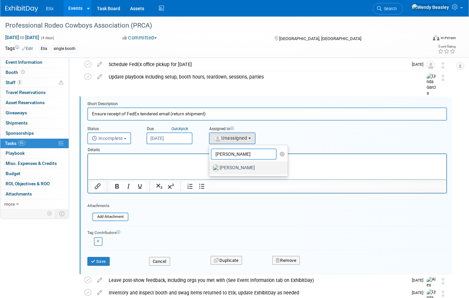
type input "[PERSON_NAME]"
click at [240, 167] on label "[PERSON_NAME]" at bounding box center [247, 168] width 69 height 11
click at [210, 167] on input "[PERSON_NAME]" at bounding box center [208, 167] width 4 height 4
select select "e83abd84-2004-4464-820a-b93eea2d3b76"
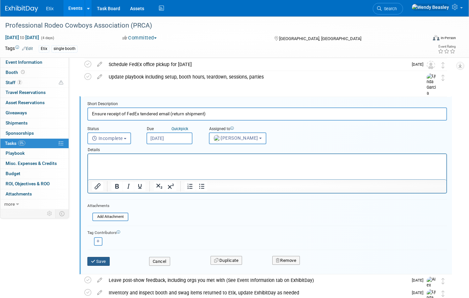
click at [102, 265] on button "Save" at bounding box center [98, 261] width 22 height 9
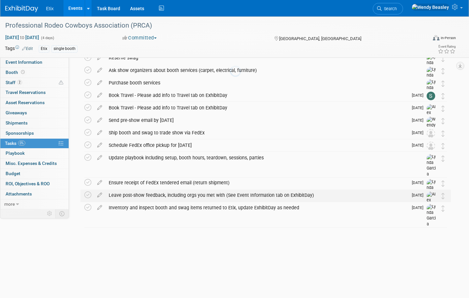
scroll to position [52, 0]
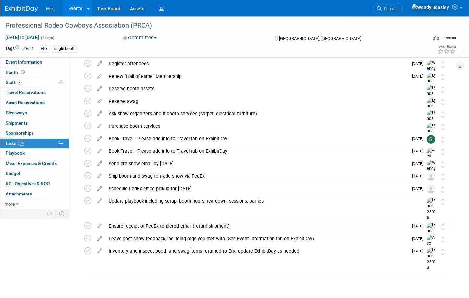
click at [101, 214] on icon at bounding box center [100, 212] width 12 height 8
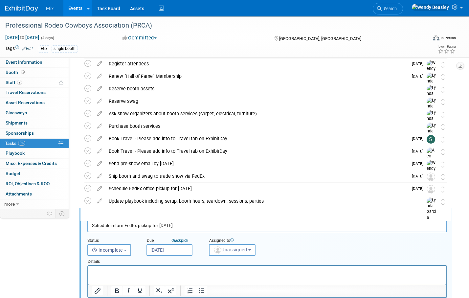
scroll to position [164, 0]
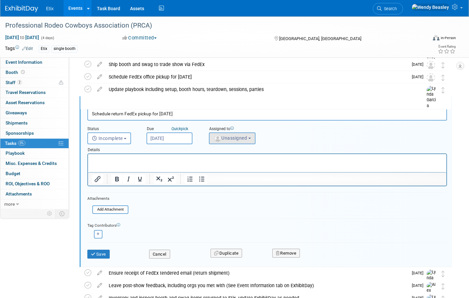
click at [229, 131] on div "Assigned to" at bounding box center [250, 129] width 82 height 6
click at [231, 137] on span "Unassigned" at bounding box center [231, 137] width 34 height 5
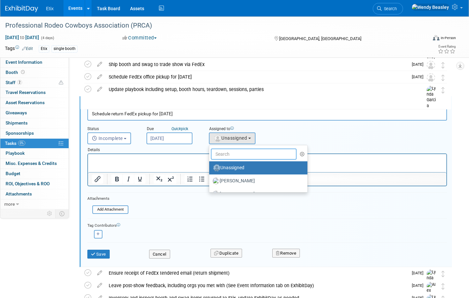
click at [237, 151] on input "text" at bounding box center [254, 154] width 86 height 11
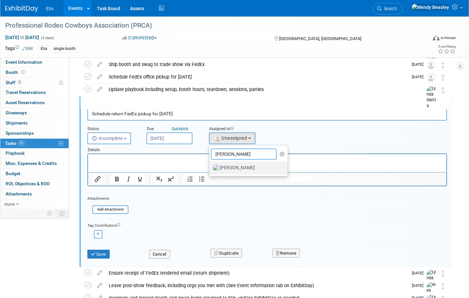
type input "[PERSON_NAME]"
click at [233, 167] on label "[PERSON_NAME]" at bounding box center [247, 168] width 69 height 11
click at [210, 167] on input "[PERSON_NAME]" at bounding box center [208, 167] width 4 height 4
select select "e83abd84-2004-4464-820a-b93eea2d3b76"
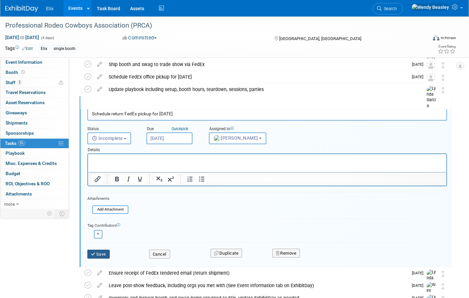
click at [110, 253] on button "Save" at bounding box center [98, 254] width 22 height 9
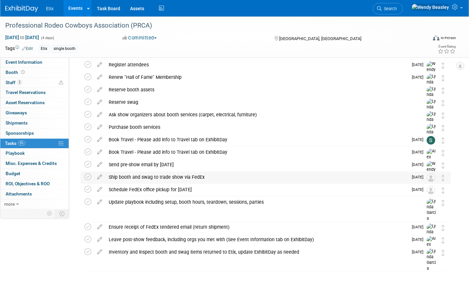
scroll to position [51, 0]
click at [97, 178] on icon at bounding box center [100, 176] width 12 height 8
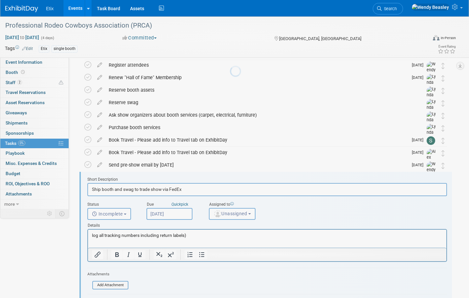
scroll to position [127, 0]
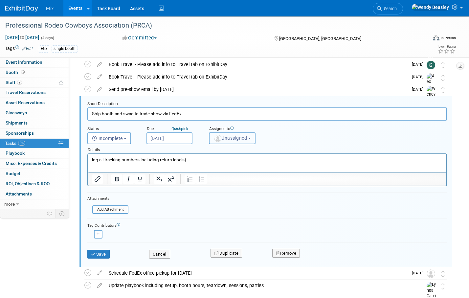
click at [233, 140] on span "Unassigned" at bounding box center [231, 137] width 34 height 5
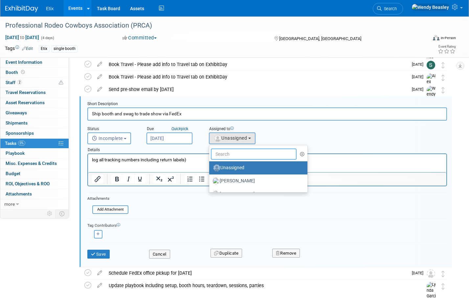
click at [234, 154] on input "text" at bounding box center [254, 154] width 86 height 11
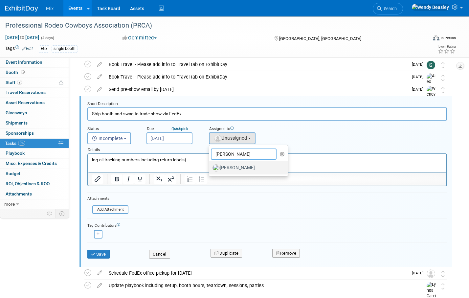
type input "[PERSON_NAME]"
drag, startPoint x: 228, startPoint y: 168, endPoint x: 115, endPoint y: 15, distance: 190.5
click at [228, 168] on label "[PERSON_NAME]" at bounding box center [247, 168] width 69 height 11
click at [210, 168] on input "[PERSON_NAME]" at bounding box center [208, 167] width 4 height 4
select select "e83abd84-2004-4464-820a-b93eea2d3b76"
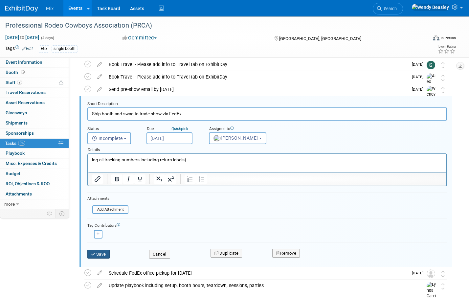
click at [99, 255] on button "Save" at bounding box center [98, 254] width 22 height 9
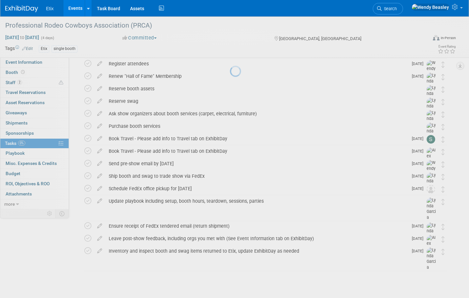
scroll to position [52, 0]
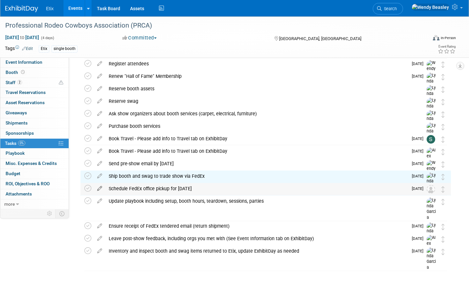
click at [102, 188] on icon at bounding box center [100, 187] width 12 height 8
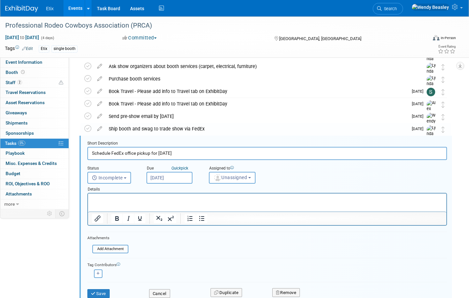
scroll to position [139, 0]
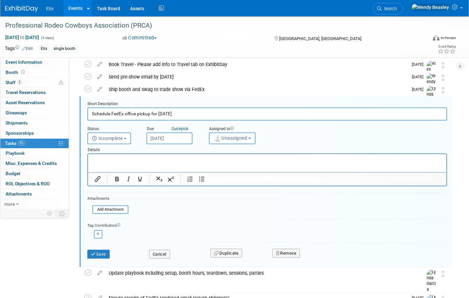
click at [233, 139] on span "Unassigned" at bounding box center [231, 137] width 34 height 5
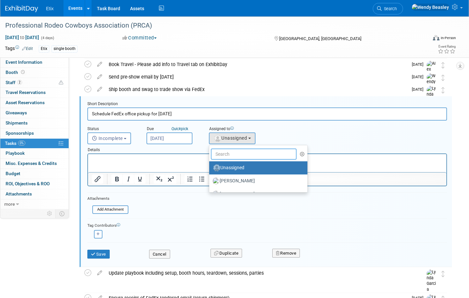
click at [242, 153] on input "text" at bounding box center [254, 154] width 86 height 11
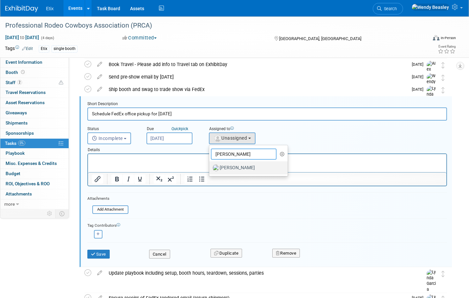
type input "[PERSON_NAME]"
drag, startPoint x: 243, startPoint y: 167, endPoint x: 96, endPoint y: 14, distance: 211.0
click at [243, 167] on label "[PERSON_NAME]" at bounding box center [247, 168] width 69 height 11
click at [210, 167] on input "[PERSON_NAME]" at bounding box center [208, 167] width 4 height 4
select select "e83abd84-2004-4464-820a-b93eea2d3b76"
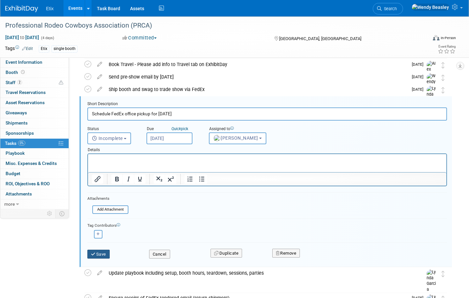
click at [101, 256] on button "Save" at bounding box center [98, 254] width 22 height 9
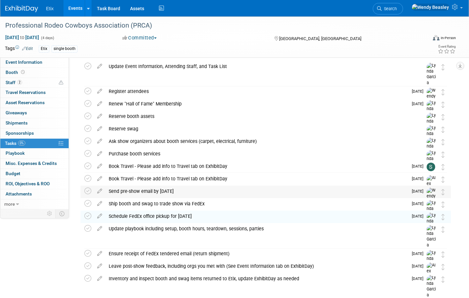
scroll to position [0, 0]
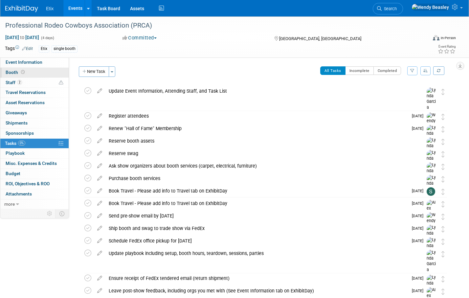
click at [21, 73] on icon at bounding box center [23, 72] width 4 height 4
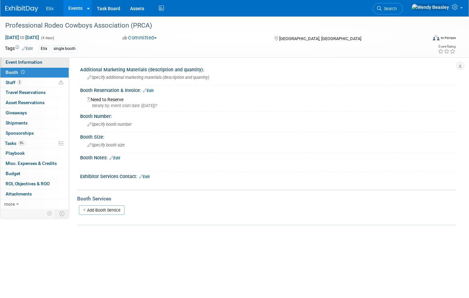
click at [22, 61] on span "Event Information" at bounding box center [24, 61] width 37 height 5
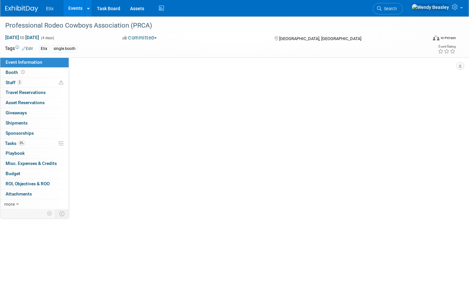
select select "No"
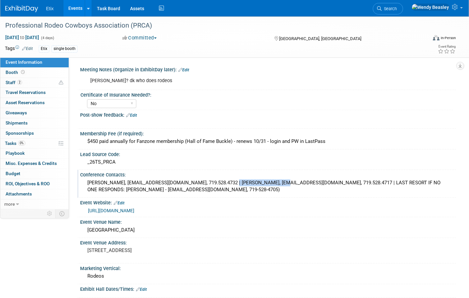
drag, startPoint x: 116, startPoint y: 183, endPoint x: 168, endPoint y: 186, distance: 52.3
click at [168, 186] on div "[PERSON_NAME], [EMAIL_ADDRESS][DOMAIN_NAME], 719.528.4732 | [PERSON_NAME], [EMA…" at bounding box center [268, 186] width 366 height 17
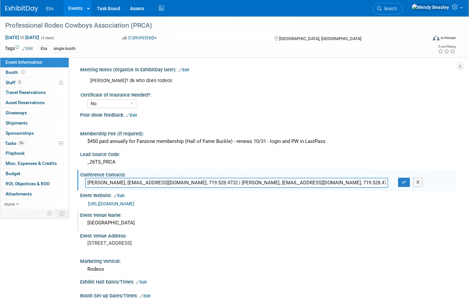
scroll to position [1, 0]
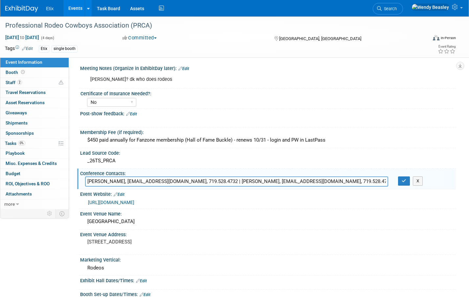
click at [164, 85] on div "[PERSON_NAME]? dk who does rodeos" at bounding box center [235, 79] width 298 height 13
click at [136, 79] on div "[PERSON_NAME]? dk who does rodeos" at bounding box center [235, 79] width 298 height 13
click at [186, 68] on link "Edit" at bounding box center [183, 68] width 11 height 5
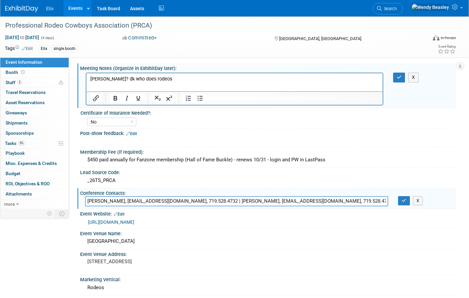
scroll to position [0, 0]
click at [164, 81] on p "[PERSON_NAME]? dk who does rodeos" at bounding box center [234, 79] width 289 height 7
click at [399, 77] on icon "button" at bounding box center [399, 77] width 5 height 5
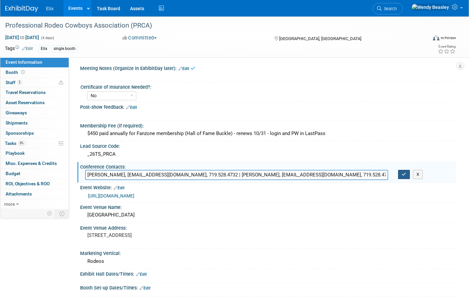
click at [403, 174] on icon "button" at bounding box center [404, 174] width 5 height 4
